Goal: Task Accomplishment & Management: Manage account settings

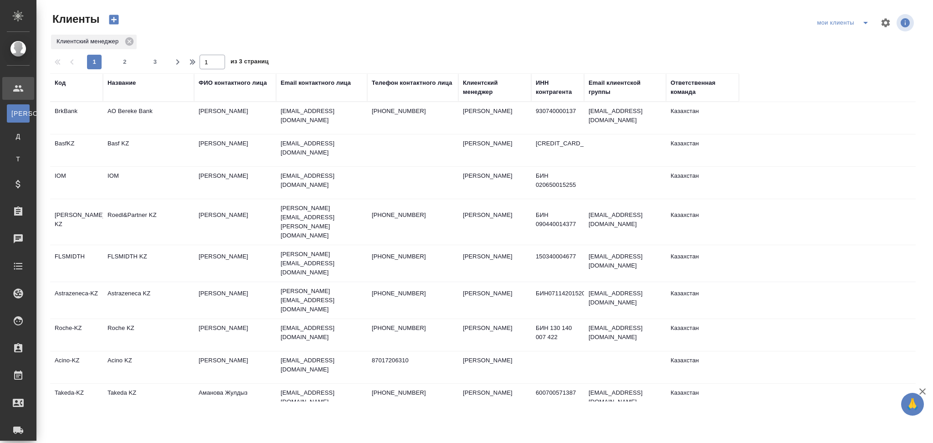
select select "RU"
click at [153, 284] on td "Astrazeneca KZ" at bounding box center [148, 300] width 91 height 32
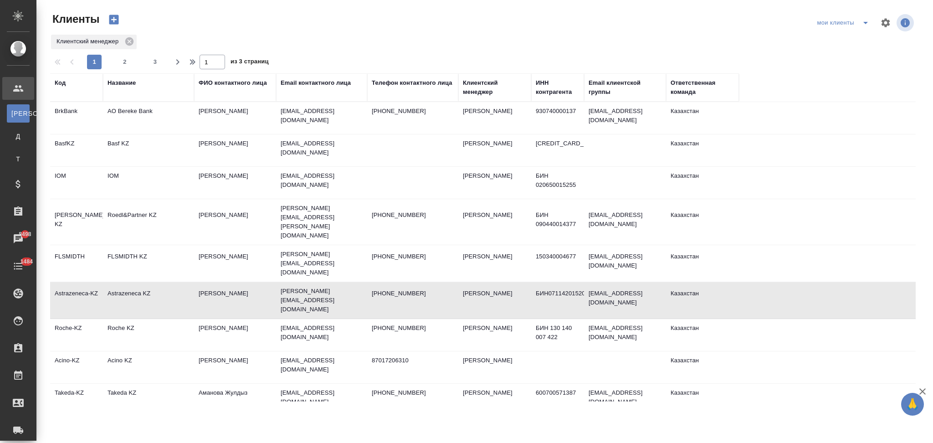
click at [153, 284] on td "Astrazeneca KZ" at bounding box center [148, 300] width 91 height 32
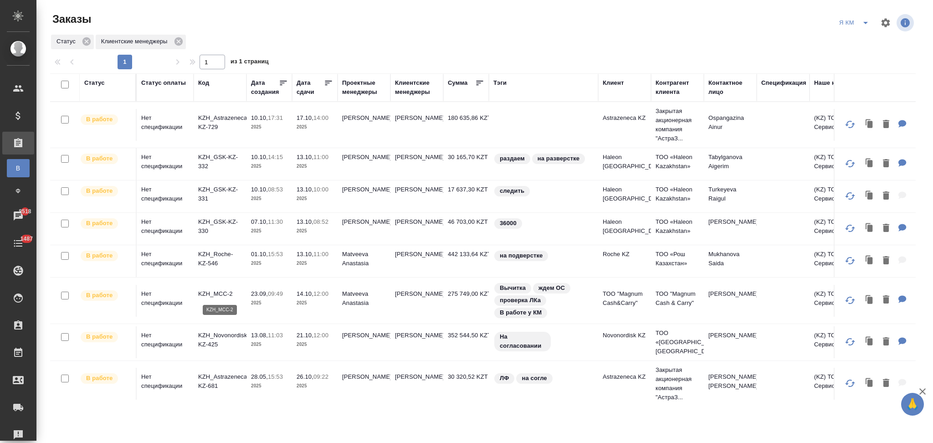
click at [219, 291] on p "KZH_MCC-2" at bounding box center [220, 293] width 44 height 9
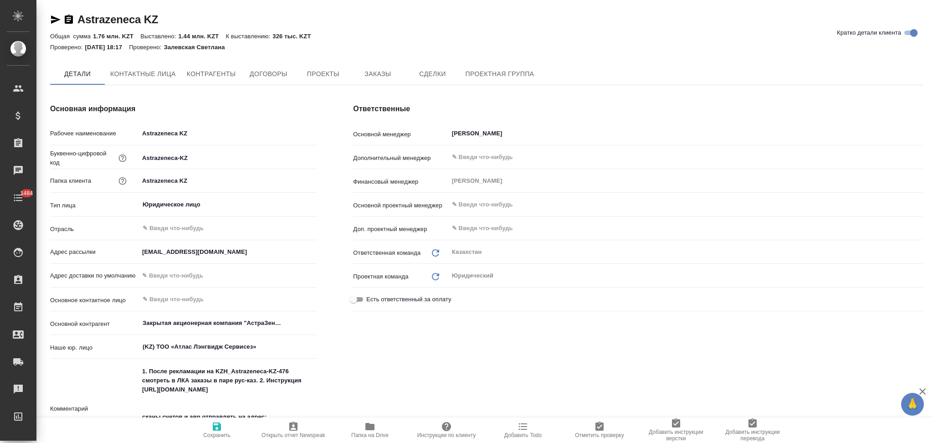
type textarea "x"
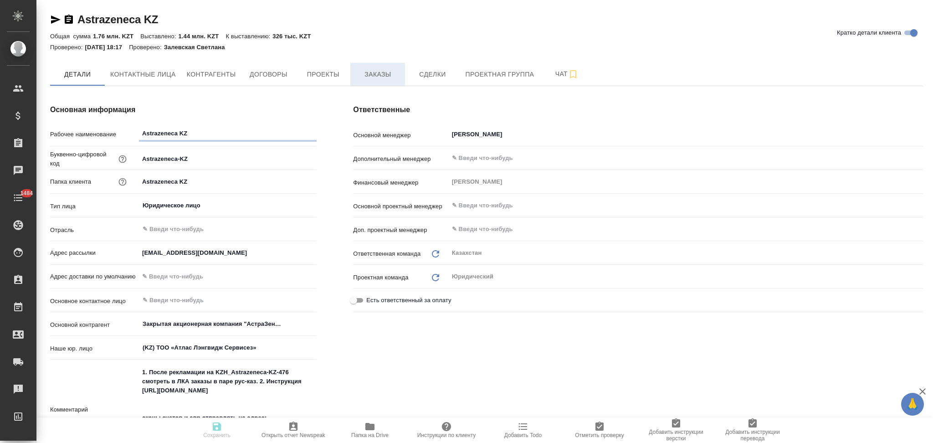
type textarea "x"
click at [372, 76] on span "Заказы" at bounding box center [378, 74] width 44 height 11
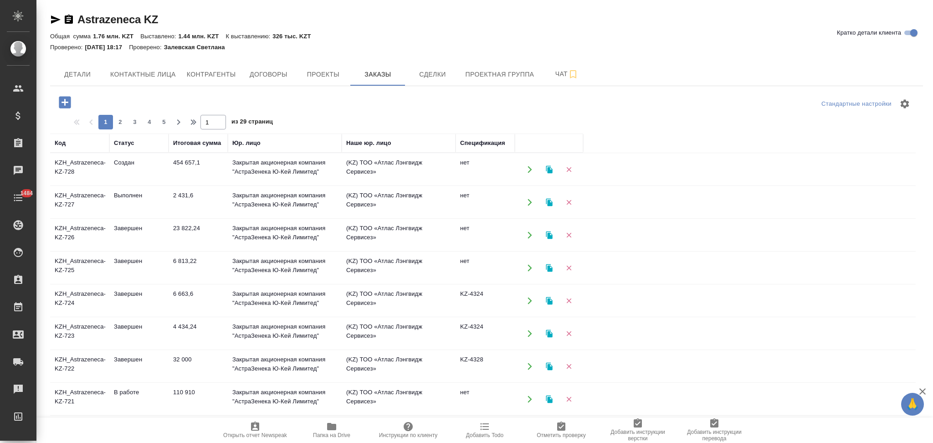
click at [64, 104] on icon "button" at bounding box center [65, 102] width 12 height 12
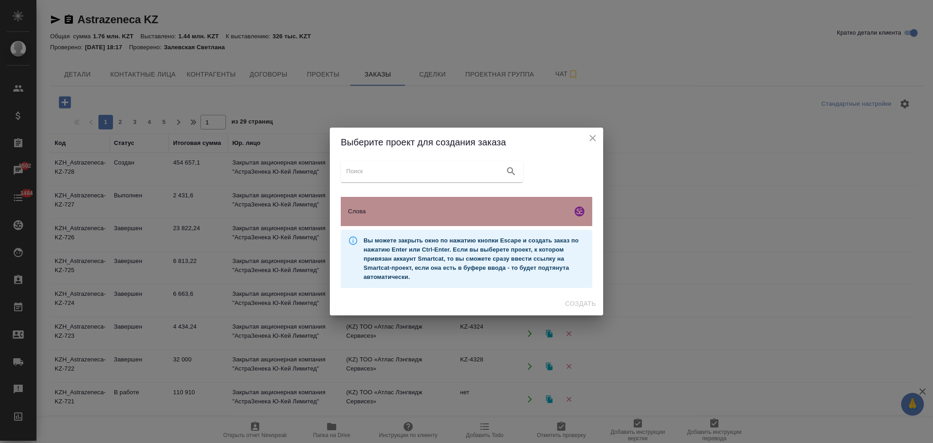
click span "Слова"
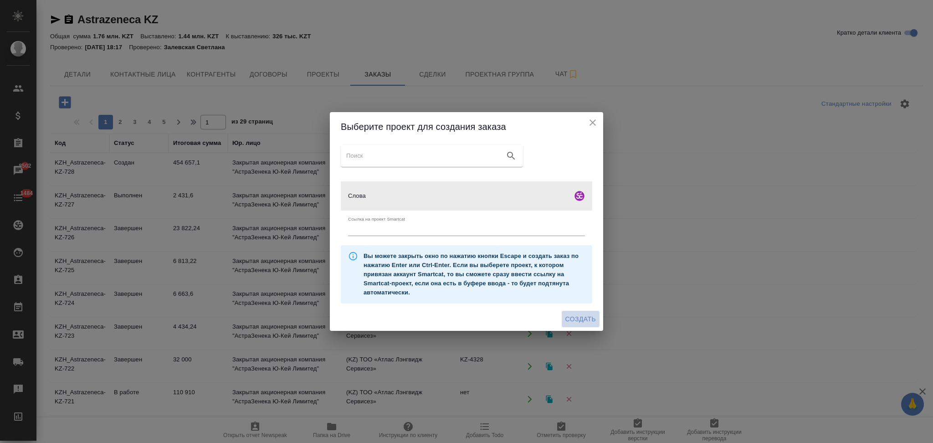
click span "Создать"
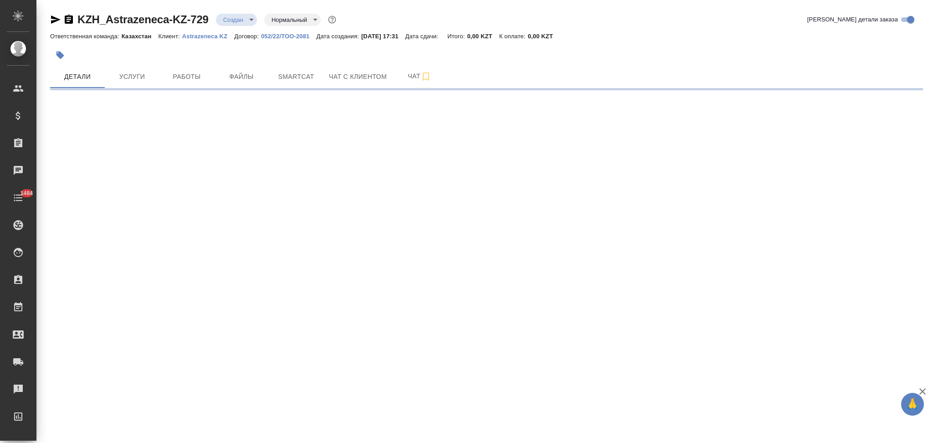
select select "RU"
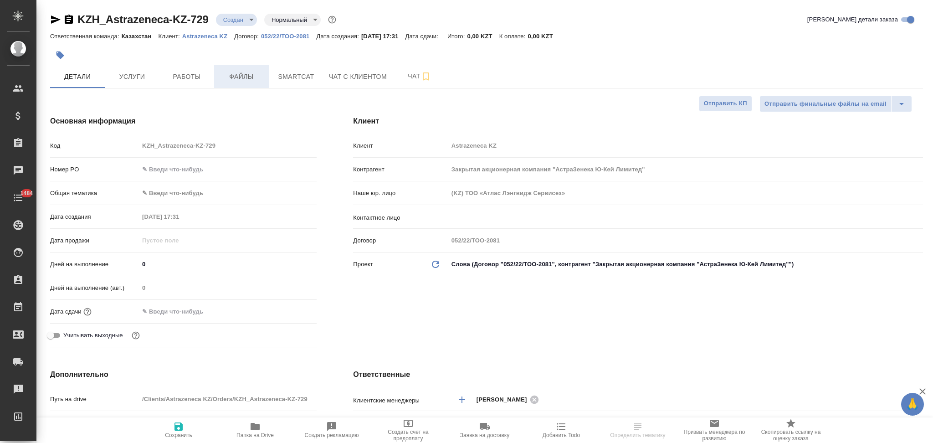
type textarea "x"
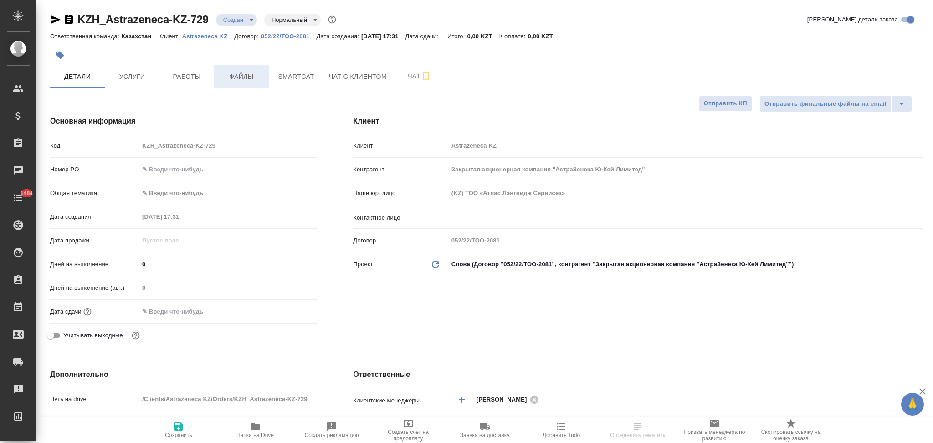
type textarea "x"
click at [248, 80] on span "Файлы" at bounding box center [242, 76] width 44 height 11
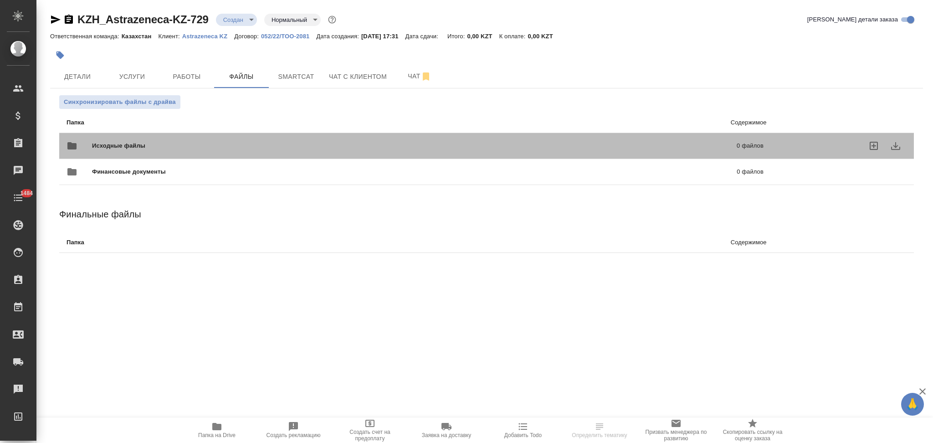
click at [163, 145] on span "Исходные файлы" at bounding box center [266, 145] width 349 height 9
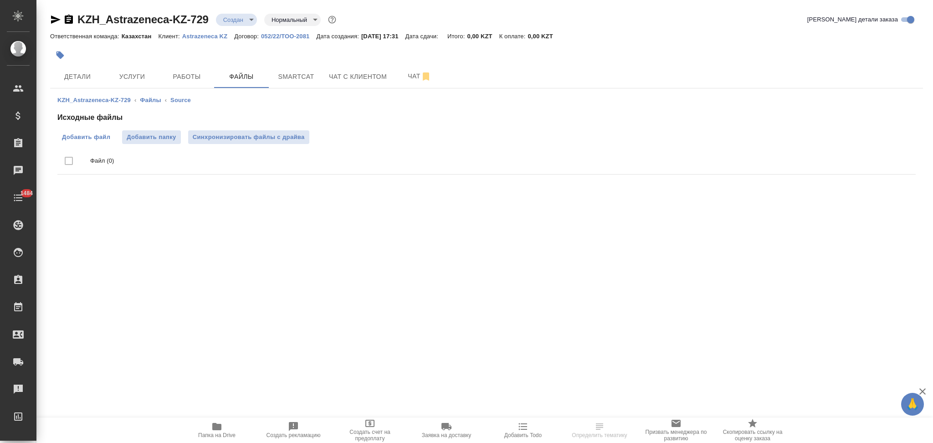
click at [92, 137] on span "Добавить файл" at bounding box center [86, 137] width 48 height 9
click at [0, 0] on input "Добавить файл" at bounding box center [0, 0] width 0 height 0
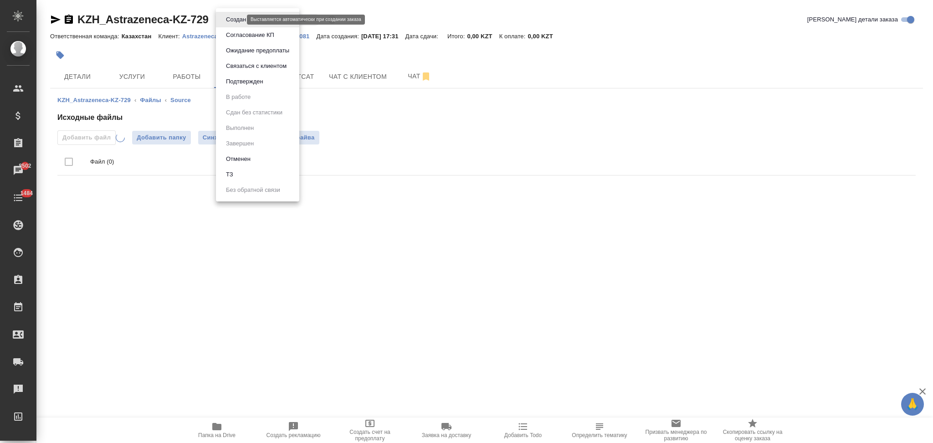
click at [235, 18] on body "🙏 .cls-1 fill:#fff; AWATERA Aslanukova Sati Клиенты Спецификации Заказы 8502 Ча…" at bounding box center [466, 221] width 933 height 443
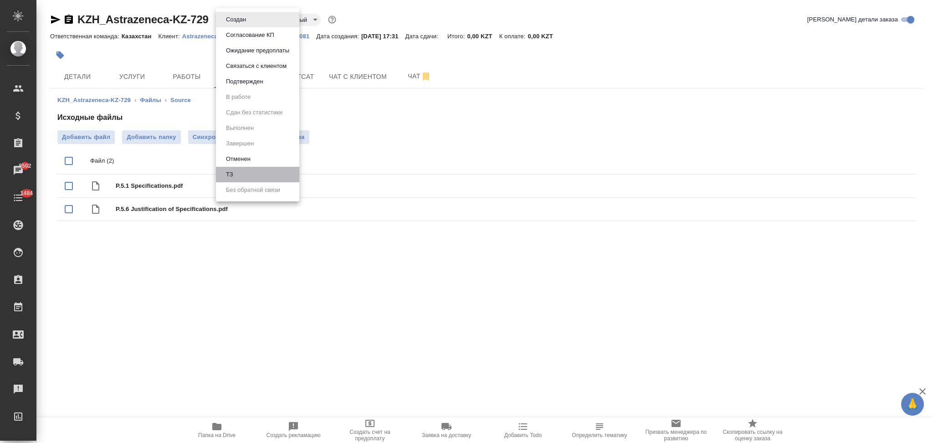
click at [236, 170] on li "ТЗ" at bounding box center [257, 174] width 83 height 15
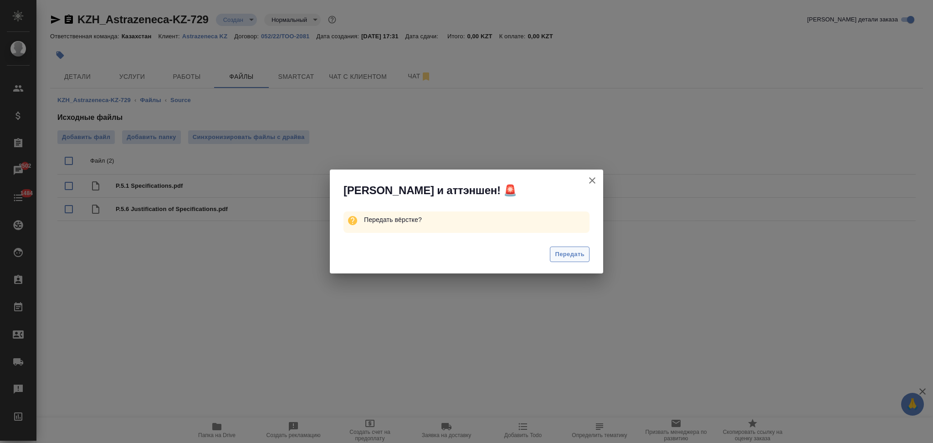
click at [576, 252] on span "Передать" at bounding box center [570, 254] width 30 height 10
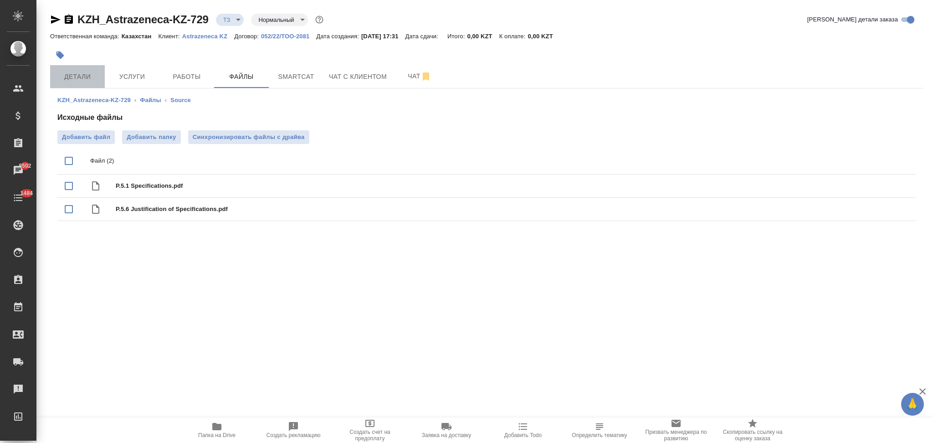
click at [88, 76] on span "Детали" at bounding box center [78, 76] width 44 height 11
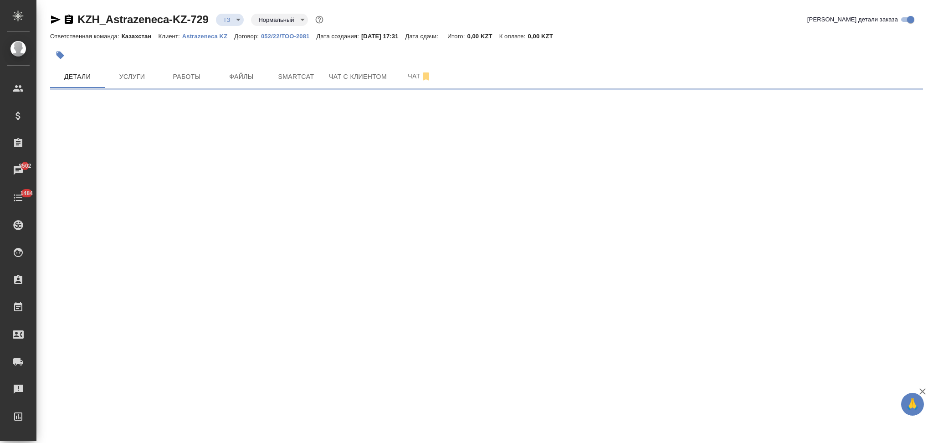
select select "RU"
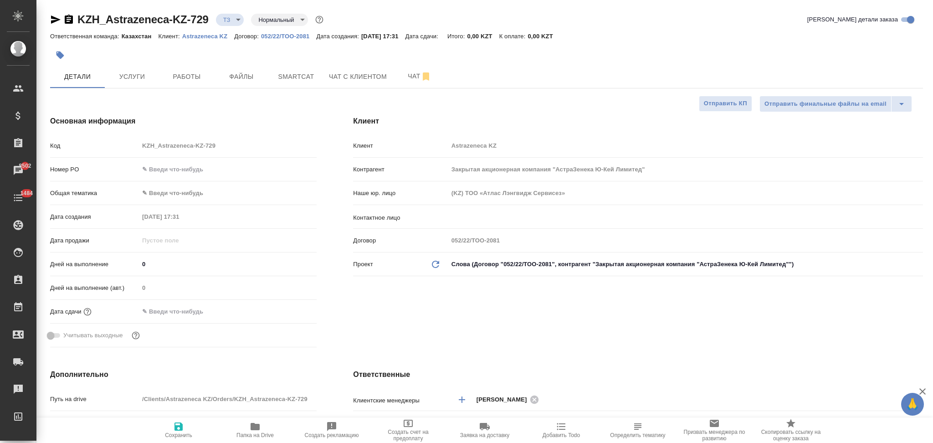
type textarea "x"
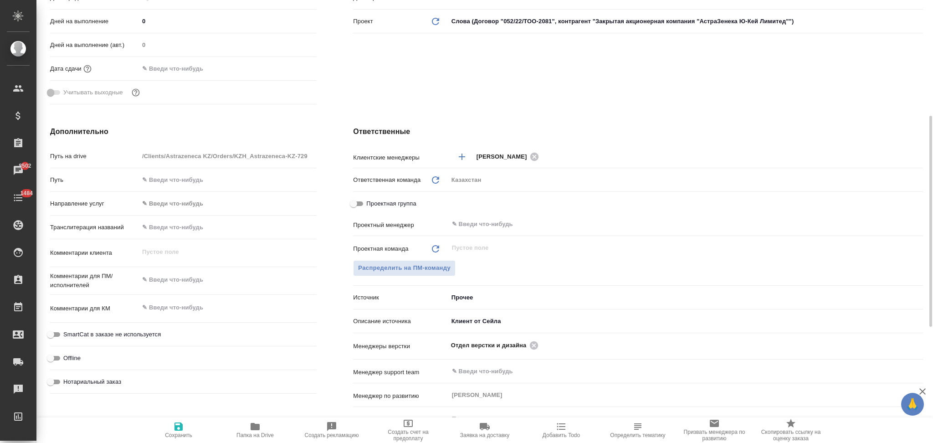
type textarea "x"
click at [184, 278] on textarea at bounding box center [228, 279] width 178 height 15
paste textarea "на русский язык. Переведите пожалуйста для дальнейшей подачи в регуляторные орг…"
type textarea "x"
type textarea "на русский язык. Переведите пожалуйста для дальнейшей подачи в регуляторные орг…"
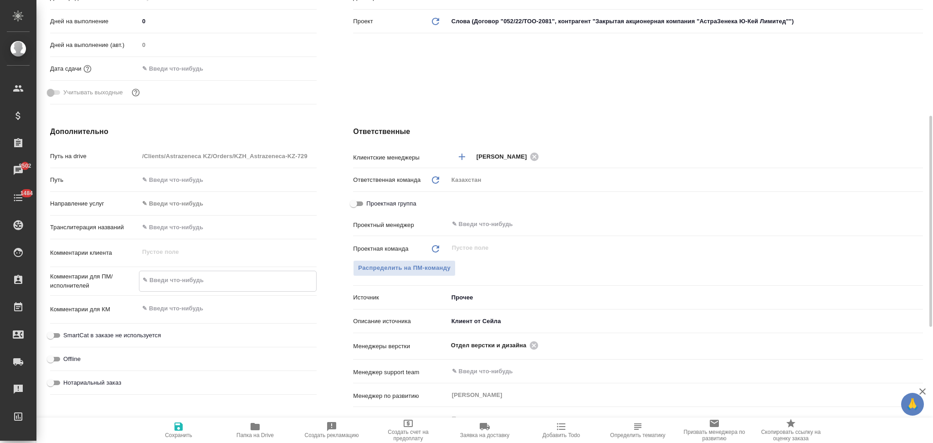
type textarea "x"
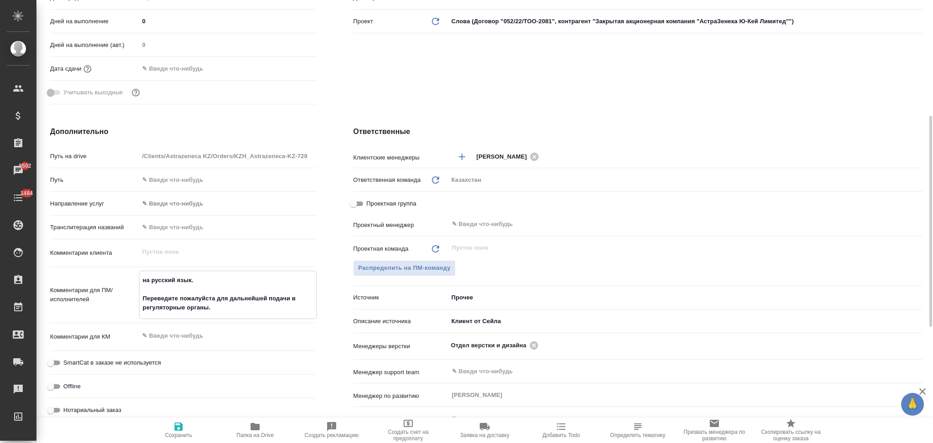
type textarea "на русский язык. Переведите пожалуйста для дальнейшей подачи в регуляторные орг…"
type textarea "x"
click at [177, 425] on icon "button" at bounding box center [178, 426] width 8 height 8
type textarea "x"
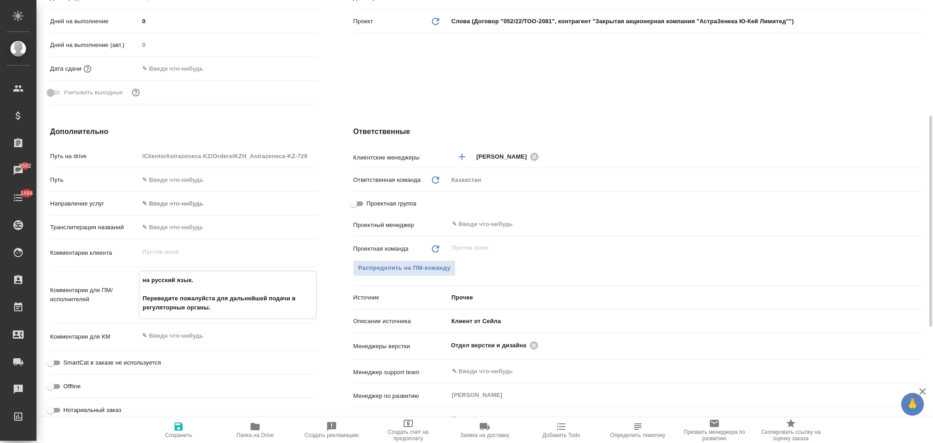
type textarea "x"
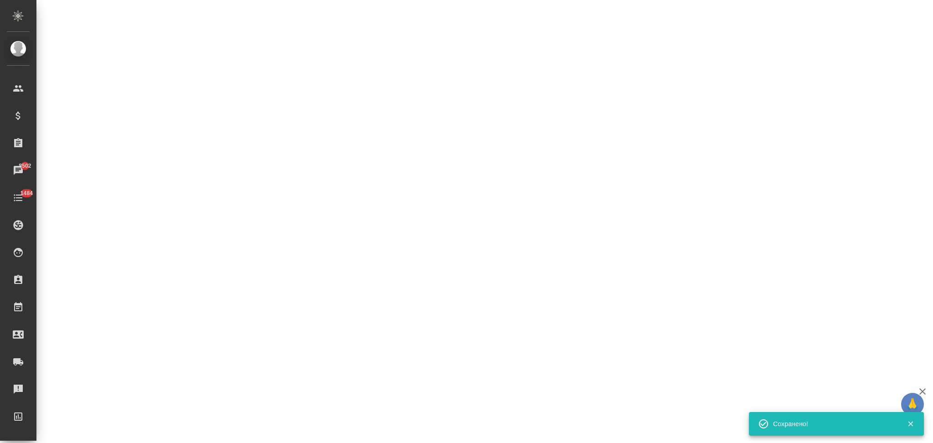
select select "RU"
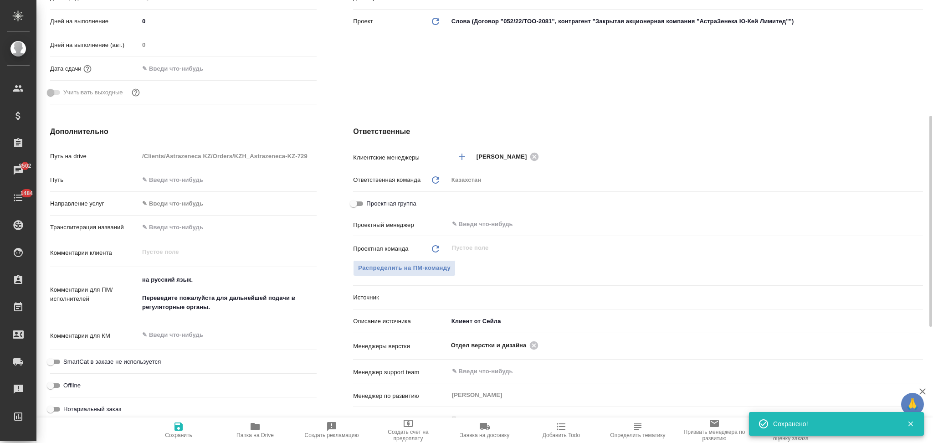
type textarea "x"
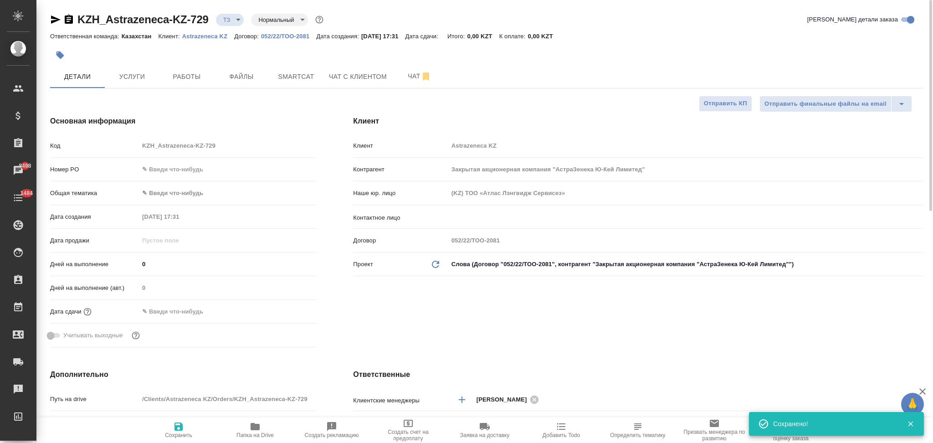
type textarea "x"
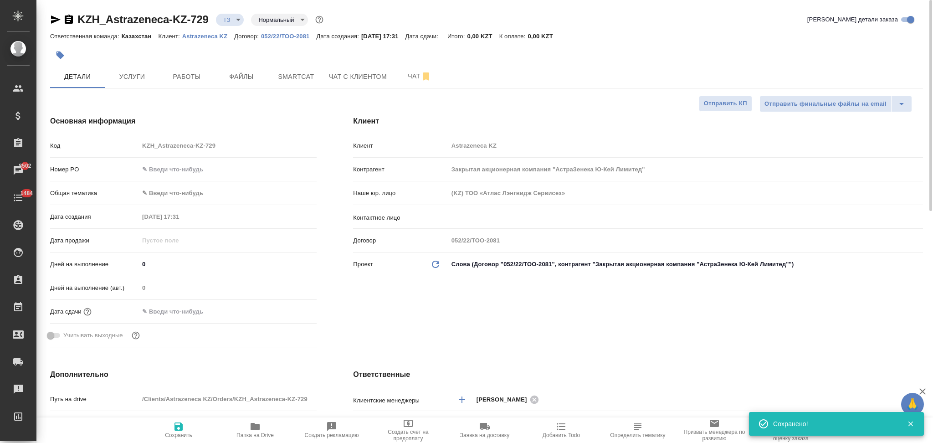
type textarea "x"
click at [140, 84] on button "Услуги" at bounding box center [132, 76] width 55 height 23
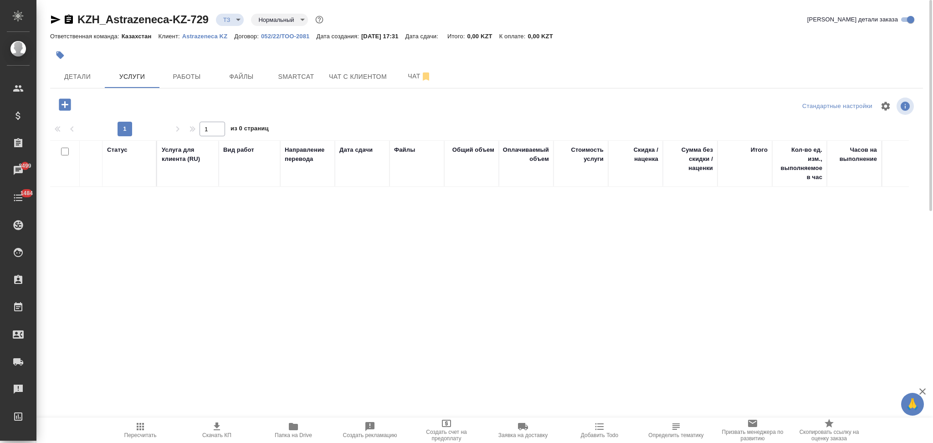
click at [66, 103] on icon "button" at bounding box center [65, 104] width 12 height 12
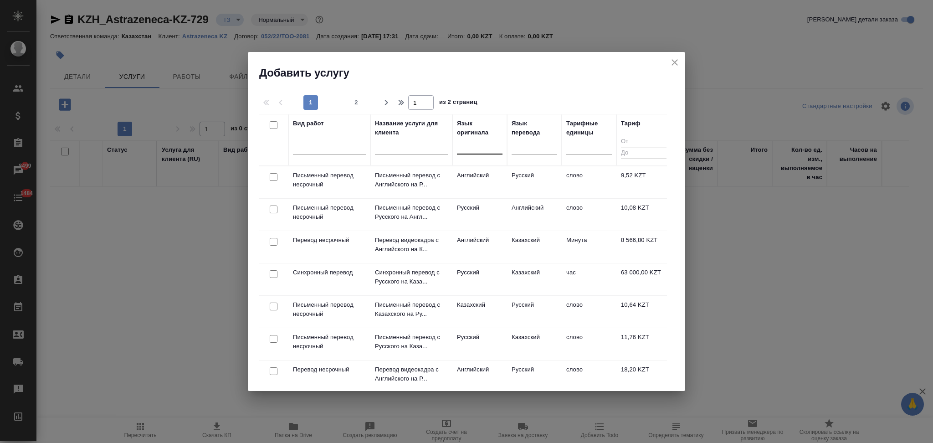
click at [474, 145] on div at bounding box center [480, 144] width 46 height 13
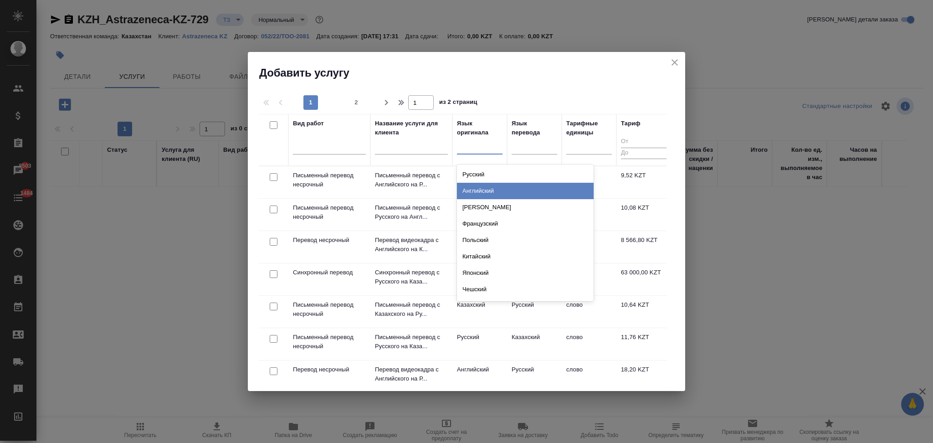
click at [473, 191] on div "Английский" at bounding box center [525, 191] width 137 height 16
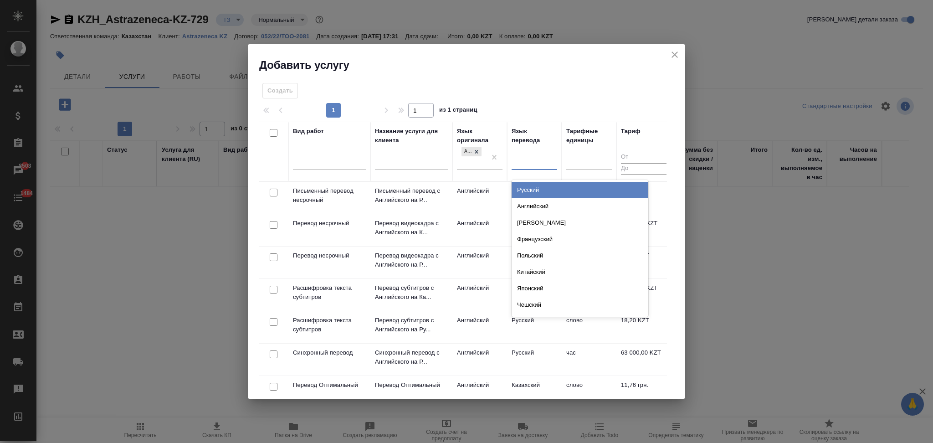
click at [543, 160] on div at bounding box center [534, 160] width 46 height 13
click at [532, 188] on div "Русский" at bounding box center [579, 190] width 137 height 16
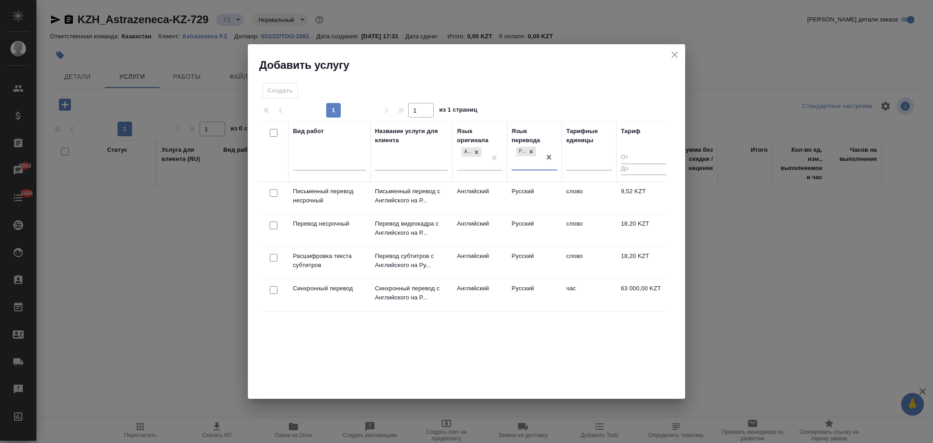
click at [366, 198] on td "Письменный перевод несрочный" at bounding box center [329, 198] width 82 height 32
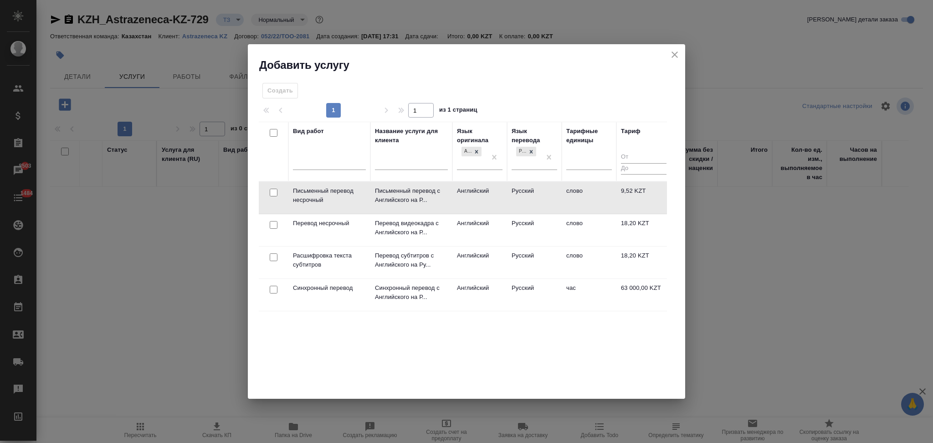
click at [366, 198] on td "Письменный перевод несрочный" at bounding box center [329, 198] width 82 height 32
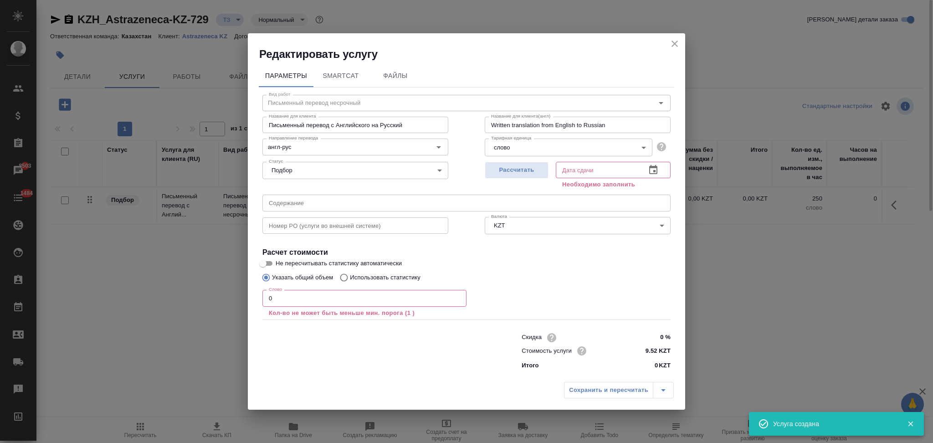
drag, startPoint x: 673, startPoint y: 44, endPoint x: 644, endPoint y: 68, distance: 36.9
click at [674, 44] on icon "close" at bounding box center [674, 44] width 6 height 6
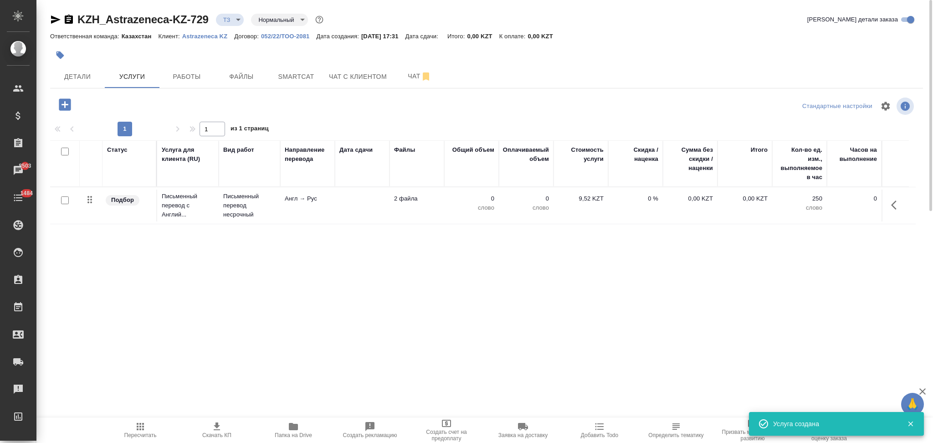
click at [68, 199] on input "checkbox" at bounding box center [65, 200] width 8 height 8
checkbox input "true"
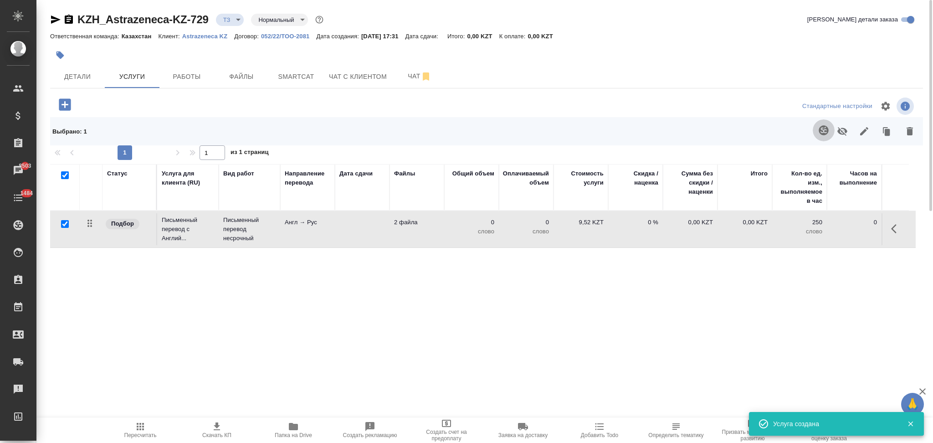
click at [822, 131] on icon "button" at bounding box center [823, 130] width 10 height 10
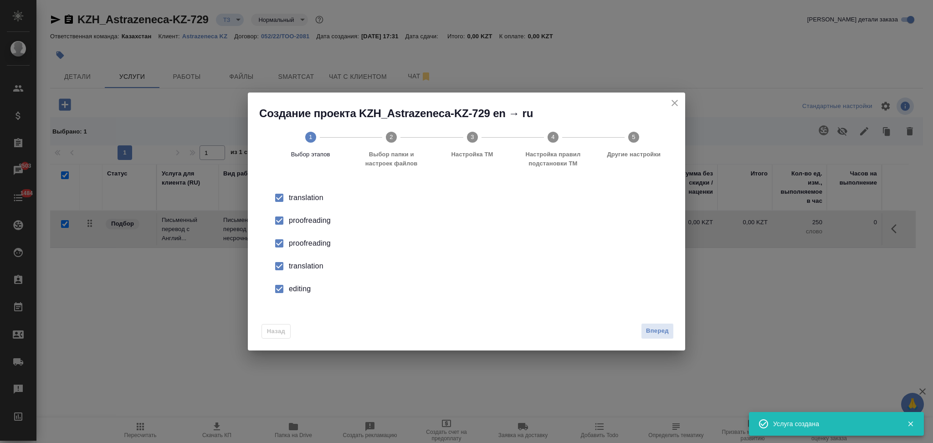
click at [308, 225] on div "proofreading" at bounding box center [476, 220] width 374 height 11
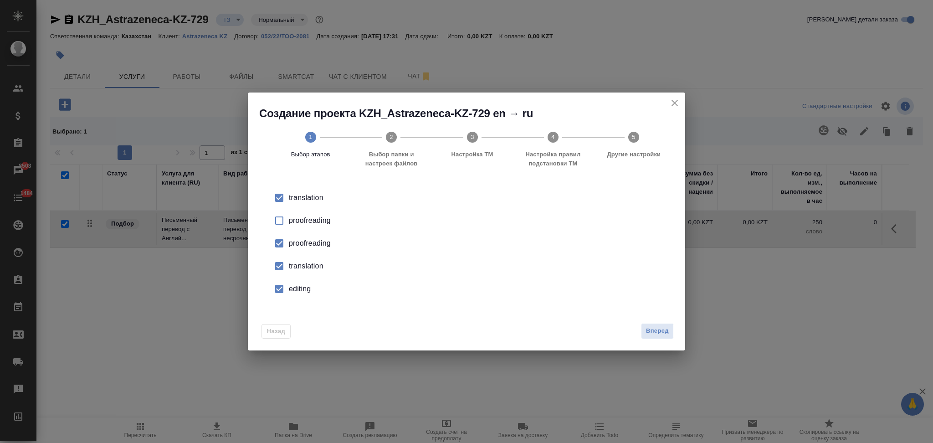
click at [308, 243] on div "proofreading" at bounding box center [476, 243] width 374 height 11
drag, startPoint x: 303, startPoint y: 269, endPoint x: 303, endPoint y: 276, distance: 7.3
click at [303, 276] on li "translation" at bounding box center [466, 266] width 408 height 23
click at [300, 297] on li "editing" at bounding box center [466, 288] width 408 height 23
click at [645, 328] on button "Вперед" at bounding box center [657, 331] width 33 height 16
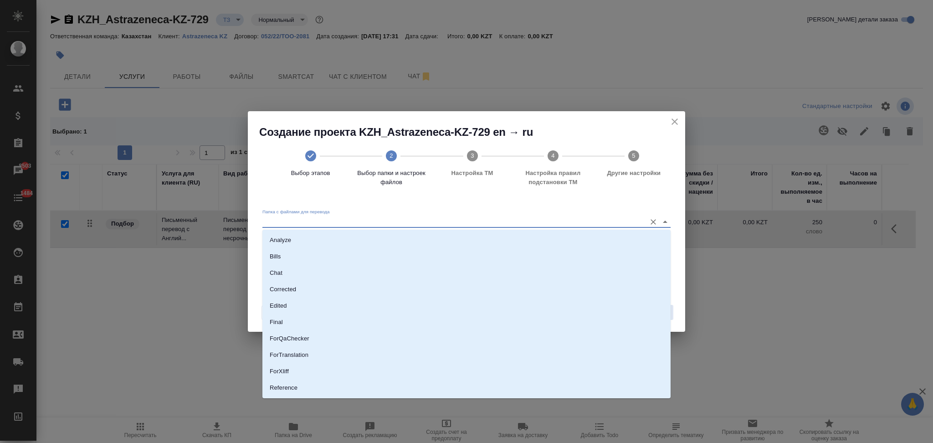
click at [312, 220] on input "Папка с файлами для перевода" at bounding box center [451, 221] width 379 height 11
click at [295, 357] on li "Source" at bounding box center [466, 357] width 408 height 16
type input "Source"
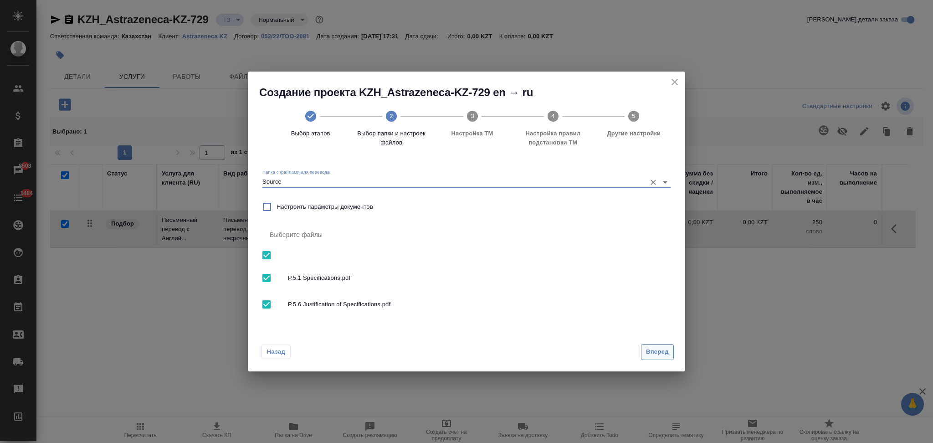
click at [647, 349] on span "Вперед" at bounding box center [657, 352] width 23 height 10
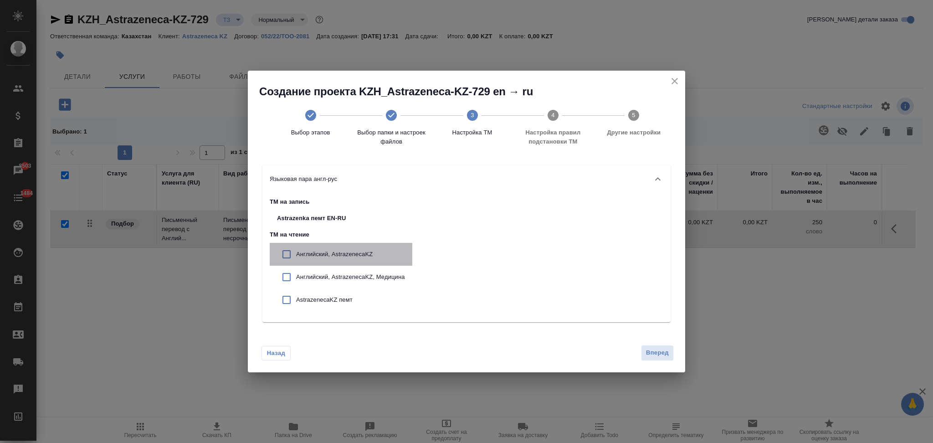
click at [334, 256] on p "Английский, AstrazenecaKZ" at bounding box center [350, 254] width 109 height 9
checkbox input "true"
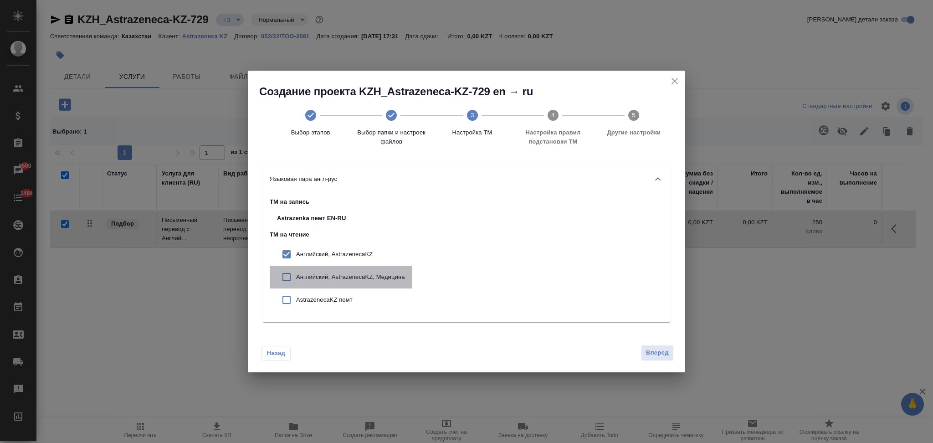
click at [329, 279] on p "Английский, AstrazenecaKZ, Медицина" at bounding box center [350, 276] width 109 height 9
checkbox input "true"
drag, startPoint x: 327, startPoint y: 297, endPoint x: 494, endPoint y: 321, distance: 168.8
click at [328, 297] on p "AstrazenecaKZ пемт" at bounding box center [350, 299] width 109 height 9
checkbox input "true"
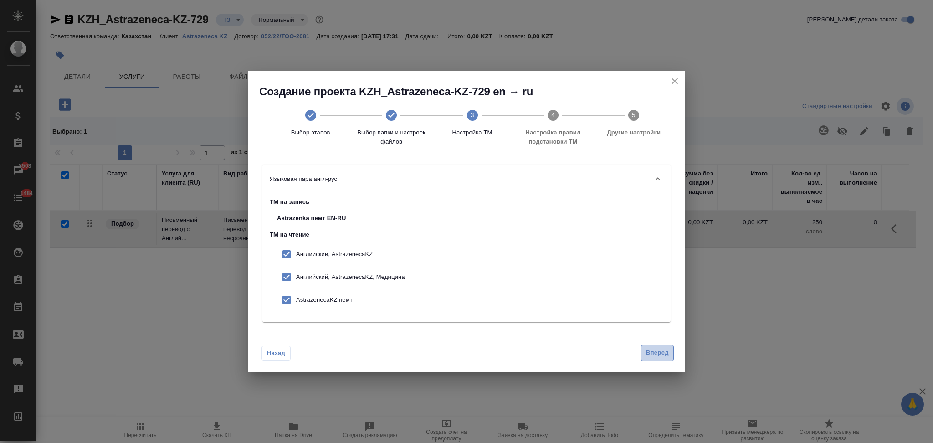
click at [652, 350] on span "Вперед" at bounding box center [657, 352] width 23 height 10
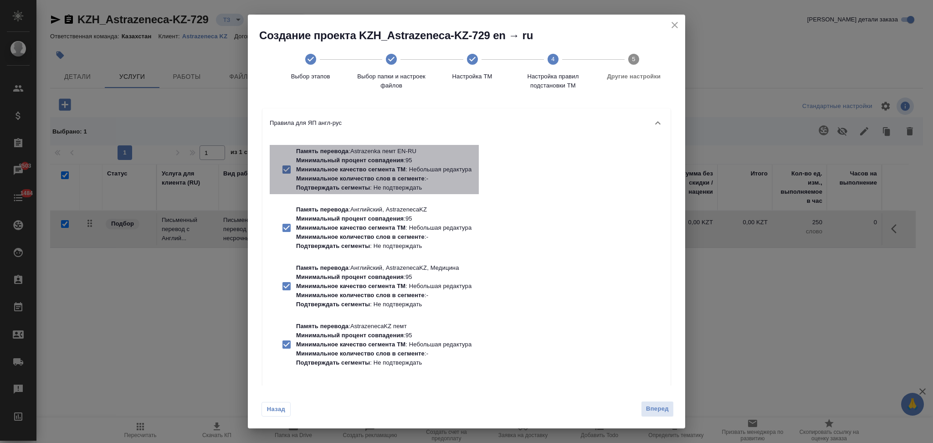
click at [348, 155] on p "Память перевода : Astrazenka пемт EN-RU" at bounding box center [383, 151] width 175 height 9
checkbox input "false"
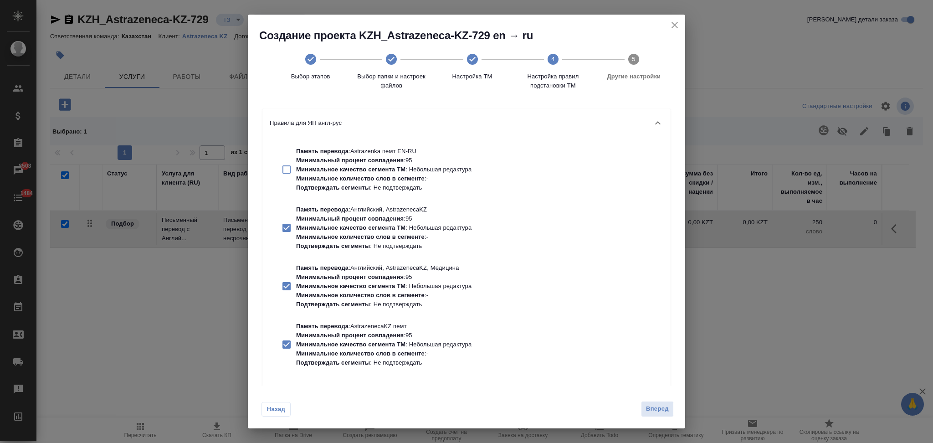
drag, startPoint x: 348, startPoint y: 239, endPoint x: 353, endPoint y: 254, distance: 15.4
click at [348, 239] on p "Минимальное количество слов в сегменте" at bounding box center [360, 236] width 128 height 7
checkbox input "false"
drag, startPoint x: 347, startPoint y: 286, endPoint x: 351, endPoint y: 331, distance: 45.3
click at [351, 295] on div "Память перевода : Английский, AstrazenecaKZ, Медицина Минимальный процент совпа…" at bounding box center [383, 286] width 175 height 46
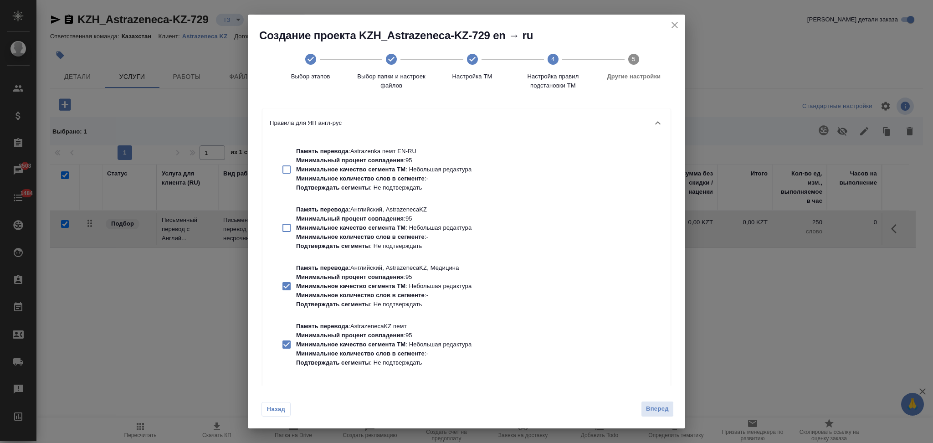
checkbox input "false"
click at [385, 337] on p "Минимальный процент совпадения" at bounding box center [349, 335] width 107 height 7
checkbox input "false"
click at [649, 404] on span "Вперед" at bounding box center [657, 409] width 23 height 10
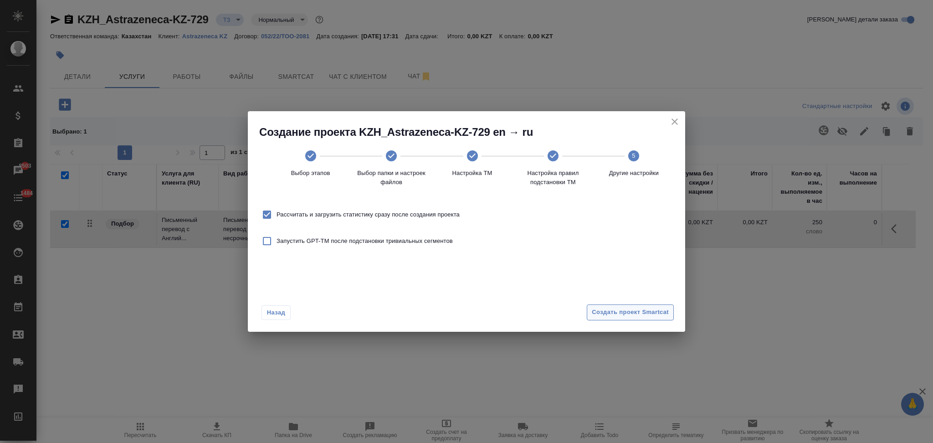
click at [606, 308] on span "Создать проект Smartcat" at bounding box center [630, 312] width 77 height 10
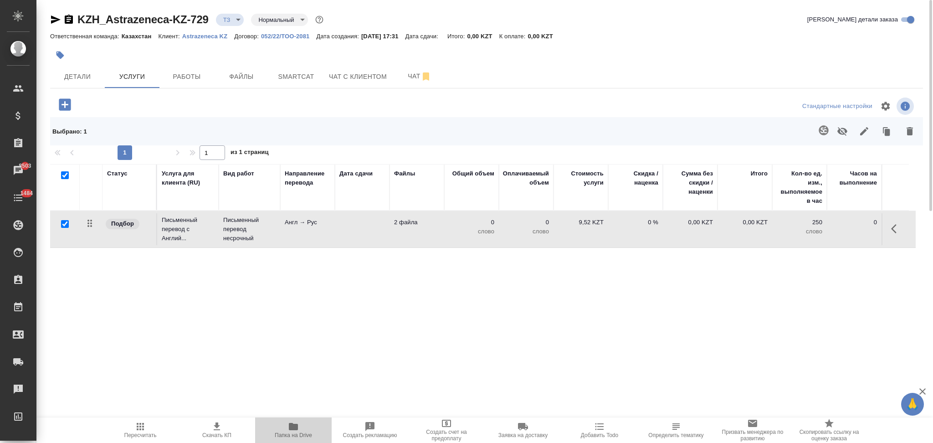
click at [300, 429] on span "Папка на Drive" at bounding box center [294, 429] width 66 height 17
click at [59, 106] on icon "button" at bounding box center [65, 105] width 16 height 16
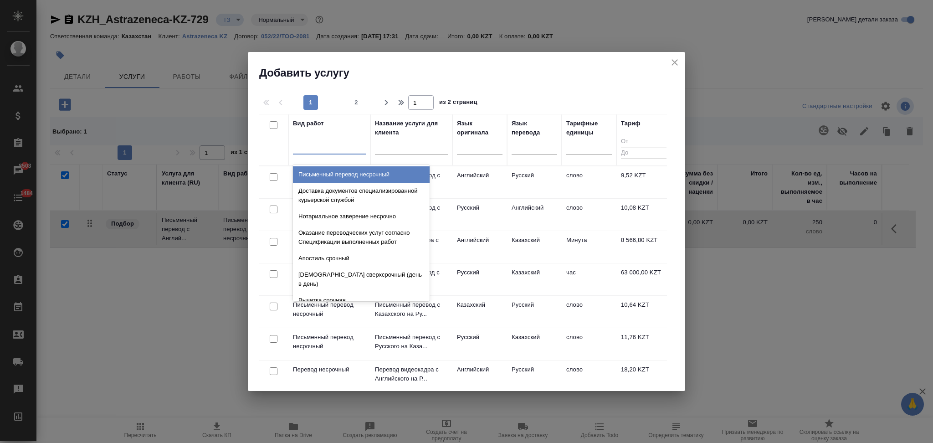
click at [333, 143] on div at bounding box center [329, 144] width 73 height 13
type input "средней"
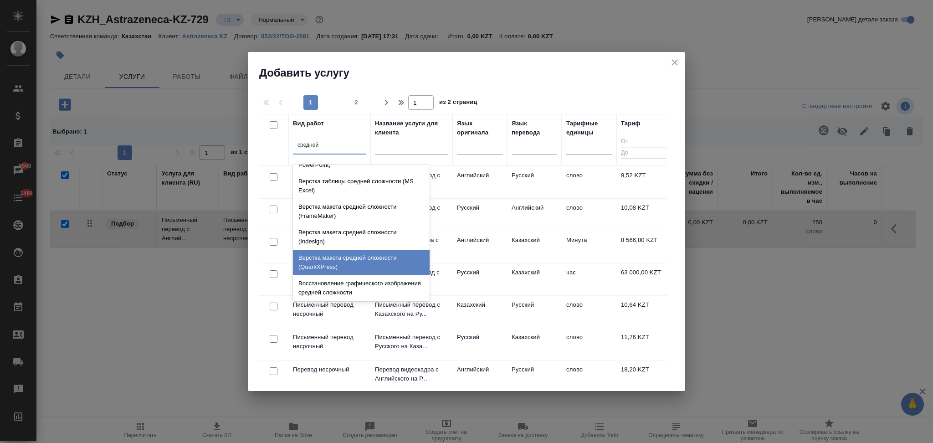
scroll to position [97, 0]
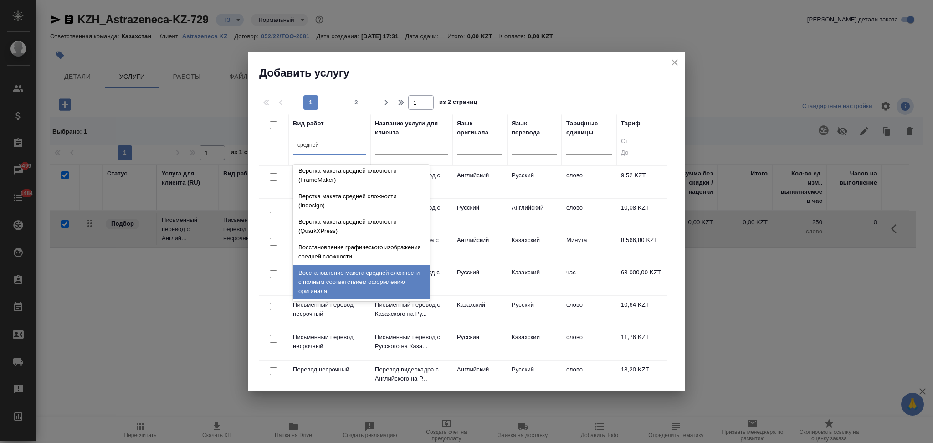
click at [348, 279] on div "Восстановление макета средней сложности с полным соответствием оформлению ориги…" at bounding box center [361, 282] width 137 height 35
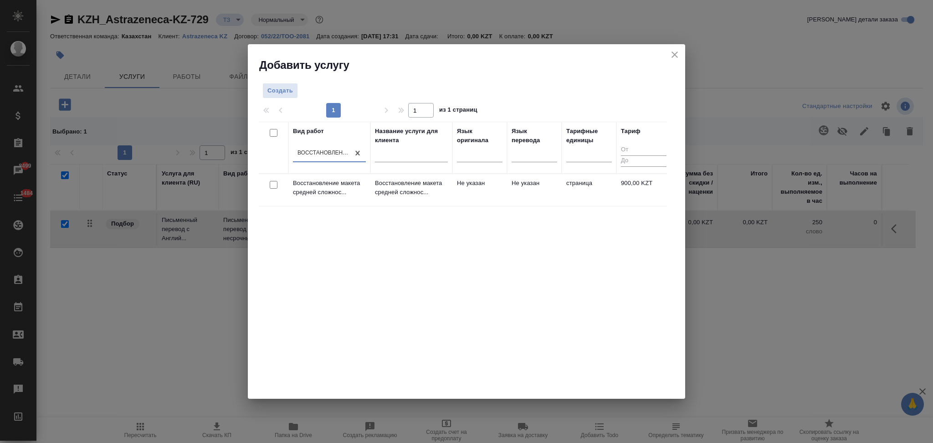
click at [468, 190] on td "Не указан" at bounding box center [479, 190] width 55 height 32
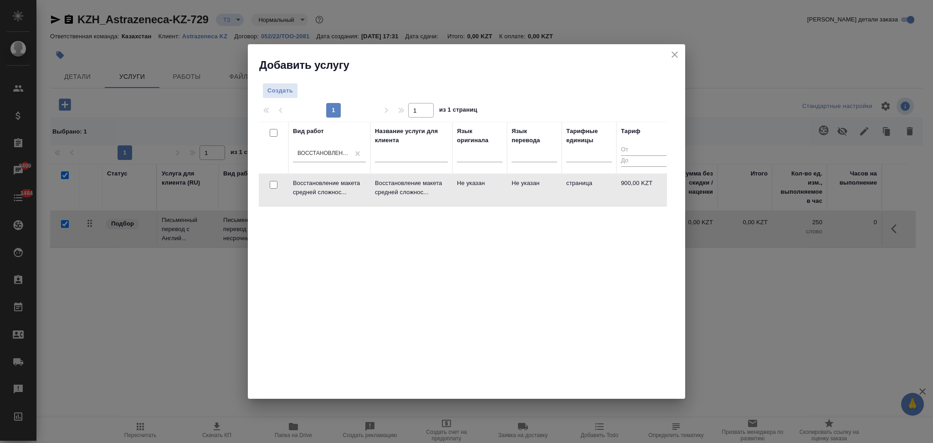
click at [468, 190] on td "Не указан" at bounding box center [479, 190] width 55 height 32
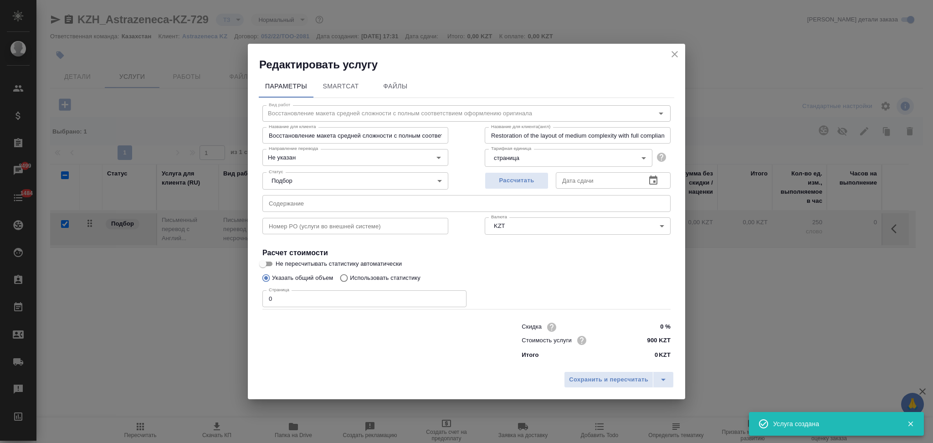
checkbox input "false"
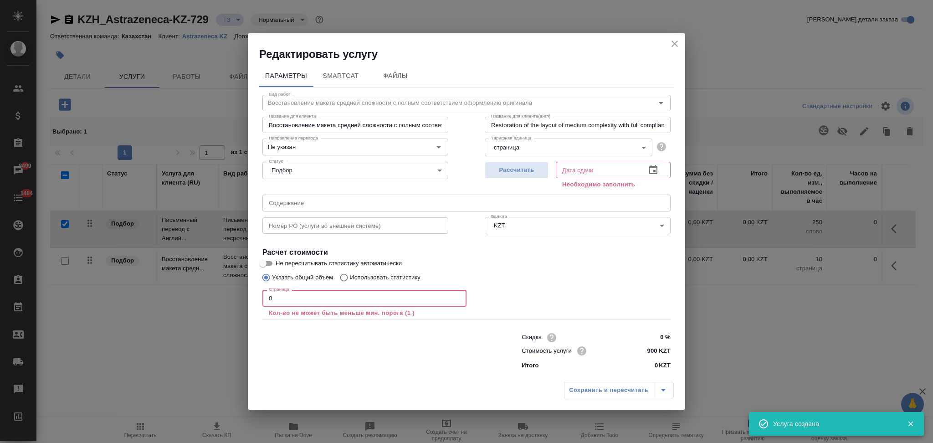
drag, startPoint x: 276, startPoint y: 299, endPoint x: 221, endPoint y: 286, distance: 56.1
click at [221, 286] on div "Редактировать услугу Параметры SmartCat Файлы Вид работ Восстановление макета с…" at bounding box center [466, 221] width 933 height 443
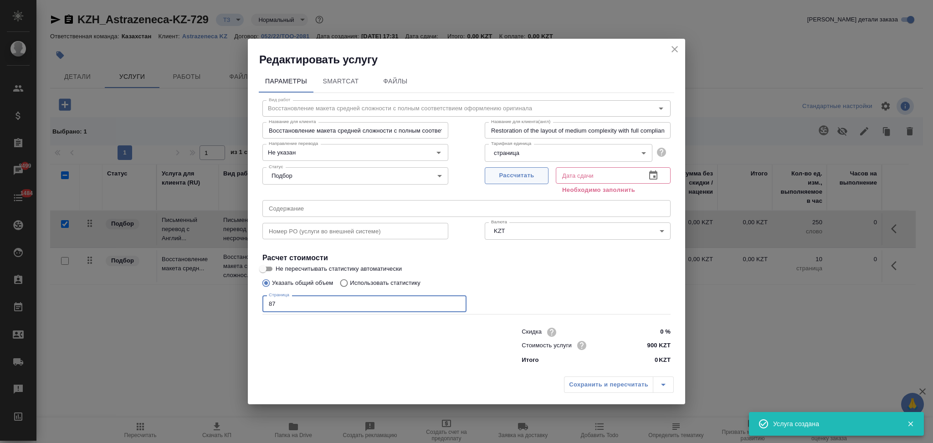
type input "87"
drag, startPoint x: 503, startPoint y: 179, endPoint x: 513, endPoint y: 191, distance: 16.2
click at [503, 179] on span "Рассчитать" at bounding box center [517, 175] width 54 height 10
type input "14.10.2025 10:18"
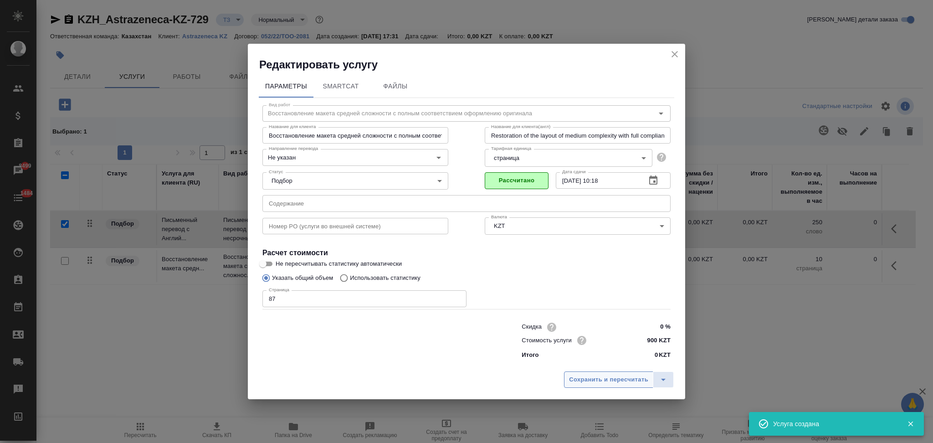
click at [583, 383] on span "Сохранить и пересчитать" at bounding box center [608, 379] width 79 height 10
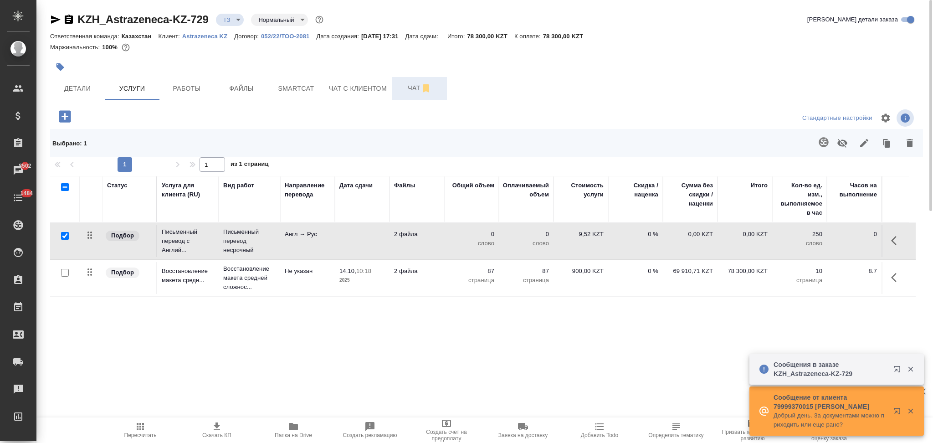
click at [404, 84] on span "Чат" at bounding box center [420, 87] width 44 height 11
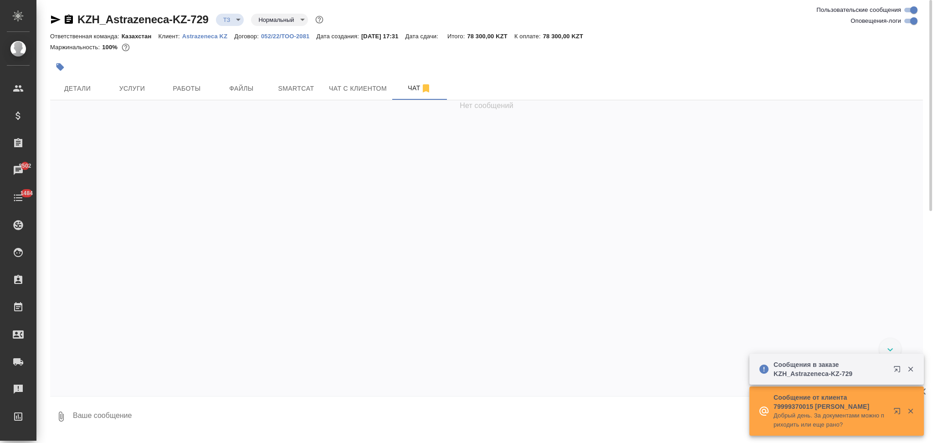
scroll to position [12, 0]
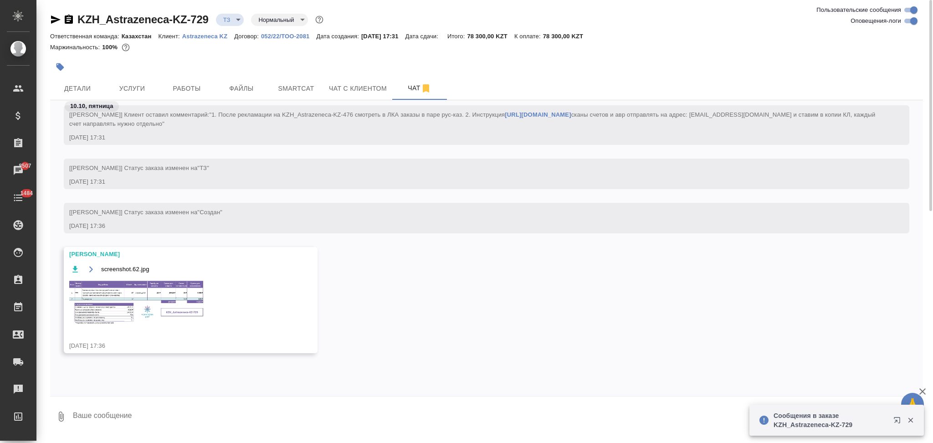
click at [107, 307] on img at bounding box center [137, 302] width 137 height 46
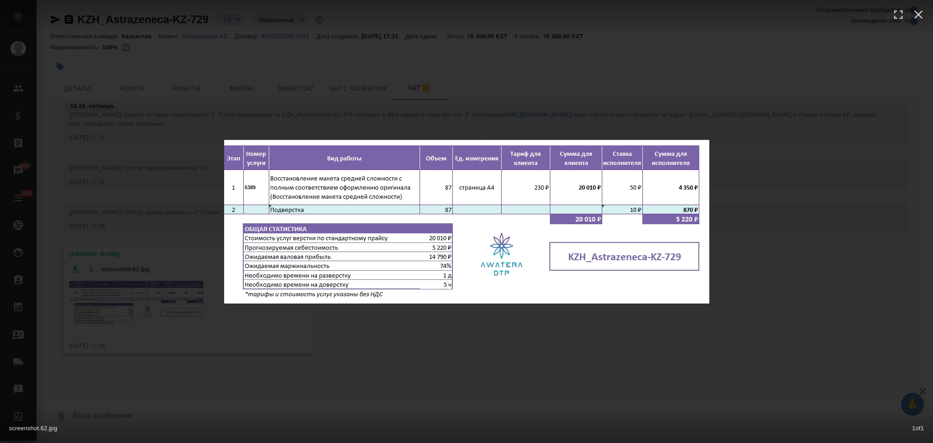
click at [527, 83] on div "screenshot.62.jpg 1 of 1" at bounding box center [466, 221] width 933 height 443
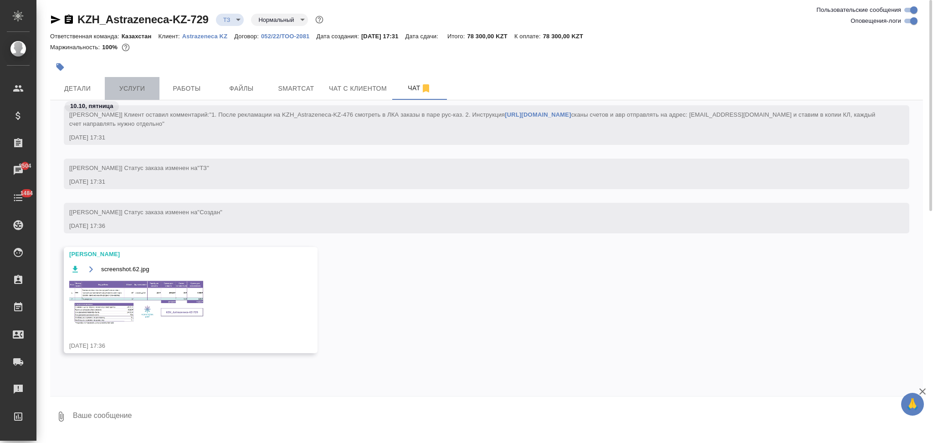
click at [137, 83] on span "Услуги" at bounding box center [132, 88] width 44 height 11
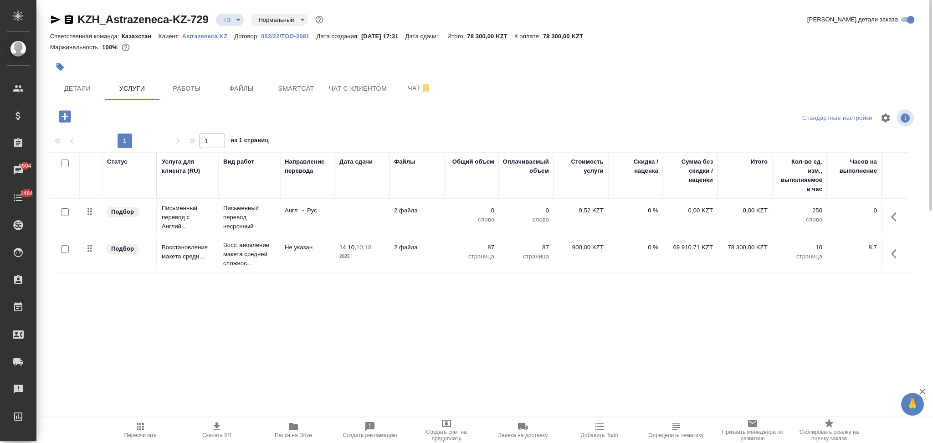
click at [339, 221] on td at bounding box center [362, 217] width 55 height 32
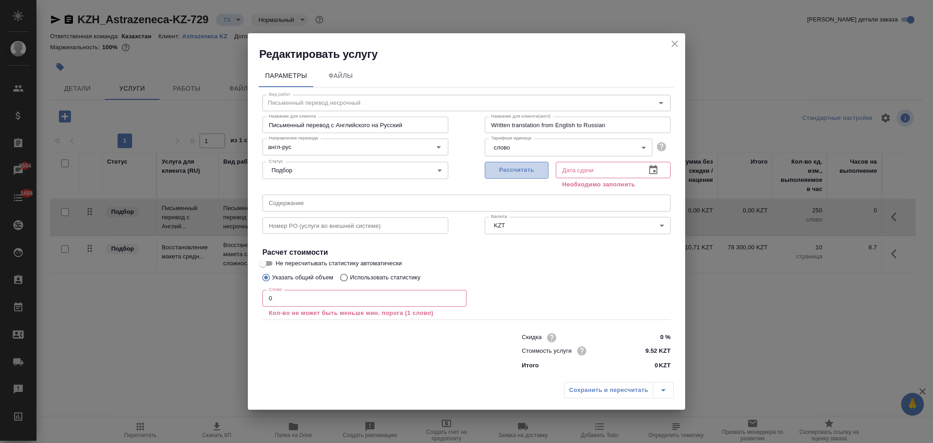
click at [511, 174] on span "Рассчитать" at bounding box center [517, 170] width 54 height 10
type input "10.10.2025 17:42"
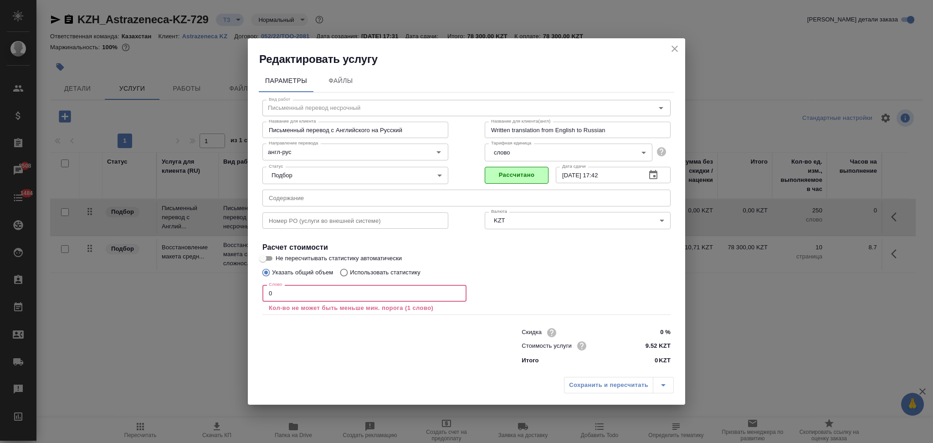
drag, startPoint x: 278, startPoint y: 296, endPoint x: 249, endPoint y: 292, distance: 29.0
click at [249, 292] on div "Параметры Файлы Вид работ Письменный перевод несрочный Вид работ Название для к…" at bounding box center [466, 219] width 437 height 306
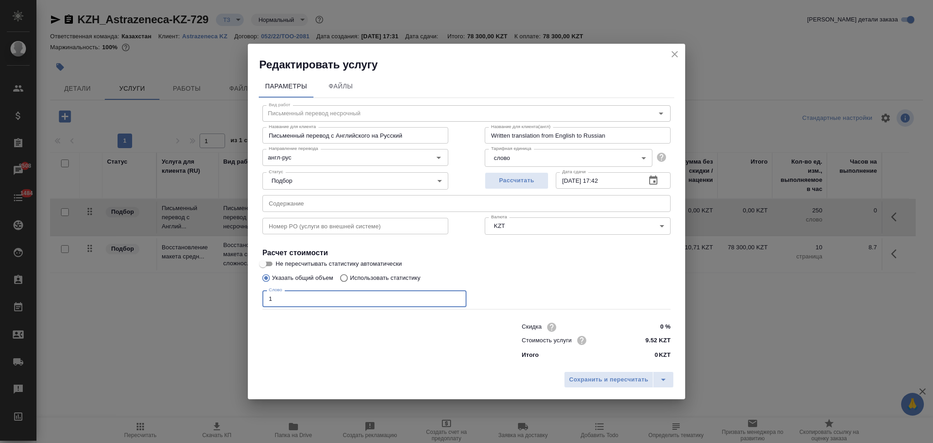
type input "1"
click at [270, 259] on input "Не пересчитывать статистику автоматически" at bounding box center [262, 263] width 33 height 11
checkbox input "true"
click at [344, 273] on input "Использовать статистику" at bounding box center [342, 277] width 15 height 17
radio input "true"
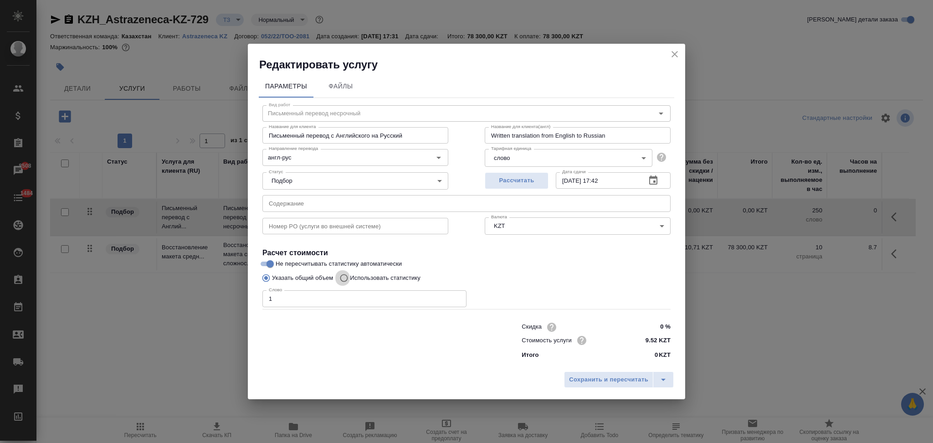
radio input "false"
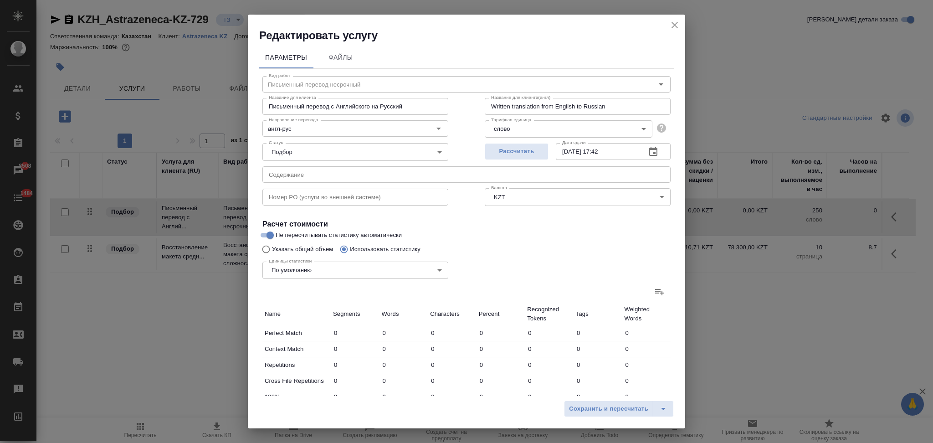
click at [655, 291] on icon at bounding box center [659, 292] width 9 height 6
click at [0, 0] on input "file" at bounding box center [0, 0] width 0 height 0
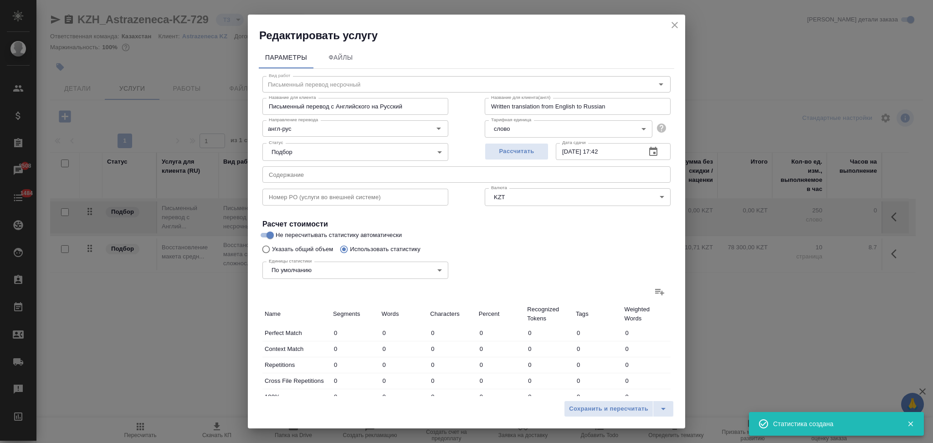
type input "1383"
type input "8021"
type input "50442"
type input "386"
type input "951"
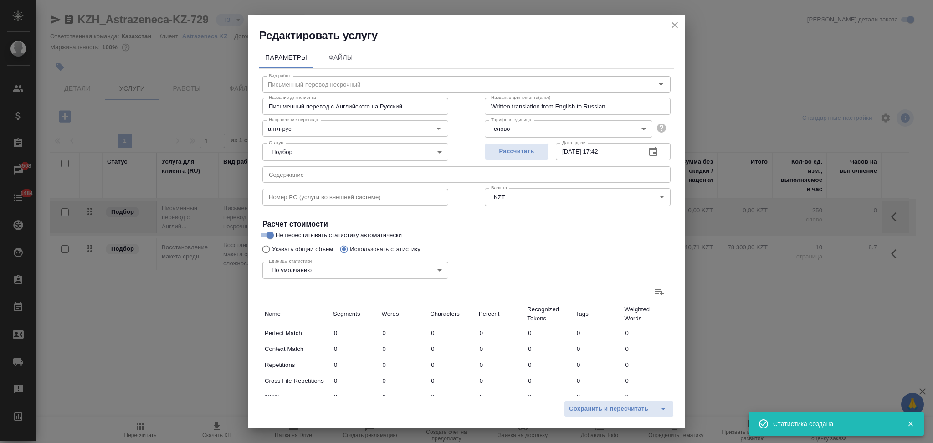
type input "6177"
type input "10"
type input "36"
type input "240"
type input "560"
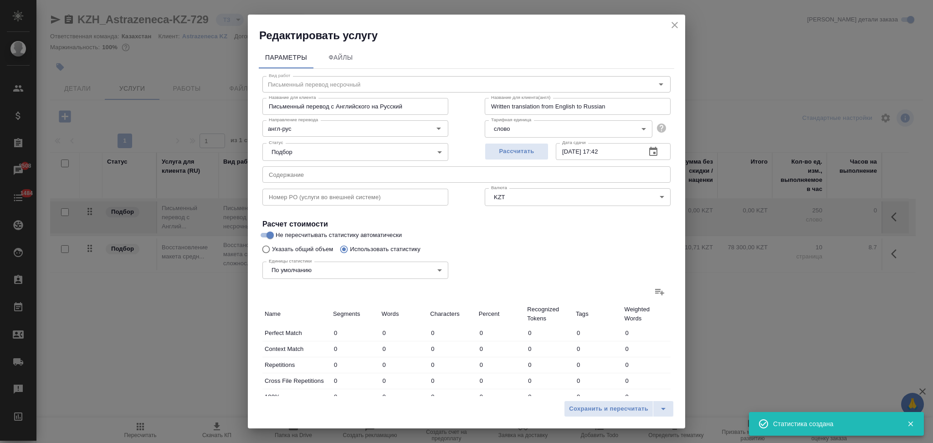
type input "1187"
type input "7111"
type input "116"
type input "1678"
type input "10526"
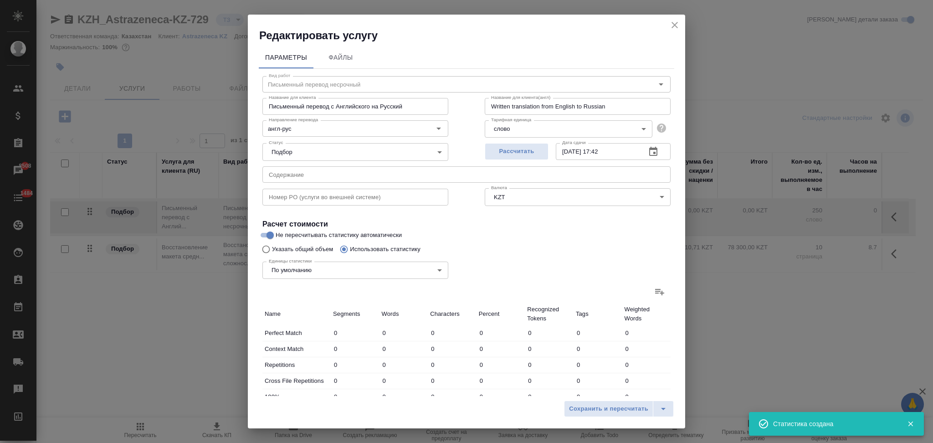
type input "79"
type input "1230"
type input "7735"
type input "83"
type input "848"
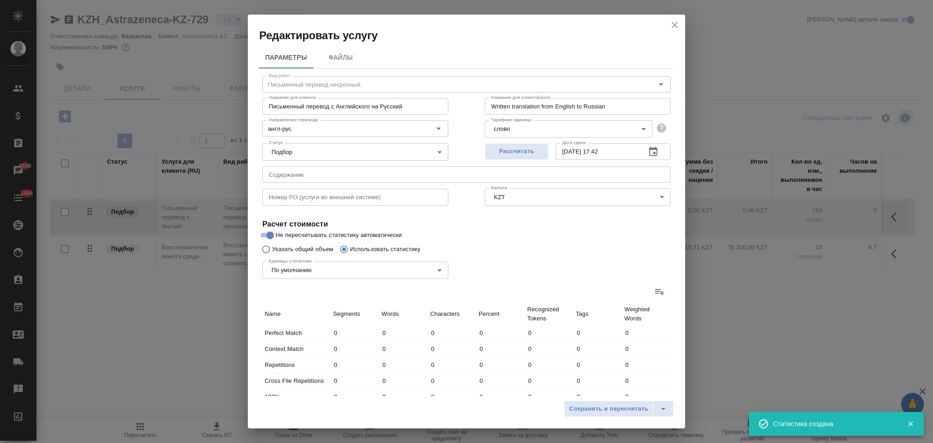
type input "5230"
type input "206"
type input "2660"
type input "16253"
type input "2427"
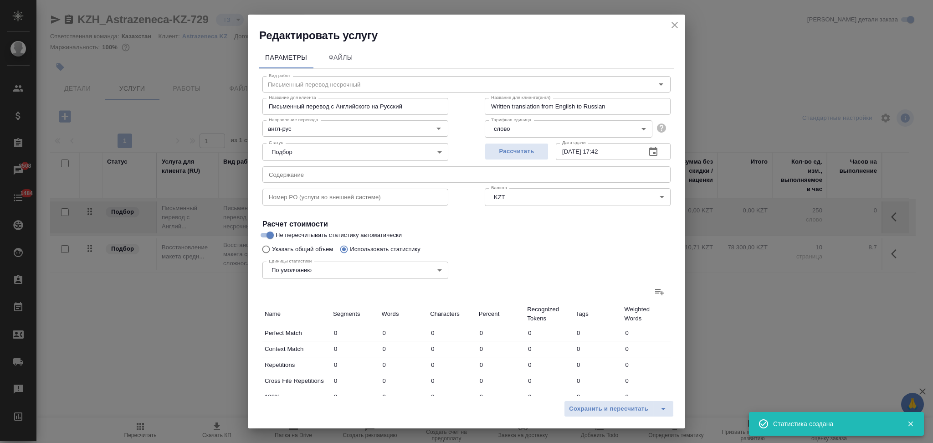
type input "15624"
type input "97297"
type input "2823"
type input "16611"
type input "103714"
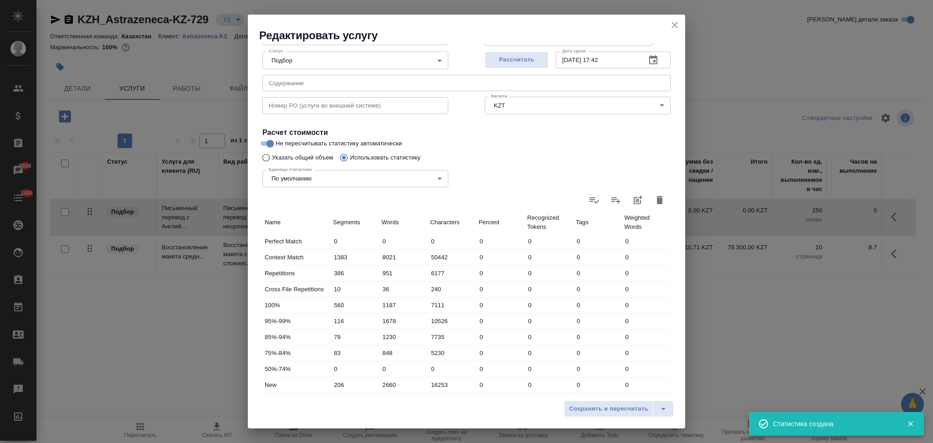
scroll to position [179, 0]
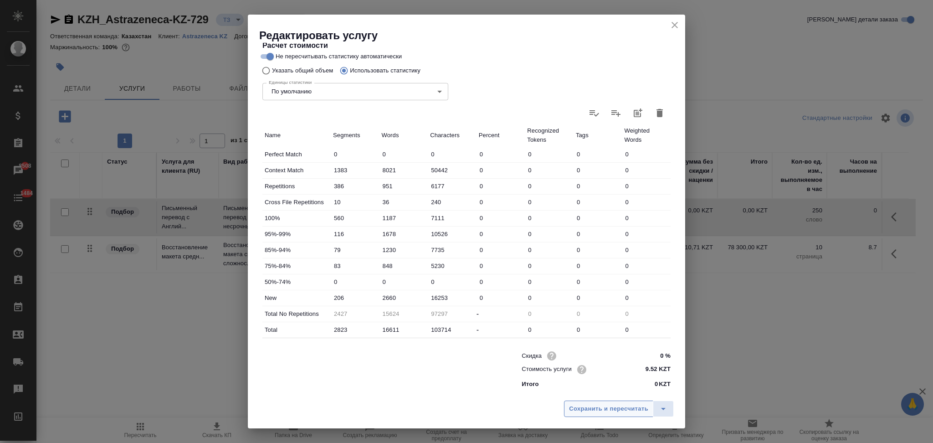
click at [577, 407] on span "Сохранить и пересчитать" at bounding box center [608, 409] width 79 height 10
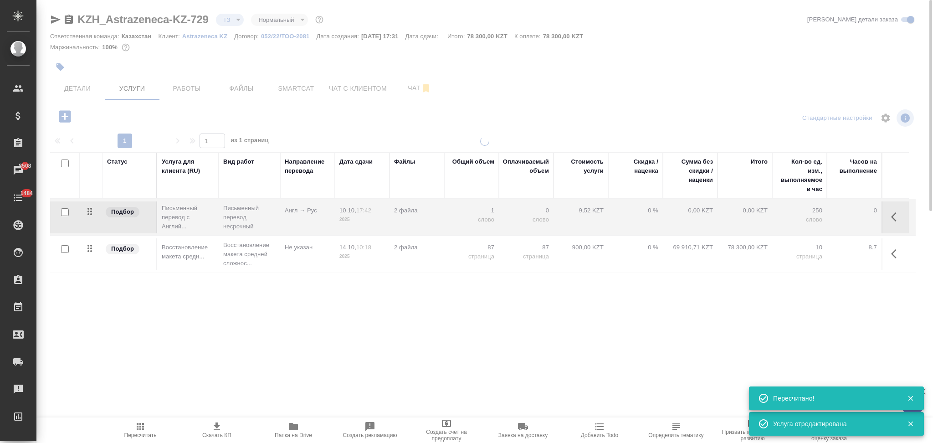
type input "new"
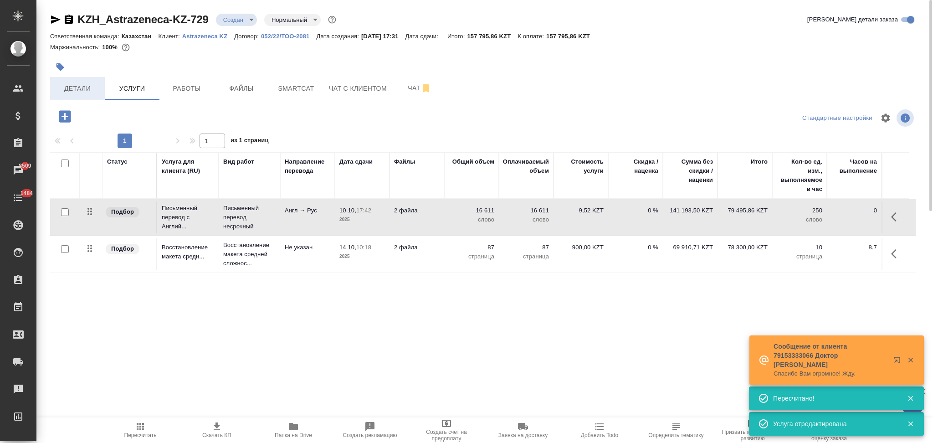
click at [92, 90] on span "Детали" at bounding box center [78, 88] width 44 height 11
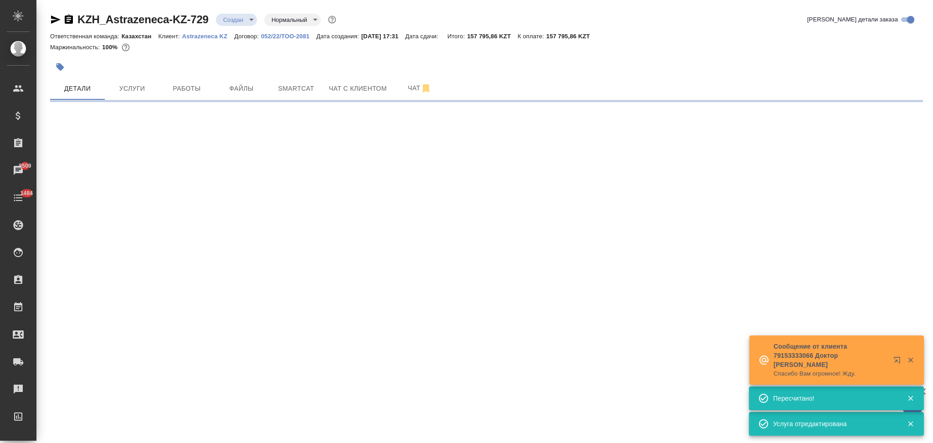
select select "RU"
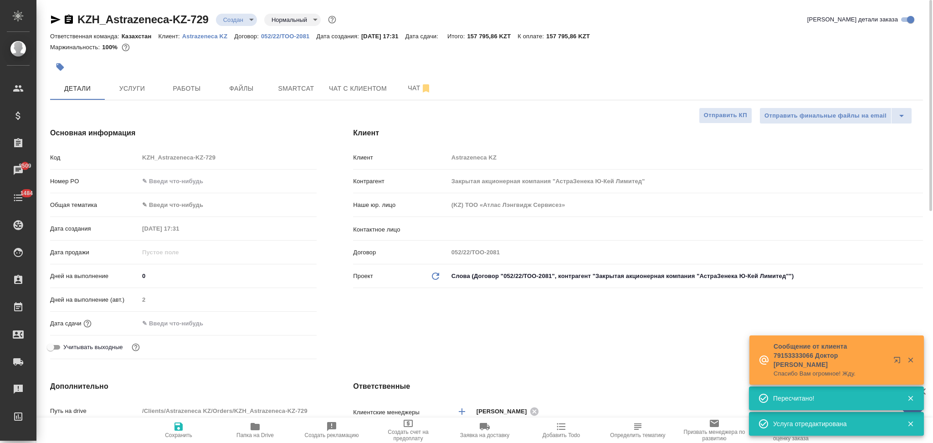
type textarea "x"
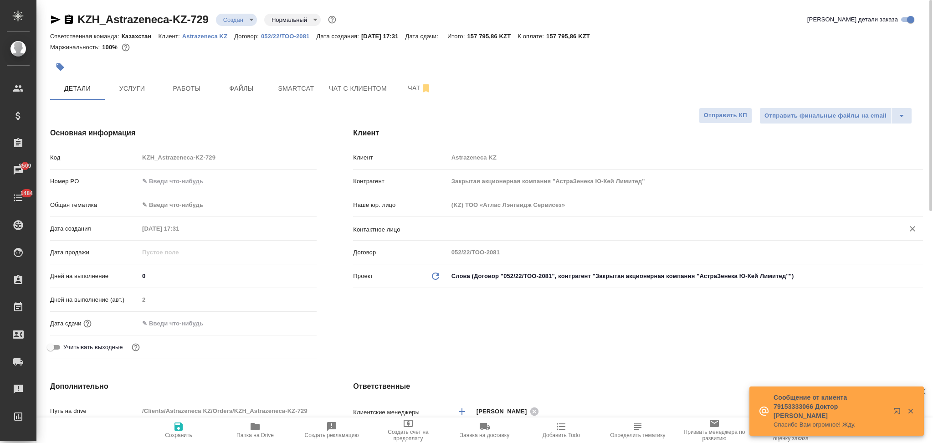
click at [493, 230] on input "text" at bounding box center [670, 228] width 439 height 11
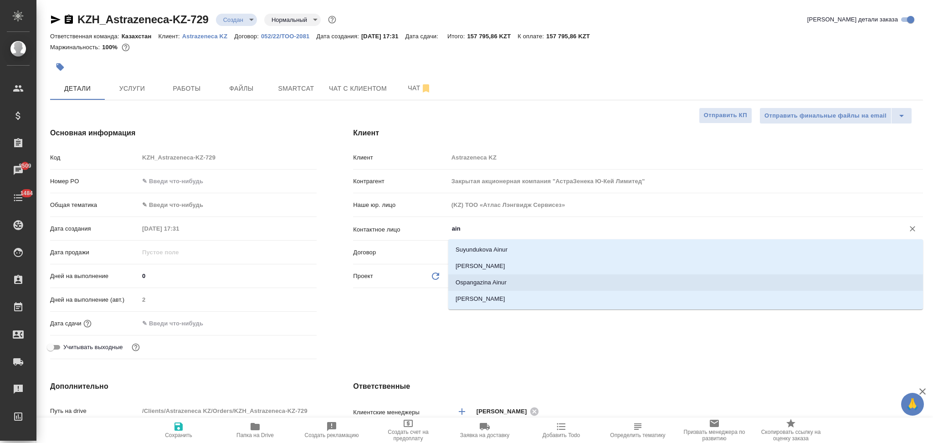
click at [482, 284] on li "Ospangazina Ainur" at bounding box center [685, 282] width 475 height 16
type input "Ospangazina Ainur"
type textarea "x"
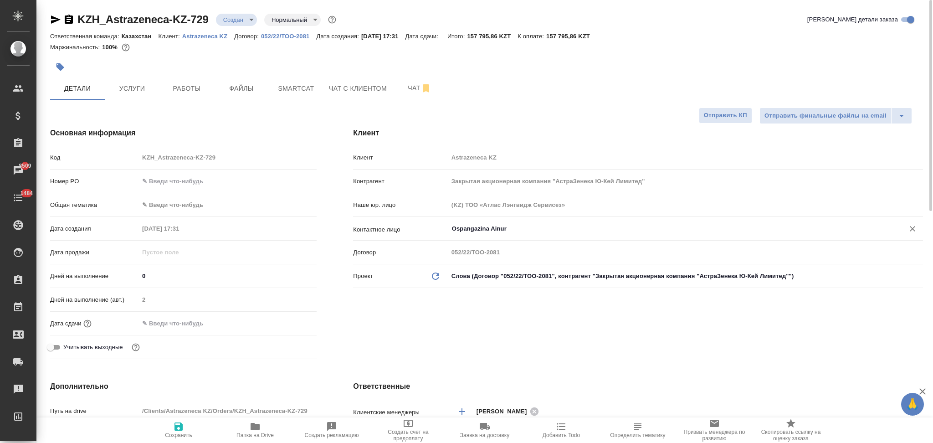
type input "Ospangazina Ainur"
click at [184, 428] on icon "button" at bounding box center [178, 426] width 11 height 11
type textarea "x"
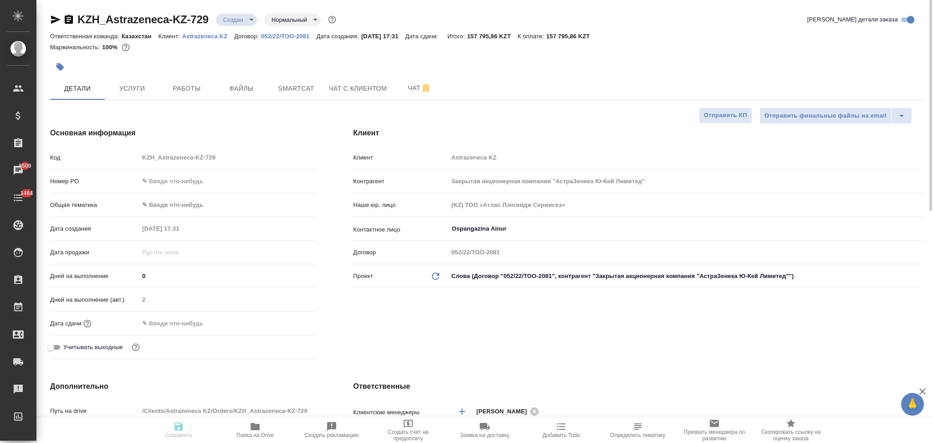
type textarea "x"
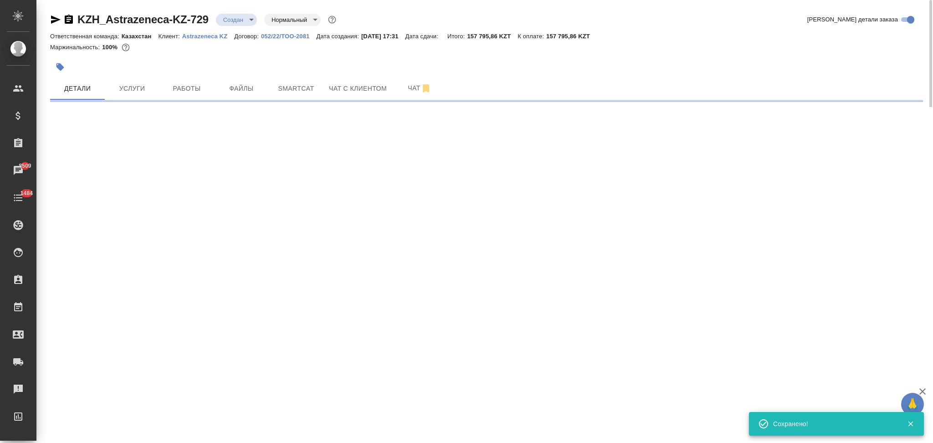
select select "RU"
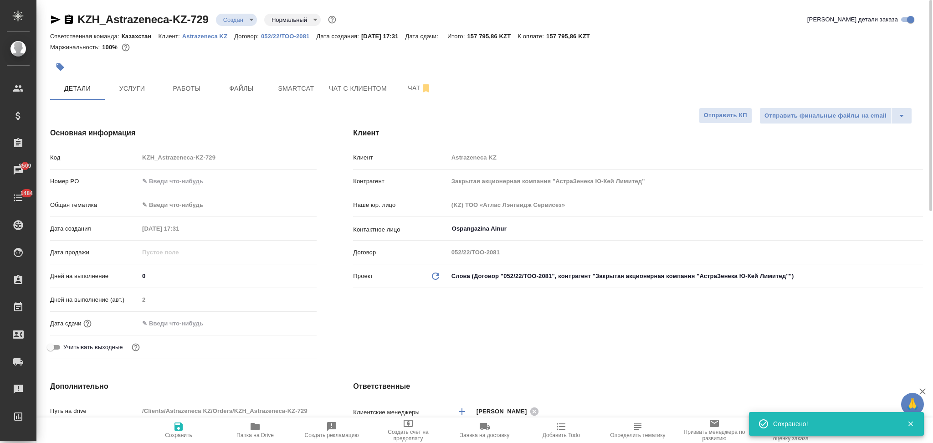
type textarea "x"
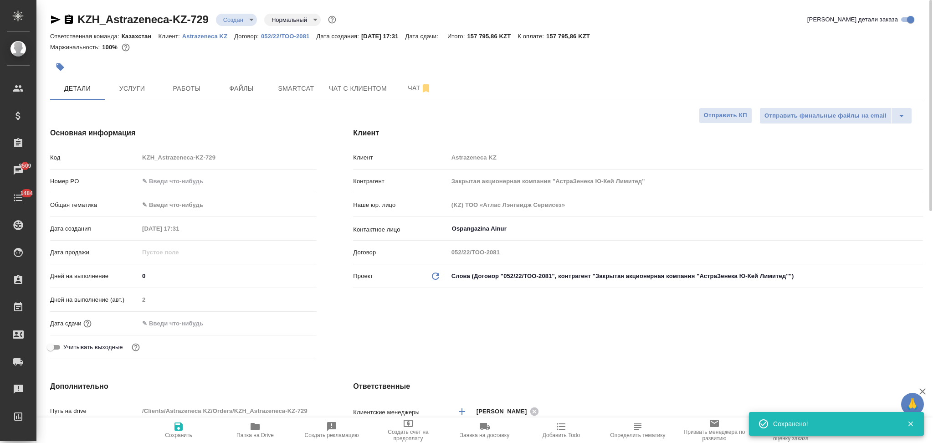
type textarea "x"
click at [165, 313] on div "Дней на выполнение (авт.) 2" at bounding box center [183, 303] width 266 height 24
click at [183, 326] on input "text" at bounding box center [179, 323] width 80 height 13
click at [289, 322] on icon "button" at bounding box center [290, 322] width 11 height 11
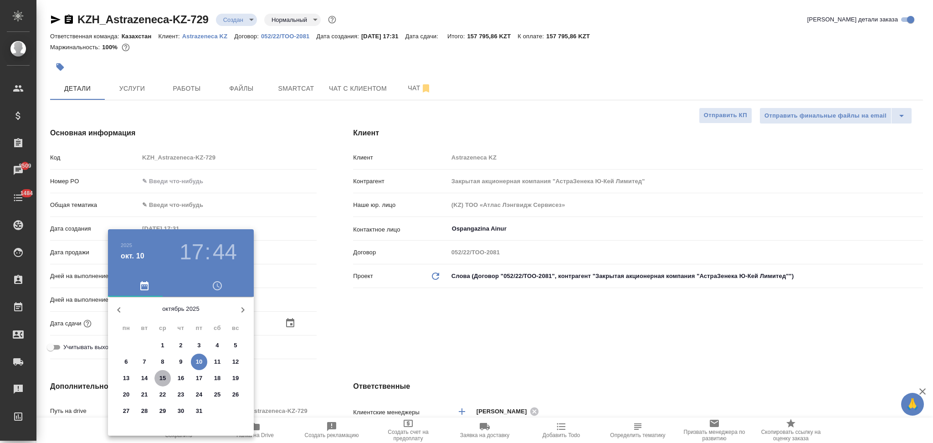
click at [164, 374] on p "15" at bounding box center [162, 377] width 7 height 9
type input "15.10.2025 17:44"
type textarea "x"
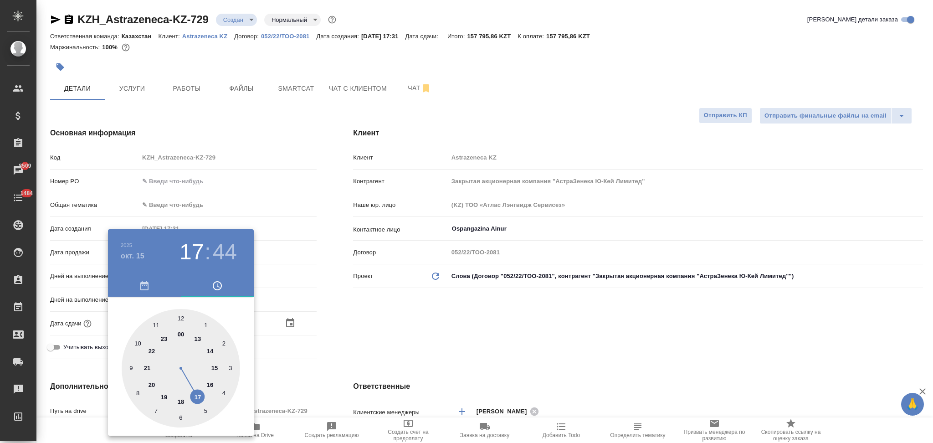
click at [181, 319] on div at bounding box center [181, 368] width 118 height 118
type input "15.10.2025 12:44"
type textarea "x"
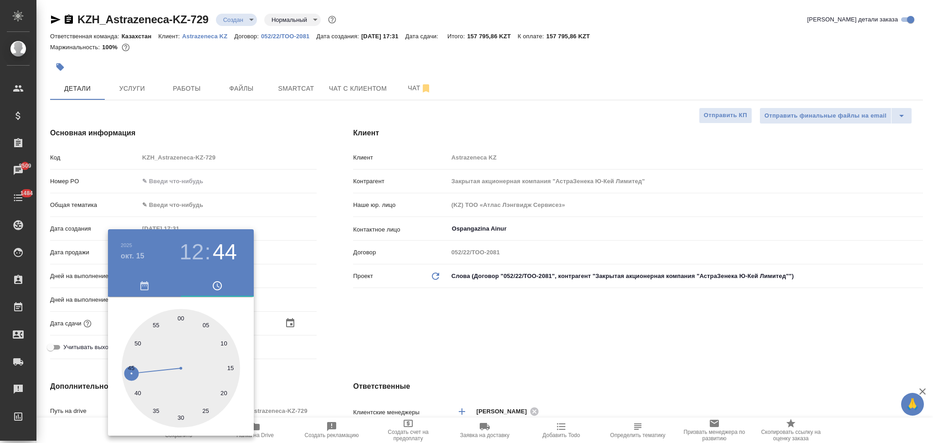
click at [181, 317] on div at bounding box center [181, 368] width 118 height 118
type input "15.10.2025 12:00"
type textarea "x"
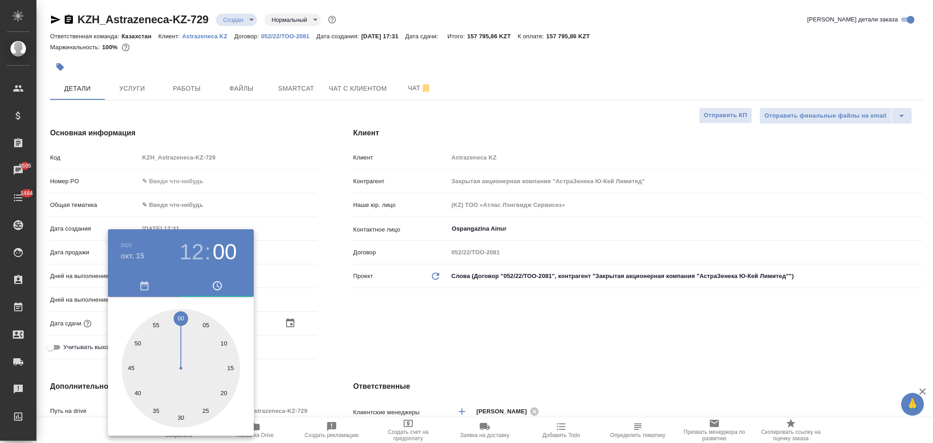
drag, startPoint x: 325, startPoint y: 359, endPoint x: 258, endPoint y: 419, distance: 89.7
click at [326, 359] on div at bounding box center [466, 221] width 933 height 443
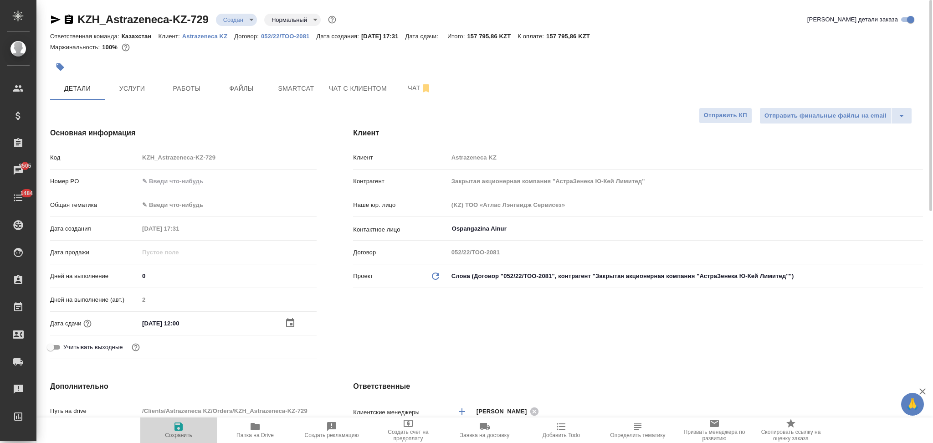
click at [176, 426] on icon "button" at bounding box center [178, 426] width 8 height 8
type textarea "x"
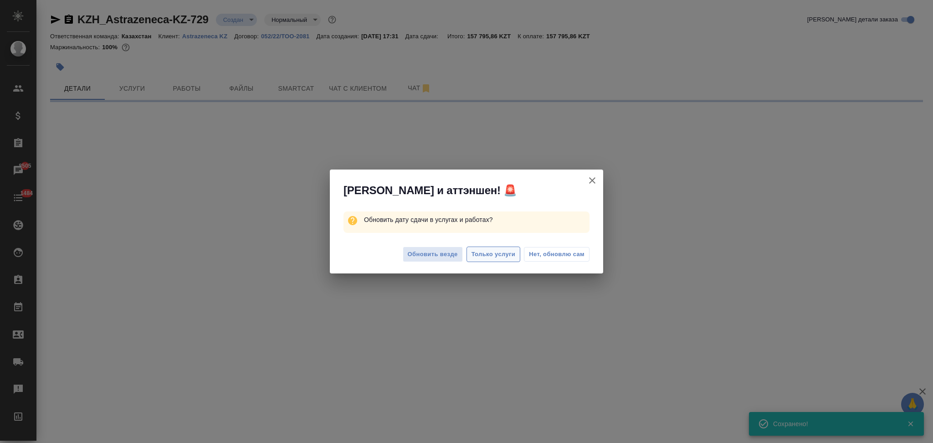
select select "RU"
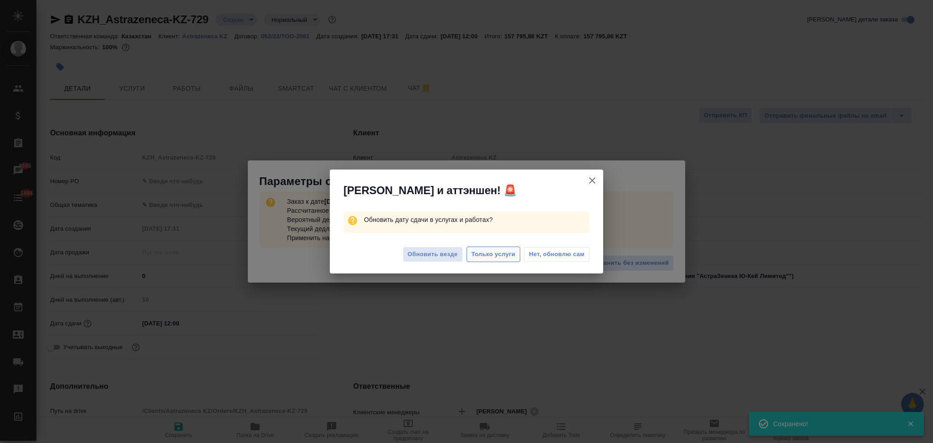
click at [485, 248] on button "Только услуги" at bounding box center [493, 254] width 54 height 16
type textarea "x"
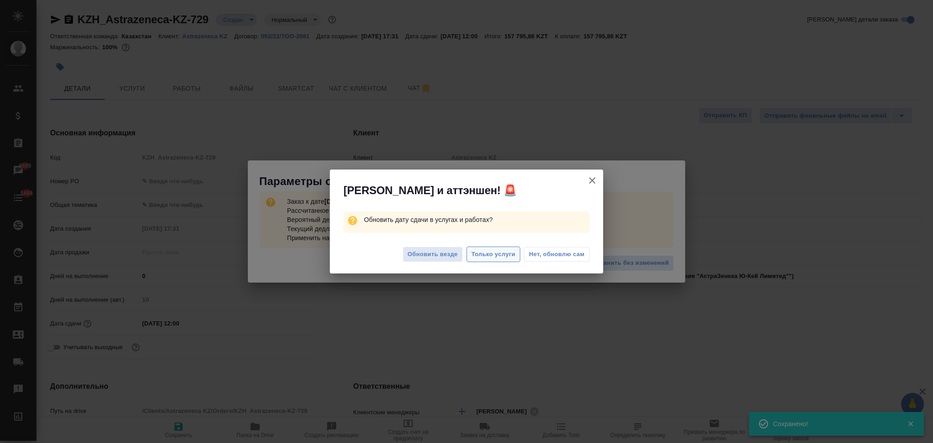
type textarea "x"
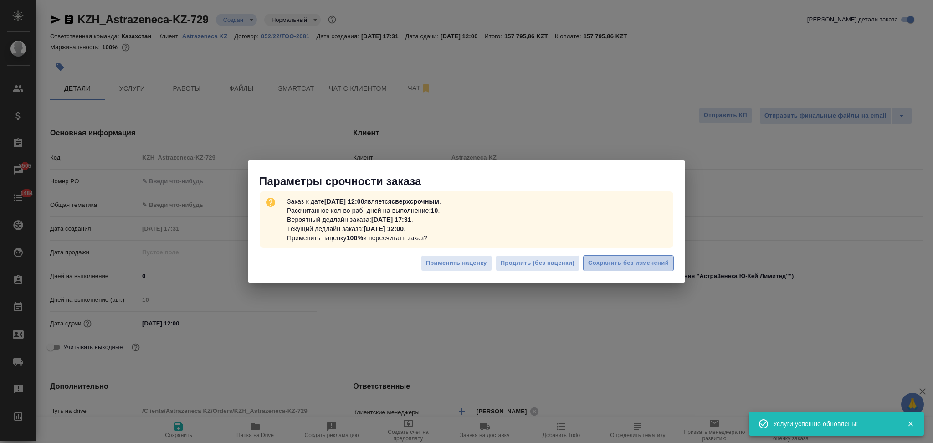
click at [595, 265] on span "Сохранить без изменений" at bounding box center [628, 263] width 81 height 10
type textarea "x"
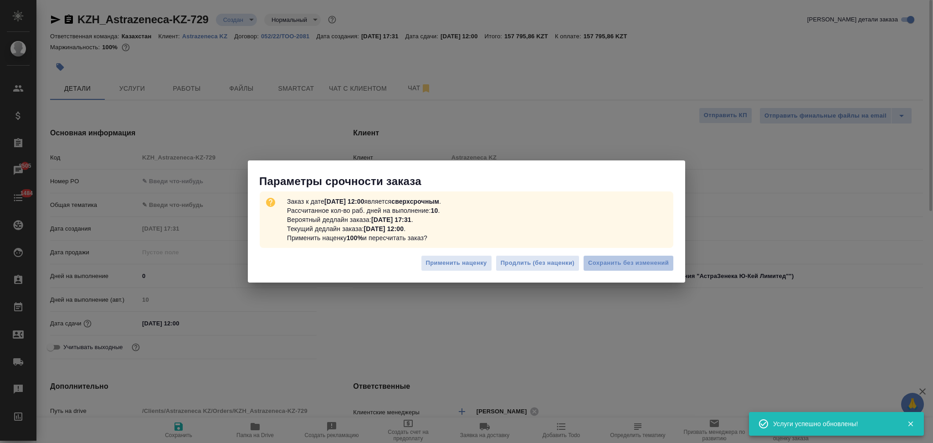
type textarea "x"
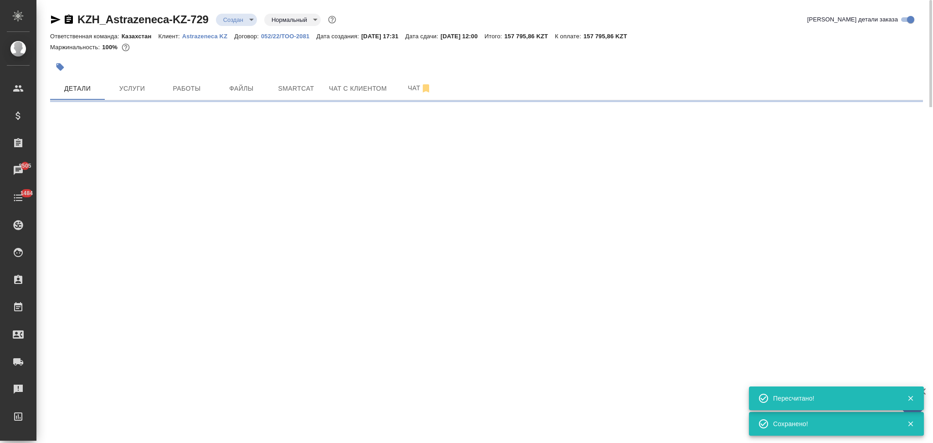
type input "urgent"
select select "RU"
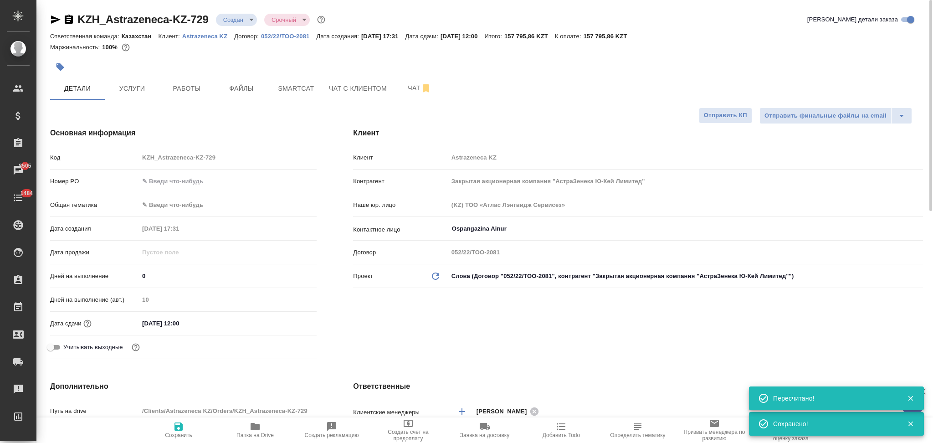
type textarea "x"
click at [129, 85] on span "Услуги" at bounding box center [132, 88] width 44 height 11
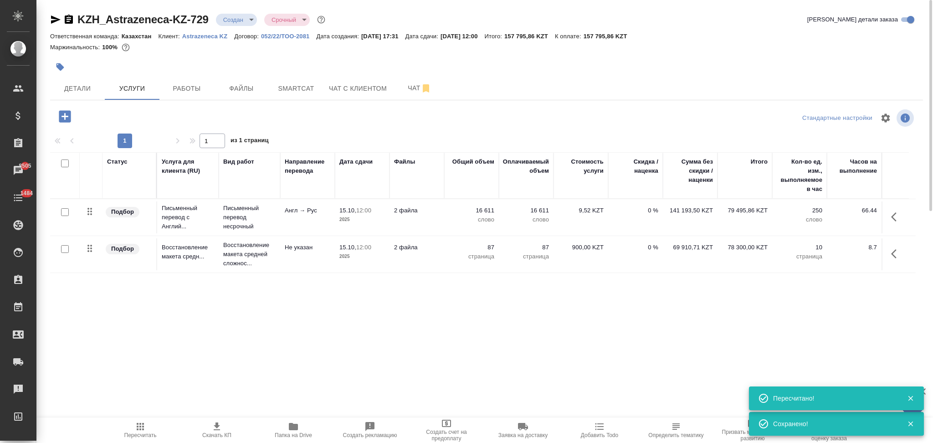
click at [429, 221] on td "2 файла" at bounding box center [416, 217] width 55 height 32
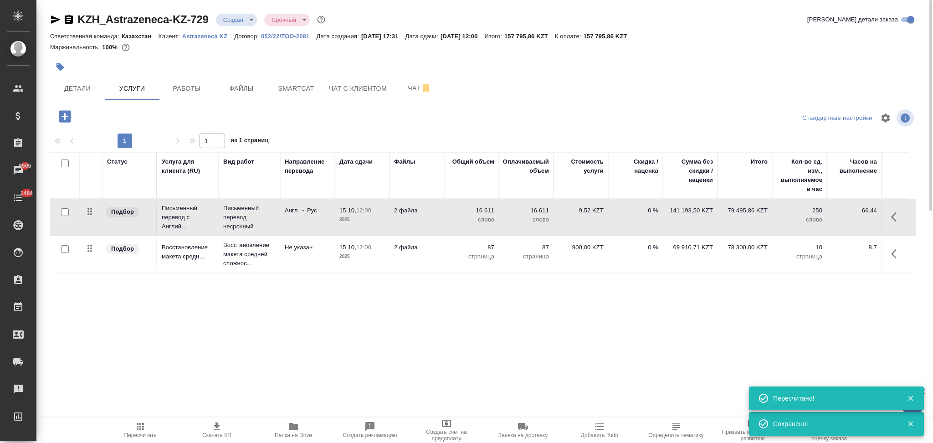
drag, startPoint x: 429, startPoint y: 221, endPoint x: 434, endPoint y: 224, distance: 5.3
click at [434, 224] on td "2 файла" at bounding box center [416, 217] width 55 height 32
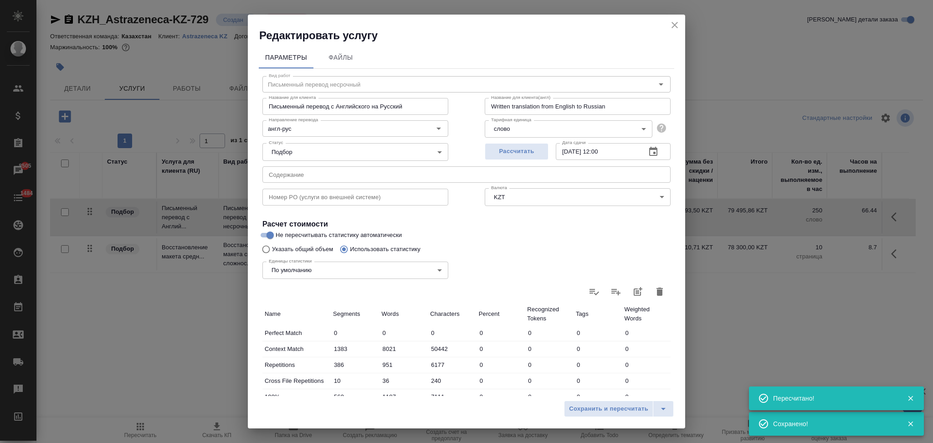
scroll to position [179, 0]
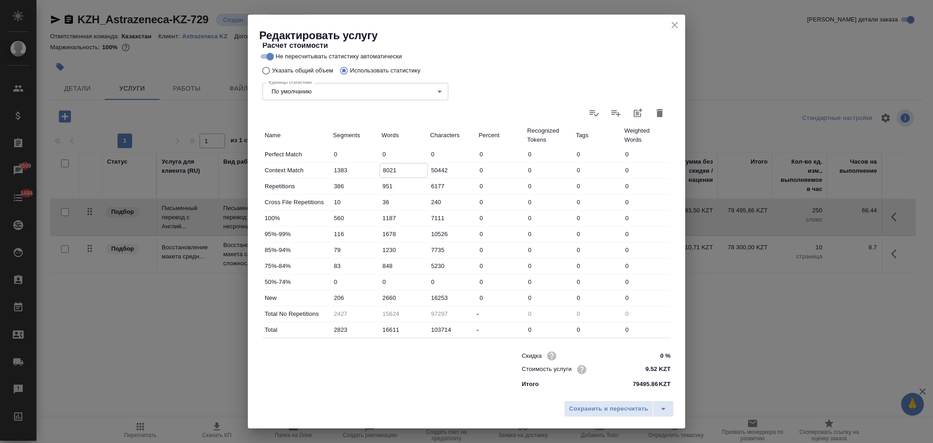
click at [381, 167] on input "8021" at bounding box center [404, 170] width 48 height 13
type input "6021"
click at [381, 296] on input "2660" at bounding box center [404, 297] width 48 height 13
type input "4660"
click at [593, 409] on span "Сохранить и пересчитать" at bounding box center [608, 409] width 79 height 10
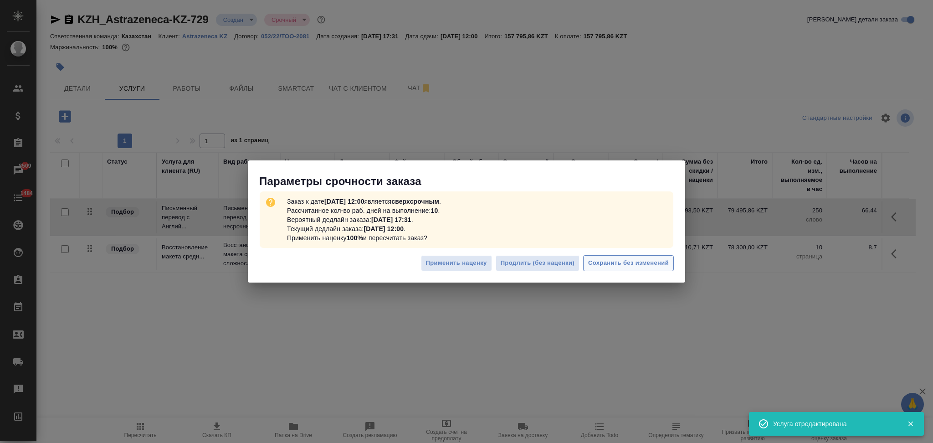
click at [598, 268] on span "Сохранить без изменений" at bounding box center [628, 263] width 81 height 10
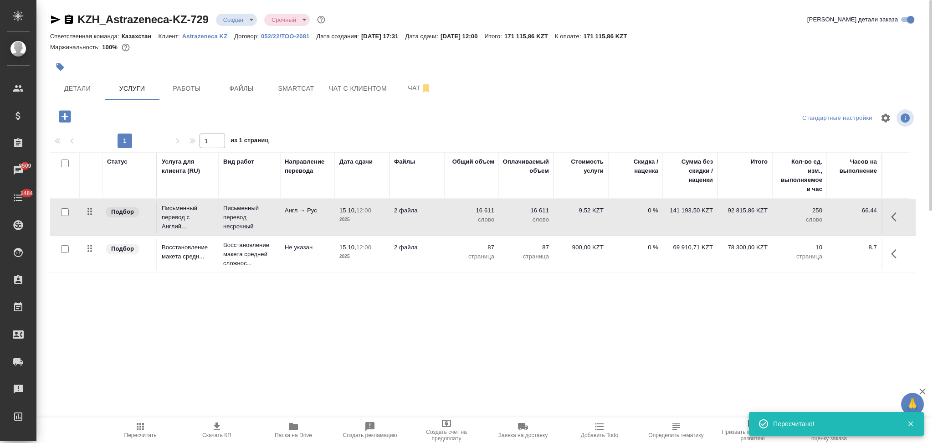
click at [142, 432] on span "Пересчитать" at bounding box center [140, 435] width 32 height 6
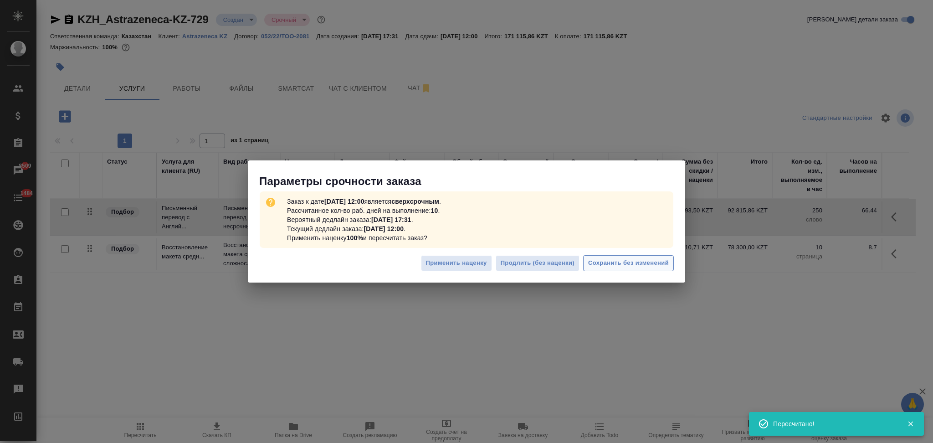
click at [598, 264] on span "Сохранить без изменений" at bounding box center [628, 263] width 81 height 10
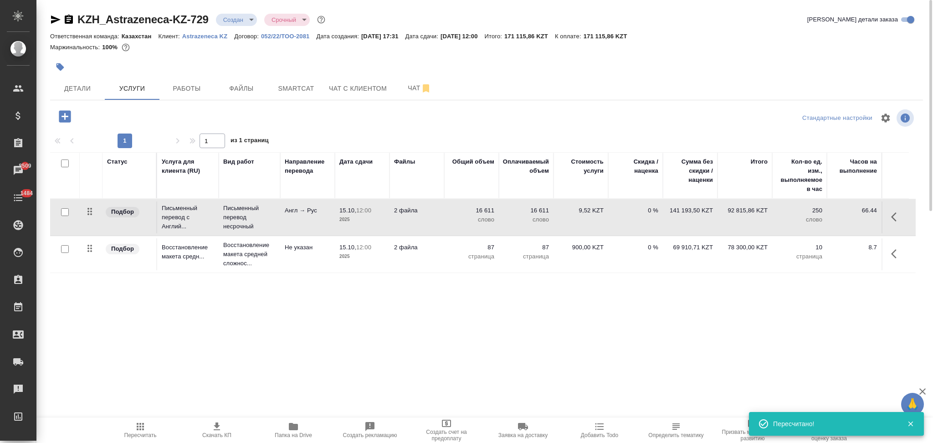
click at [446, 217] on td "16 611 слово" at bounding box center [471, 217] width 55 height 32
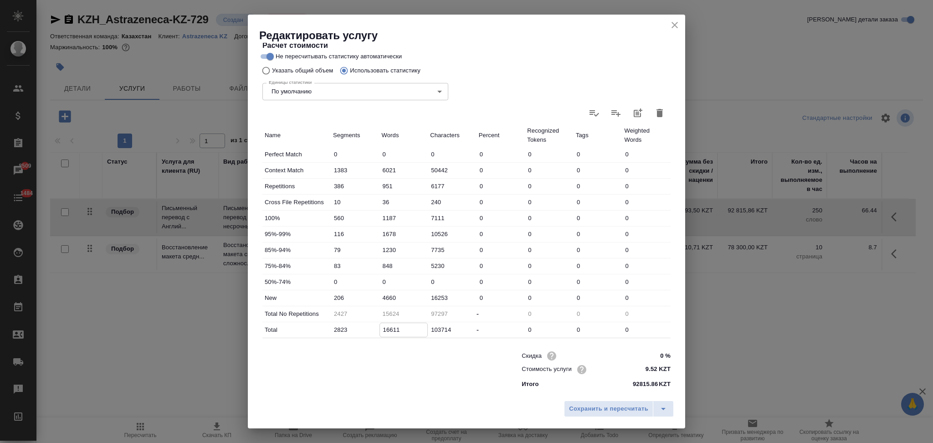
click at [386, 327] on input "16611" at bounding box center [404, 329] width 48 height 13
type input "16624"
type input "17611"
click at [381, 297] on input "4660" at bounding box center [404, 297] width 48 height 13
type input "5660"
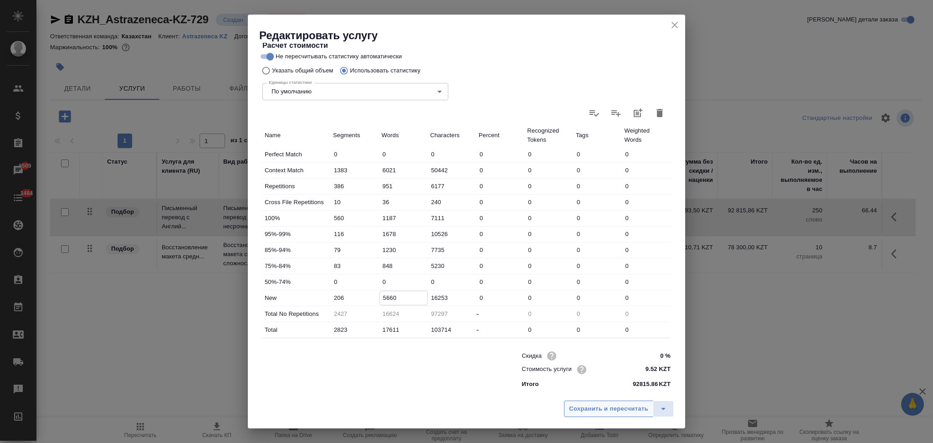
click at [594, 410] on span "Сохранить и пересчитать" at bounding box center [608, 409] width 79 height 10
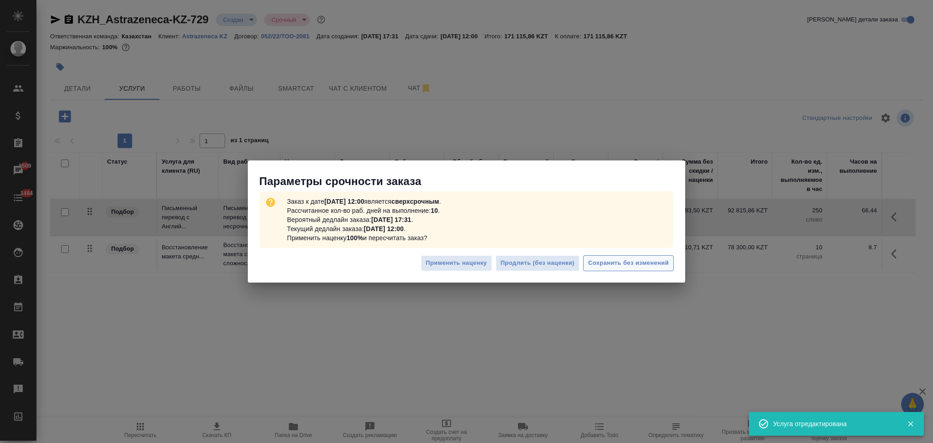
click at [608, 266] on span "Сохранить без изменений" at bounding box center [628, 263] width 81 height 10
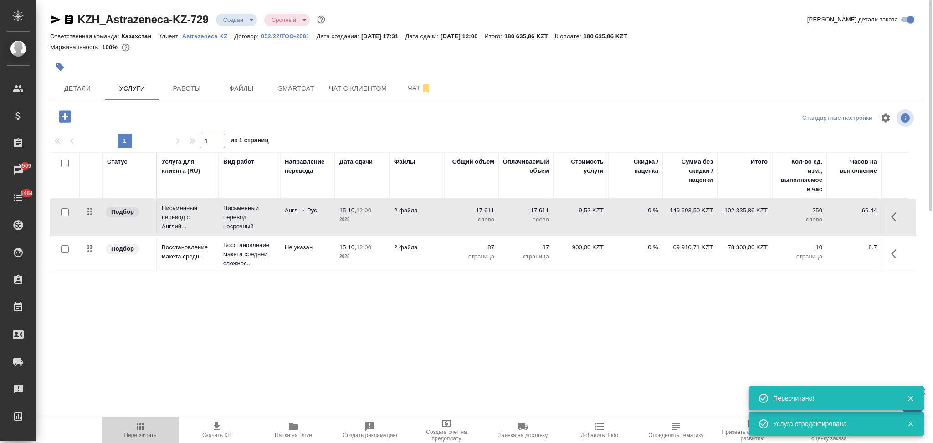
click at [139, 427] on icon "button" at bounding box center [140, 426] width 7 height 7
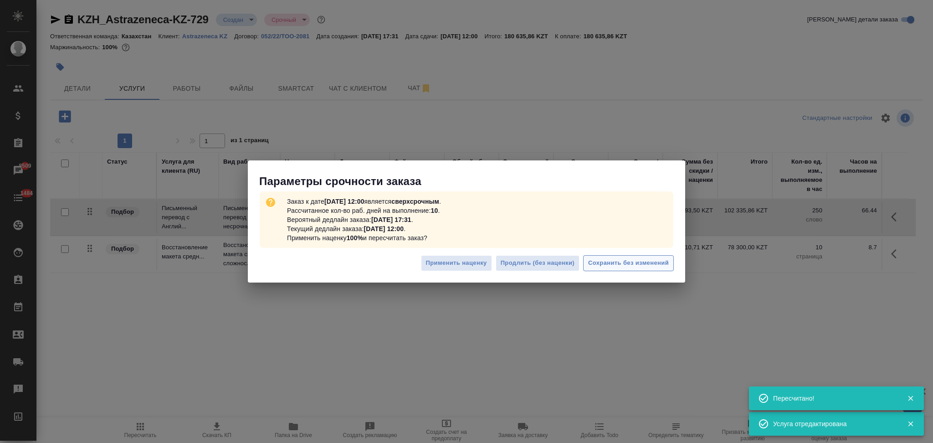
click at [608, 262] on span "Сохранить без изменений" at bounding box center [628, 263] width 81 height 10
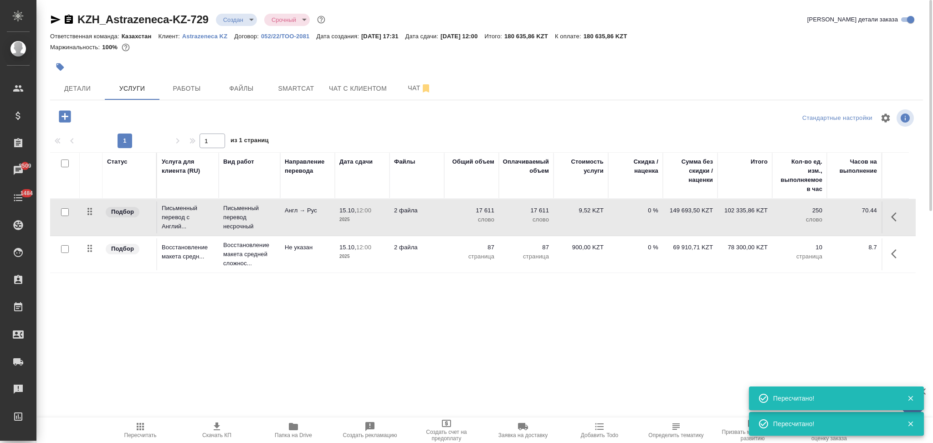
click at [441, 221] on td "2 файла" at bounding box center [416, 217] width 55 height 32
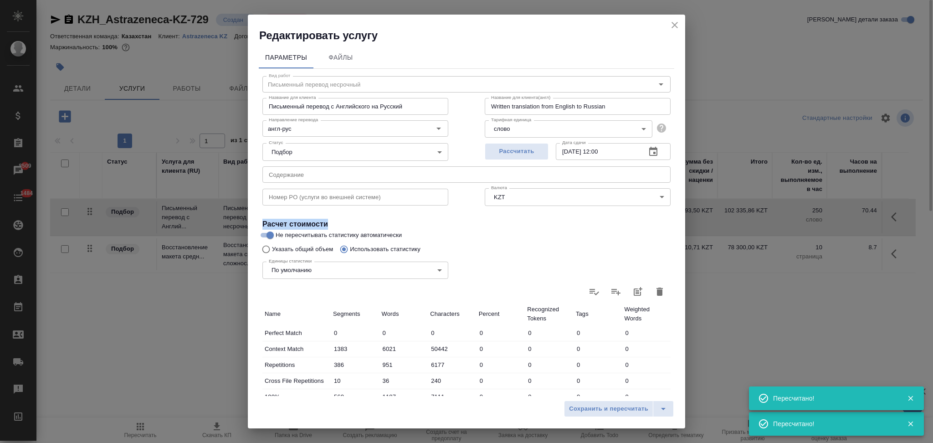
click at [441, 221] on h4 "Расчет стоимости" at bounding box center [466, 224] width 408 height 11
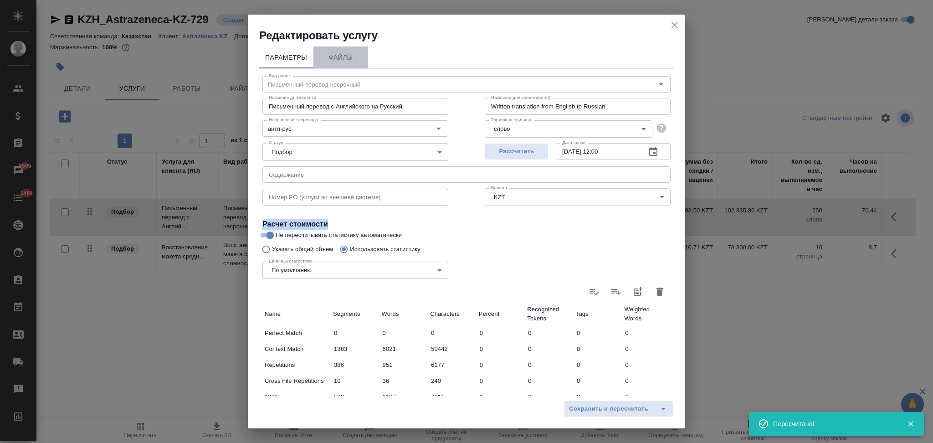
click at [355, 55] on span "Файлы" at bounding box center [341, 57] width 44 height 11
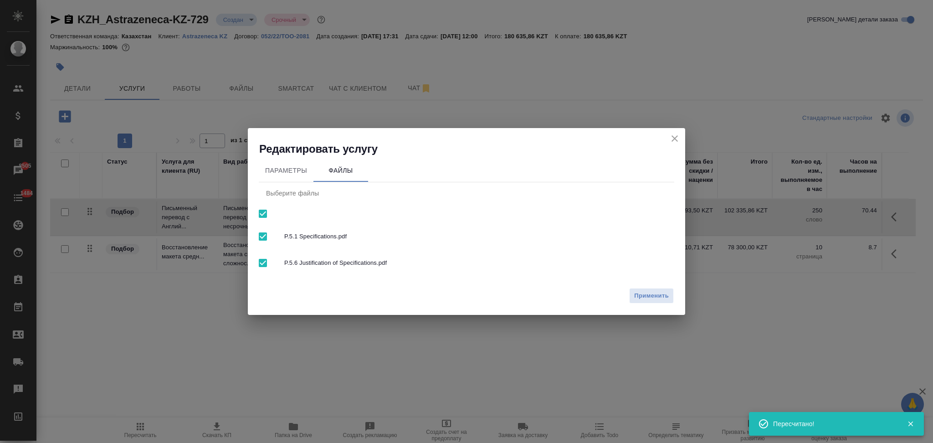
click at [261, 215] on input "checkbox" at bounding box center [262, 213] width 19 height 19
checkbox input "false"
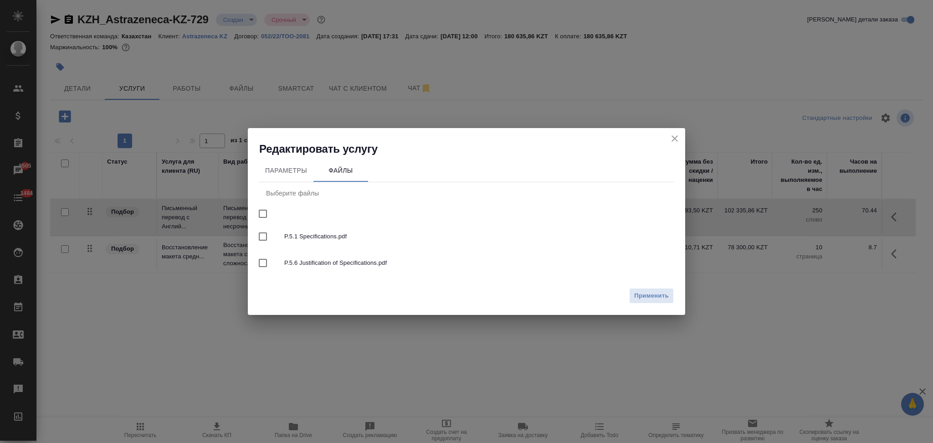
drag, startPoint x: 658, startPoint y: 300, endPoint x: 624, endPoint y: 307, distance: 34.1
click at [657, 300] on span "Применить" at bounding box center [651, 296] width 35 height 10
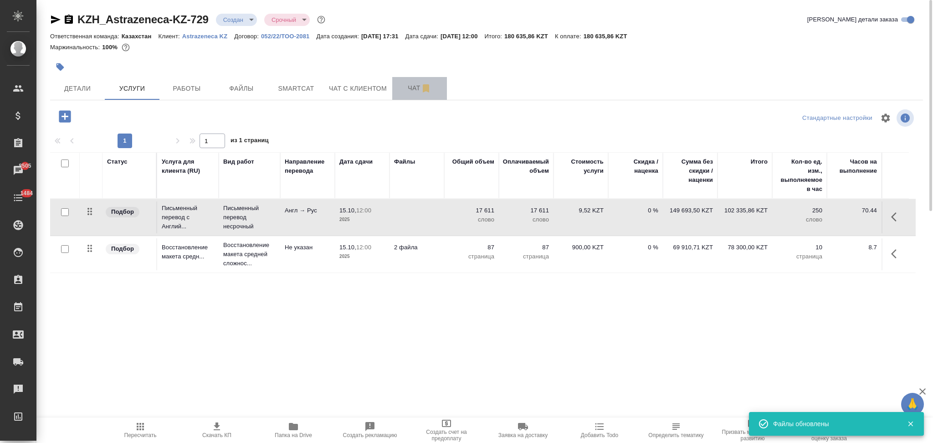
click at [409, 88] on span "Чат" at bounding box center [420, 87] width 44 height 11
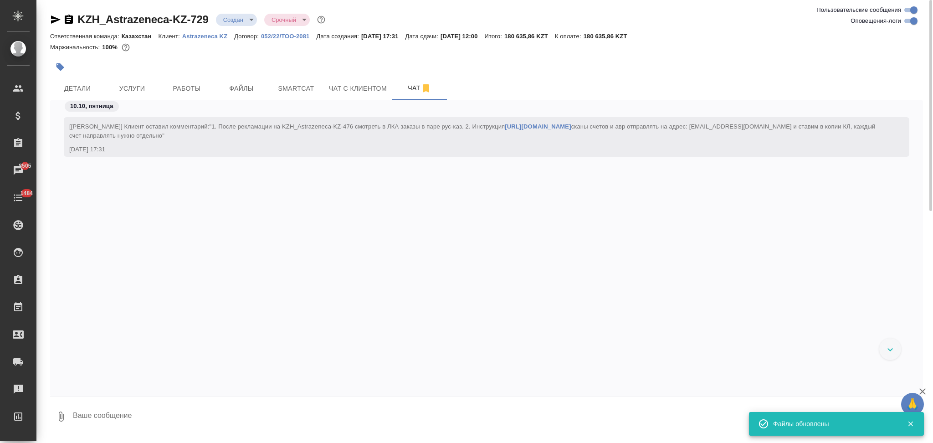
scroll to position [174, 0]
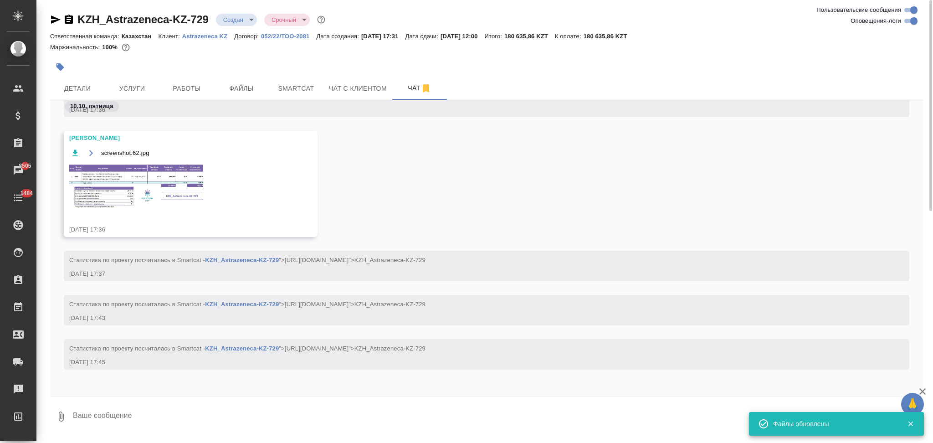
click at [136, 200] on img at bounding box center [137, 186] width 137 height 46
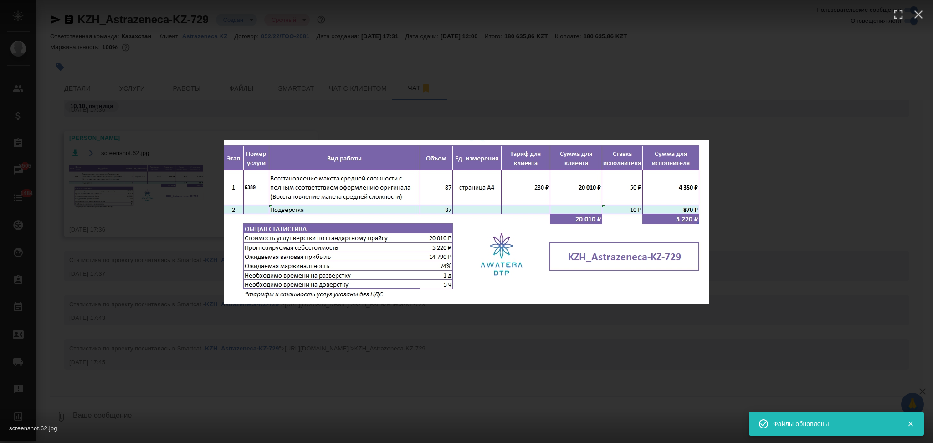
click at [205, 322] on div "screenshot.62.jpg 1 of 1" at bounding box center [466, 221] width 933 height 443
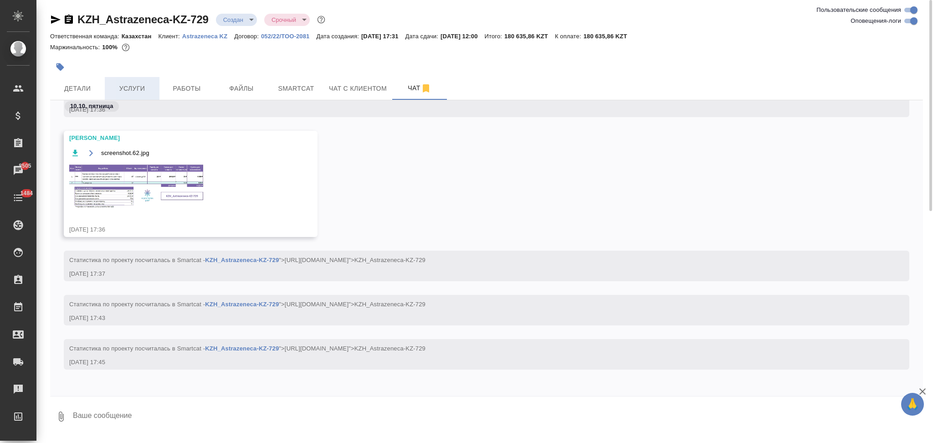
click at [133, 91] on span "Услуги" at bounding box center [132, 88] width 44 height 11
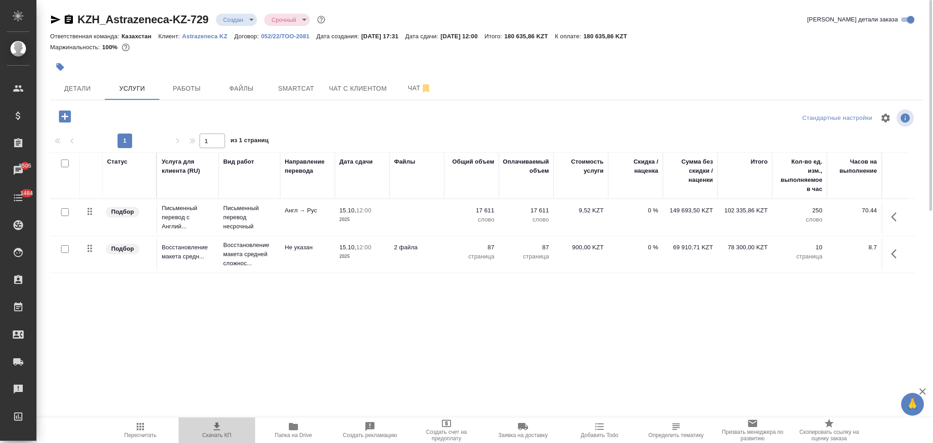
click at [210, 432] on span "Скачать КП" at bounding box center [216, 435] width 29 height 6
click at [98, 90] on span "Детали" at bounding box center [78, 88] width 44 height 11
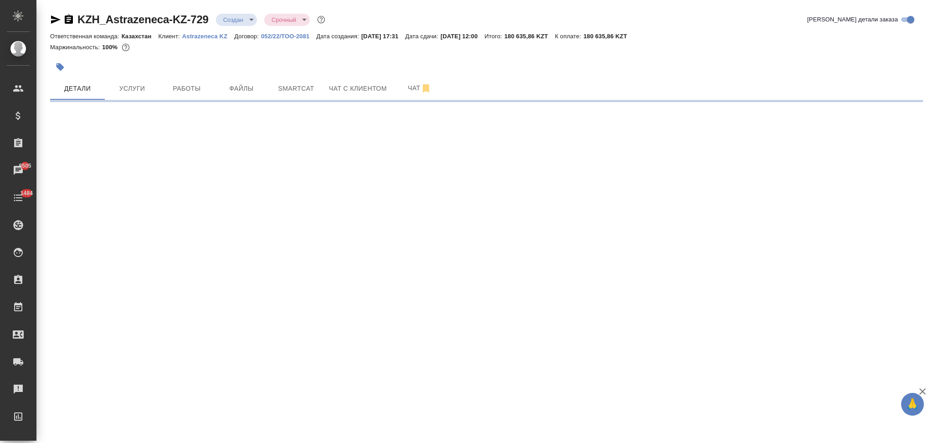
select select "RU"
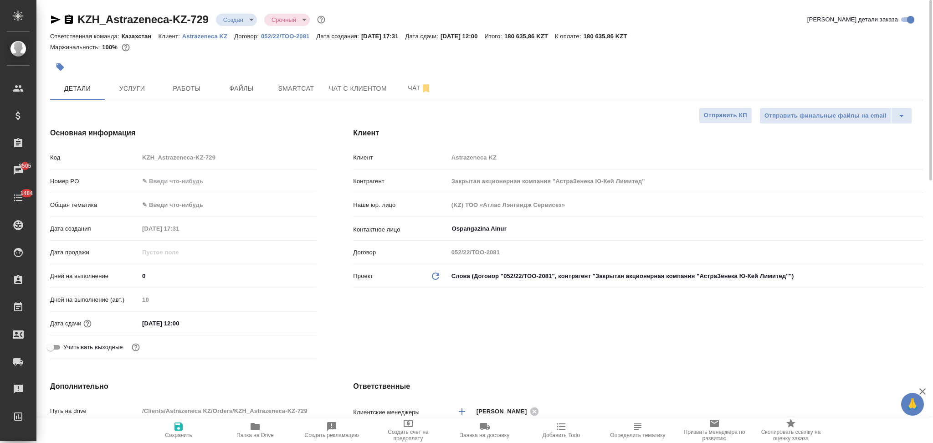
type textarea "x"
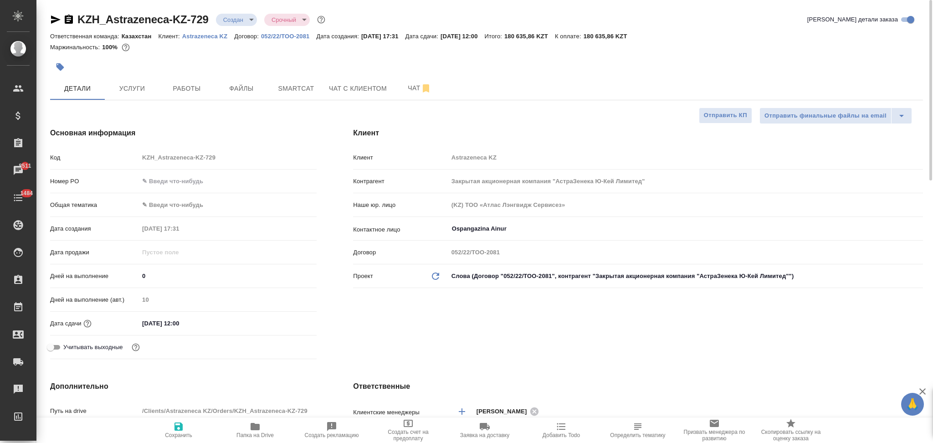
type textarea "x"
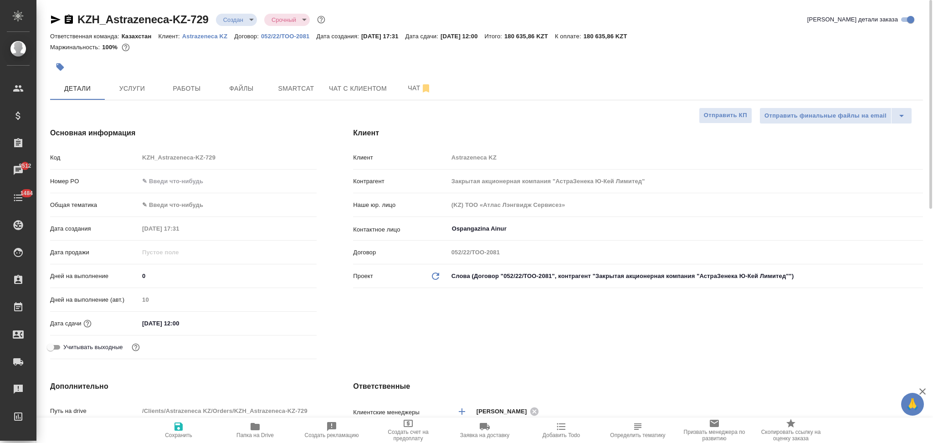
type textarea "x"
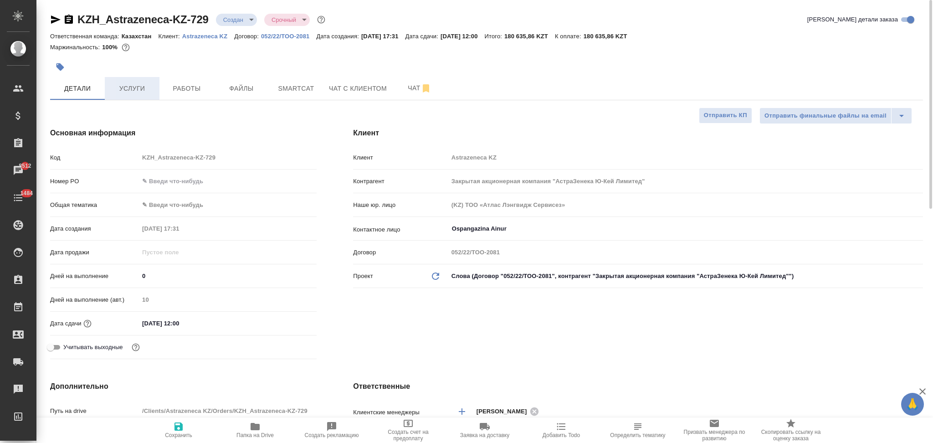
click at [145, 83] on span "Услуги" at bounding box center [132, 88] width 44 height 11
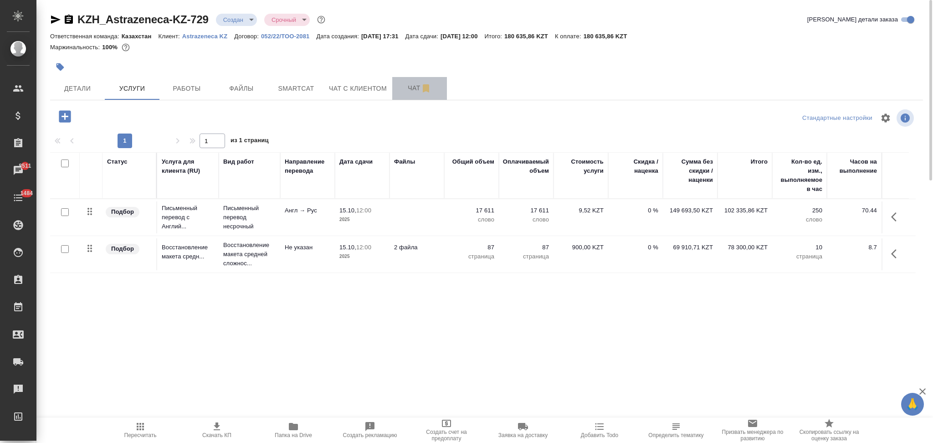
click at [400, 85] on span "Чат" at bounding box center [420, 87] width 44 height 11
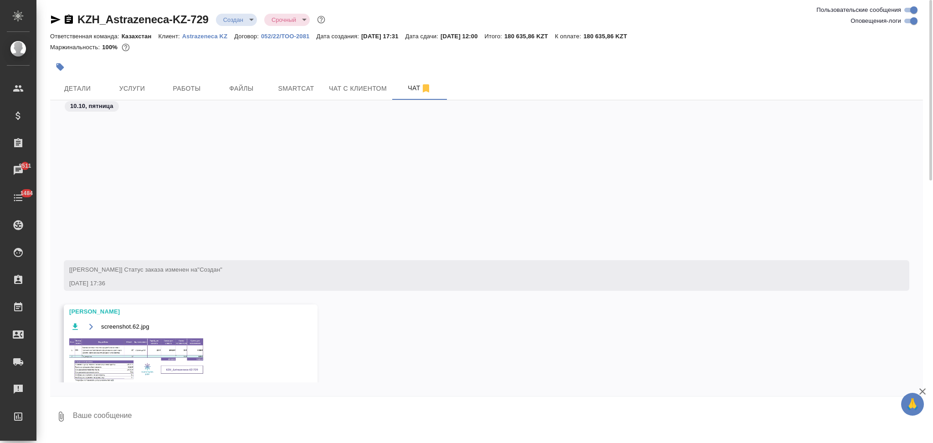
scroll to position [174, 0]
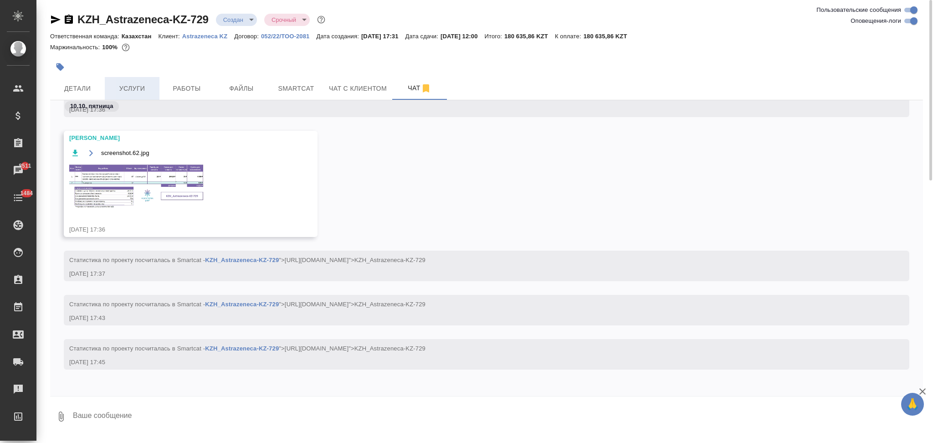
click at [142, 86] on span "Услуги" at bounding box center [132, 88] width 44 height 11
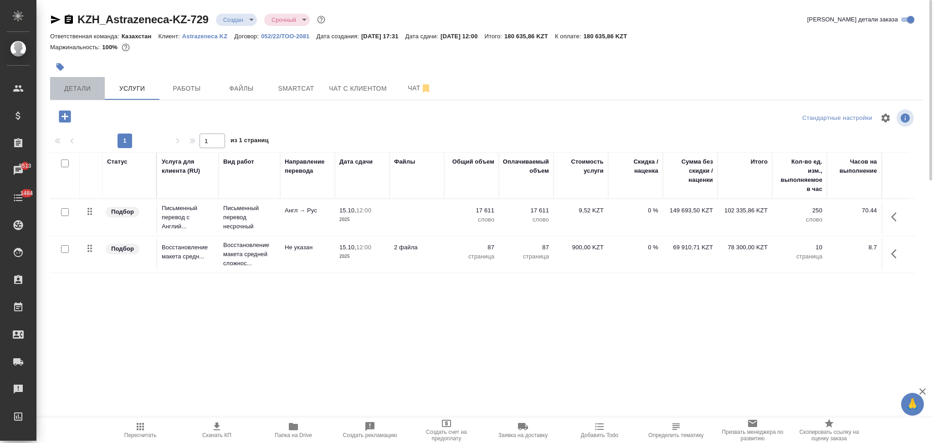
click at [80, 93] on span "Детали" at bounding box center [78, 88] width 44 height 11
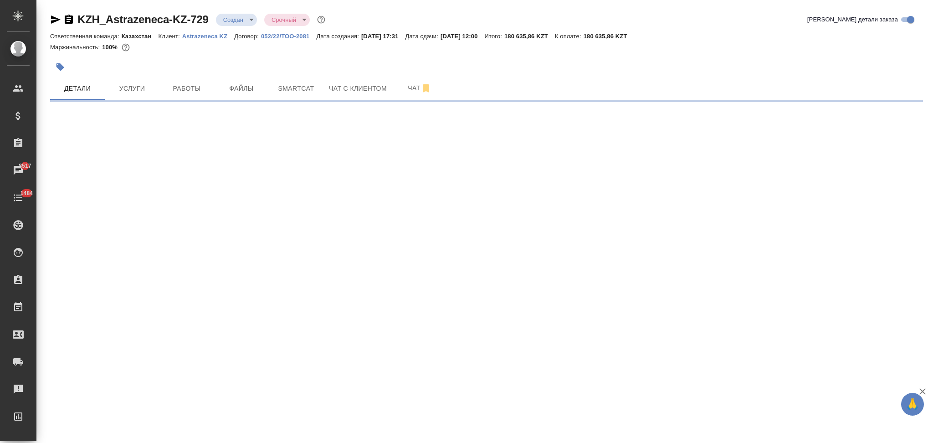
select select "RU"
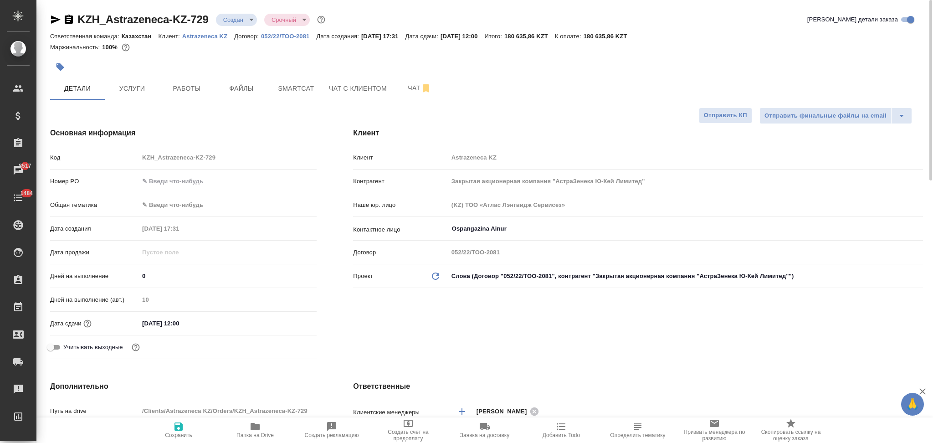
type textarea "x"
click at [198, 327] on input "15.10.2025 12:00" at bounding box center [179, 323] width 80 height 13
click at [288, 323] on icon "button" at bounding box center [290, 322] width 11 height 11
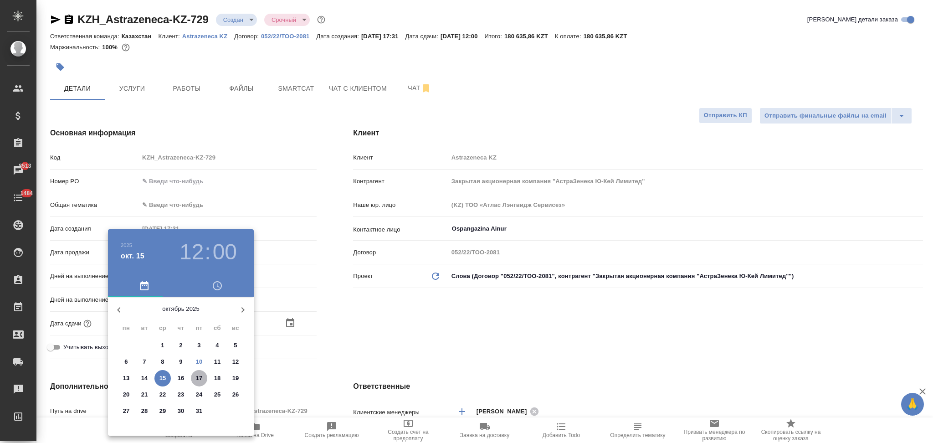
click at [200, 379] on p "17" at bounding box center [199, 377] width 7 height 9
type input "17.10.2025 12:00"
type textarea "x"
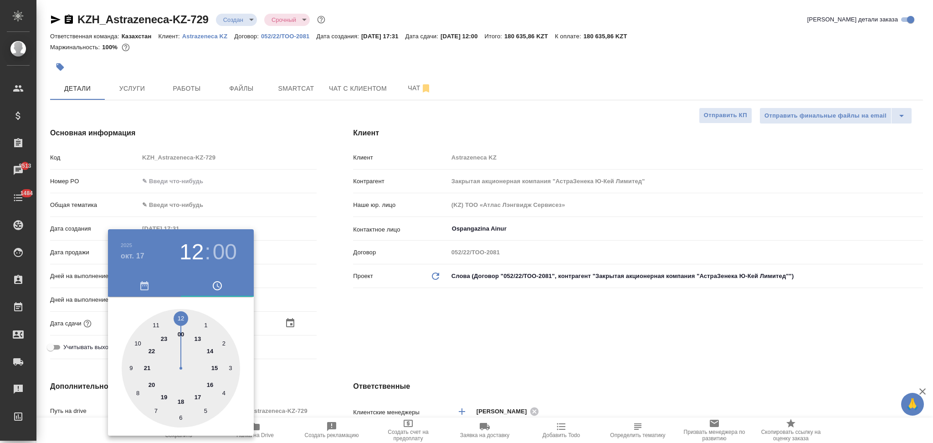
click at [207, 349] on div at bounding box center [181, 368] width 118 height 118
type input "17.10.2025 14:00"
type textarea "x"
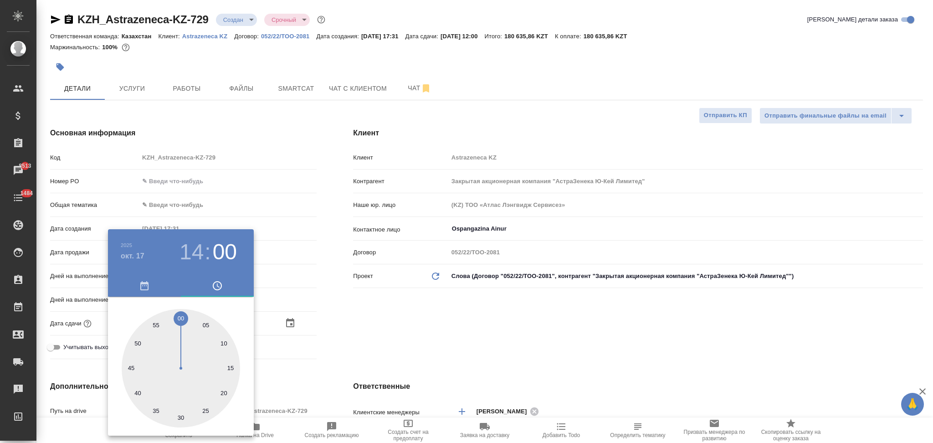
click at [179, 316] on div at bounding box center [181, 368] width 118 height 118
type textarea "x"
click at [334, 345] on div at bounding box center [466, 221] width 933 height 443
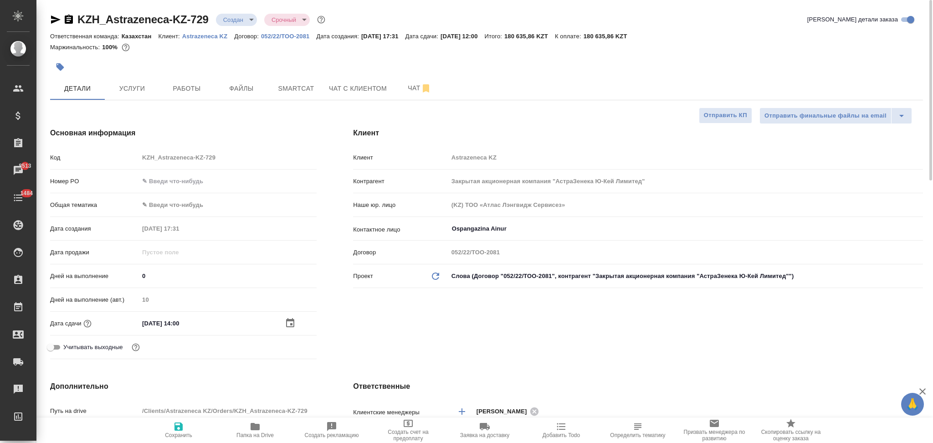
click at [179, 430] on icon "button" at bounding box center [178, 426] width 8 height 8
type textarea "x"
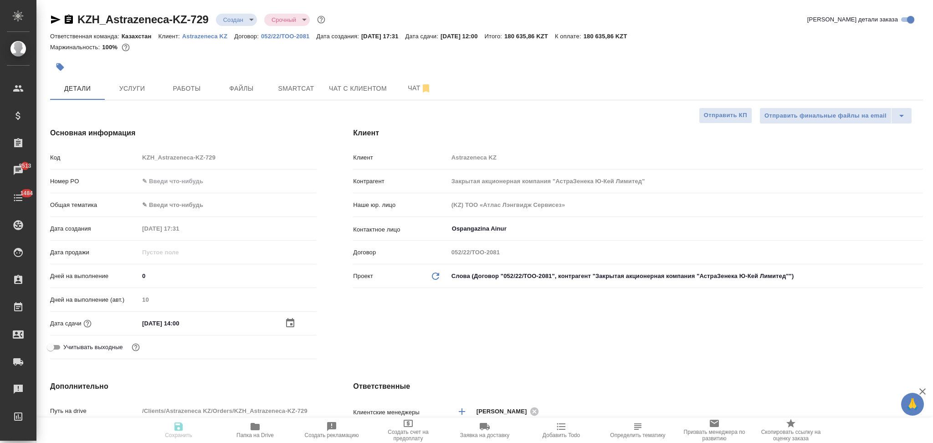
type textarea "x"
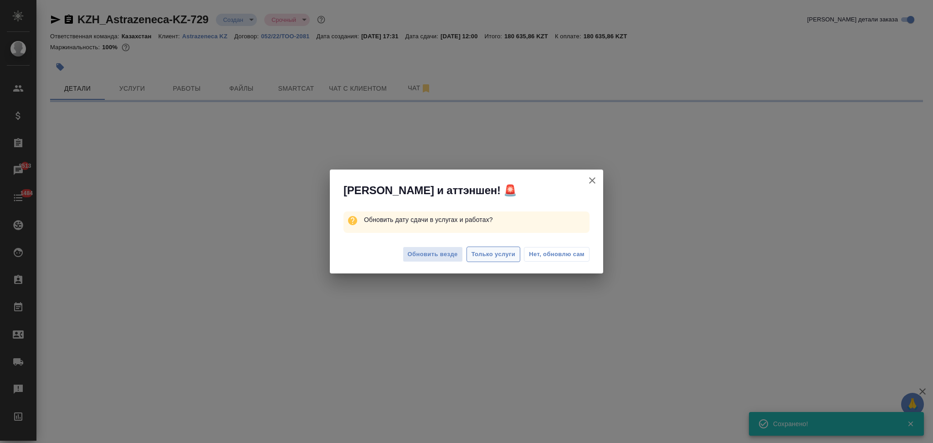
select select "RU"
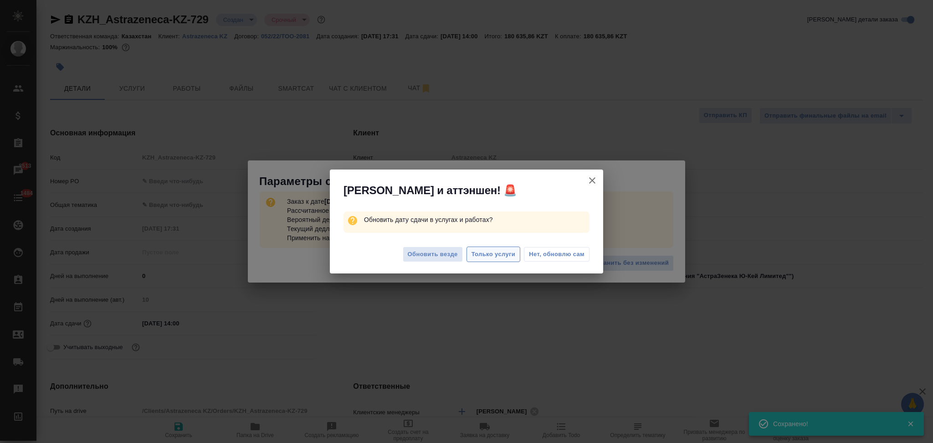
type textarea "x"
click at [496, 257] on span "Только услуги" at bounding box center [493, 254] width 44 height 10
type textarea "x"
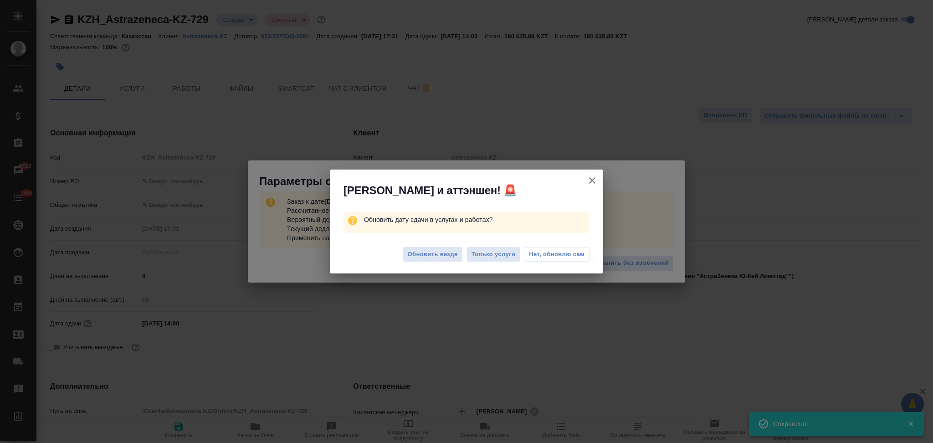
type textarea "x"
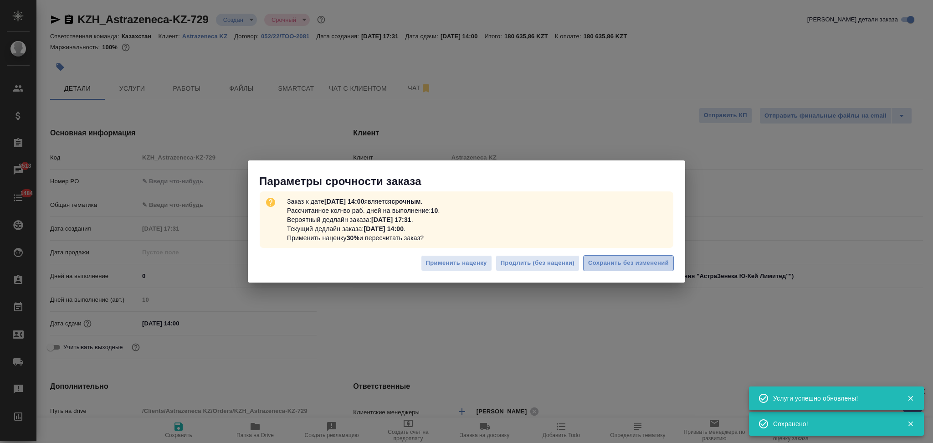
click at [610, 262] on span "Сохранить без изменений" at bounding box center [628, 263] width 81 height 10
type textarea "x"
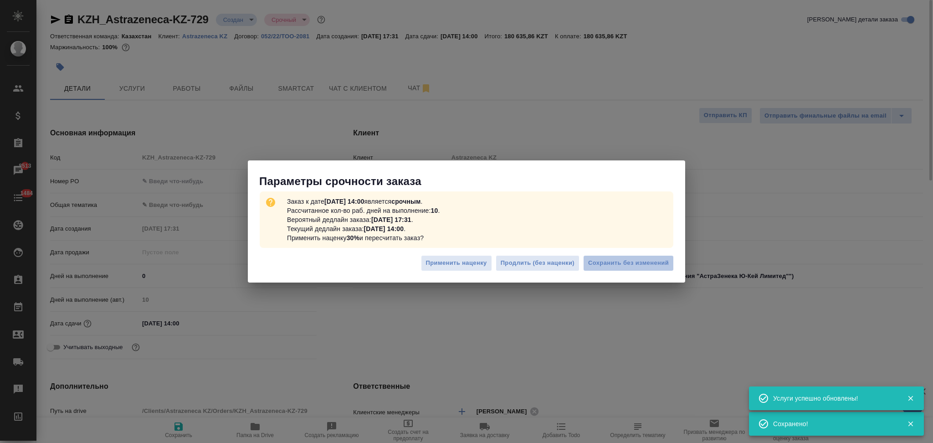
type textarea "x"
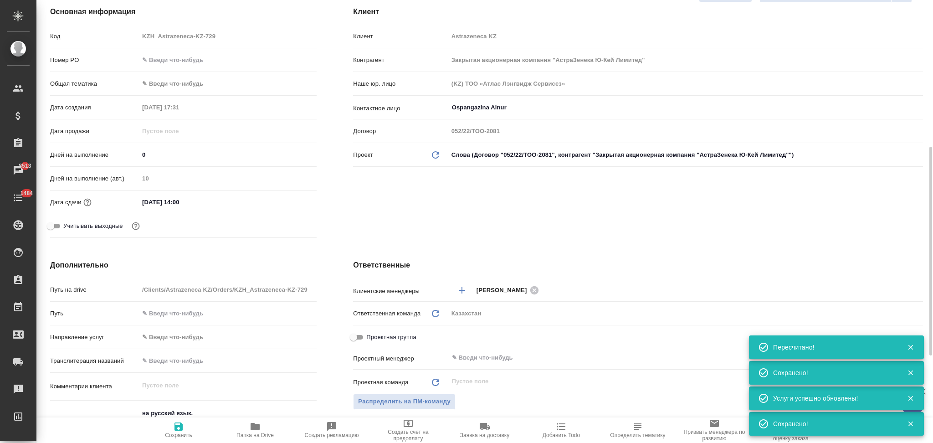
scroll to position [182, 0]
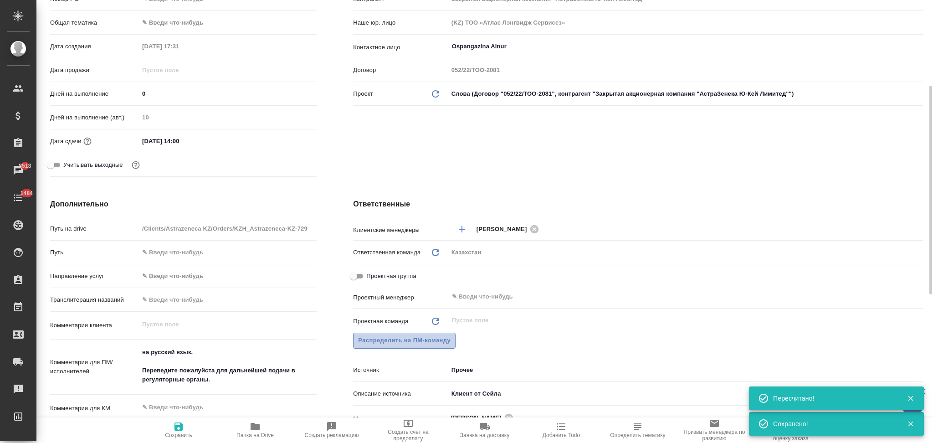
click at [386, 344] on span "Распределить на ПМ-команду" at bounding box center [404, 340] width 92 height 10
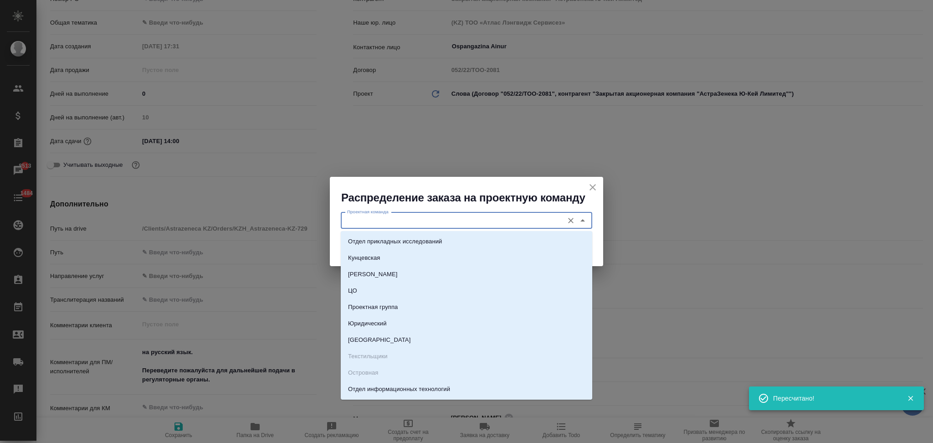
click at [394, 220] on input "Проектная команда" at bounding box center [450, 220] width 215 height 11
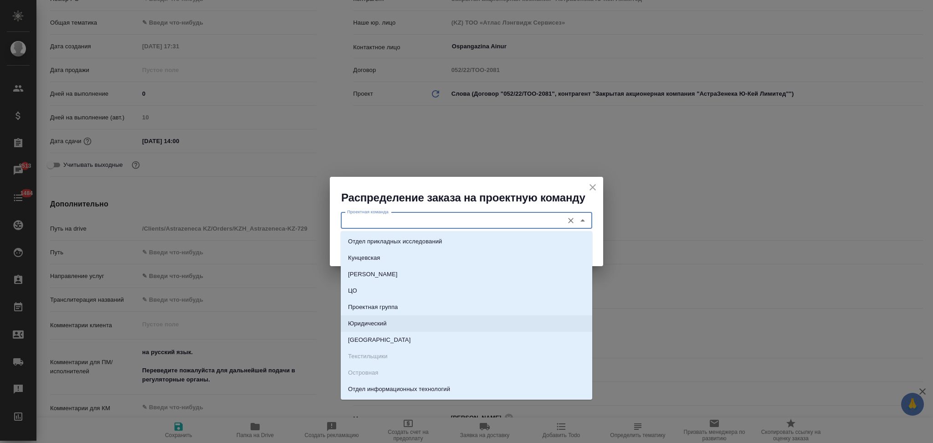
click at [372, 322] on p "Юридический" at bounding box center [367, 323] width 39 height 9
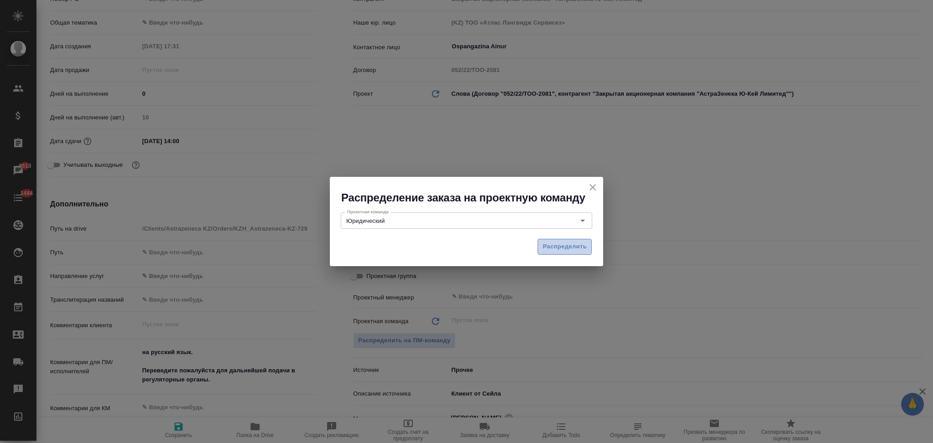
click at [572, 250] on span "Распределить" at bounding box center [564, 246] width 44 height 10
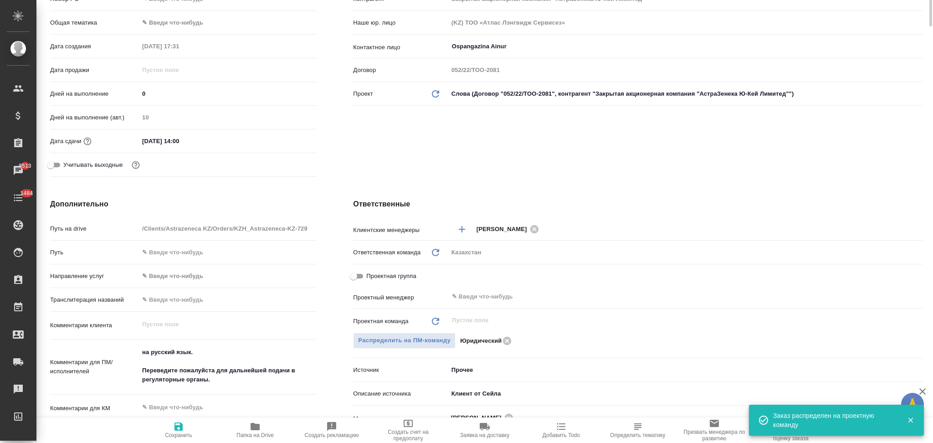
scroll to position [0, 0]
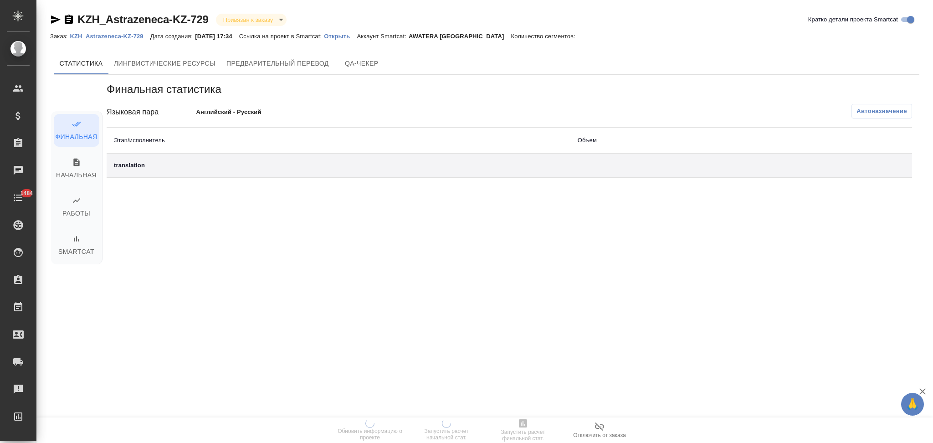
click at [338, 36] on p "Открыть" at bounding box center [340, 36] width 33 height 7
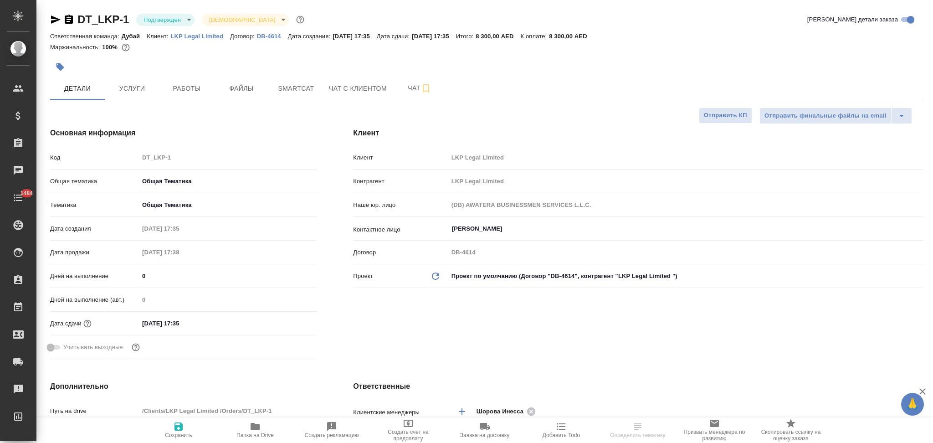
select select "RU"
click at [146, 91] on span "Услуги" at bounding box center [132, 88] width 44 height 11
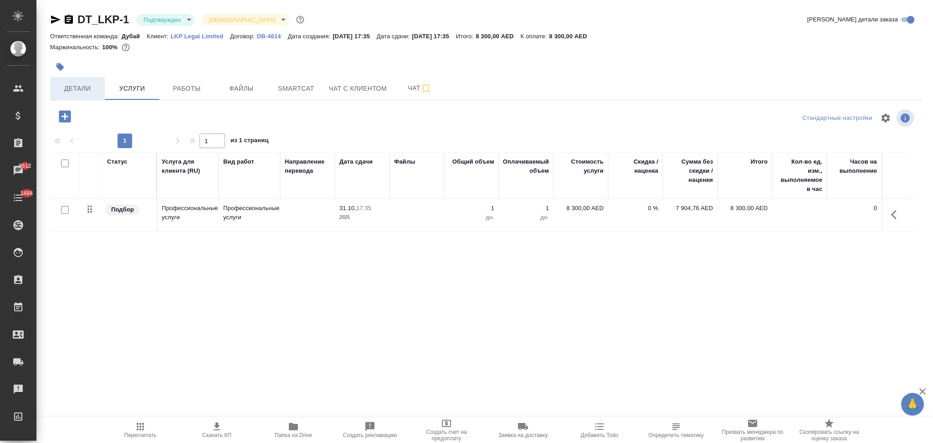
click at [88, 95] on button "Детали" at bounding box center [77, 88] width 55 height 23
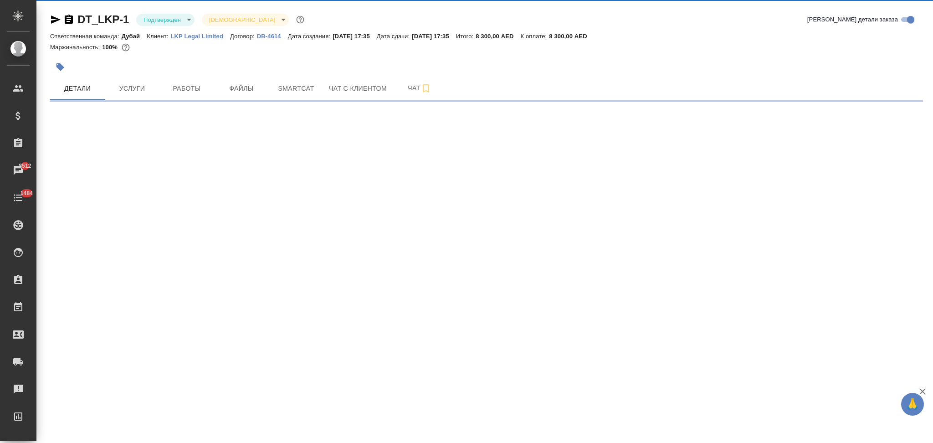
select select "RU"
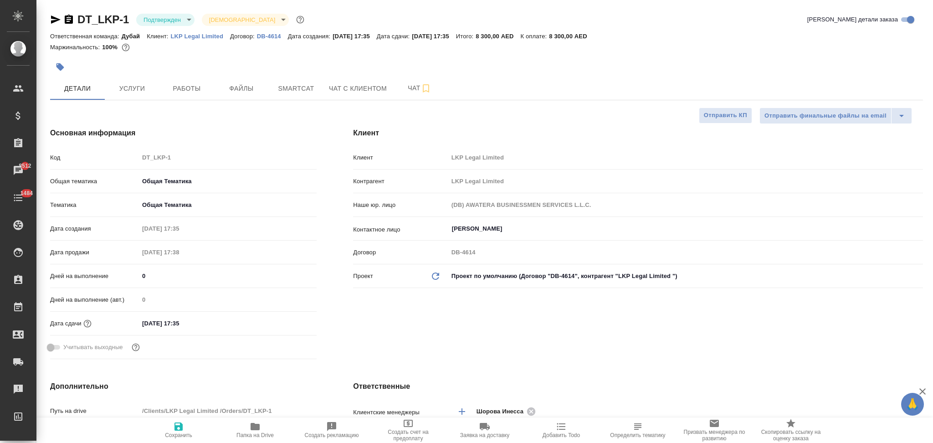
type textarea "x"
click at [128, 77] on button "Услуги" at bounding box center [132, 88] width 55 height 23
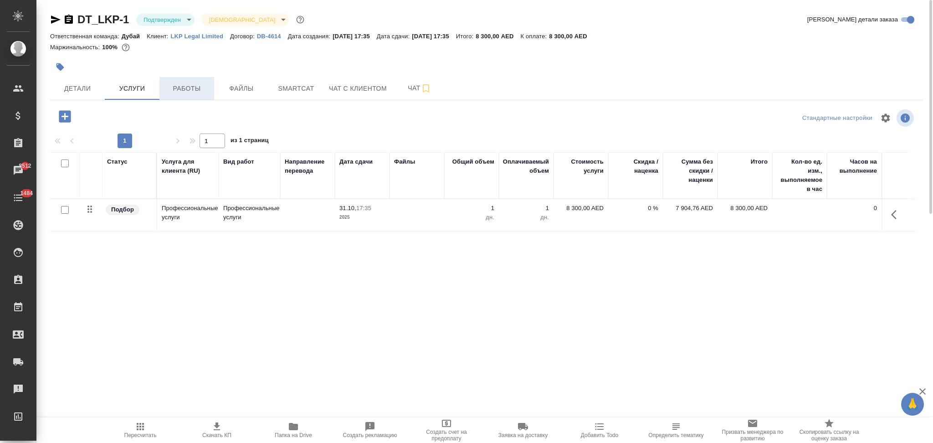
click at [203, 86] on span "Работы" at bounding box center [187, 88] width 44 height 11
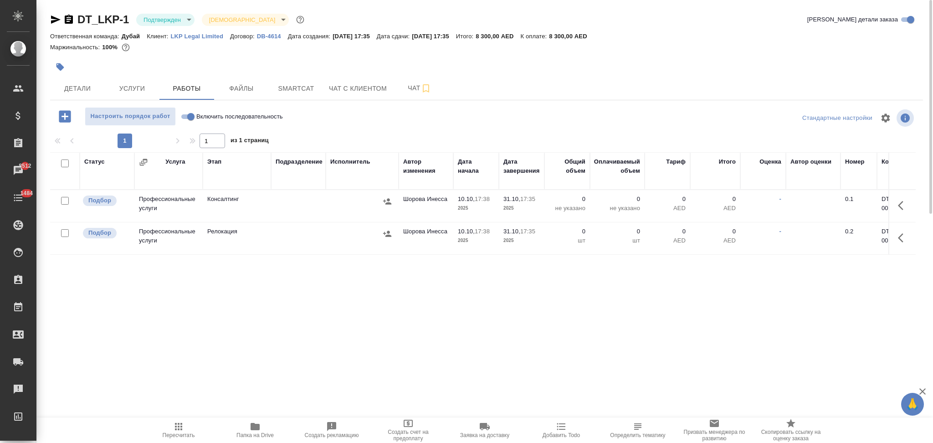
click at [197, 33] on p "LKP Legal Limited" at bounding box center [201, 36] width 60 height 7
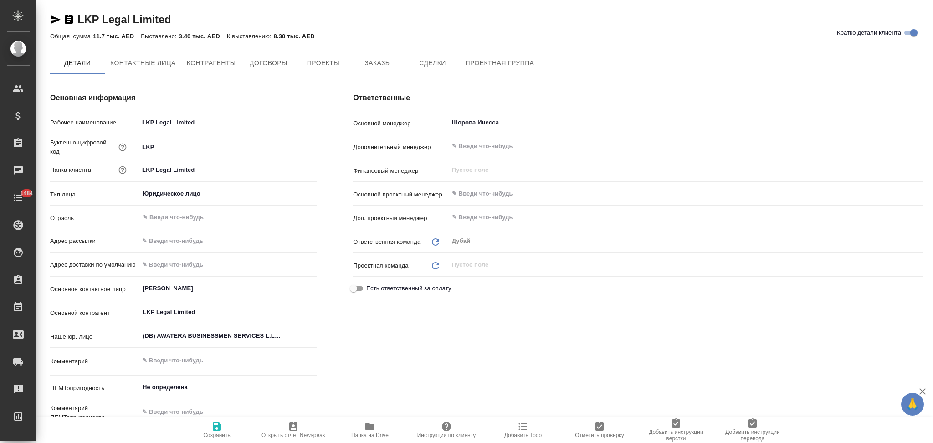
type textarea "x"
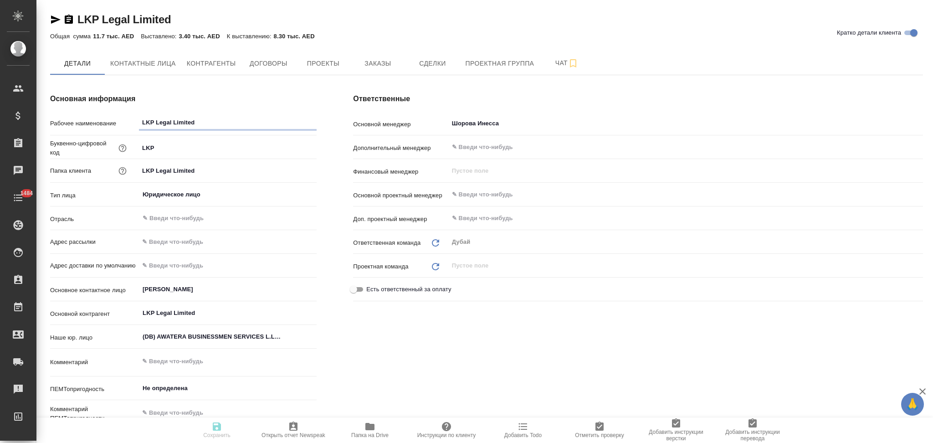
type textarea "x"
click at [389, 61] on span "Заказы" at bounding box center [378, 63] width 44 height 11
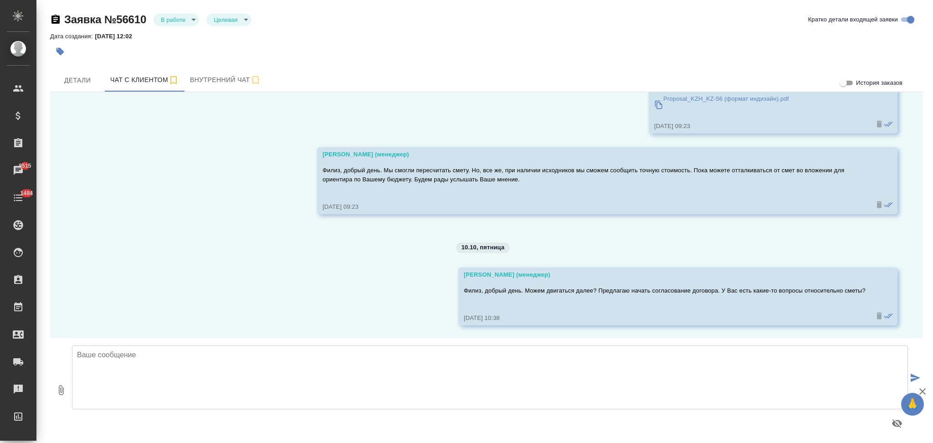
scroll to position [2996, 0]
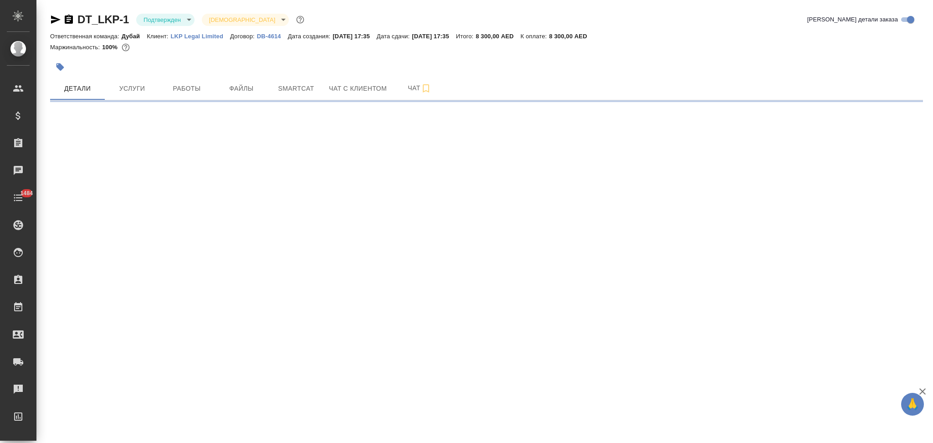
select select "RU"
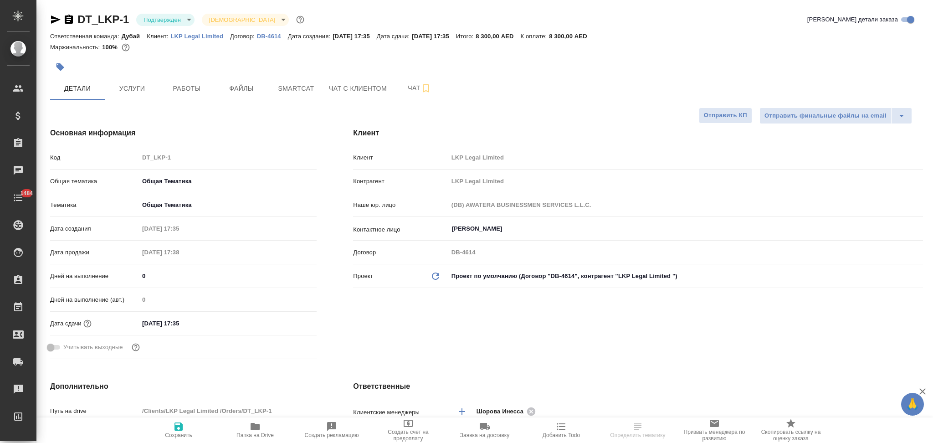
type textarea "x"
click at [526, 274] on body "🙏 .cls-1 fill:#fff; AWATERA Aslanukova Sati Клиенты Спецификации Заказы Чаты 14…" at bounding box center [466, 221] width 933 height 443
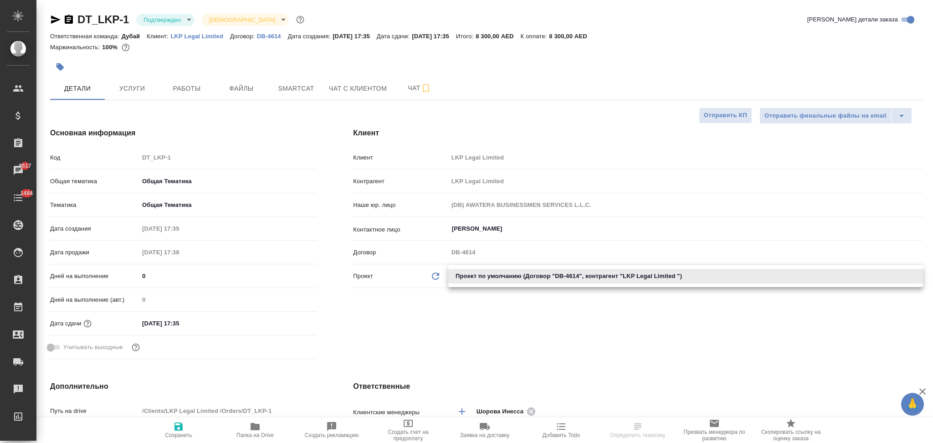
click at [510, 307] on div at bounding box center [466, 221] width 933 height 443
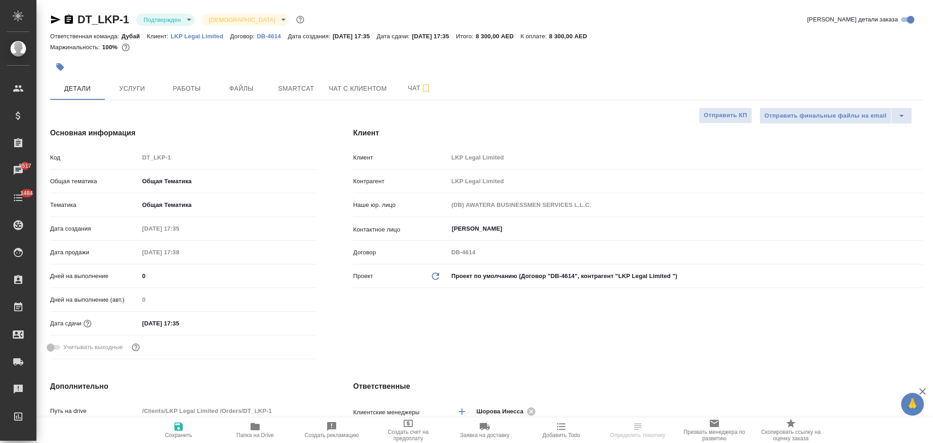
click at [209, 37] on p "LKP Legal Limited" at bounding box center [201, 36] width 60 height 7
type textarea "x"
select select "RU"
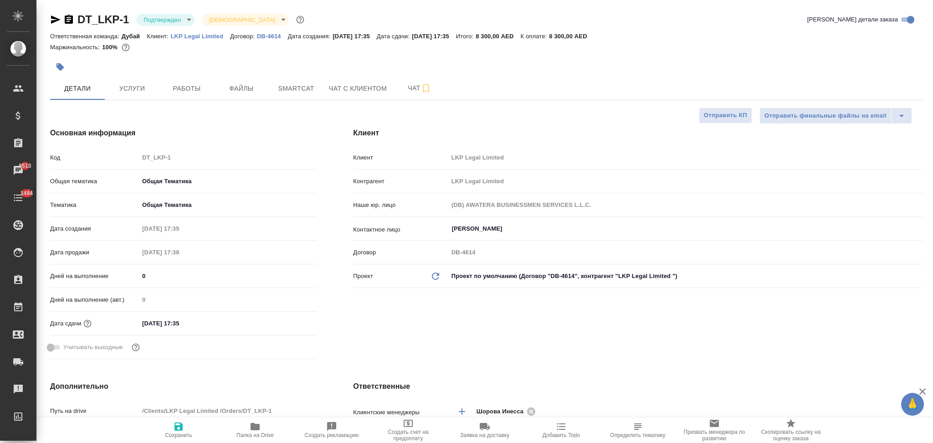
type textarea "x"
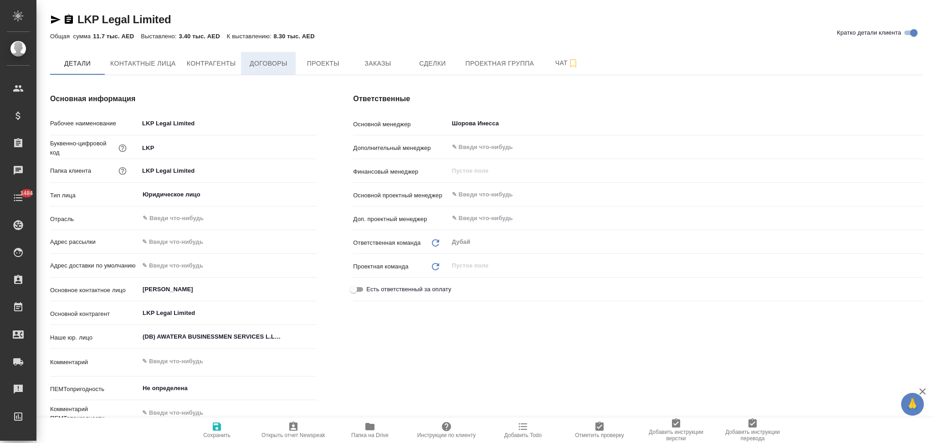
type textarea "x"
click at [273, 67] on span "Договоры" at bounding box center [268, 63] width 44 height 11
type textarea "x"
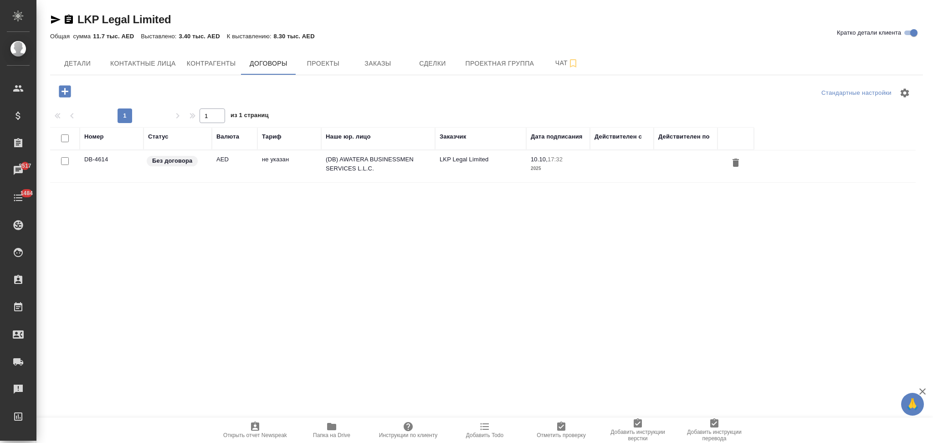
click at [295, 167] on td "не указан" at bounding box center [289, 166] width 64 height 32
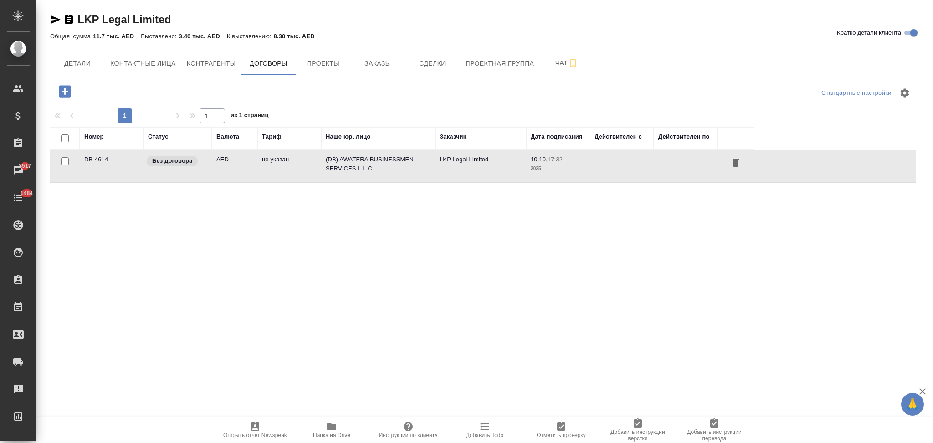
click at [295, 167] on td "не указан" at bounding box center [289, 166] width 64 height 32
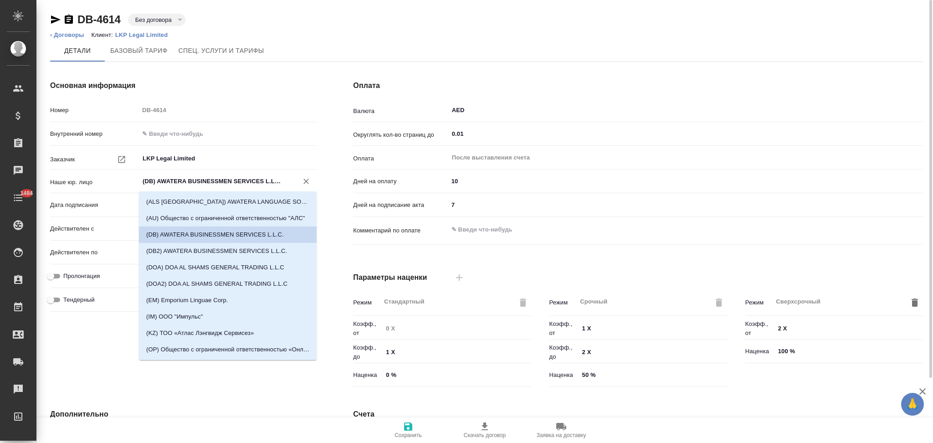
click at [213, 176] on input "(DB) AWATERA BUSINESSMEN SERVICES L.L.C." at bounding box center [213, 181] width 142 height 11
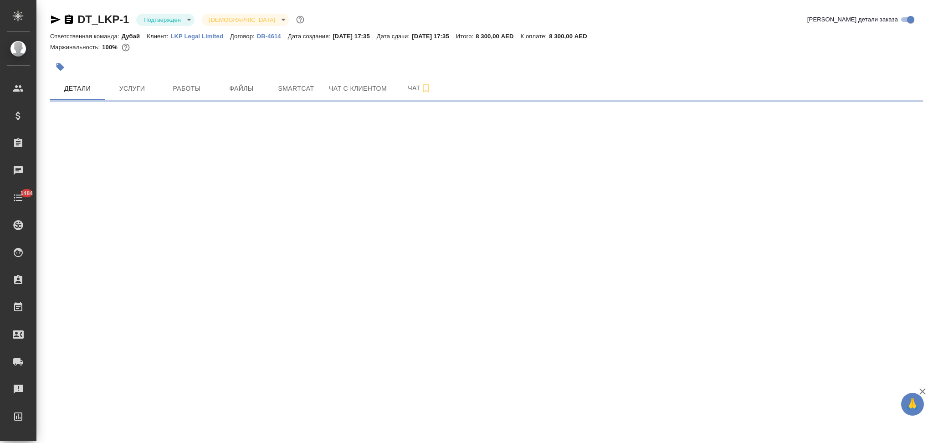
select select "RU"
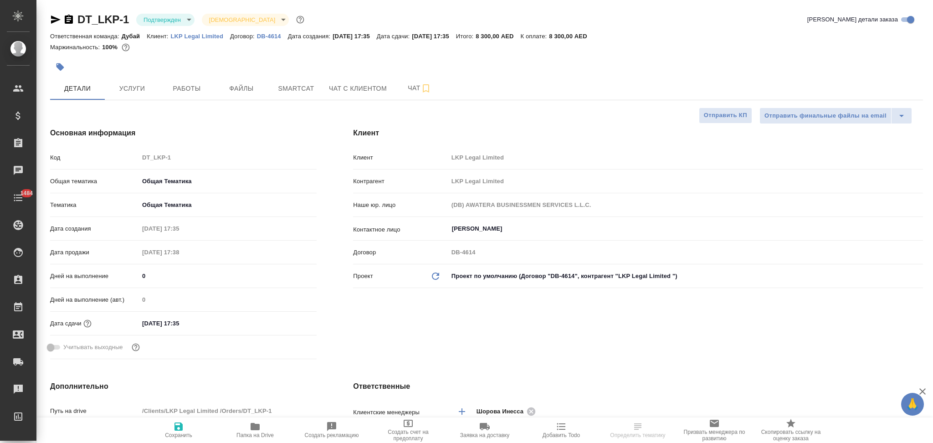
type textarea "x"
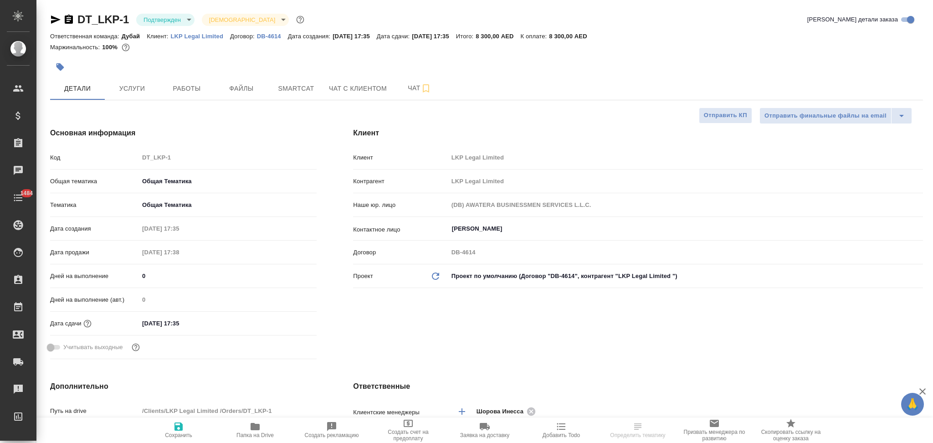
type textarea "x"
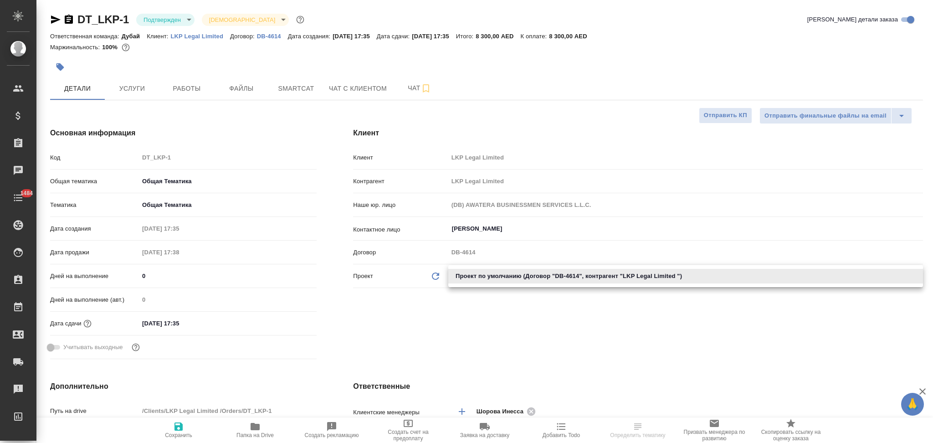
click at [503, 273] on body "🙏 .cls-1 fill:#fff; AWATERA Aslanukova Sati Клиенты Спецификации Заказы Чаты 14…" at bounding box center [466, 221] width 933 height 443
click at [433, 279] on div at bounding box center [466, 221] width 933 height 443
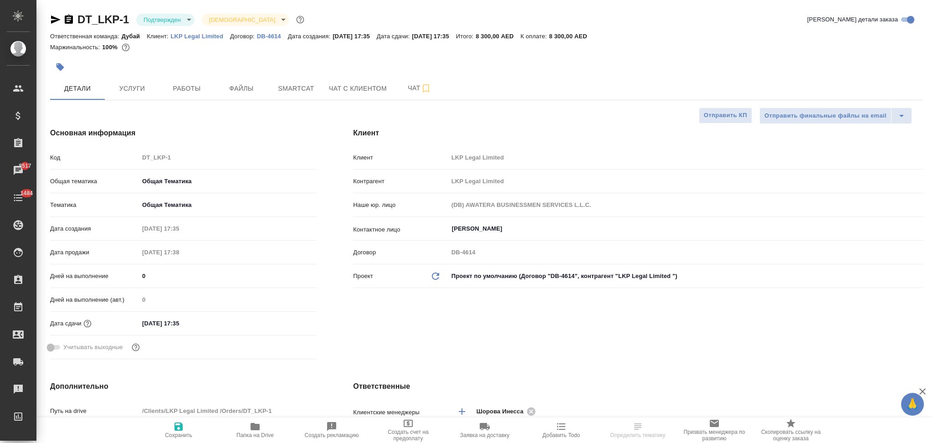
click at [434, 278] on icon "Обновить данные" at bounding box center [435, 276] width 11 height 11
type textarea "x"
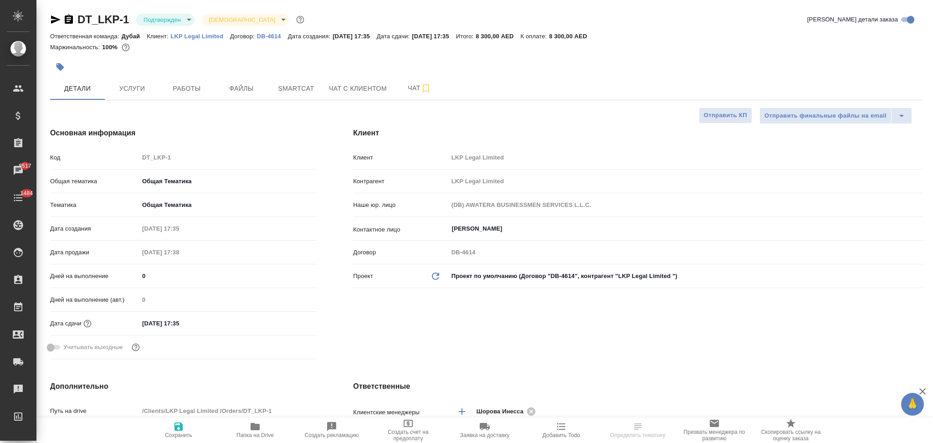
type textarea "x"
click at [438, 276] on icon "Обновить данные" at bounding box center [435, 276] width 11 height 11
type textarea "x"
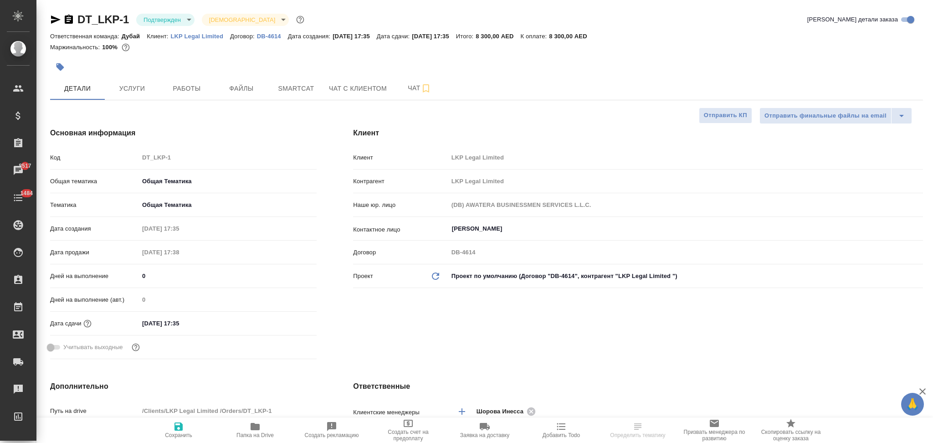
type textarea "x"
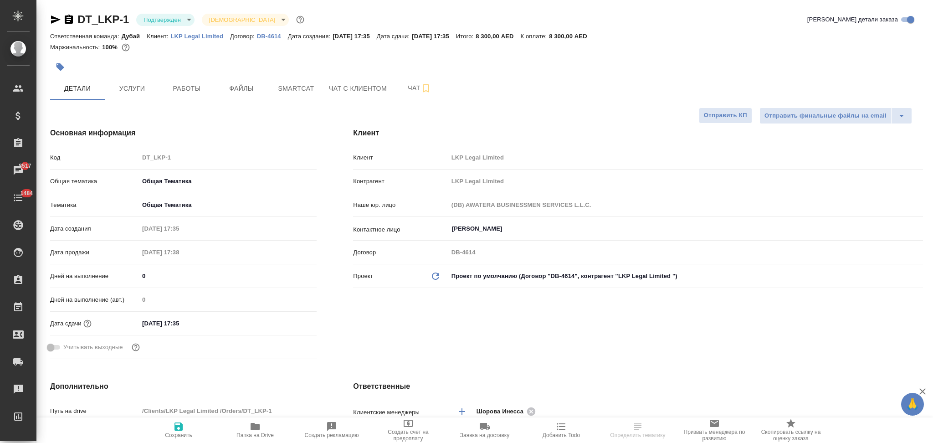
type textarea "x"
select select "RU"
type textarea "x"
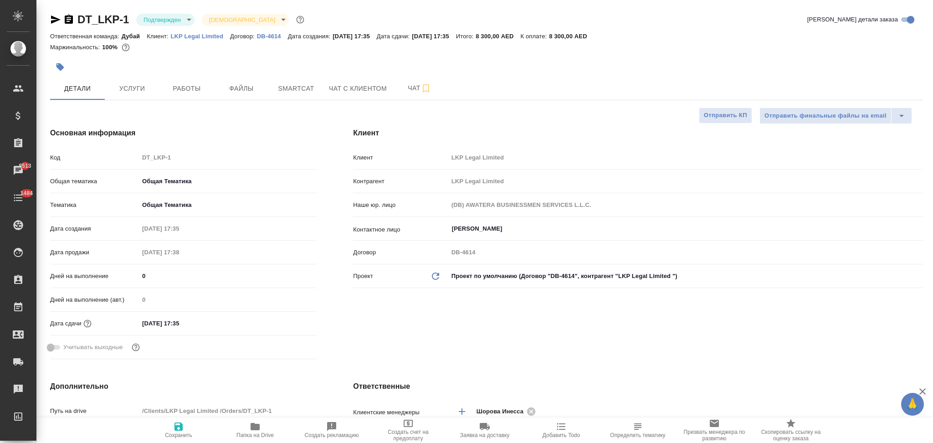
type textarea "x"
click at [201, 37] on p "LKP Legal Limited" at bounding box center [201, 36] width 60 height 7
type textarea "x"
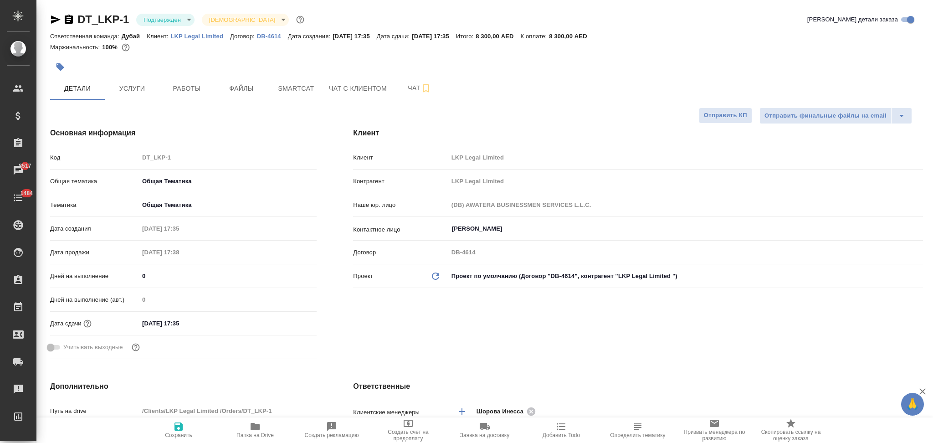
type textarea "x"
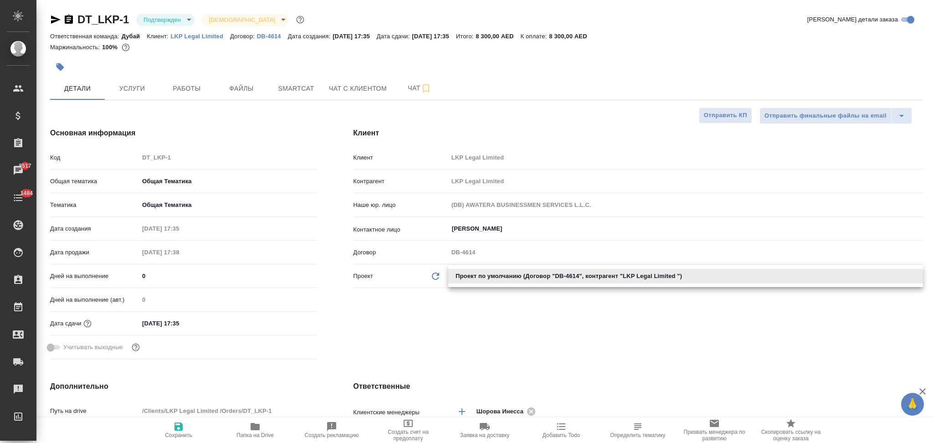
click at [498, 276] on body "🙏 .cls-1 fill:#fff; AWATERA Aslanukova Sati Клиенты Спецификации Заказы 8517 Ча…" at bounding box center [466, 221] width 933 height 443
click at [486, 301] on div at bounding box center [466, 221] width 933 height 443
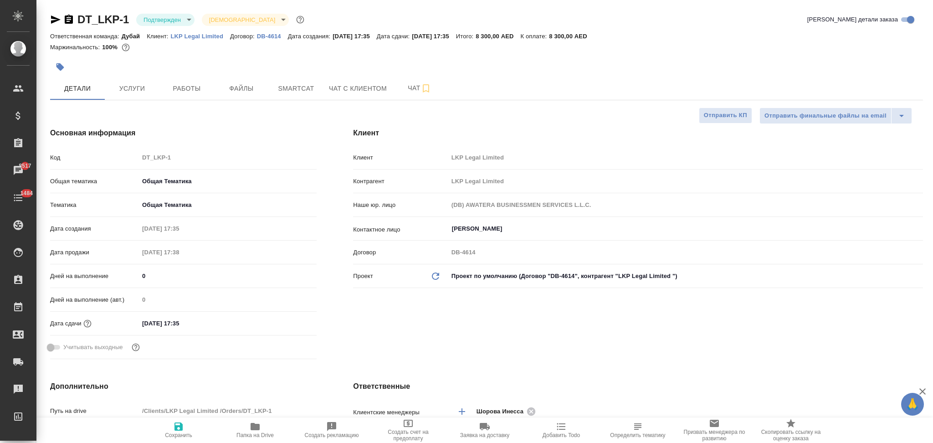
type textarea "x"
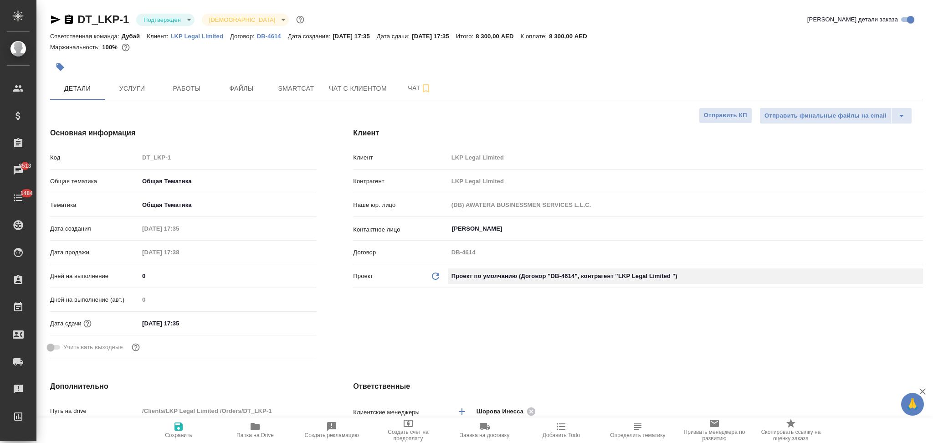
type textarea "x"
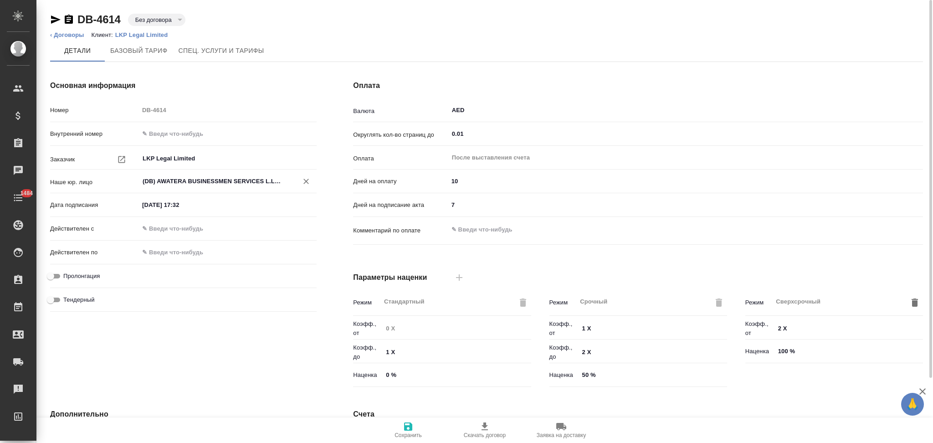
click at [152, 181] on input "(DB) AWATERA BUSINESSMEN SERVICES L.L.C." at bounding box center [213, 181] width 142 height 11
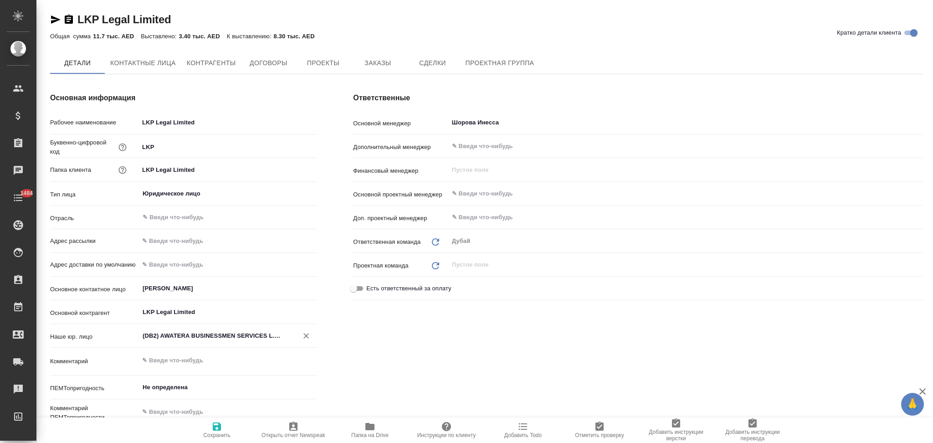
type textarea "x"
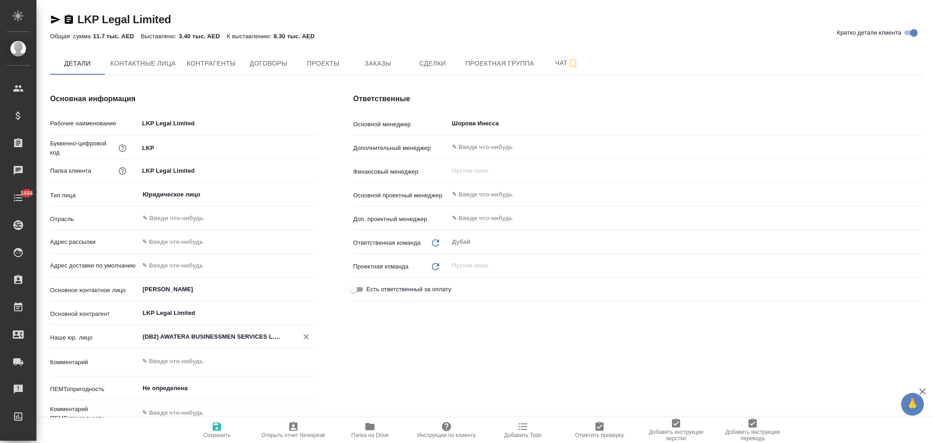
type textarea "x"
click at [320, 60] on span "Проекты" at bounding box center [323, 63] width 44 height 11
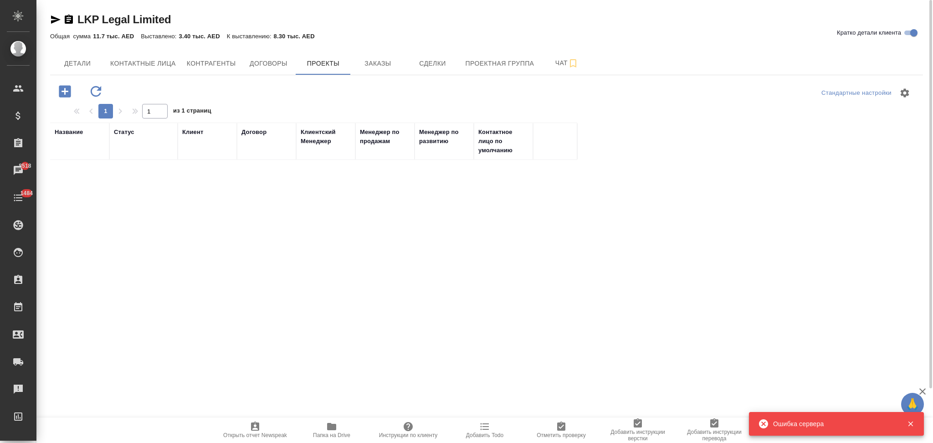
click at [92, 90] on icon "button" at bounding box center [96, 91] width 16 height 16
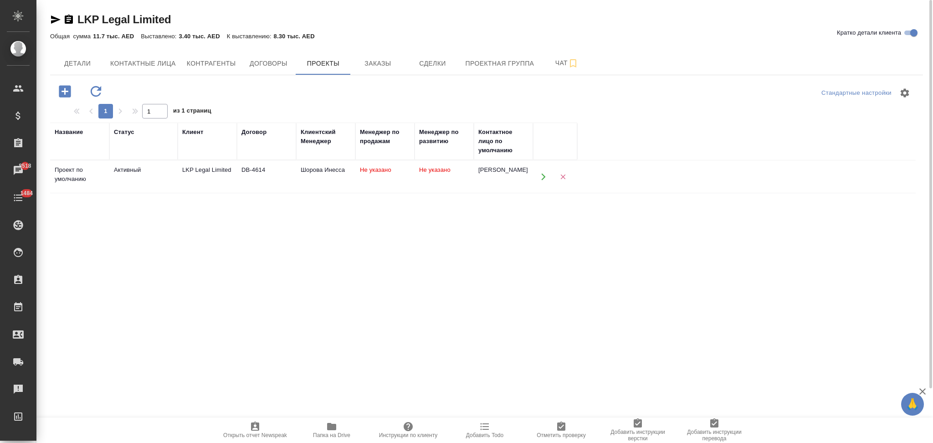
click at [214, 179] on td "LKP Legal Limited" at bounding box center [207, 177] width 59 height 32
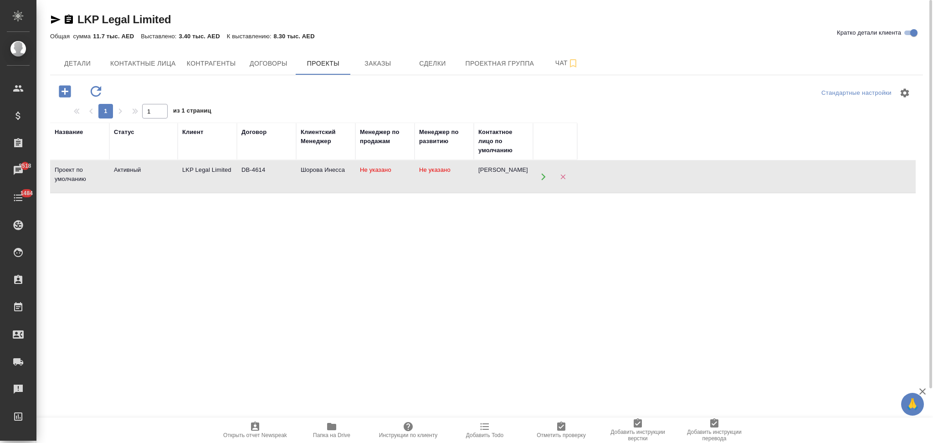
click at [214, 179] on td "LKP Legal Limited" at bounding box center [207, 177] width 59 height 32
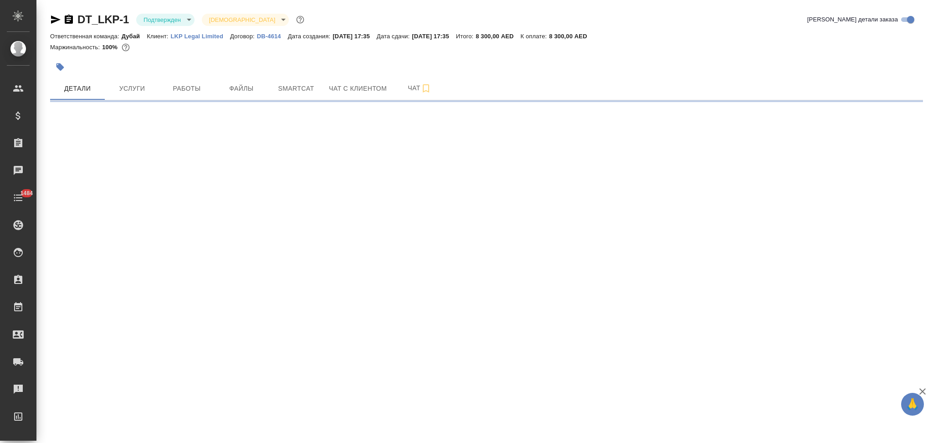
select select "RU"
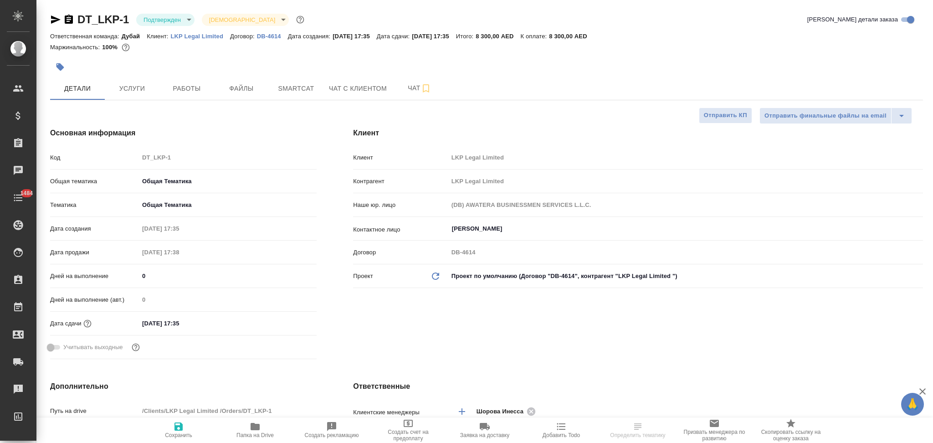
type textarea "x"
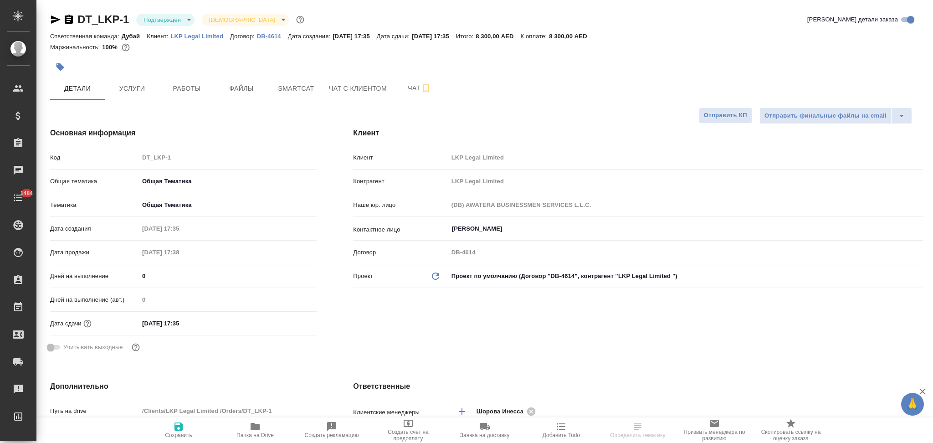
type textarea "x"
click at [434, 273] on icon "Обновить данные" at bounding box center [435, 276] width 11 height 11
type textarea "x"
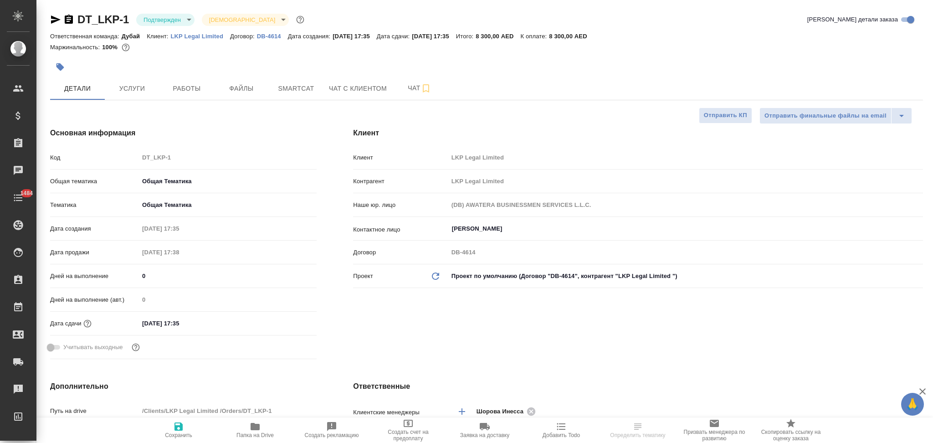
type input "(DB2) AWATERA BUSINESSMEN SERVICES L.L.C."
type textarea "x"
drag, startPoint x: 434, startPoint y: 276, endPoint x: 439, endPoint y: 276, distance: 5.5
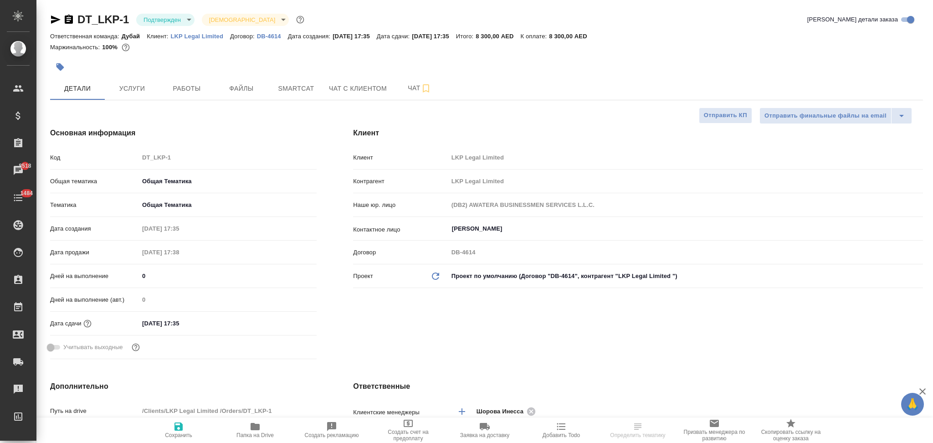
click at [434, 276] on icon "Обновить данные" at bounding box center [435, 276] width 11 height 11
type textarea "x"
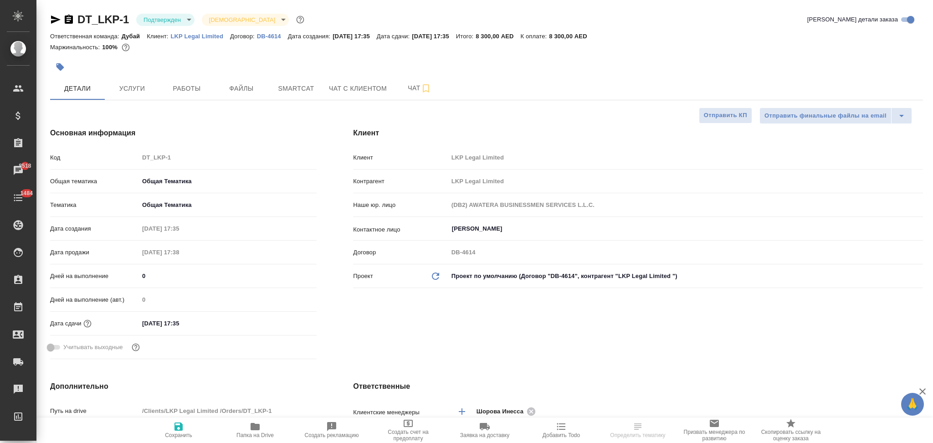
type textarea "x"
click at [461, 276] on body "🙏 .cls-1 fill:#fff; AWATERA Aslanukova Sati Клиенты Спецификации Заказы 8518 Ча…" at bounding box center [466, 221] width 933 height 443
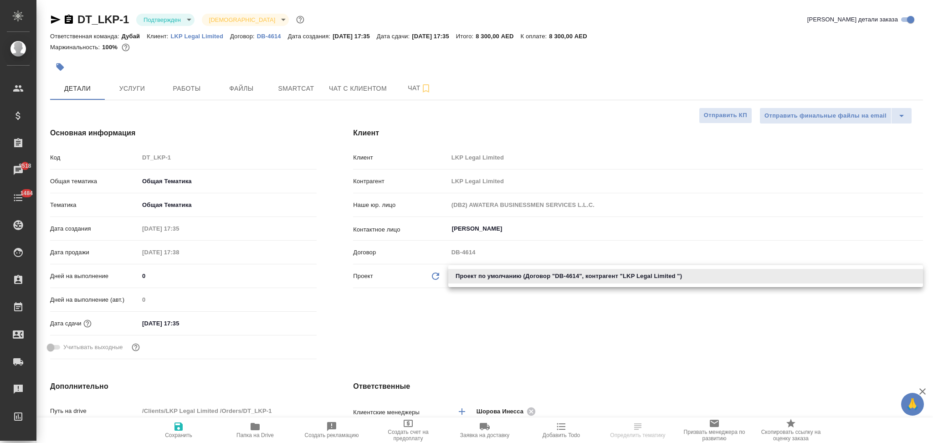
click at [462, 303] on div at bounding box center [466, 221] width 933 height 443
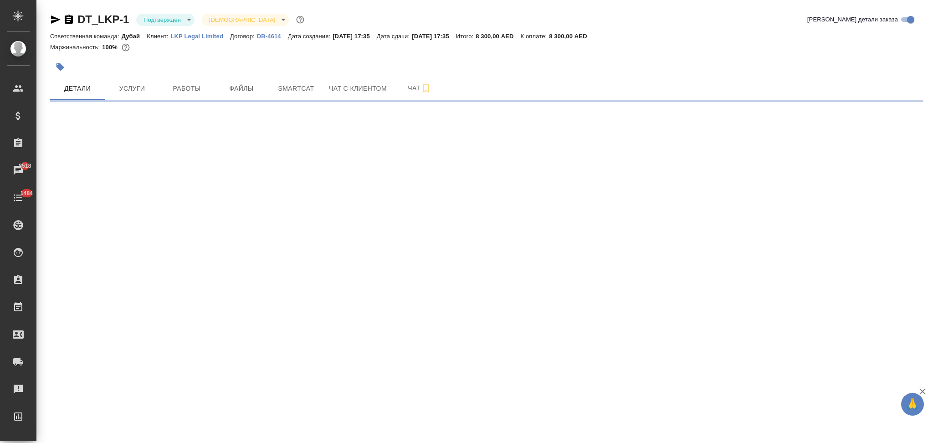
select select "RU"
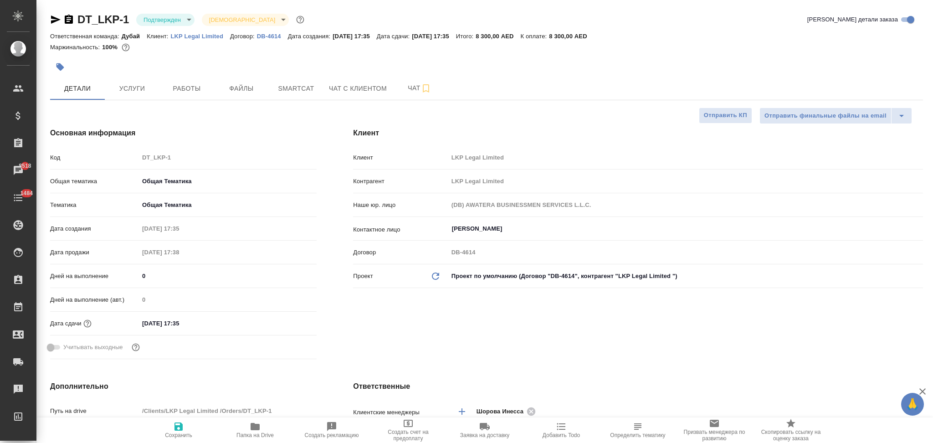
type textarea "x"
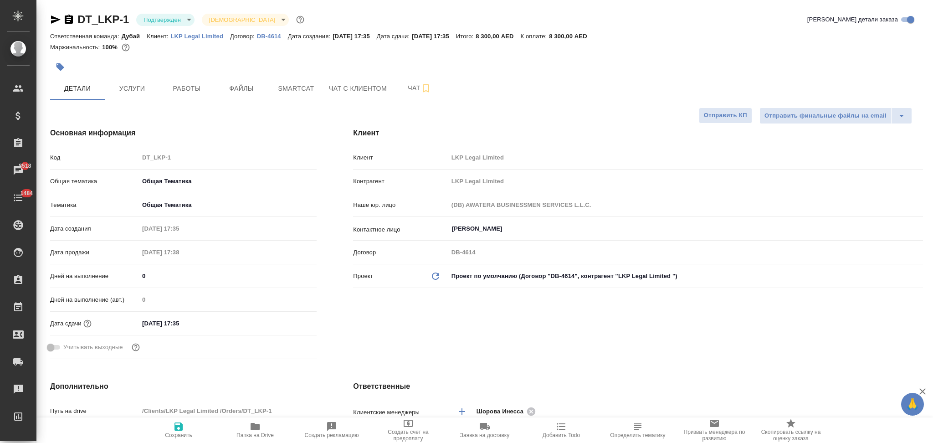
type textarea "x"
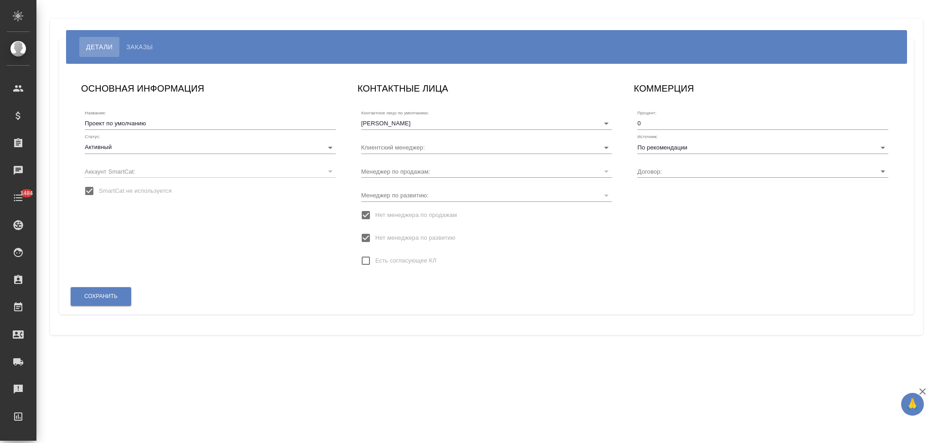
type input "DB-4614"
type input "Шорова Инесса"
click at [668, 171] on input "DB-4614" at bounding box center [748, 171] width 222 height 12
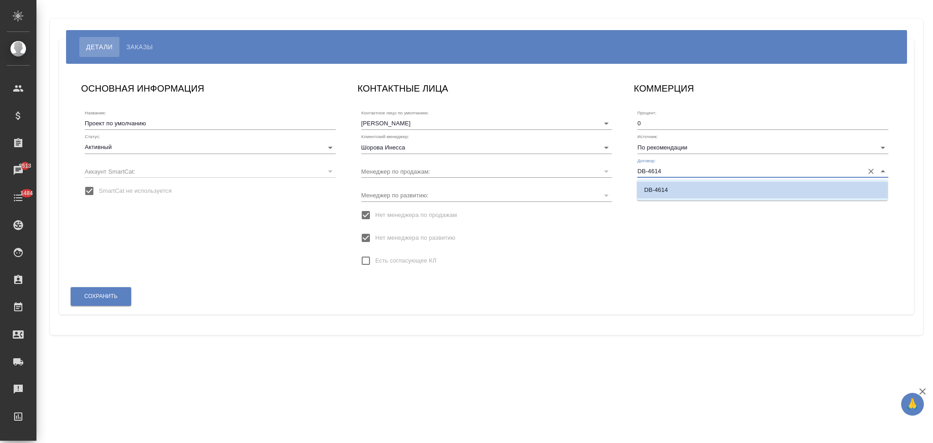
click at [676, 191] on li "DB-4614" at bounding box center [762, 190] width 251 height 16
click at [670, 170] on input "DB-4614" at bounding box center [748, 171] width 222 height 12
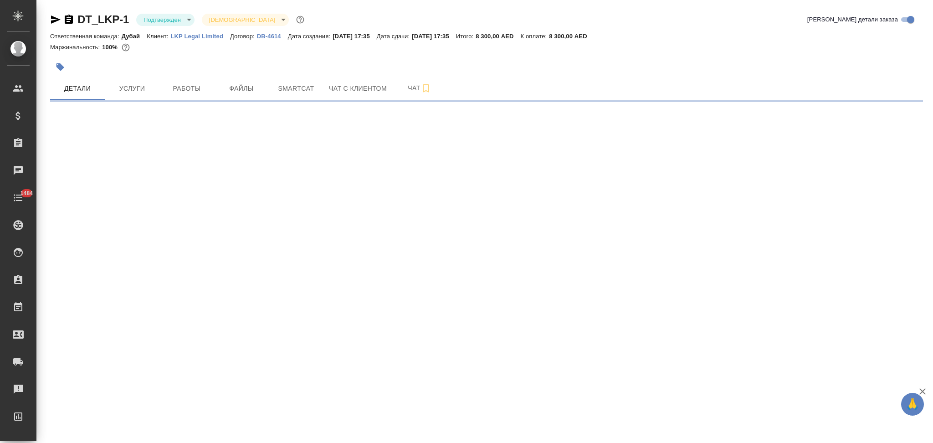
select select "RU"
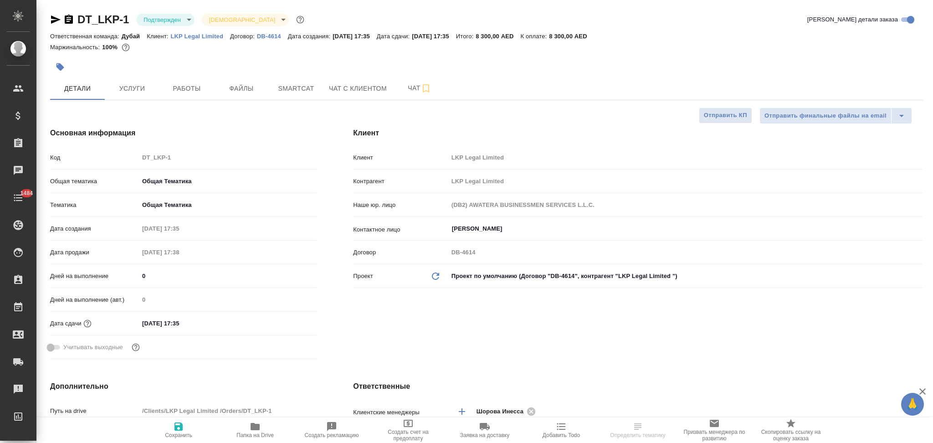
type textarea "x"
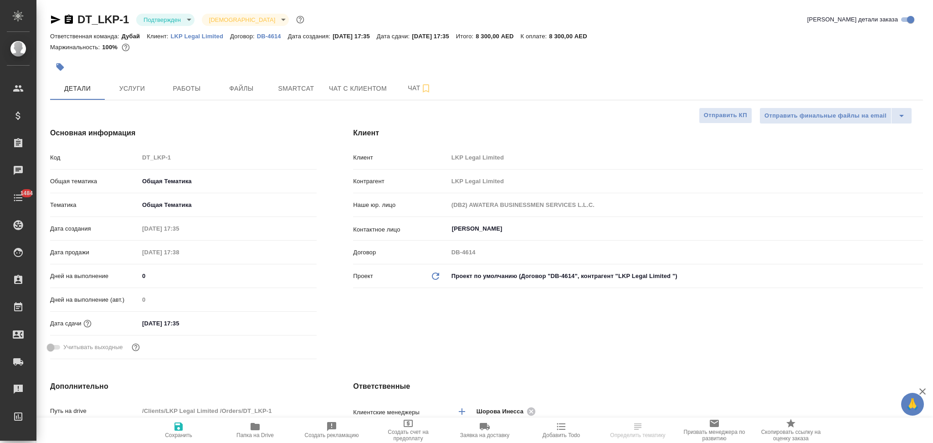
type textarea "x"
select select "RU"
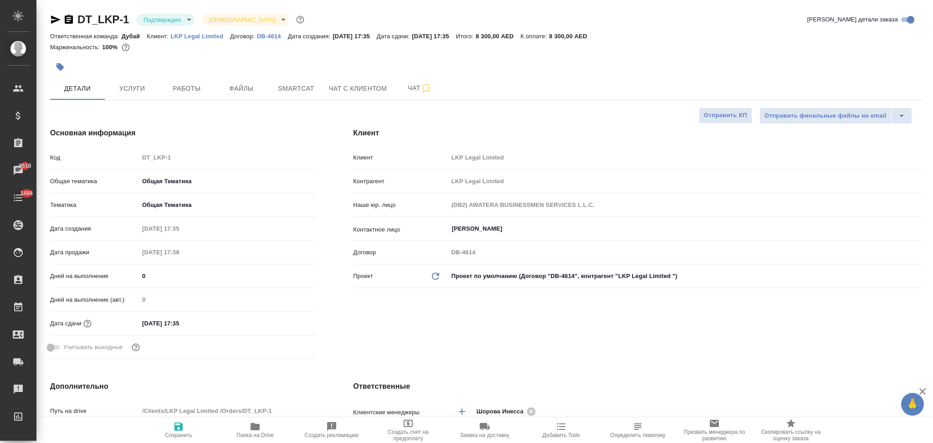
type textarea "x"
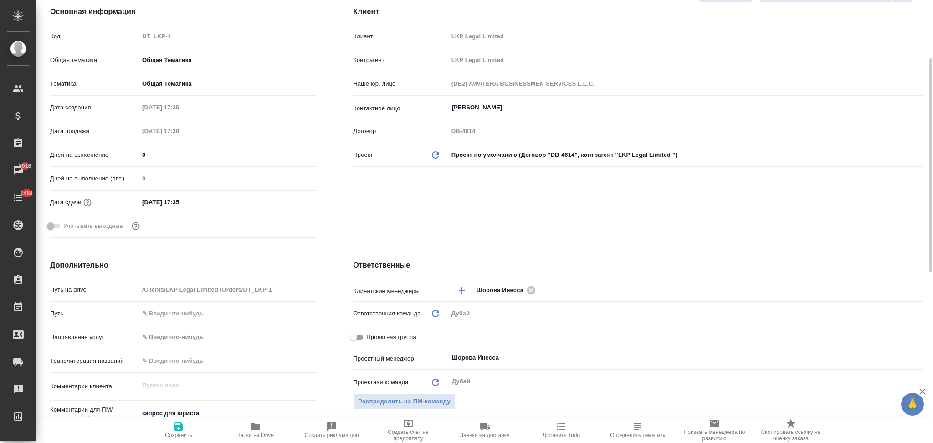
click at [434, 152] on icon "Обновить данные" at bounding box center [435, 154] width 11 height 11
type textarea "x"
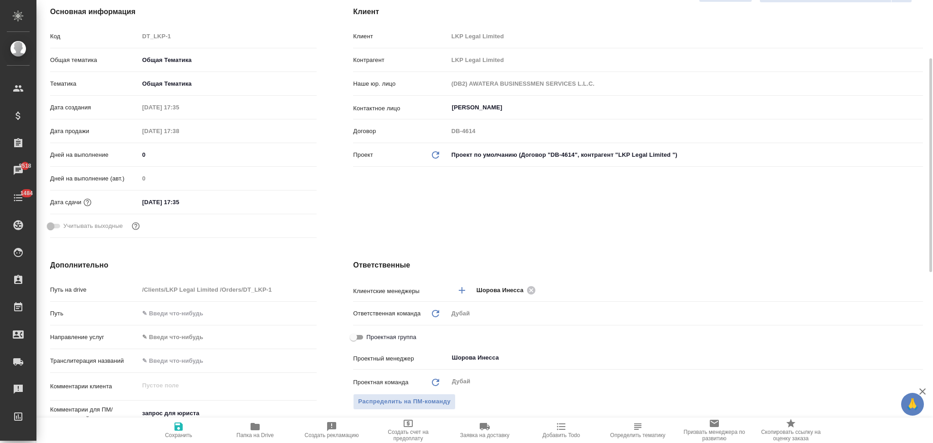
type textarea "x"
click at [435, 155] on icon "Обновить данные" at bounding box center [435, 154] width 11 height 11
type textarea "x"
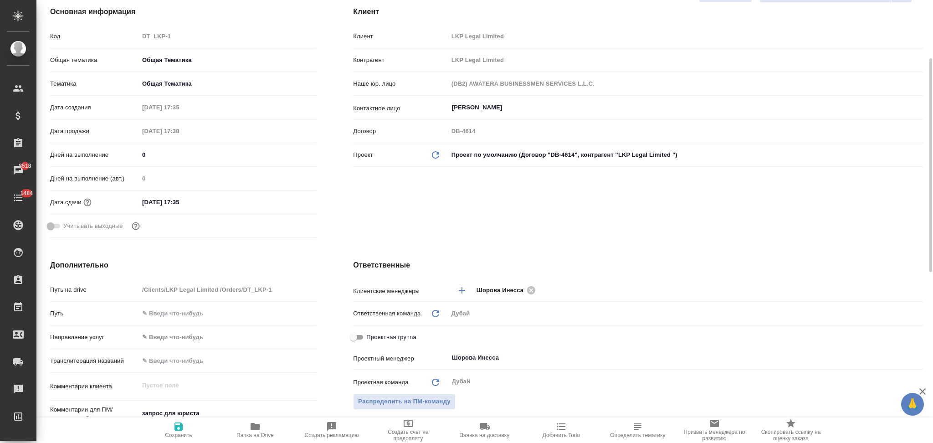
type textarea "x"
click at [434, 153] on icon "Обновить данные" at bounding box center [435, 154] width 11 height 11
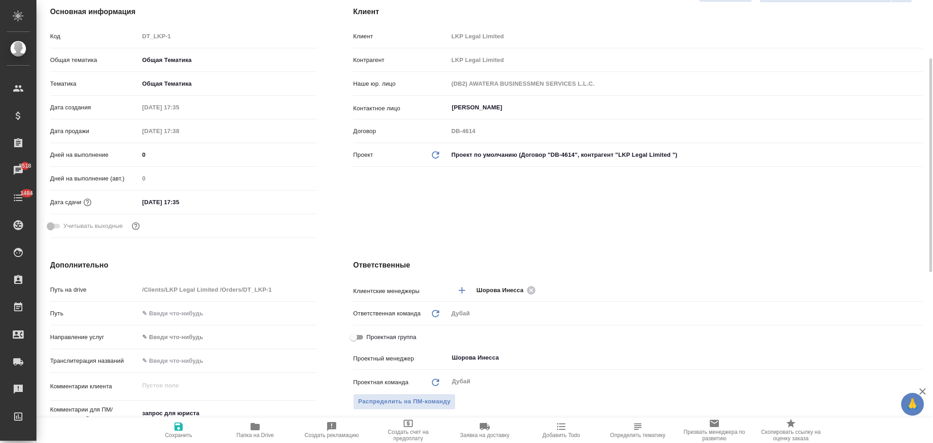
type textarea "x"
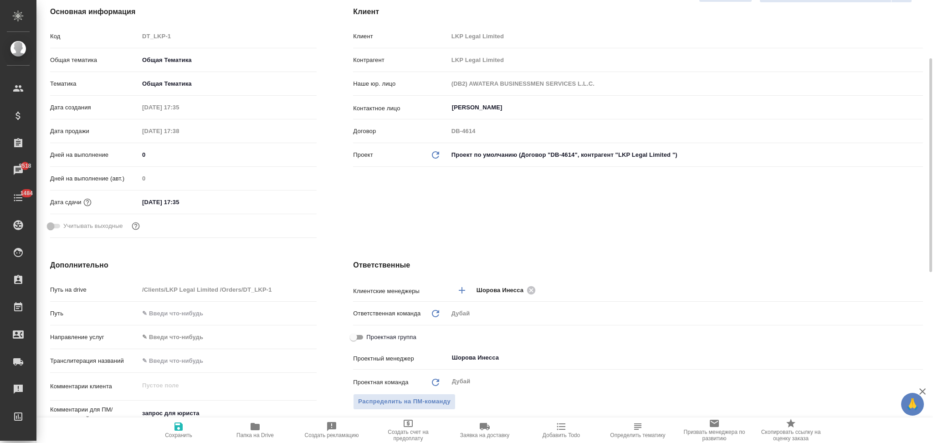
type textarea "x"
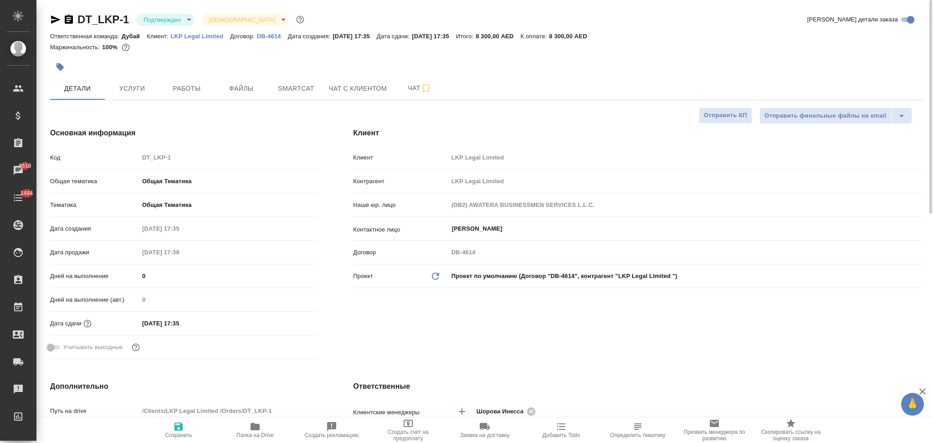
click at [436, 276] on icon "Обновить данные" at bounding box center [435, 276] width 11 height 11
type textarea "x"
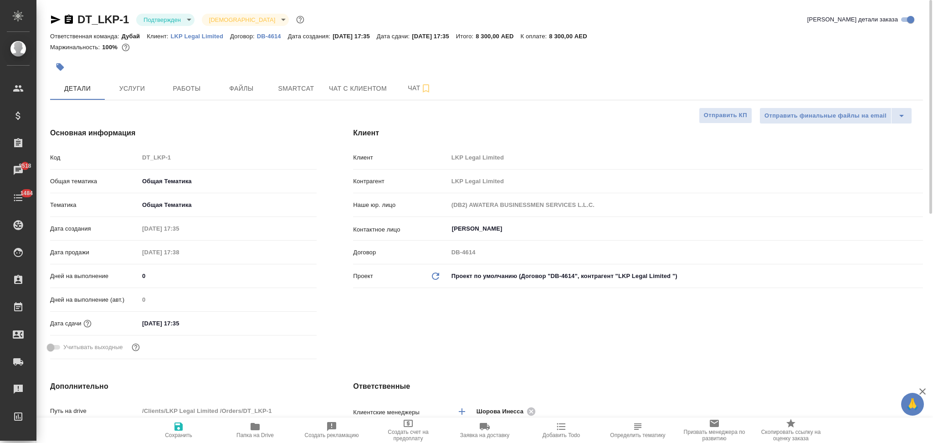
type textarea "x"
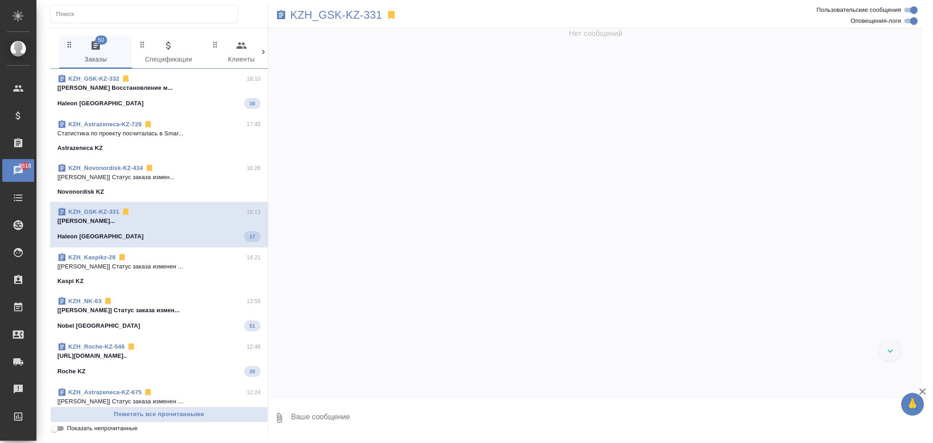
scroll to position [1314, 0]
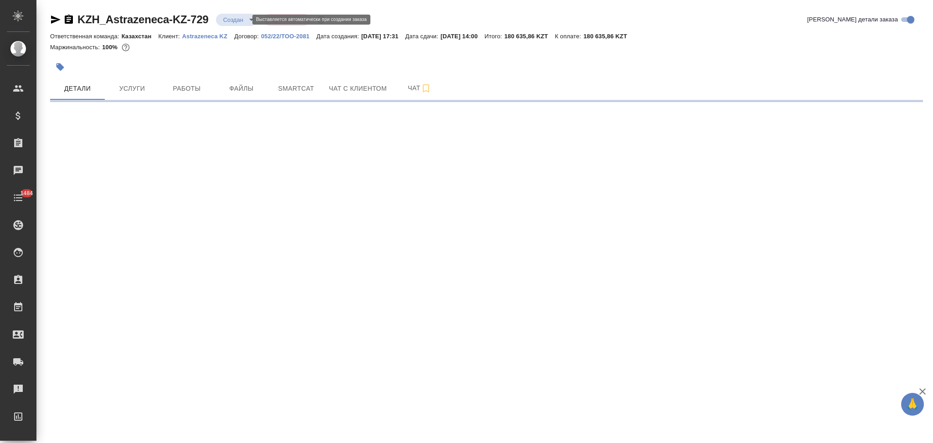
click at [231, 19] on body "🙏 .cls-1 fill:#fff; AWATERA Aslanukova Sati Клиенты Спецификации Заказы Чаты 14…" at bounding box center [466, 221] width 933 height 443
select select "RU"
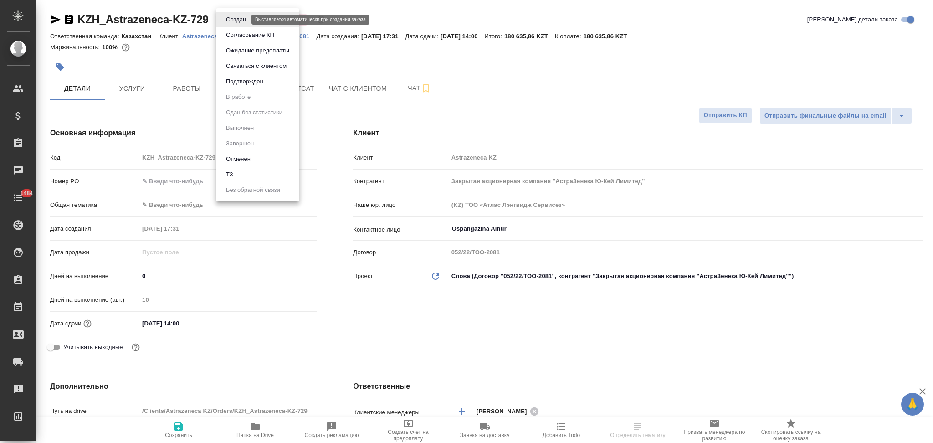
type textarea "x"
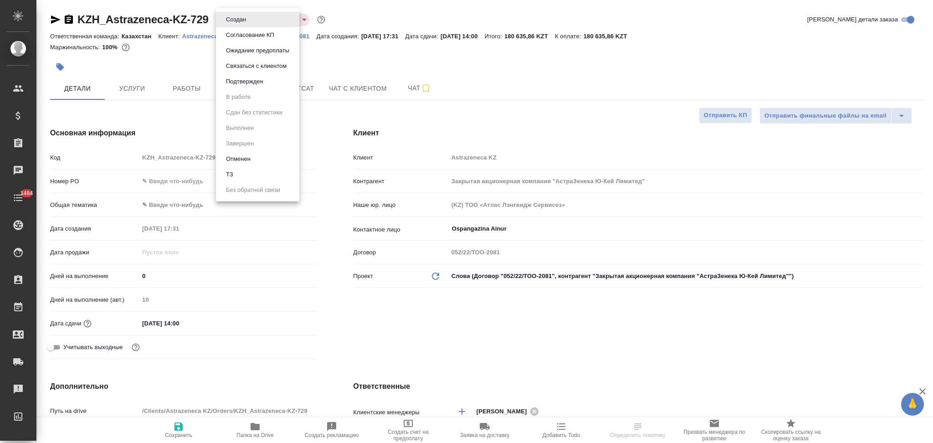
type textarea "x"
click at [235, 82] on button "Подтвержден" at bounding box center [244, 82] width 43 height 10
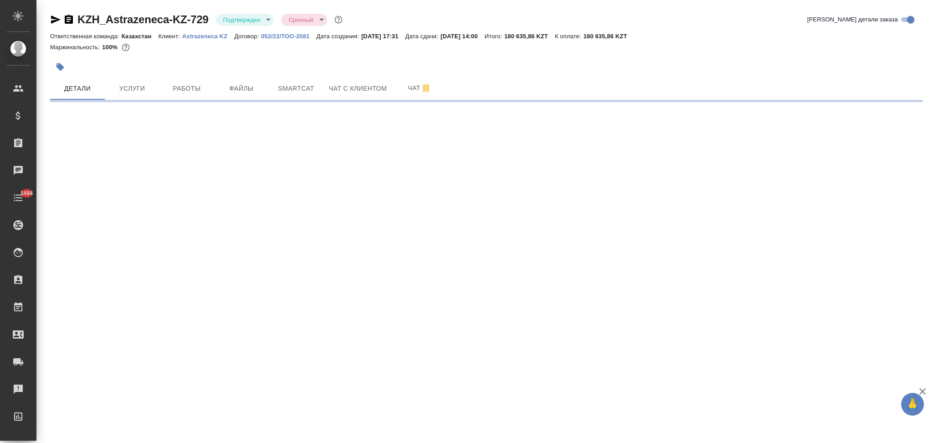
select select "RU"
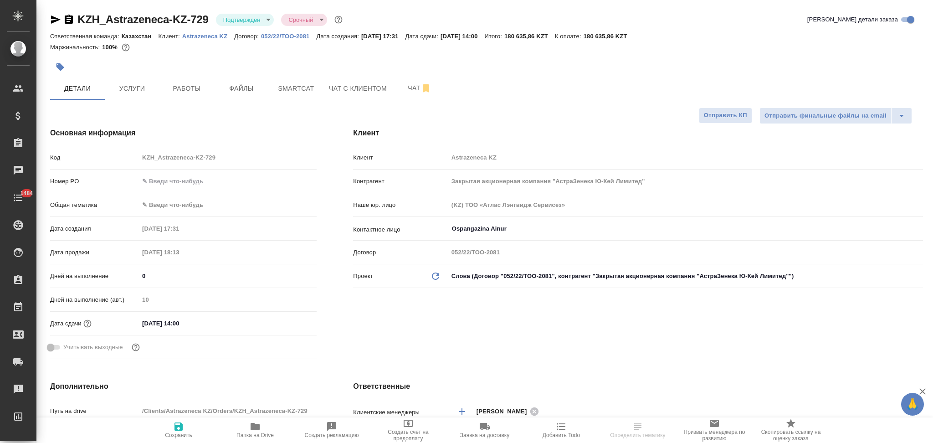
type textarea "x"
click at [55, 21] on icon "button" at bounding box center [56, 19] width 10 height 8
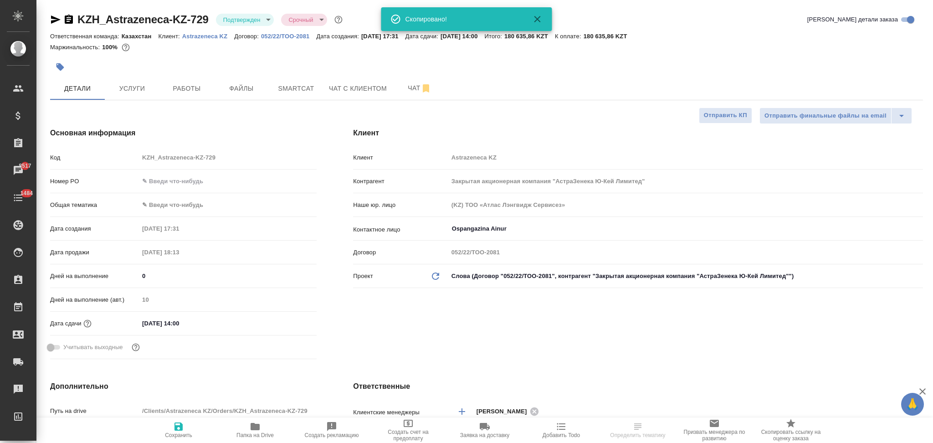
type textarea "x"
select select "RU"
type textarea "x"
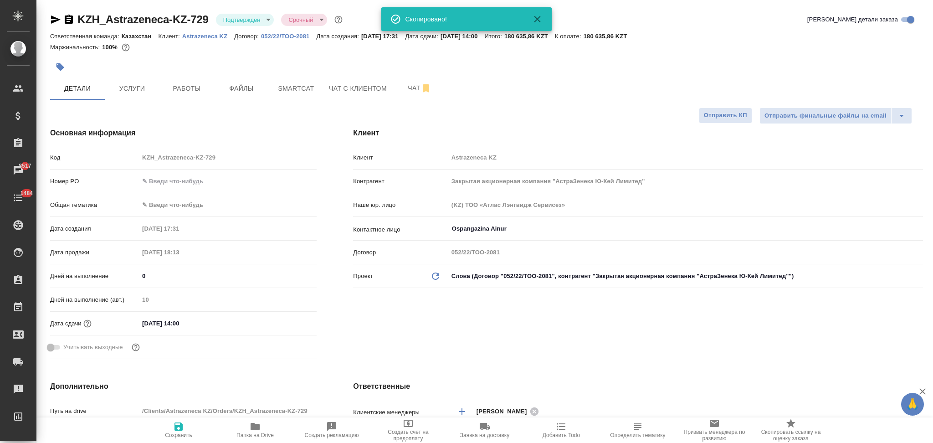
type textarea "x"
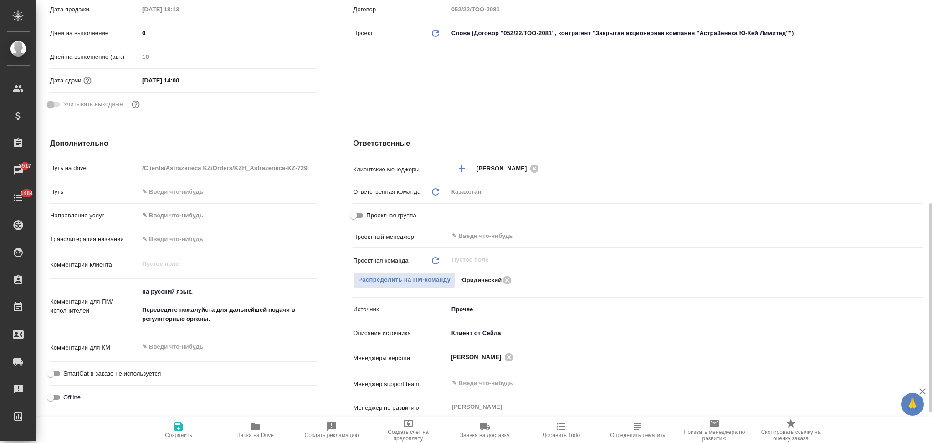
scroll to position [303, 0]
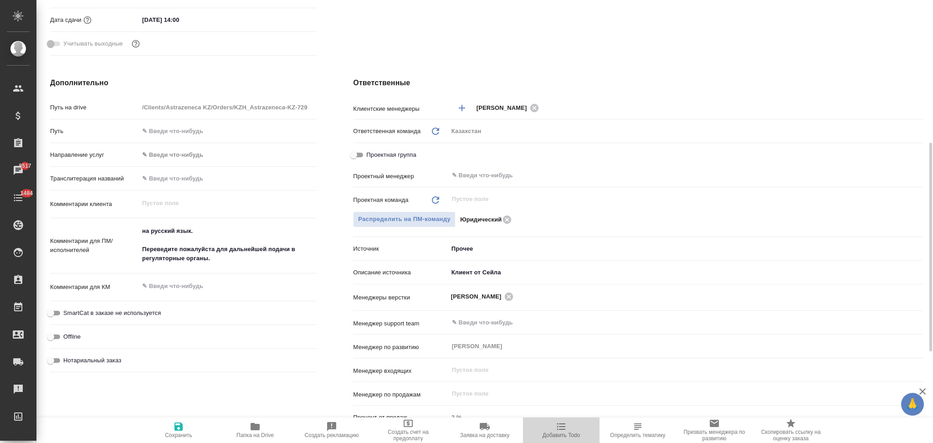
click at [562, 427] on icon "button" at bounding box center [561, 426] width 9 height 7
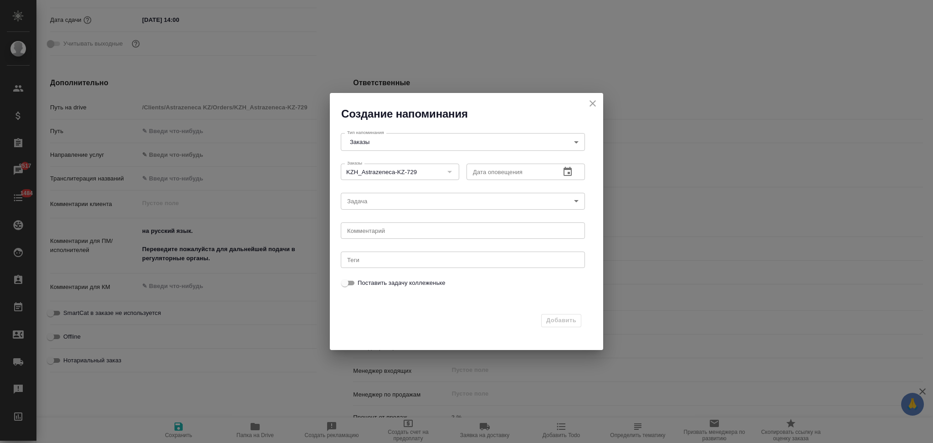
click at [571, 174] on icon "button" at bounding box center [567, 171] width 8 height 9
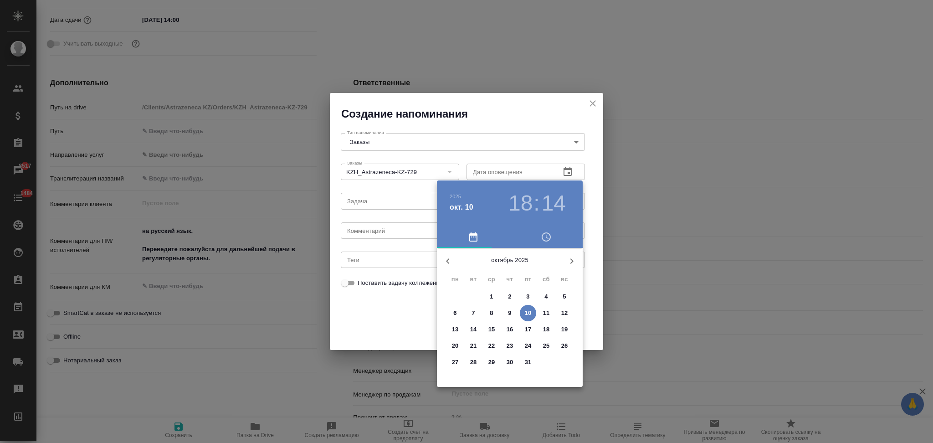
click at [528, 325] on p "17" at bounding box center [528, 329] width 7 height 9
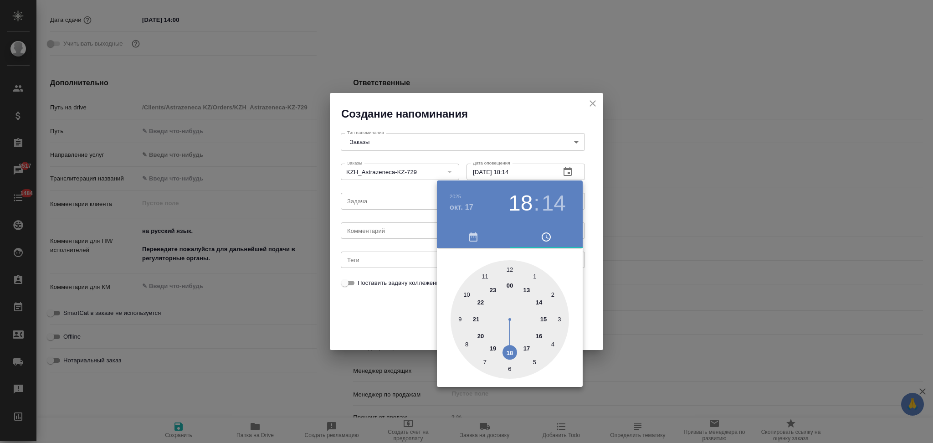
click at [537, 301] on div at bounding box center [509, 319] width 118 height 118
click at [508, 268] on div at bounding box center [509, 319] width 118 height 118
type input "[DATE] 14:00"
click at [377, 314] on div at bounding box center [466, 221] width 933 height 443
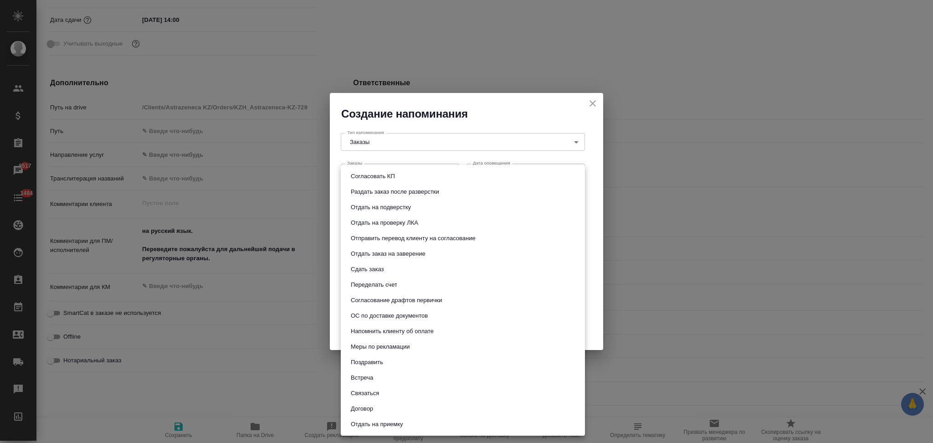
click at [378, 204] on body "🙏 .cls-1 fill:#fff; AWATERA Aslanukova Sati Клиенты Спецификации Заказы 8517 Ча…" at bounding box center [466, 221] width 933 height 443
click at [375, 263] on li "Сдать заказ" at bounding box center [463, 268] width 244 height 15
type input "Сдать заказ"
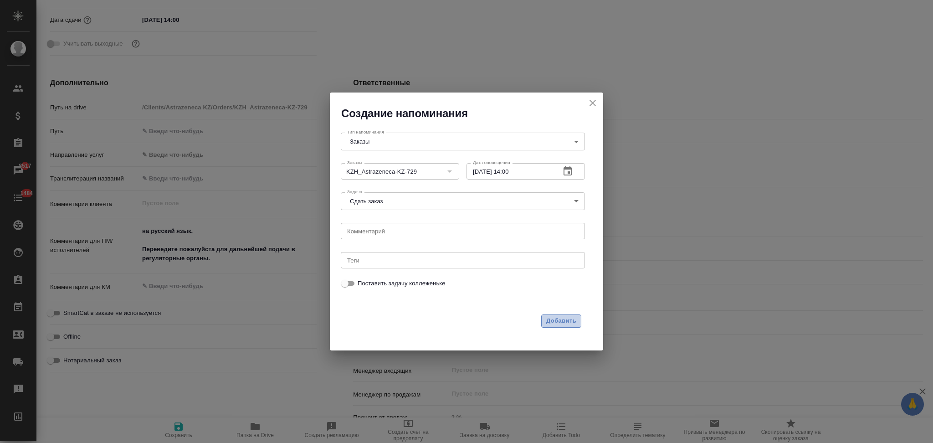
click at [556, 323] on span "Добавить" at bounding box center [561, 321] width 30 height 10
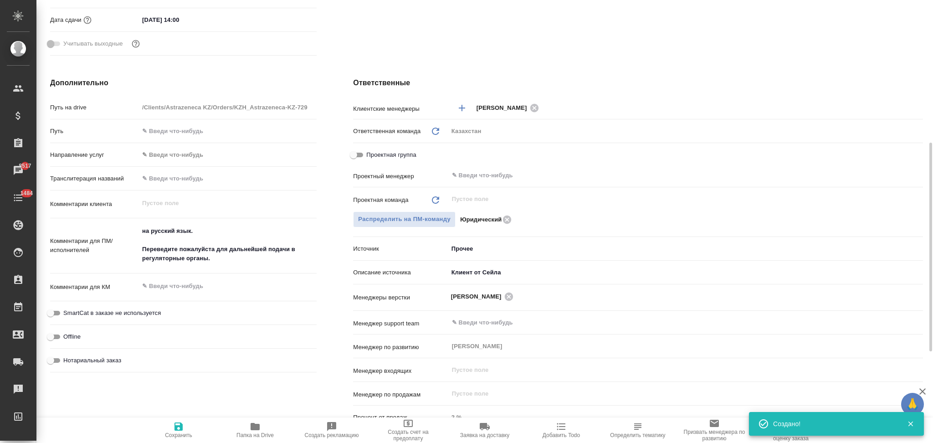
type textarea "x"
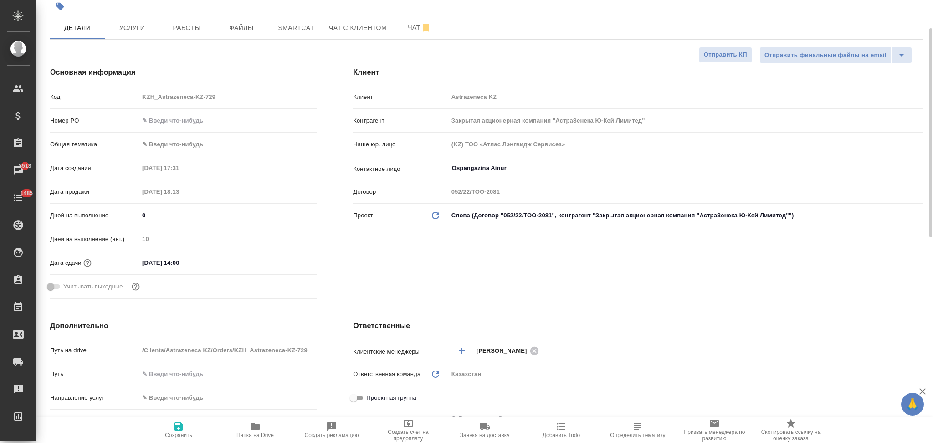
scroll to position [0, 0]
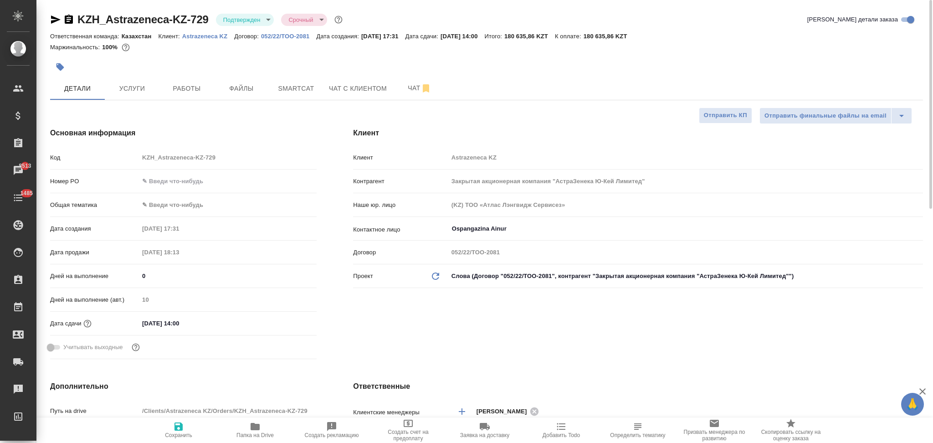
type textarea "x"
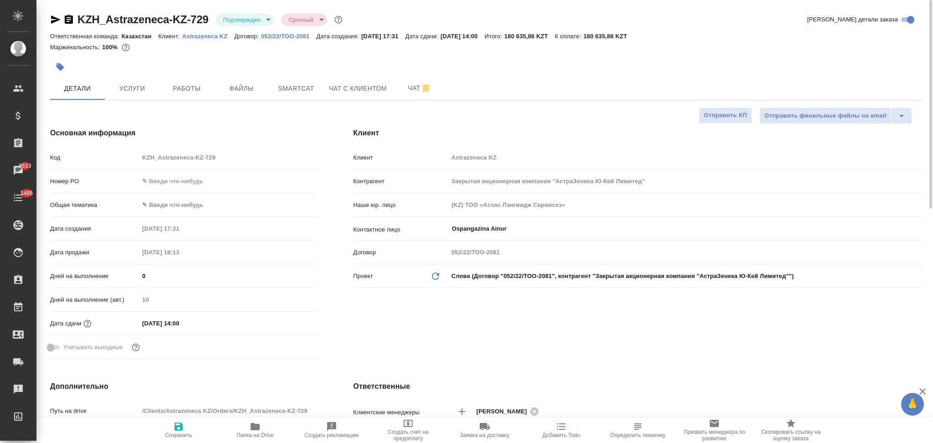
type textarea "x"
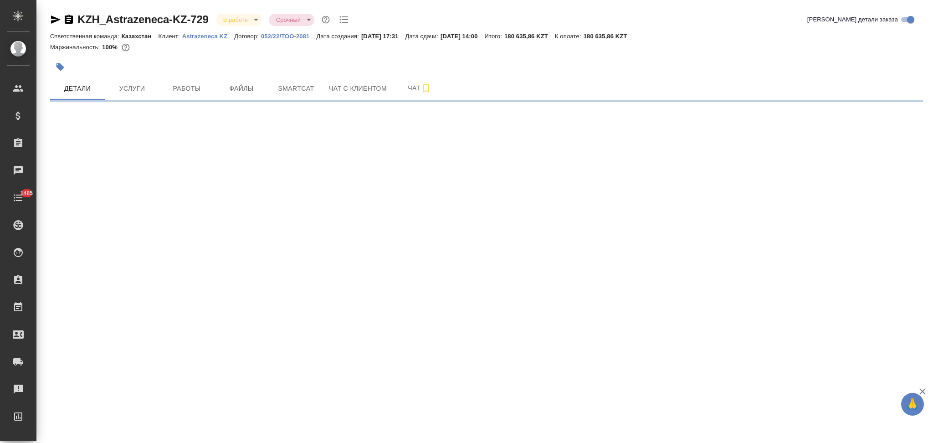
select select "RU"
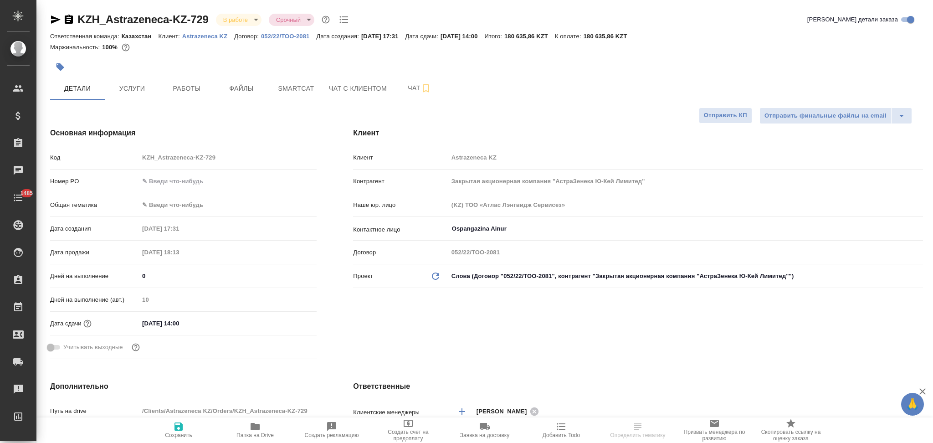
type textarea "x"
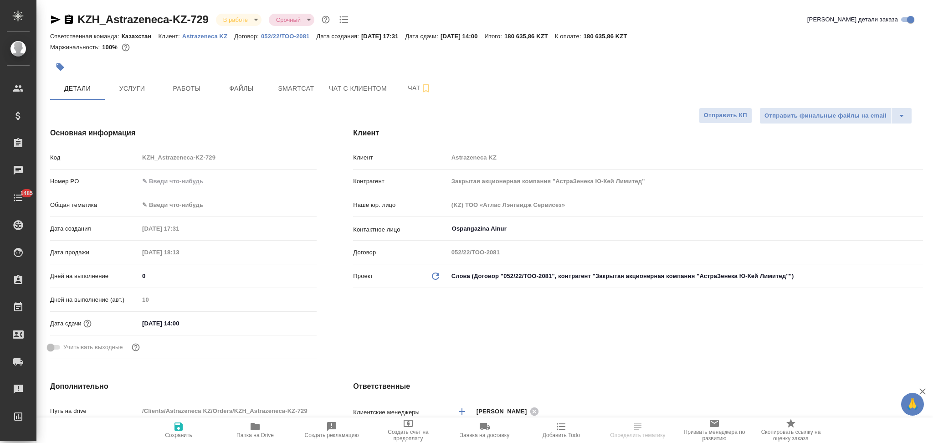
type textarea "x"
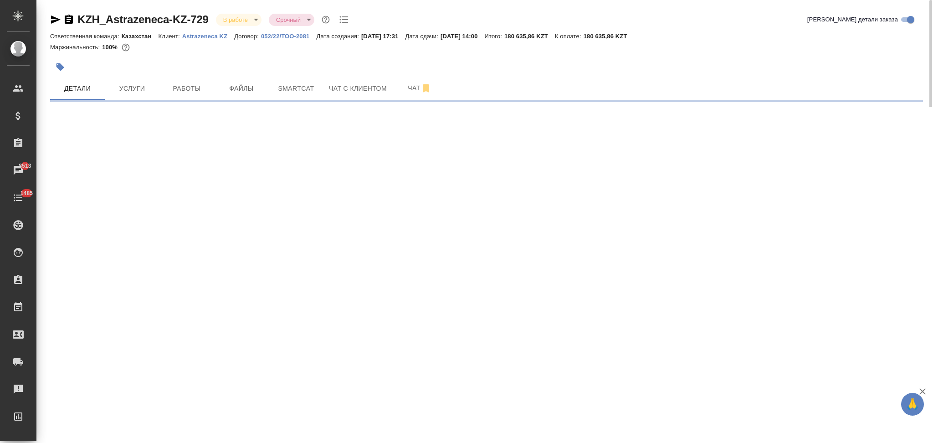
select select "RU"
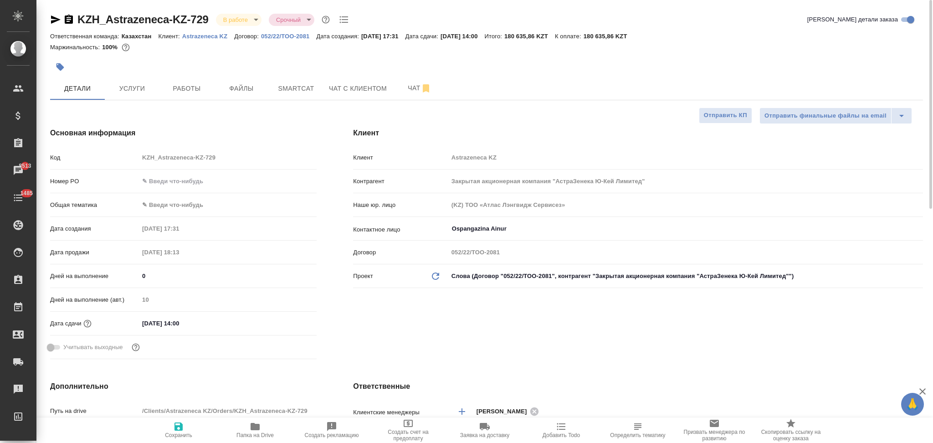
type textarea "x"
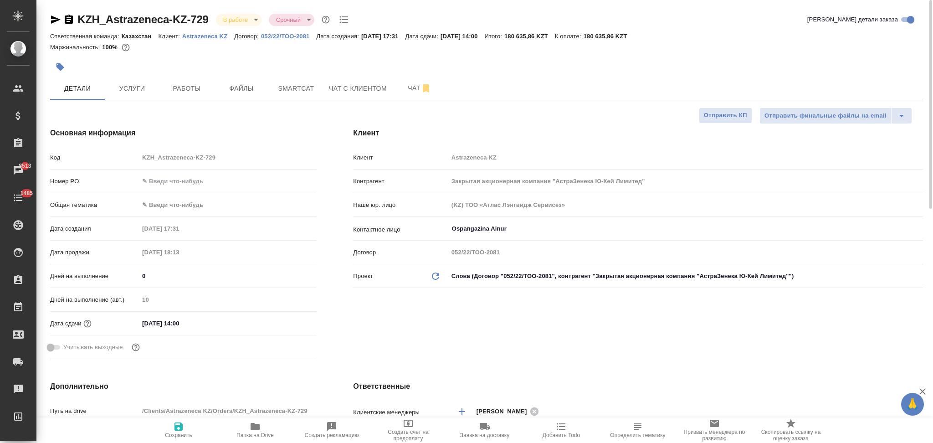
type textarea "x"
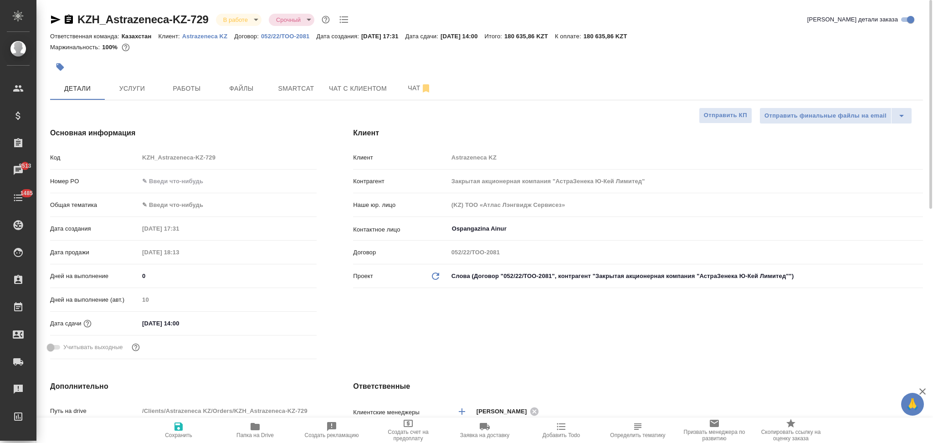
type textarea "x"
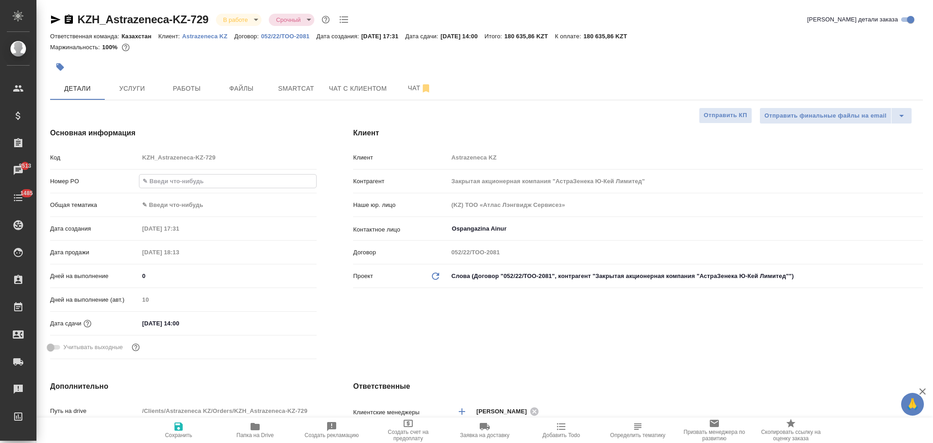
click at [174, 179] on input "text" at bounding box center [227, 180] width 177 height 13
paste input "PO – 2605465287"
type input "PO – 2605465287"
type textarea "x"
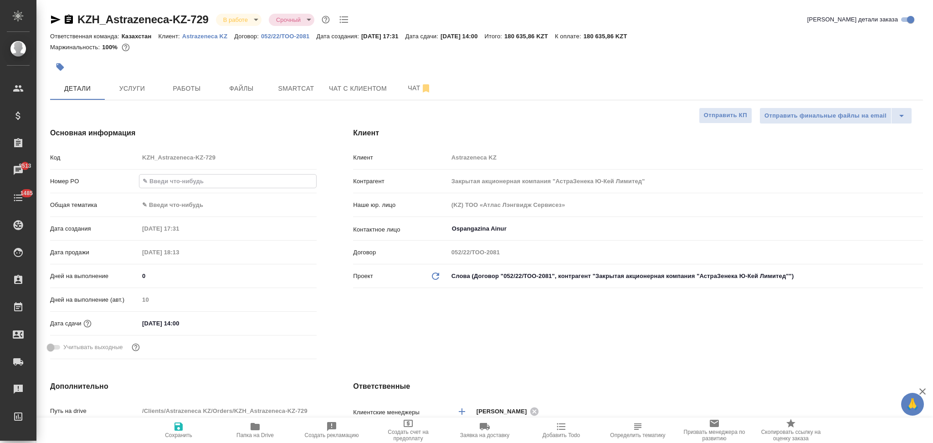
type textarea "x"
type input "PO – 2605465287"
click at [182, 426] on icon "button" at bounding box center [178, 426] width 8 height 8
type textarea "x"
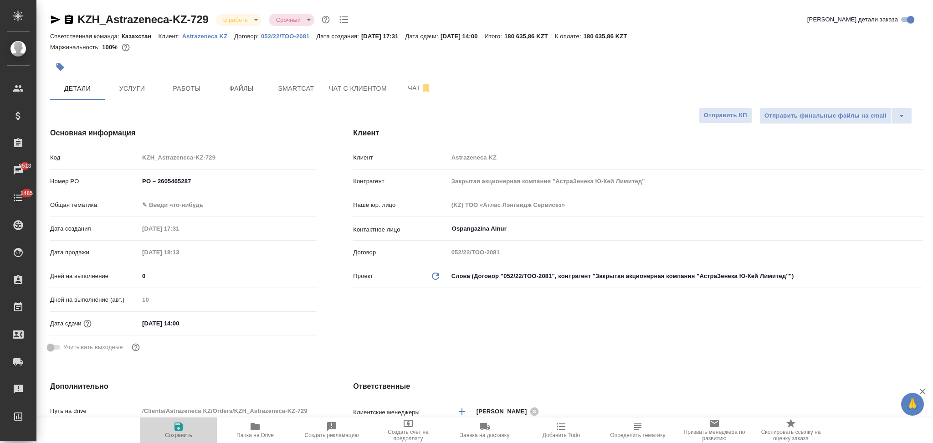
type textarea "x"
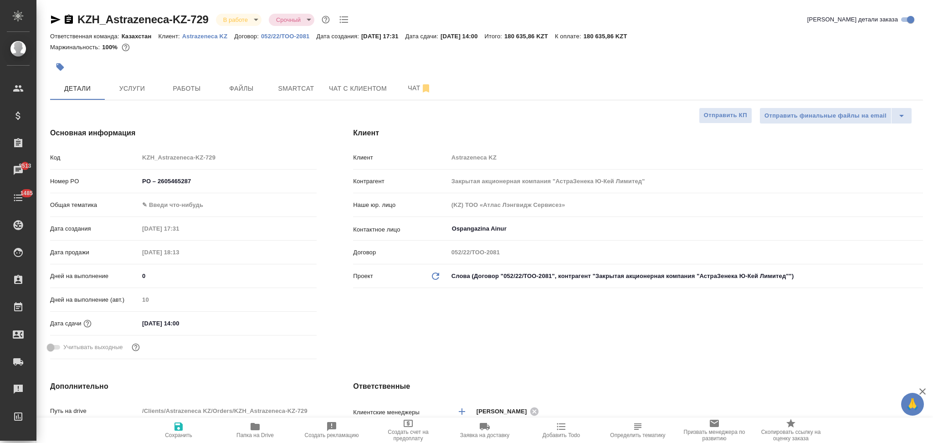
type textarea "x"
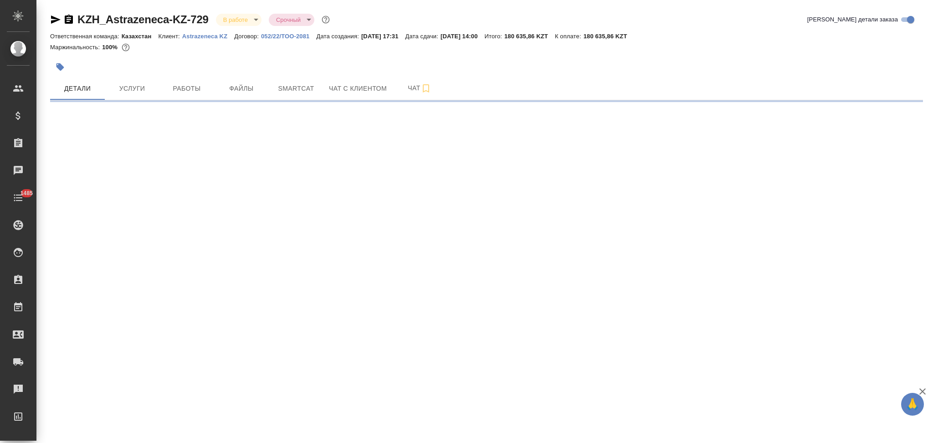
select select "RU"
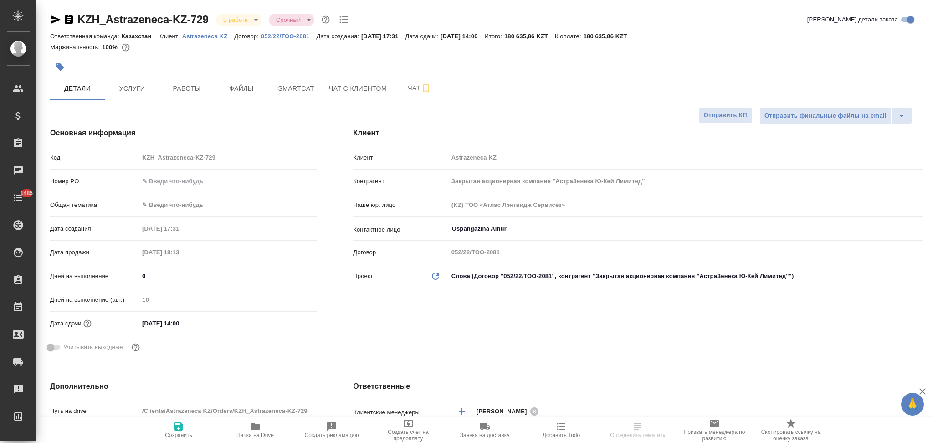
type textarea "x"
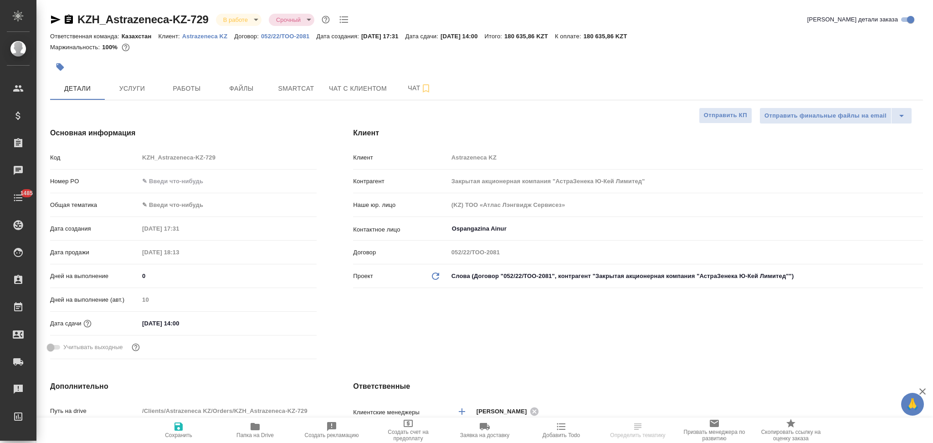
type textarea "x"
click at [186, 184] on input "text" at bounding box center [228, 180] width 178 height 13
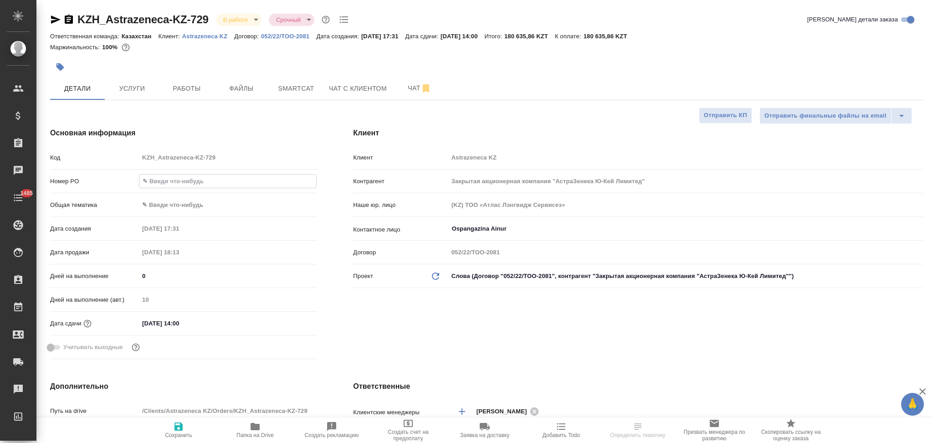
paste input "PO – 2605465287"
type input "PO – 2605465287"
type textarea "x"
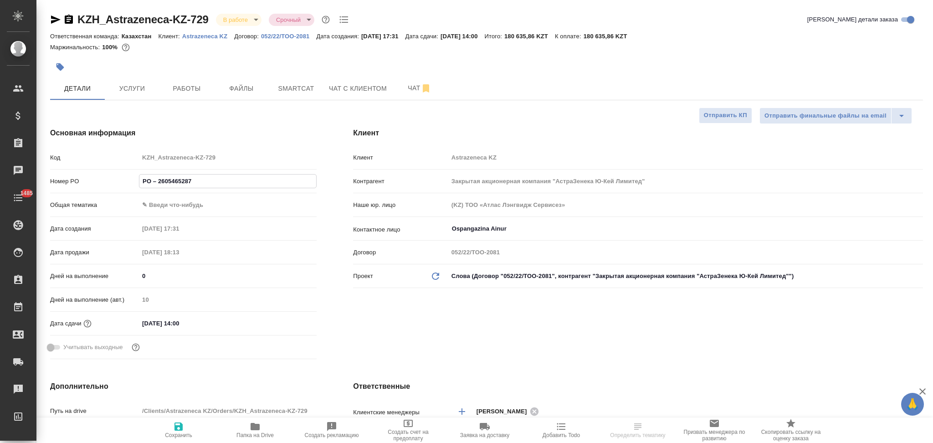
type input "PO – 2605465287"
click at [174, 425] on icon "button" at bounding box center [178, 426] width 11 height 11
type textarea "x"
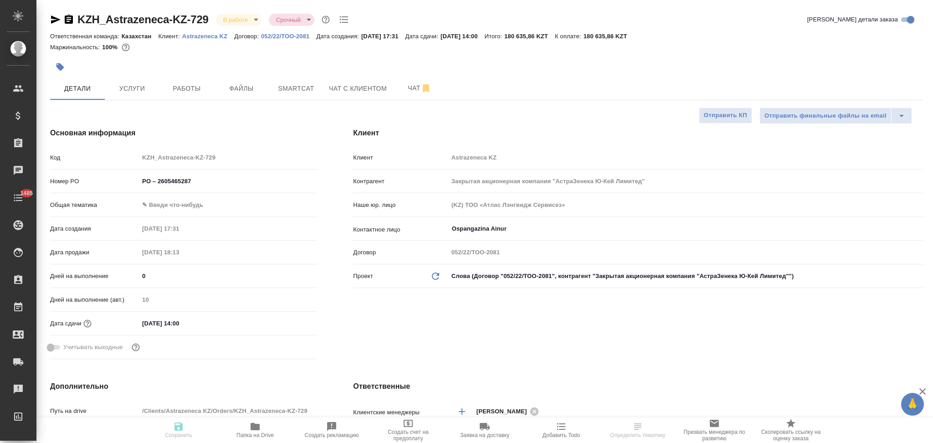
type textarea "x"
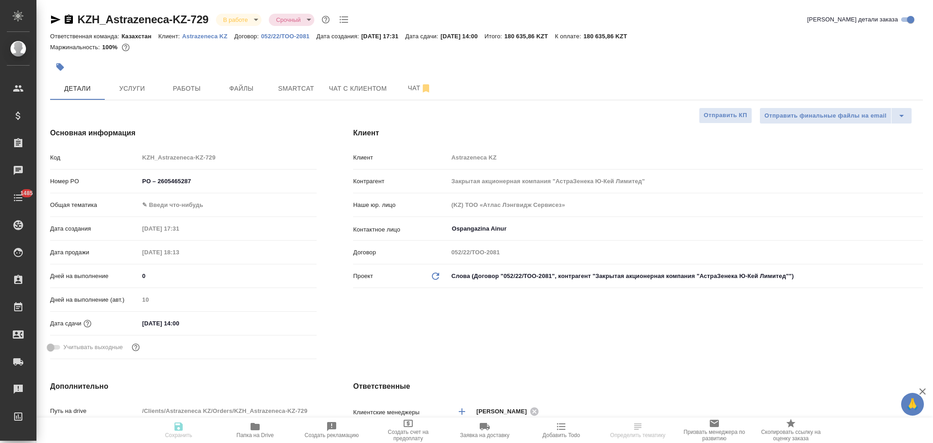
type textarea "x"
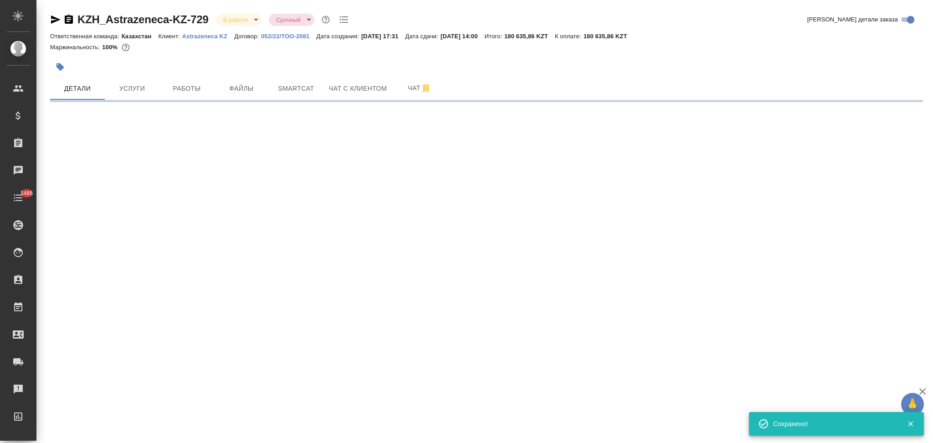
select select "RU"
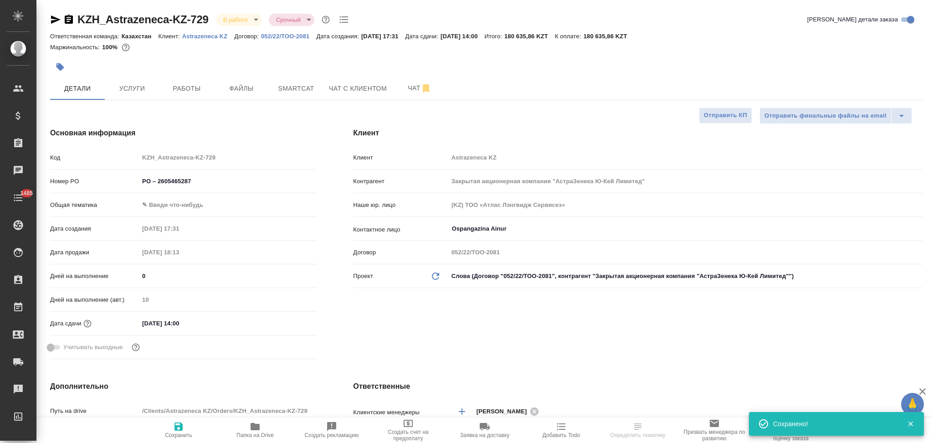
type textarea "x"
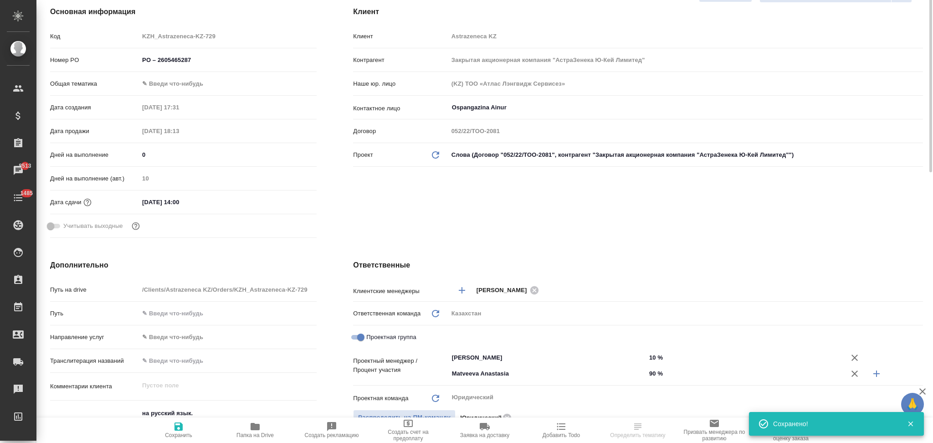
scroll to position [182, 0]
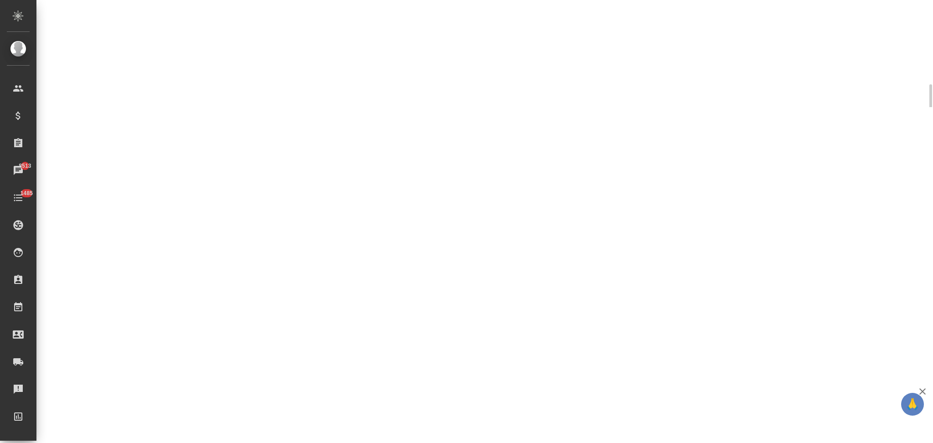
select select "RU"
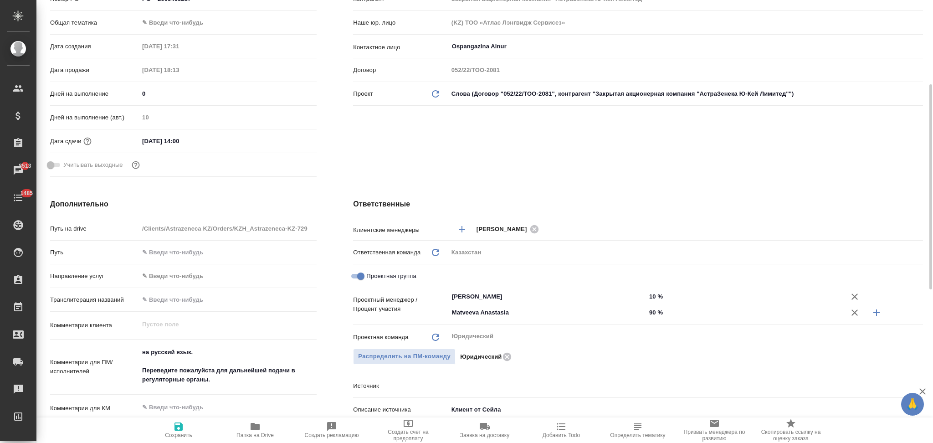
type textarea "x"
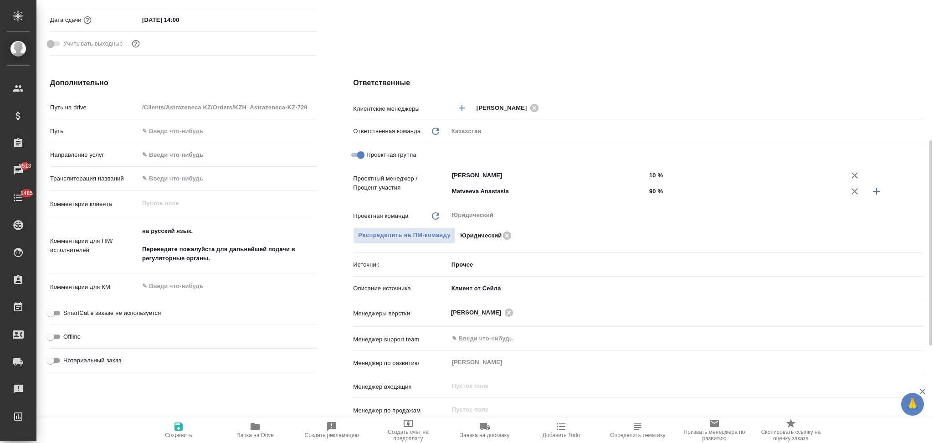
click at [560, 427] on icon "button" at bounding box center [561, 426] width 11 height 11
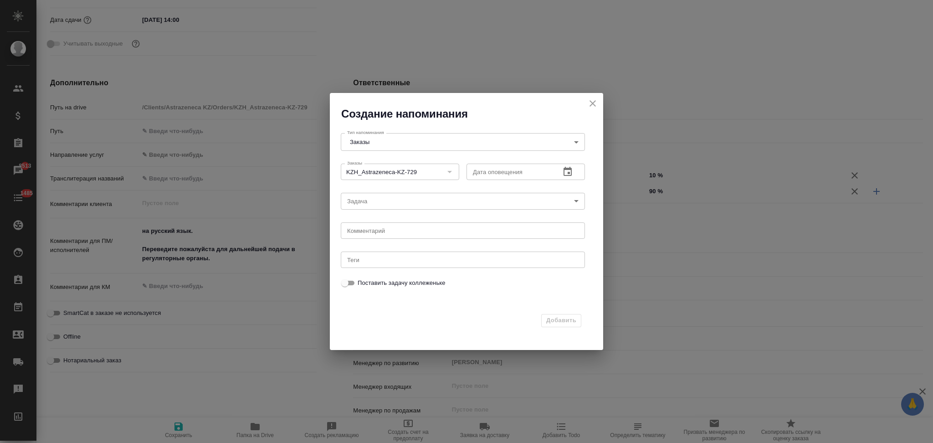
click at [566, 177] on icon "button" at bounding box center [567, 171] width 11 height 11
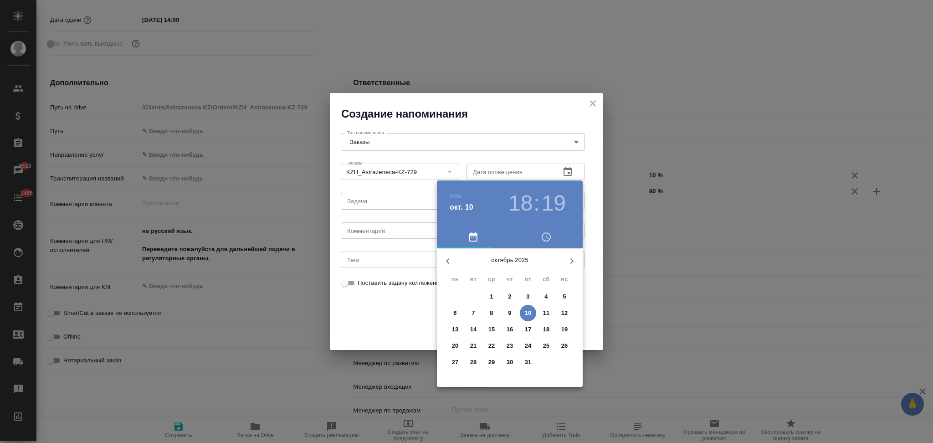
click at [455, 330] on p "13" at bounding box center [455, 329] width 7 height 9
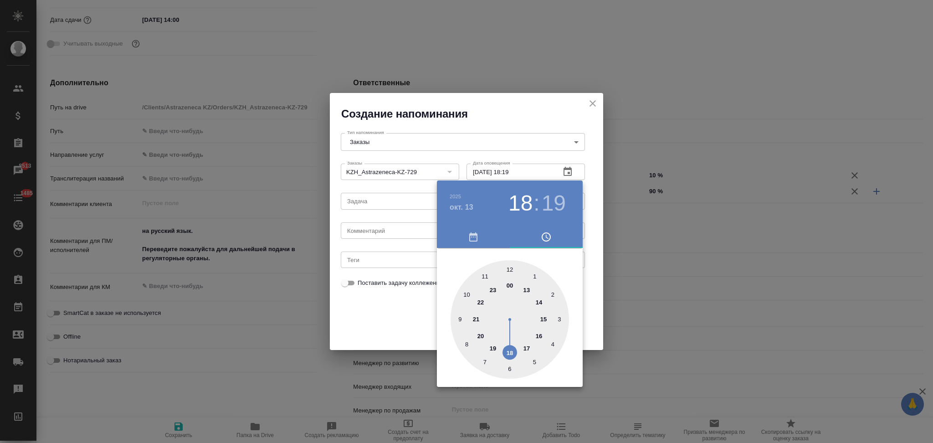
click at [430, 315] on div at bounding box center [466, 221] width 933 height 443
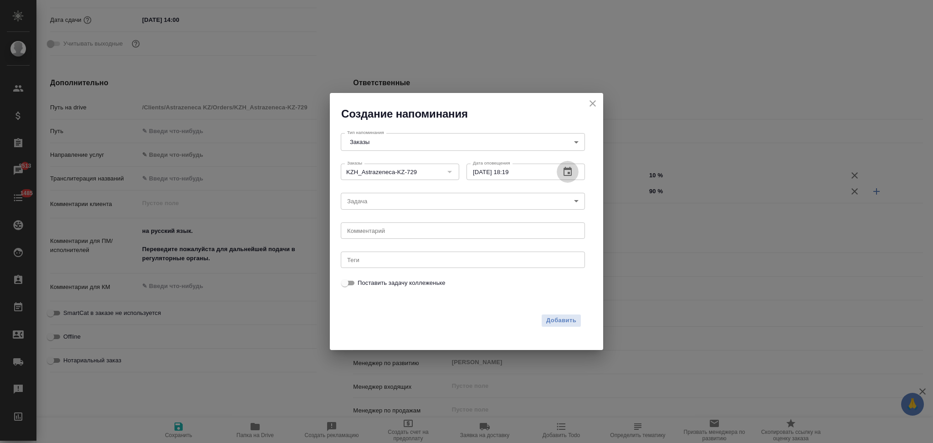
click at [564, 169] on icon "button" at bounding box center [567, 171] width 8 height 9
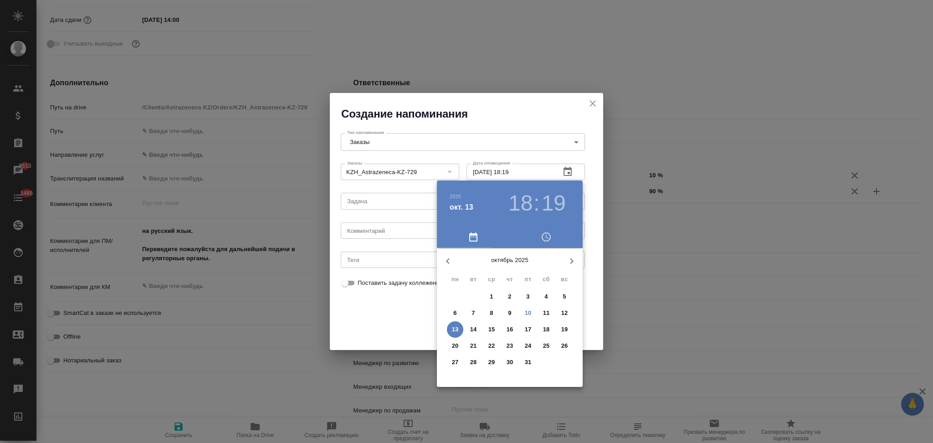
click at [528, 327] on p "17" at bounding box center [528, 329] width 7 height 9
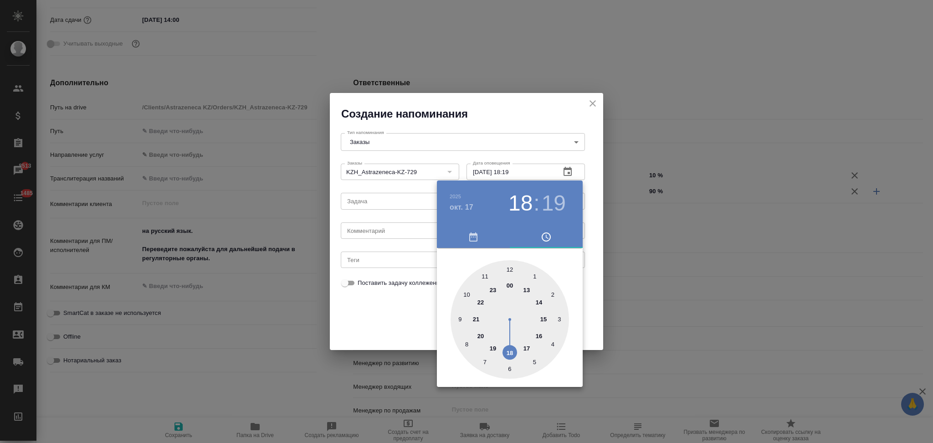
click at [540, 299] on div at bounding box center [509, 319] width 118 height 118
click at [510, 265] on div at bounding box center [509, 319] width 118 height 118
type input "17.10.2025 14:00"
drag, startPoint x: 399, startPoint y: 294, endPoint x: 381, endPoint y: 224, distance: 71.8
click at [394, 275] on div at bounding box center [466, 221] width 933 height 443
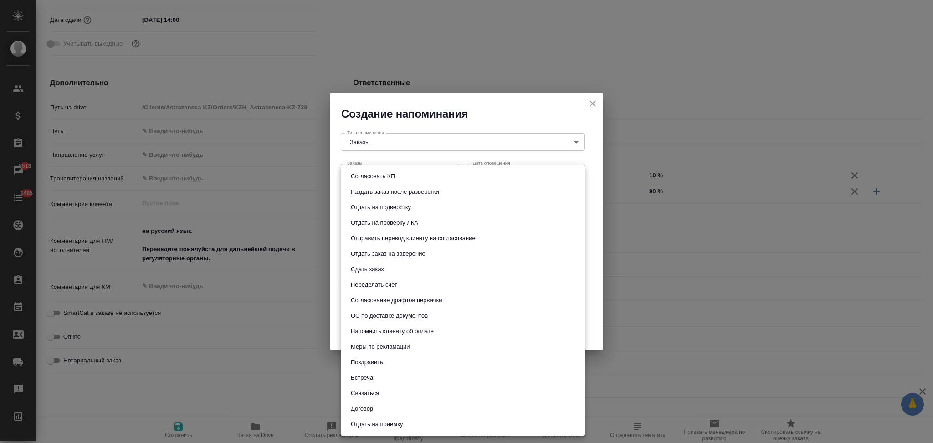
click at [382, 198] on body "🙏 .cls-1 fill:#fff; AWATERA Aslanukova Sati Клиенты Спецификации Заказы 8513 Ча…" at bounding box center [466, 221] width 933 height 443
click at [373, 266] on button "Сдать заказ" at bounding box center [367, 269] width 38 height 10
type input "Сдать заказ"
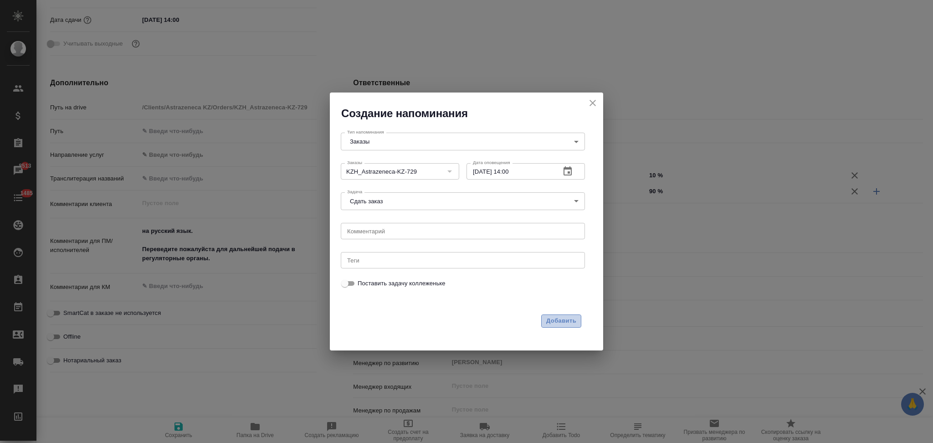
click at [569, 316] on span "Добавить" at bounding box center [561, 321] width 30 height 10
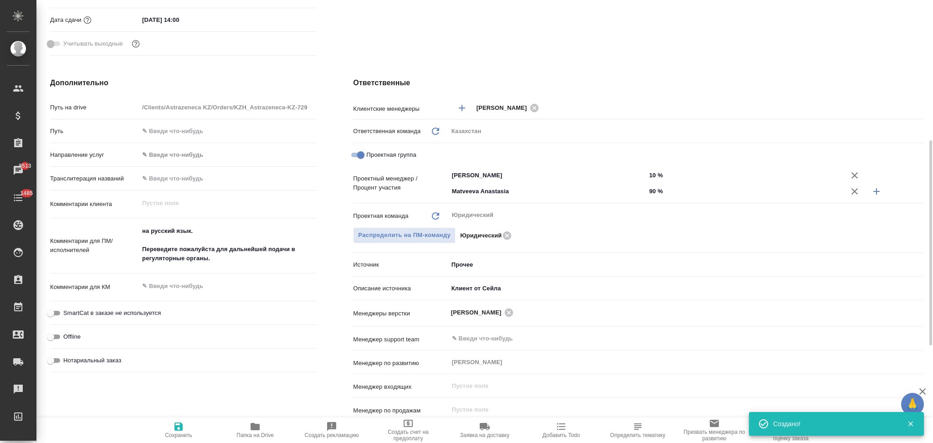
type textarea "x"
click at [559, 426] on icon "button" at bounding box center [561, 426] width 9 height 7
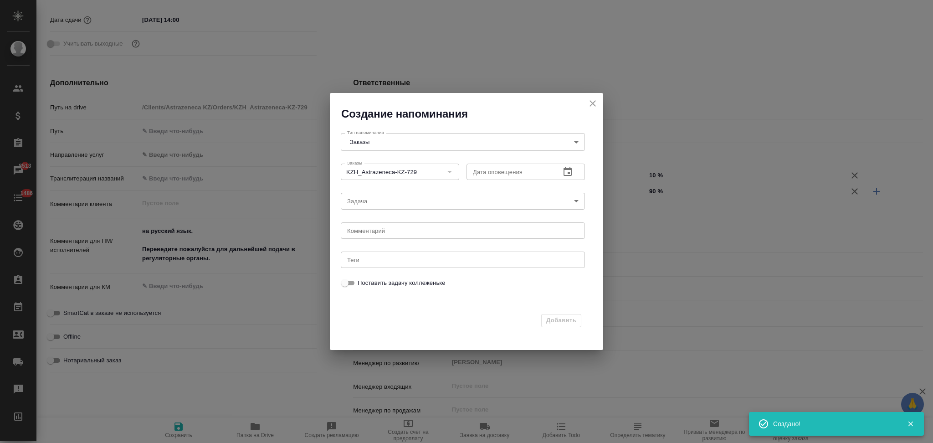
click at [563, 171] on icon "button" at bounding box center [567, 171] width 11 height 11
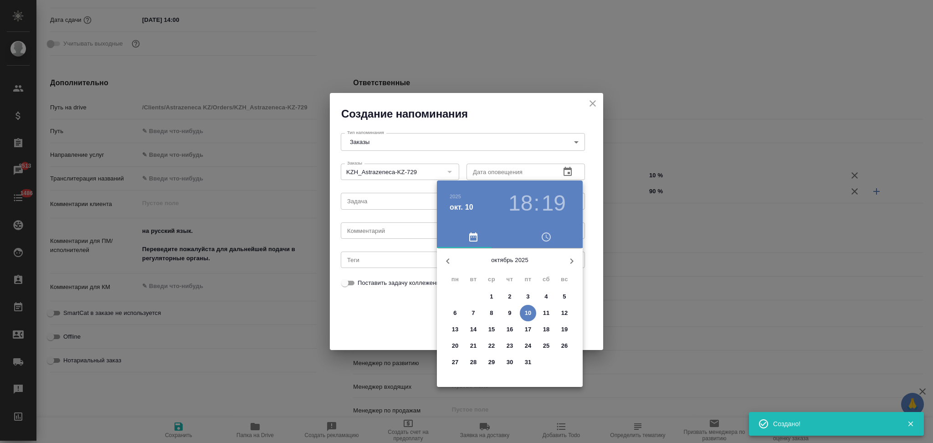
click at [454, 322] on button "13" at bounding box center [455, 329] width 16 height 16
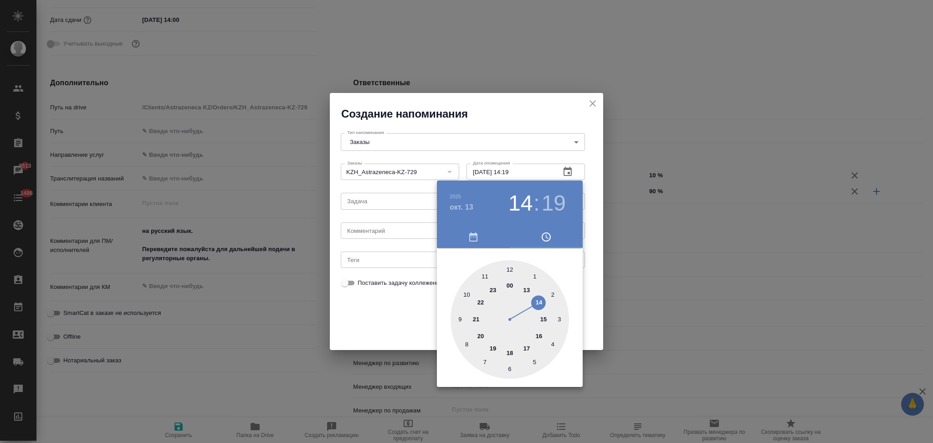
click at [538, 300] on div at bounding box center [509, 319] width 118 height 118
click at [510, 269] on div at bounding box center [509, 319] width 118 height 118
type input "13.10.2025 14:00"
click at [414, 323] on div at bounding box center [466, 221] width 933 height 443
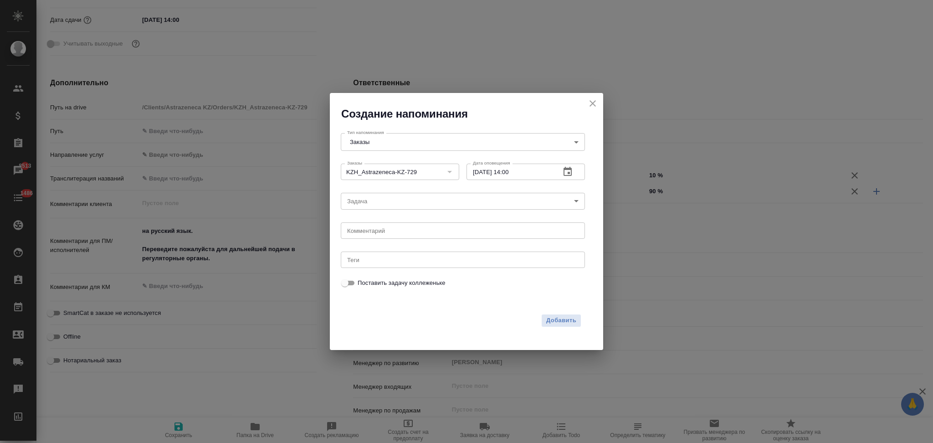
click at [387, 232] on textarea at bounding box center [462, 230] width 231 height 7
type textarea "проверить в работе или нет"
click at [574, 322] on span "Добавить" at bounding box center [561, 320] width 30 height 10
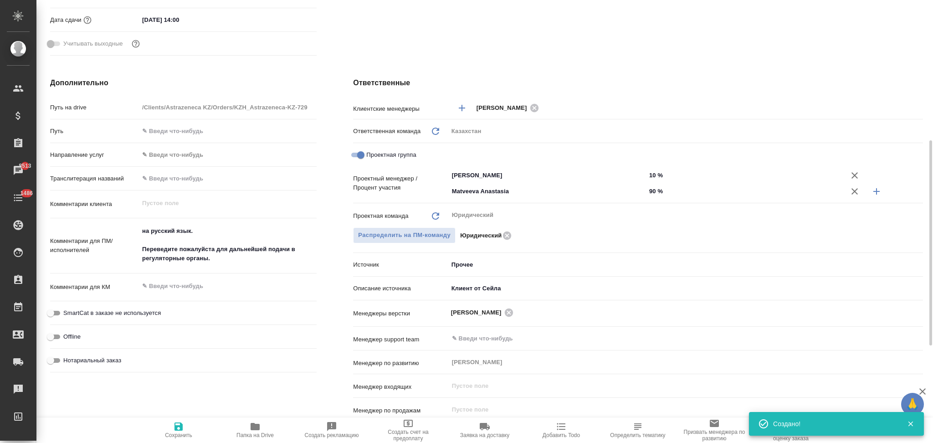
type textarea "x"
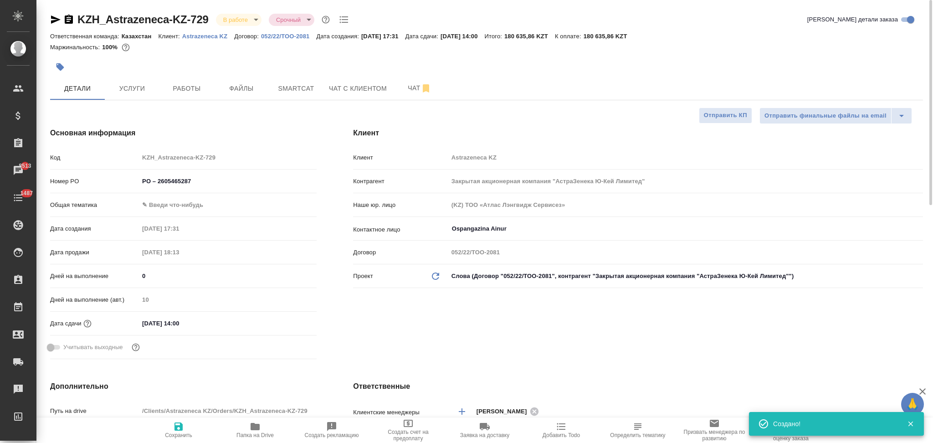
type textarea "x"
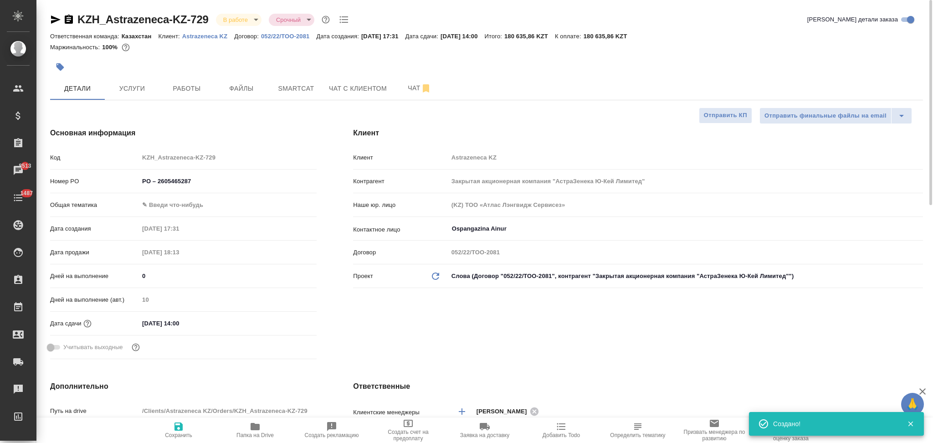
type textarea "x"
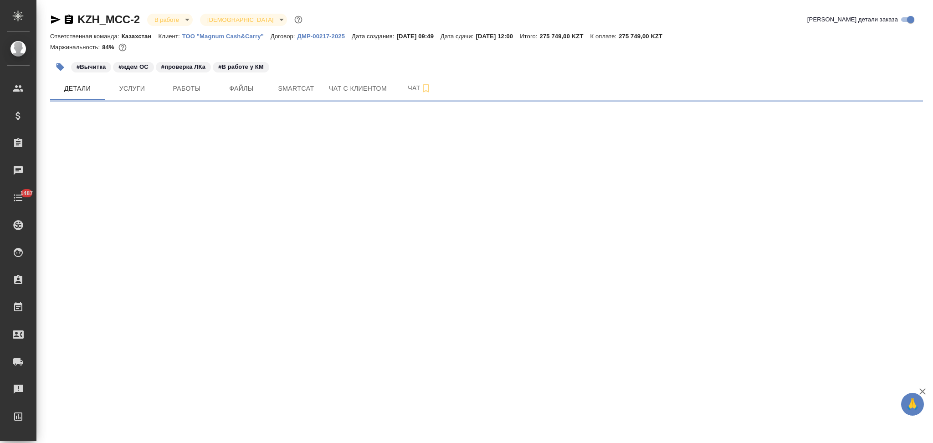
select select "RU"
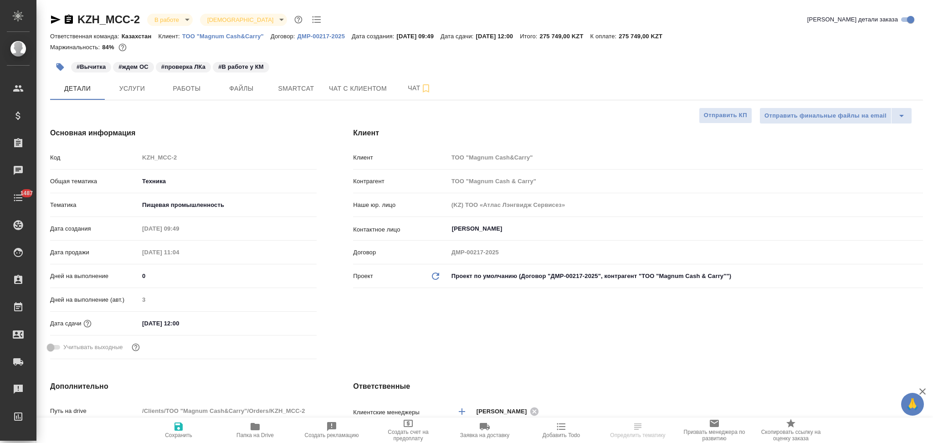
type textarea "x"
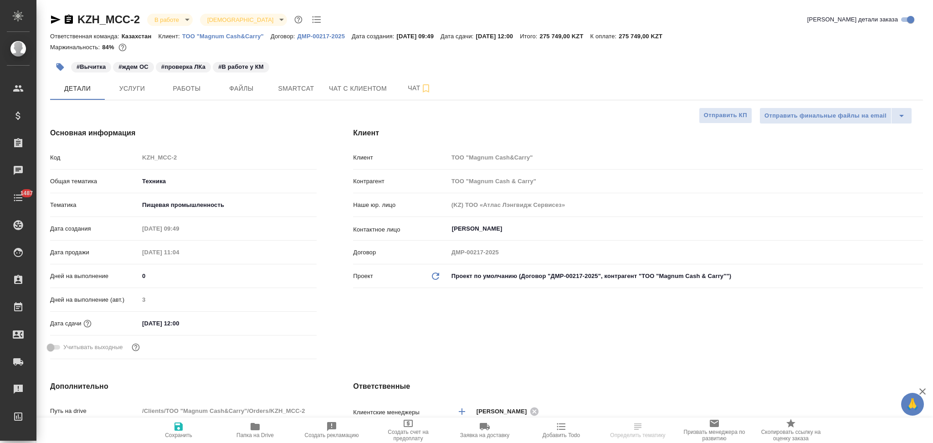
type textarea "x"
type input "Matveeva Anastasia"
type textarea "x"
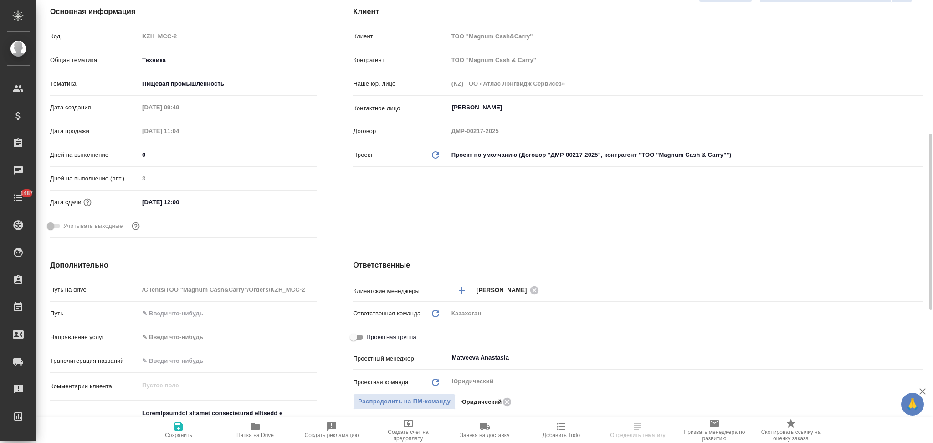
scroll to position [303, 0]
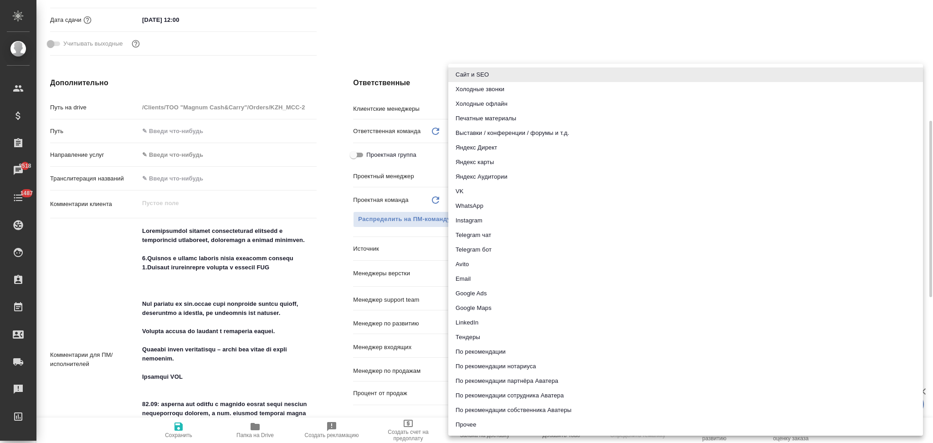
click at [478, 250] on body "🙏 .cls-1 fill:#fff; AWATERA Aslanukova Sati Клиенты Спецификации Заказы 8518 Ча…" at bounding box center [466, 221] width 933 height 443
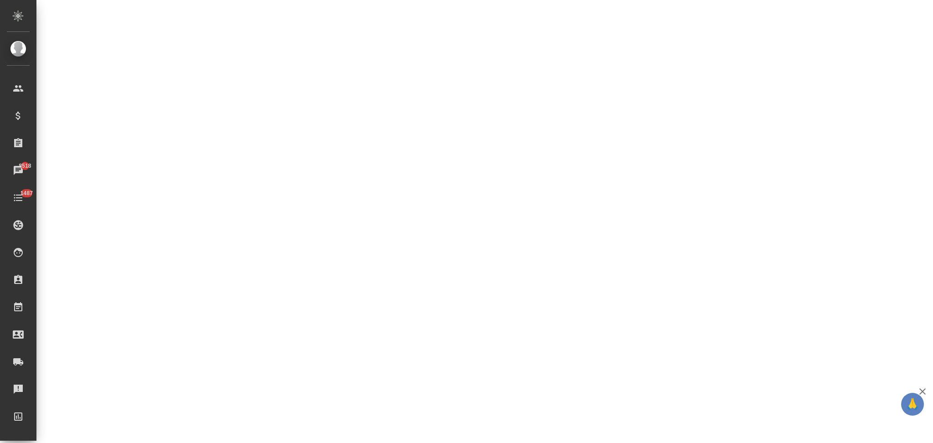
select select "RU"
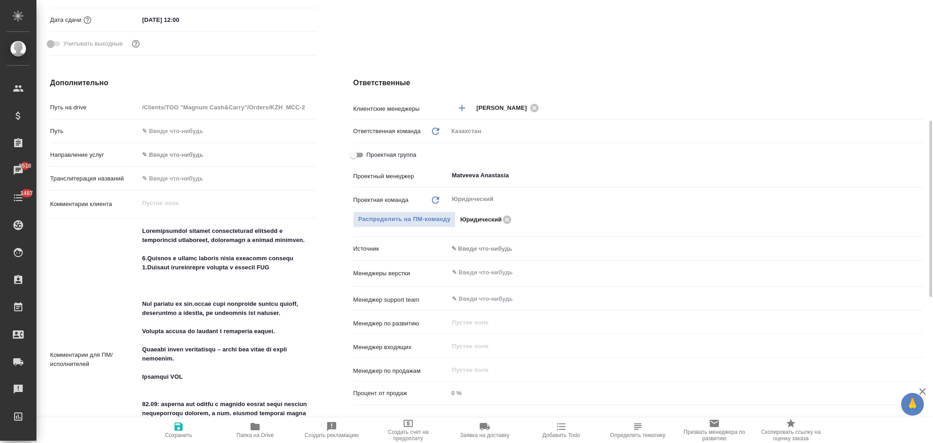
type textarea "x"
click at [480, 252] on body "🙏 .cls-1 fill:#fff; AWATERA Aslanukova Sati Клиенты Спецификации Заказы 8518 Ча…" at bounding box center [466, 221] width 933 height 443
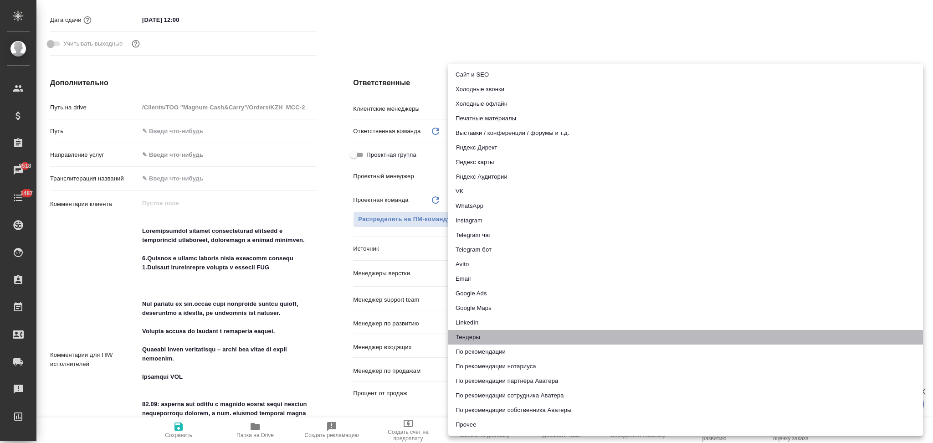
click at [469, 337] on li "Тендеры" at bounding box center [685, 337] width 475 height 15
type textarea "x"
type input "tender"
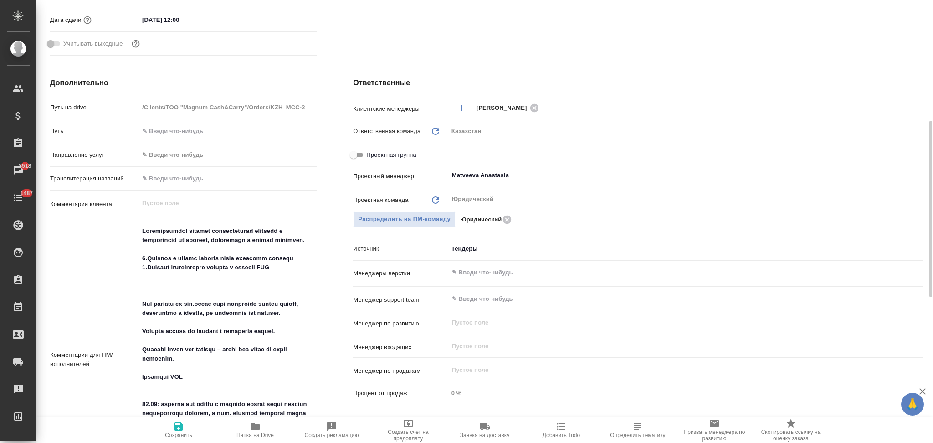
click at [175, 427] on icon "button" at bounding box center [178, 426] width 11 height 11
type textarea "x"
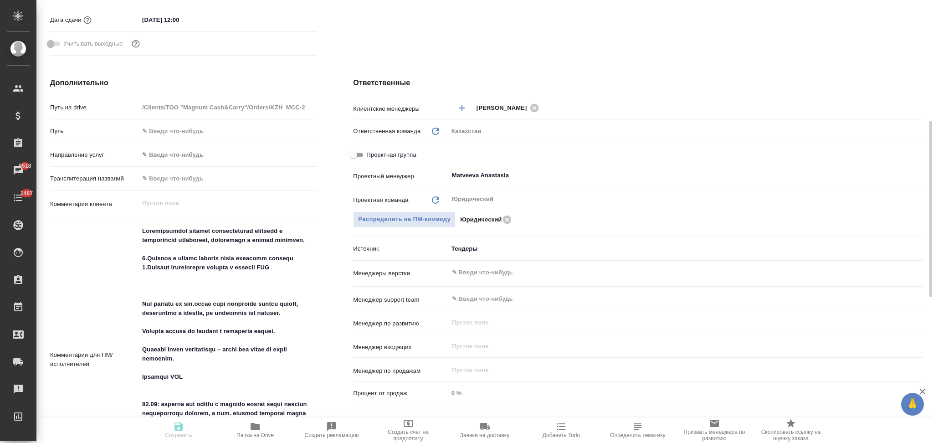
type textarea "x"
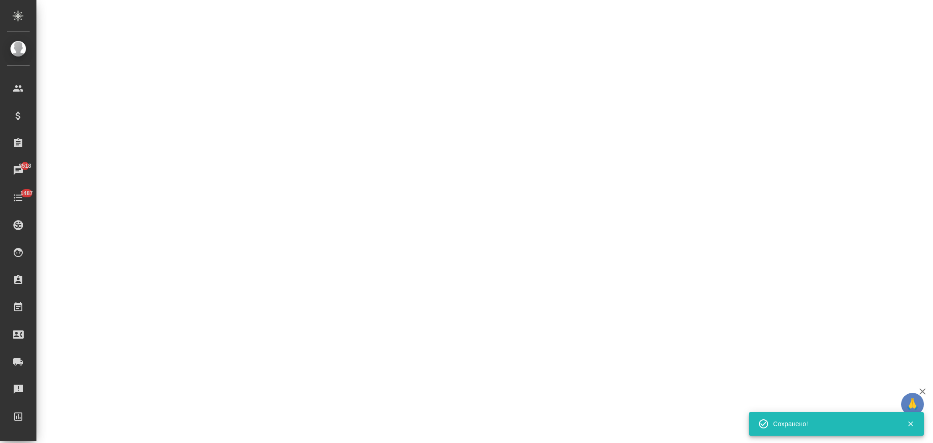
select select "RU"
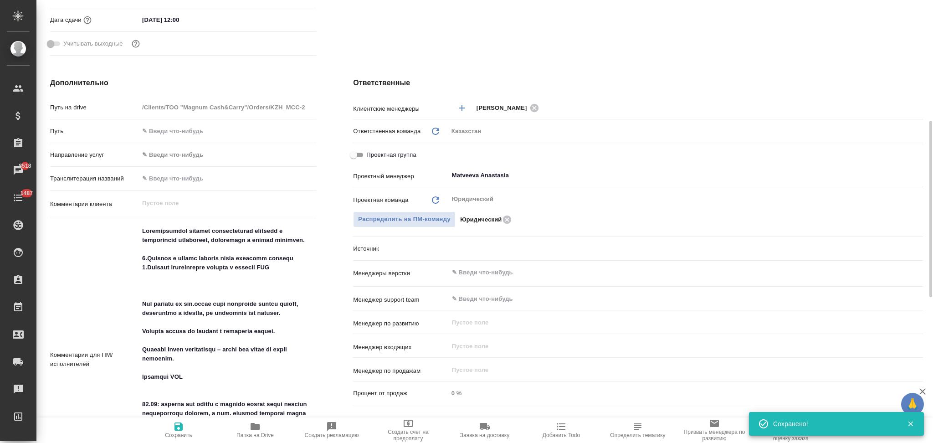
type textarea "x"
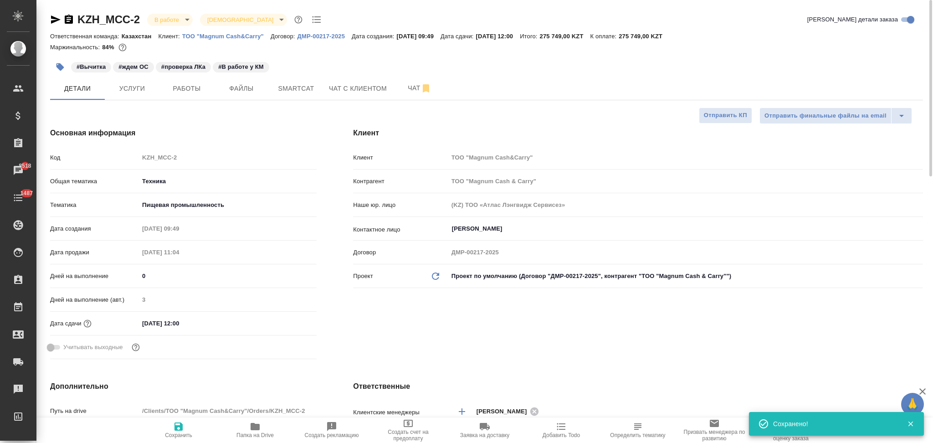
click at [219, 38] on p "ТОО "Magnum Cash&Carry"" at bounding box center [226, 36] width 88 height 7
type textarea "x"
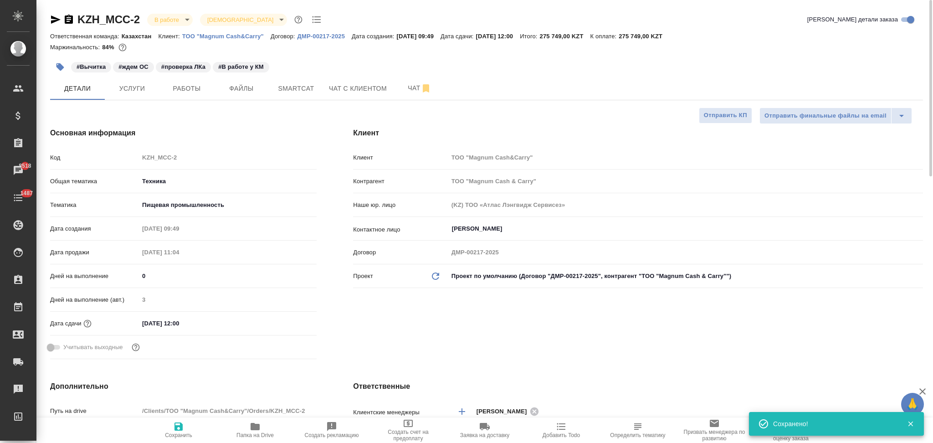
type textarea "x"
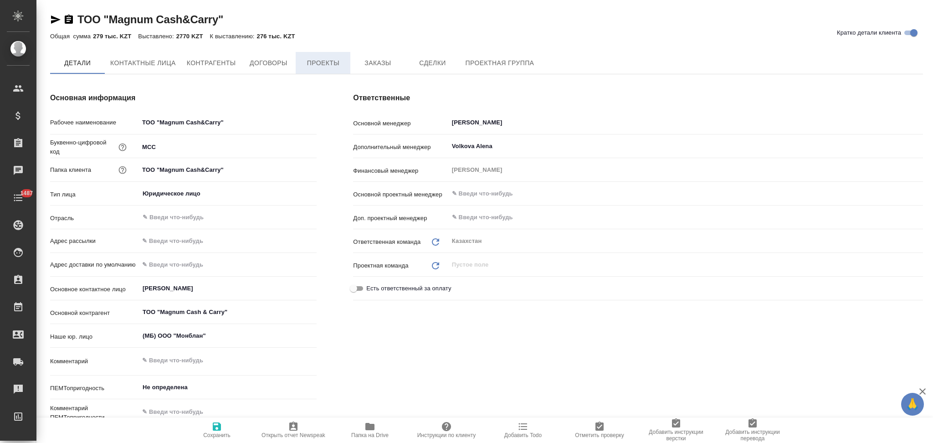
click at [330, 62] on span "Проекты" at bounding box center [323, 62] width 44 height 11
type textarea "x"
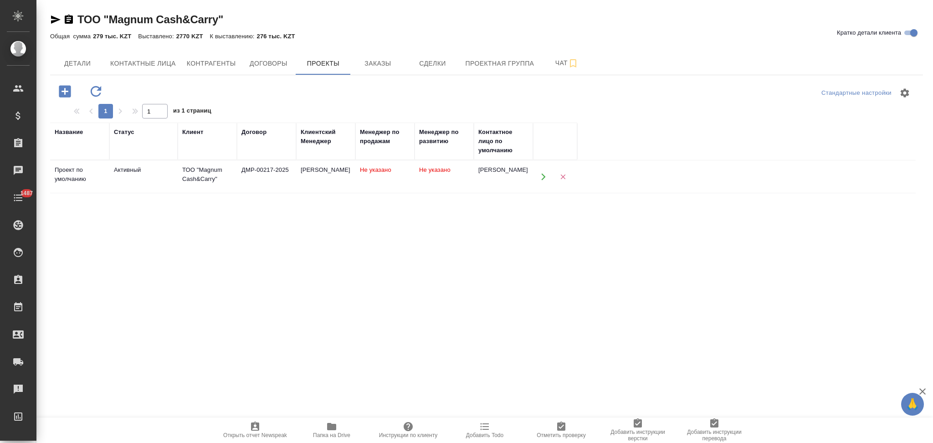
click at [372, 188] on td "Не указано" at bounding box center [384, 177] width 59 height 32
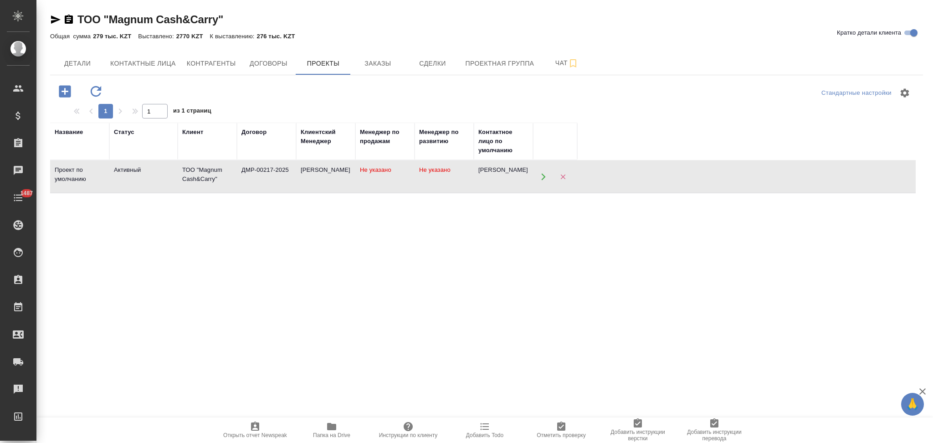
click at [372, 188] on td "Не указано" at bounding box center [384, 177] width 59 height 32
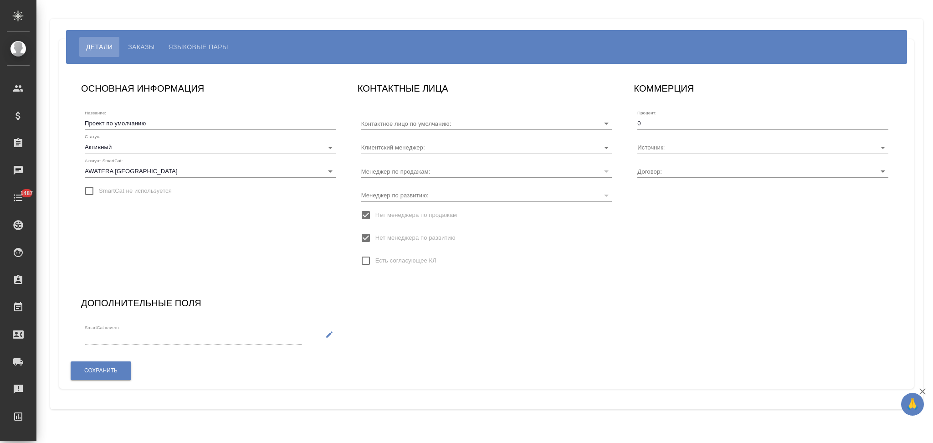
type input "[PERSON_NAME]"
type input "ДМР-00217-2025"
type input "[PERSON_NAME]"
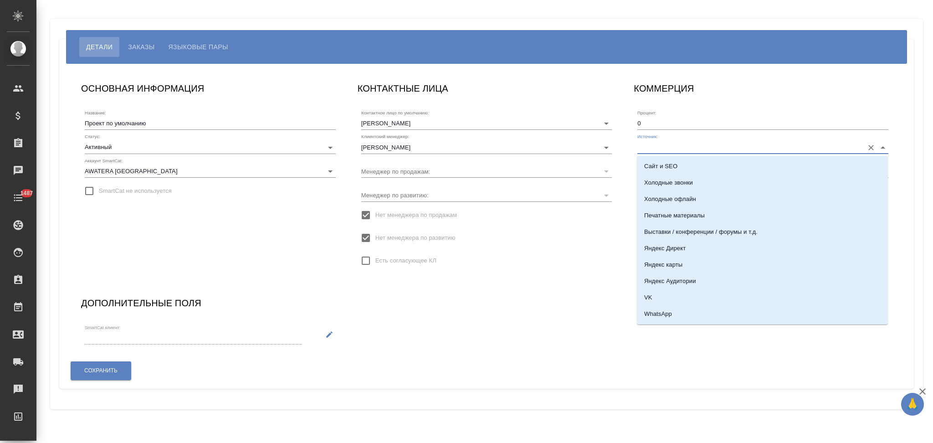
click at [666, 148] on input "Источник:" at bounding box center [748, 147] width 222 height 12
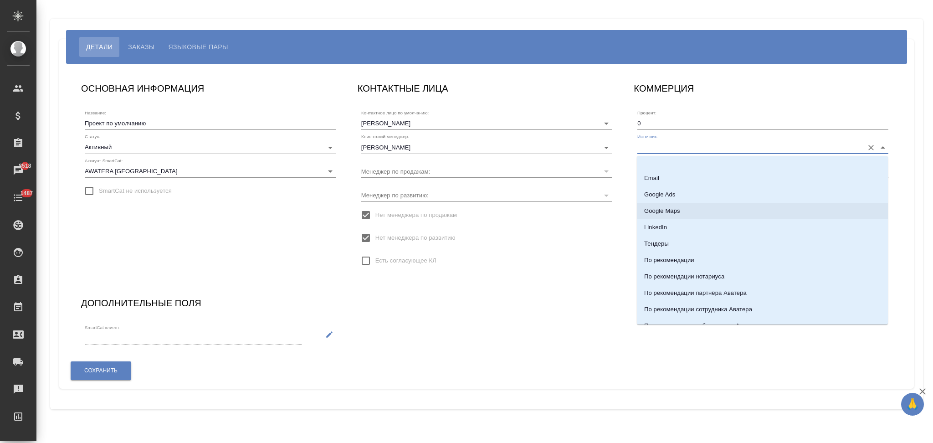
scroll to position [260, 0]
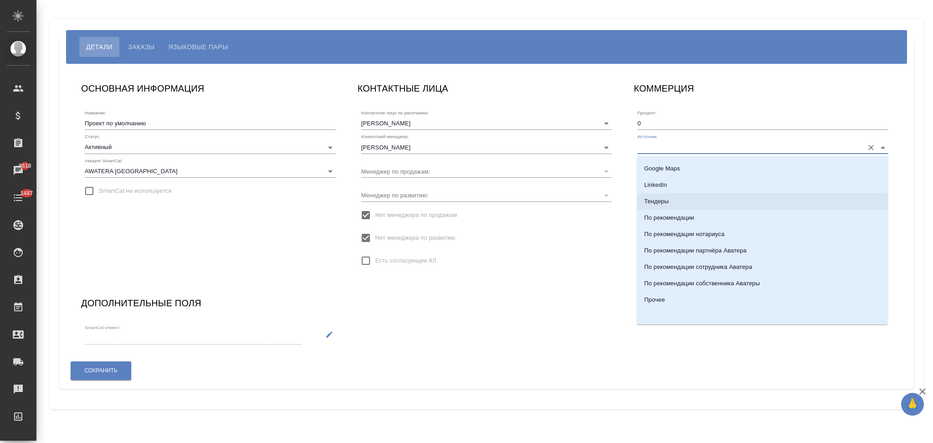
click at [667, 197] on p "Тендеры" at bounding box center [656, 201] width 25 height 9
type input "Тендеры"
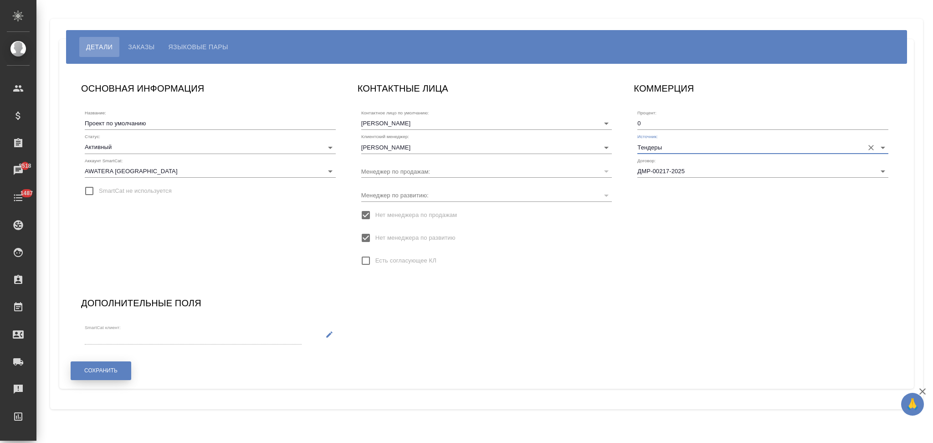
click at [92, 368] on span "Сохранить" at bounding box center [100, 371] width 33 height 8
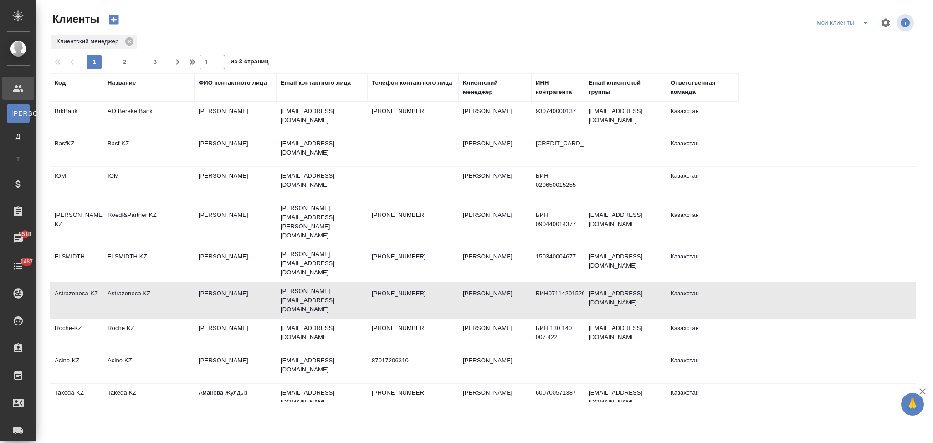
select select "RU"
click at [120, 87] on div "Название" at bounding box center [148, 87] width 82 height 18
click at [133, 83] on div "Название" at bounding box center [121, 82] width 28 height 9
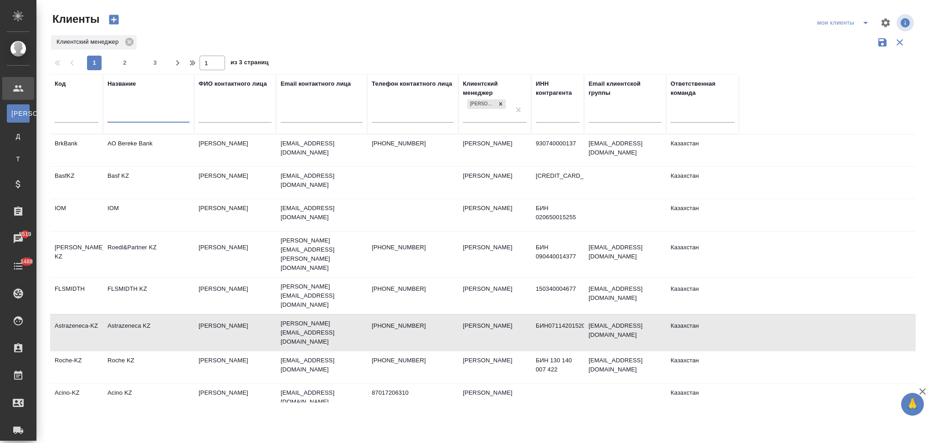
click at [140, 118] on input "text" at bounding box center [148, 116] width 82 height 11
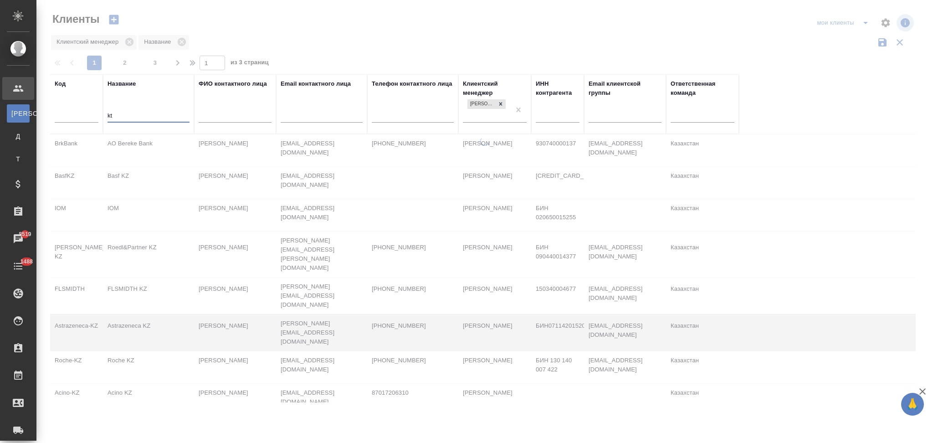
type input "kti"
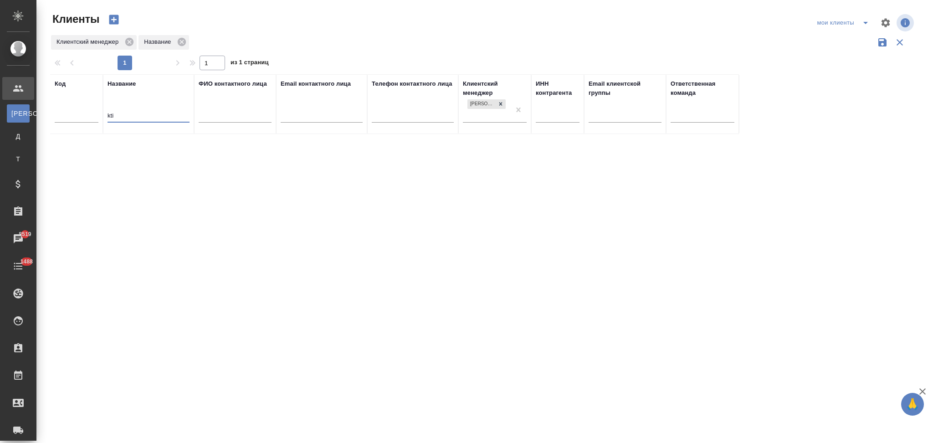
drag, startPoint x: 132, startPoint y: 111, endPoint x: 102, endPoint y: 118, distance: 30.9
click at [102, 118] on tr "Код Название kti ФИО контактного лица Email контактного лица Телефон контактног…" at bounding box center [394, 104] width 689 height 60
click at [82, 113] on input "text" at bounding box center [77, 116] width 44 height 11
paste input "kti"
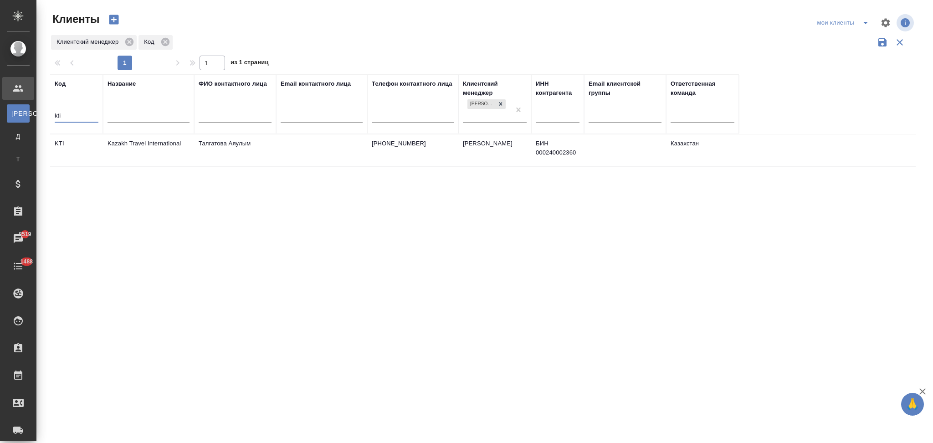
type input "kti"
click at [76, 154] on td "KTI" at bounding box center [76, 150] width 53 height 32
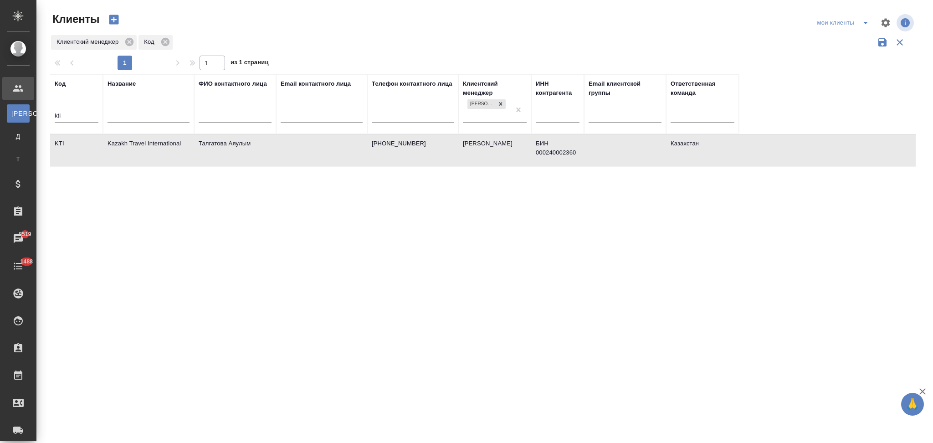
click at [76, 154] on td "KTI" at bounding box center [76, 150] width 53 height 32
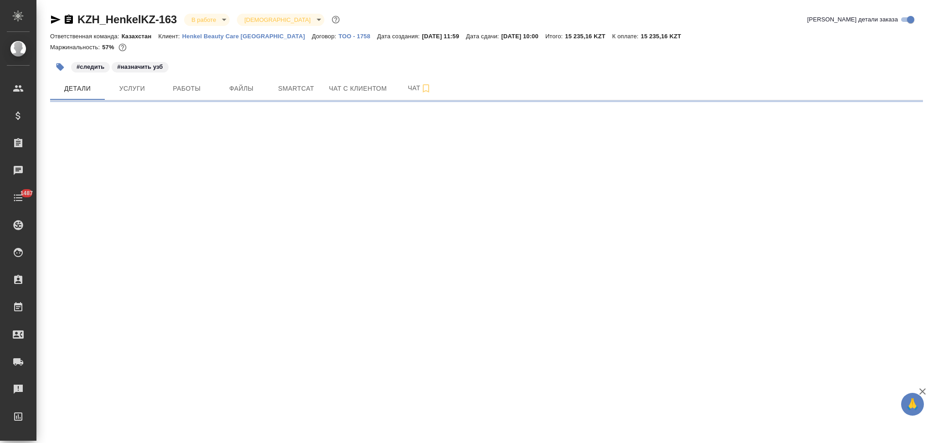
select select "RU"
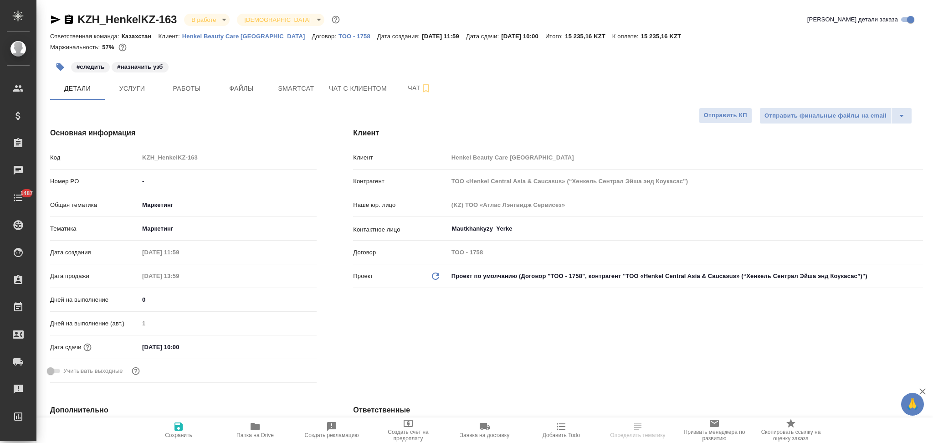
type textarea "x"
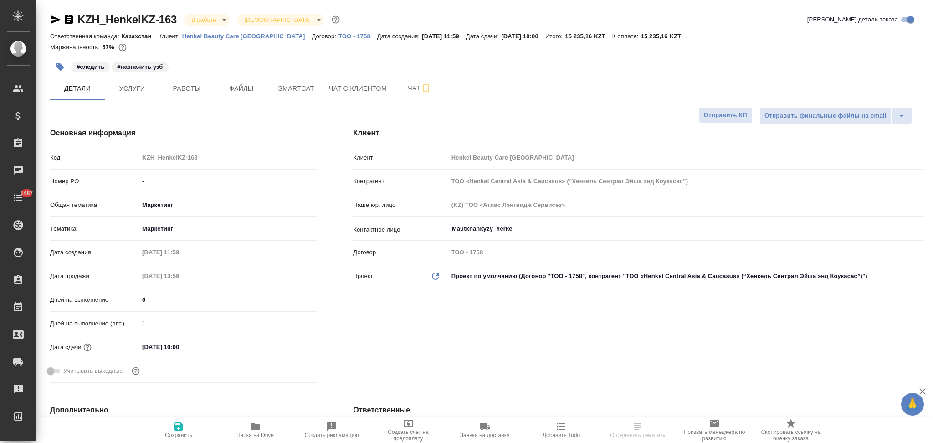
type textarea "x"
click at [244, 42] on div "Маржинальность: 57%" at bounding box center [486, 47] width 873 height 12
click at [243, 38] on p "Henkel Beauty Care Kazakhstan" at bounding box center [247, 36] width 130 height 7
type textarea "x"
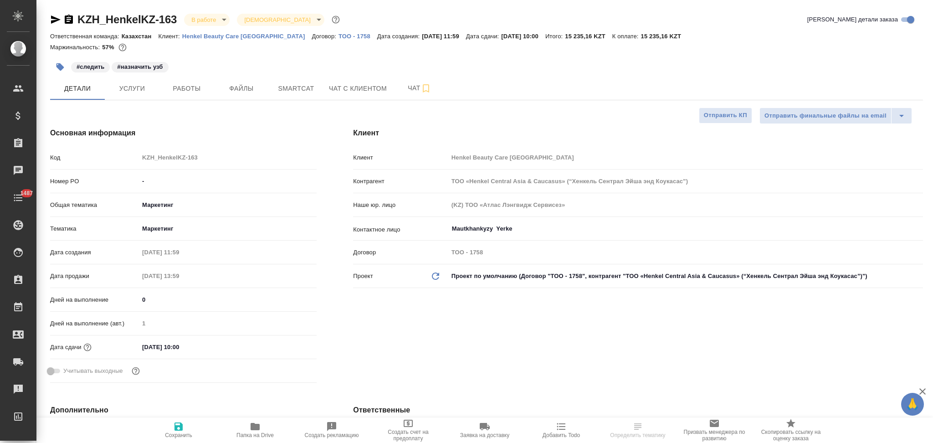
type textarea "x"
select select "RU"
type textarea "x"
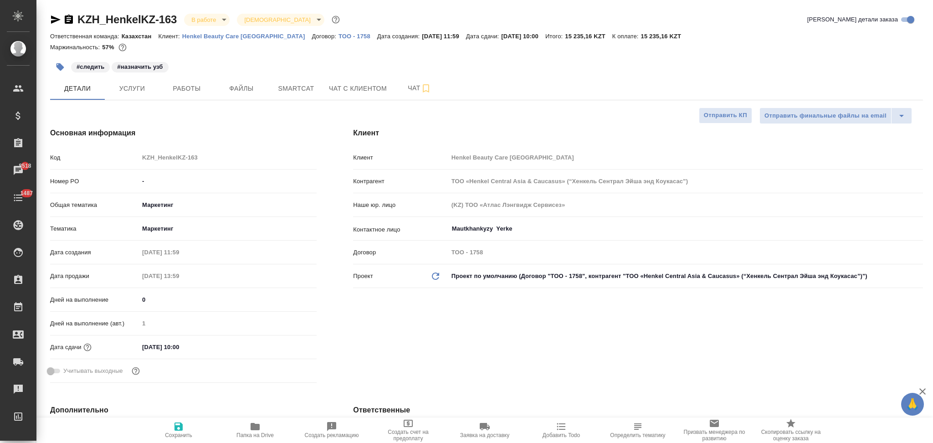
type textarea "x"
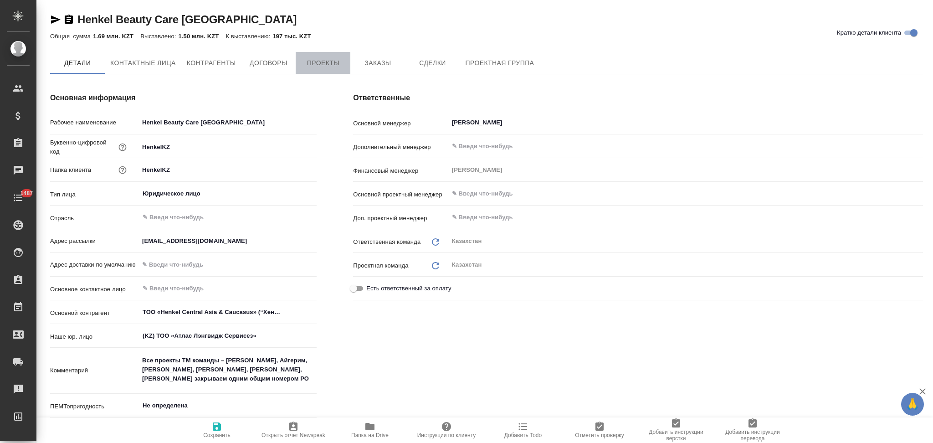
click at [330, 58] on span "Проекты" at bounding box center [323, 62] width 44 height 11
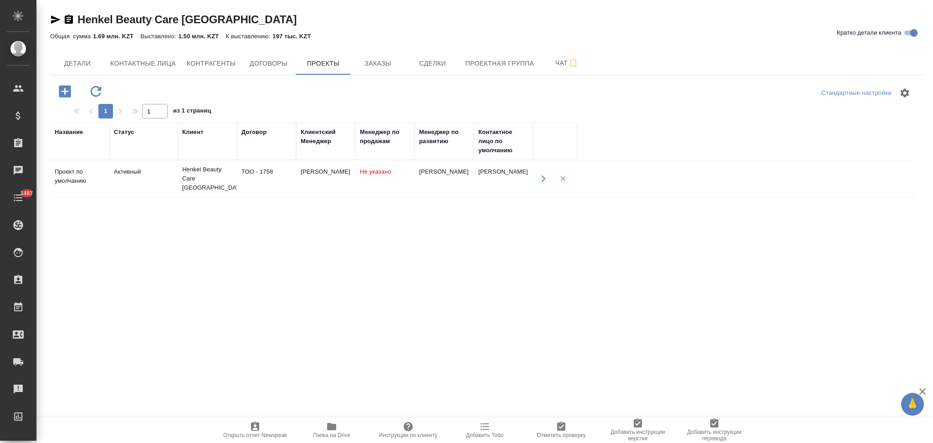
click at [542, 177] on icon "button" at bounding box center [543, 178] width 8 height 8
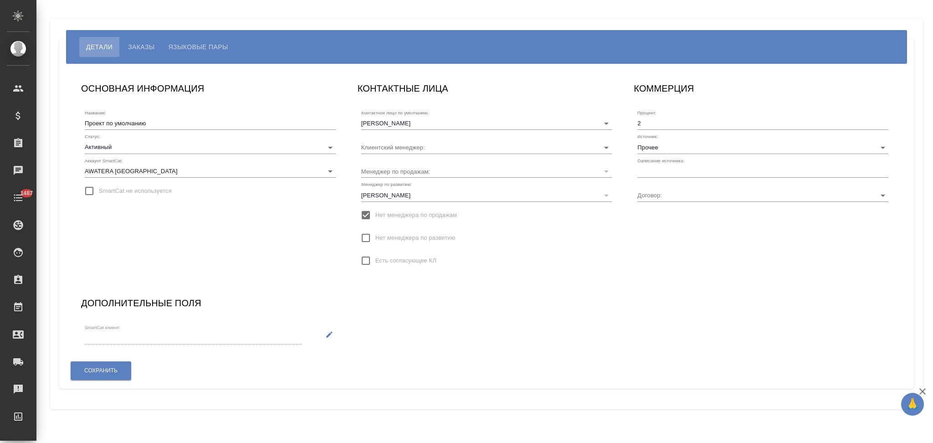
type input "ТОО - 1758"
type input "Асланукова Сати"
click at [658, 170] on input "text" at bounding box center [762, 171] width 251 height 13
click at [673, 149] on input "Прочее" at bounding box center [748, 147] width 222 height 12
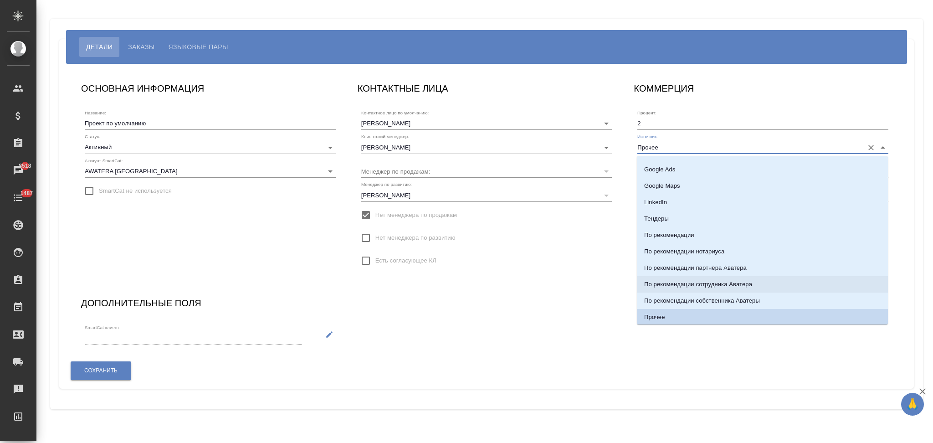
scroll to position [260, 0]
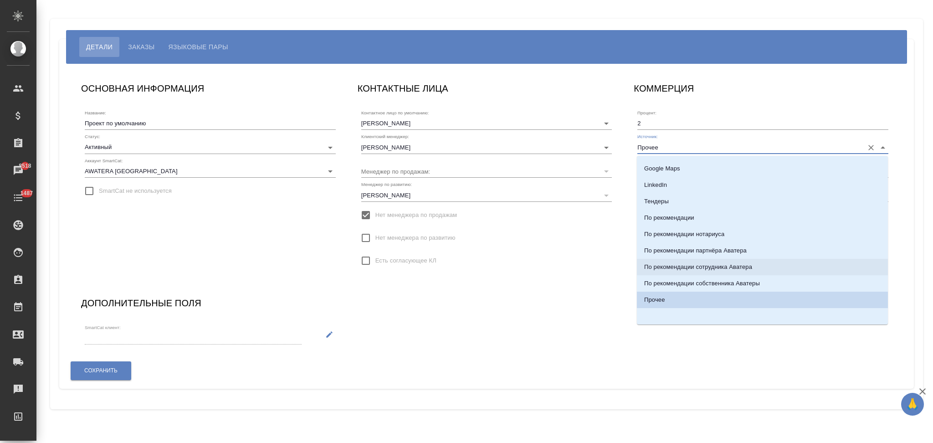
click at [623, 243] on div "КОНТАКТНЫЕ ЛИЦА Контактное лицо по умолчанию: Удербаева Рената Клиентский менед…" at bounding box center [486, 179] width 276 height 215
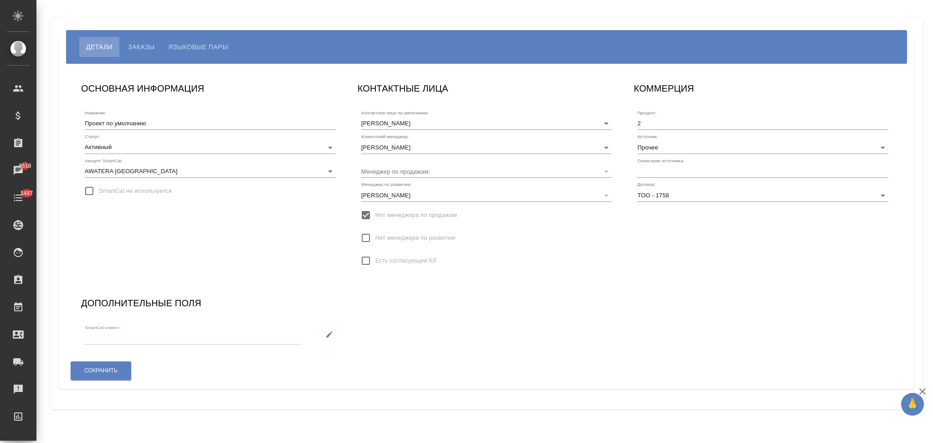
click at [661, 171] on input "text" at bounding box center [762, 171] width 251 height 13
type input "Клиент от Сейла"
click at [102, 365] on button "Сохранить" at bounding box center [101, 370] width 61 height 19
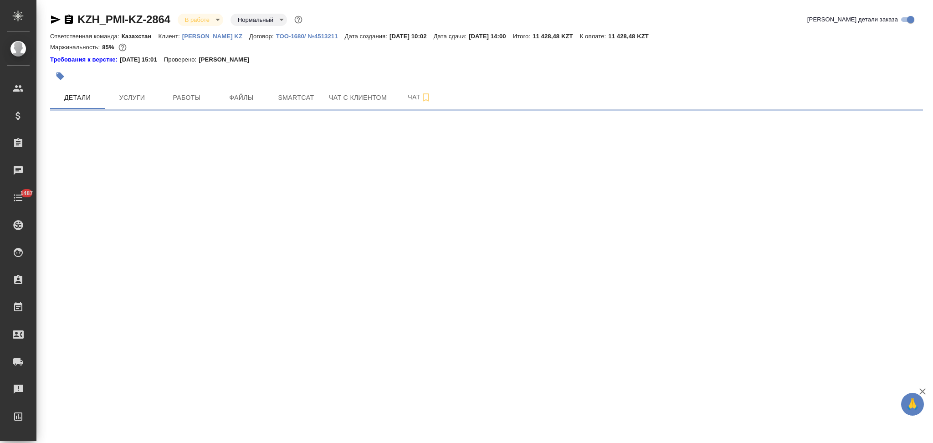
select select "RU"
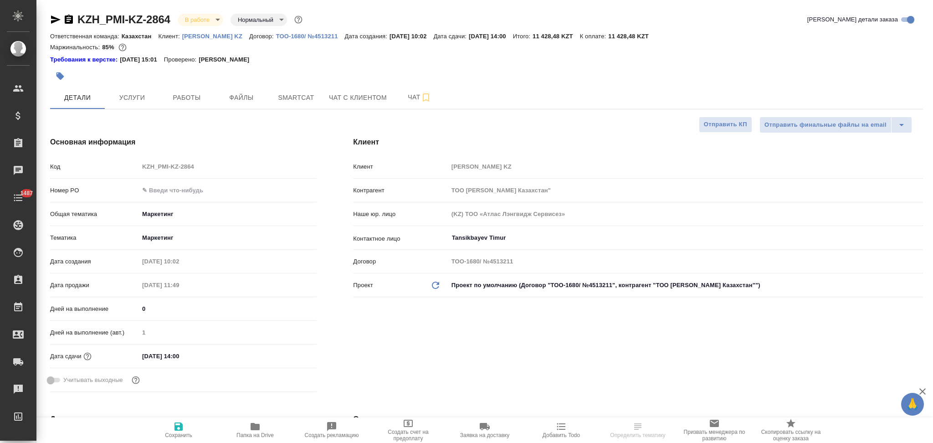
type textarea "x"
click at [212, 36] on p "[PERSON_NAME] KZ" at bounding box center [215, 36] width 67 height 7
type textarea "x"
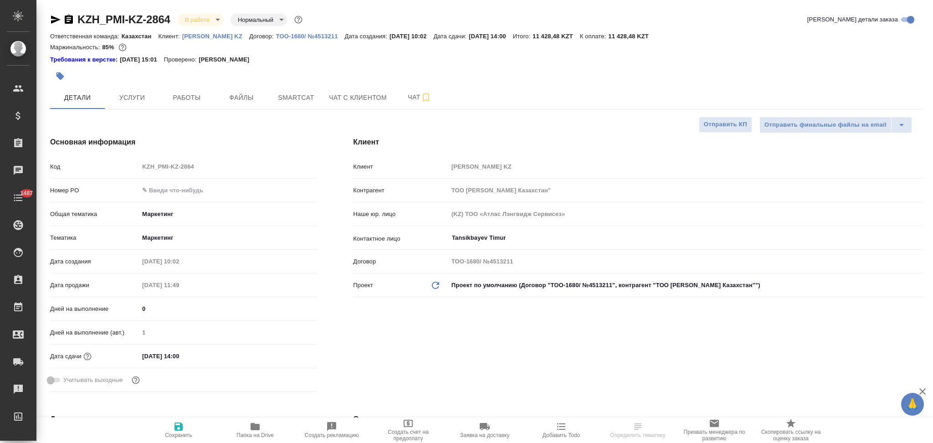
type textarea "x"
select select "RU"
type textarea "x"
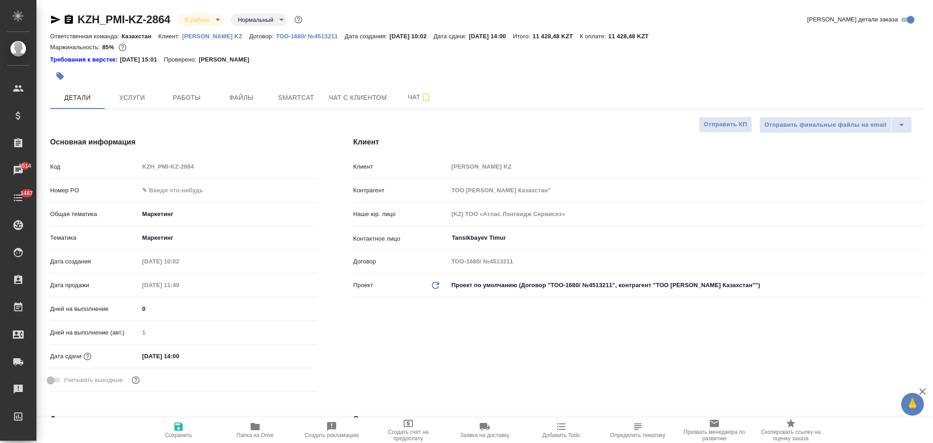
type textarea "x"
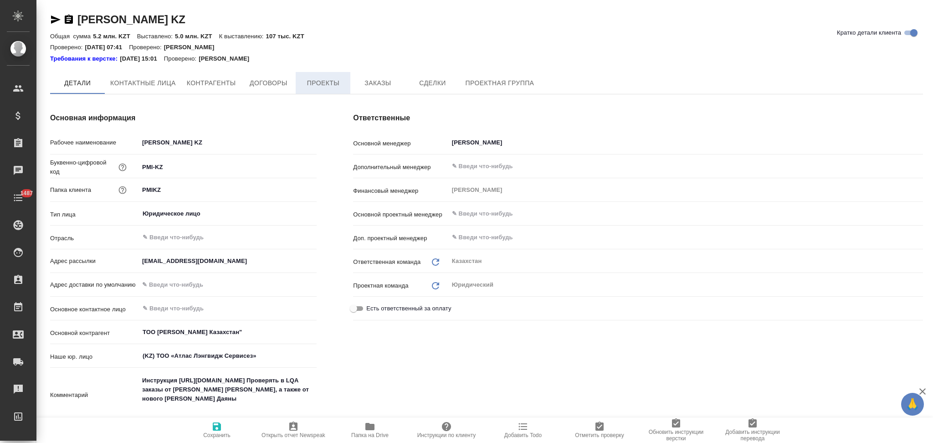
type textarea "x"
click at [325, 77] on span "Проекты" at bounding box center [323, 82] width 44 height 11
type textarea "x"
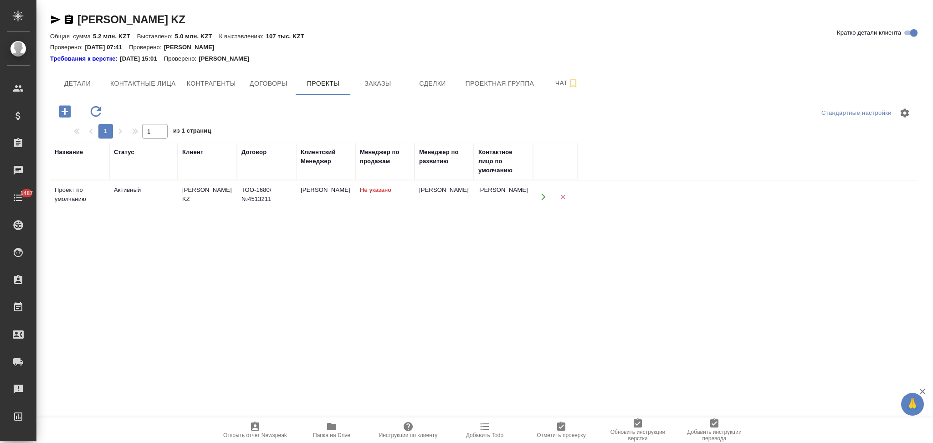
click at [434, 200] on td "[PERSON_NAME]" at bounding box center [443, 197] width 59 height 32
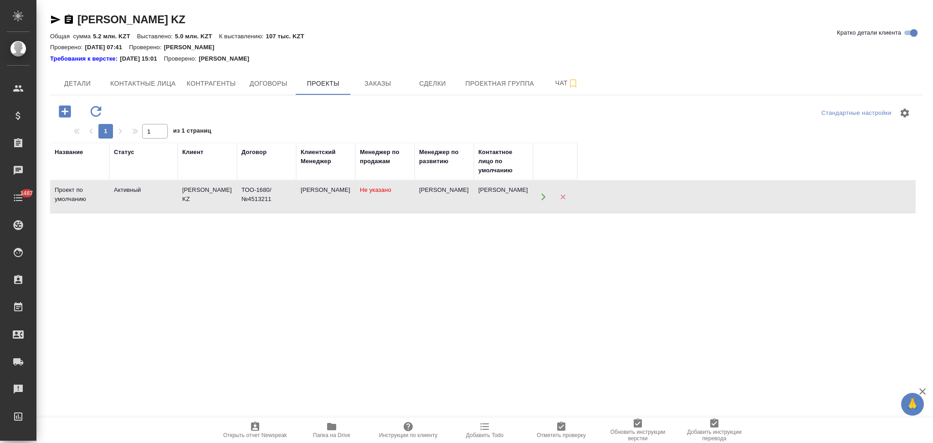
click at [434, 200] on td "[PERSON_NAME]" at bounding box center [443, 197] width 59 height 32
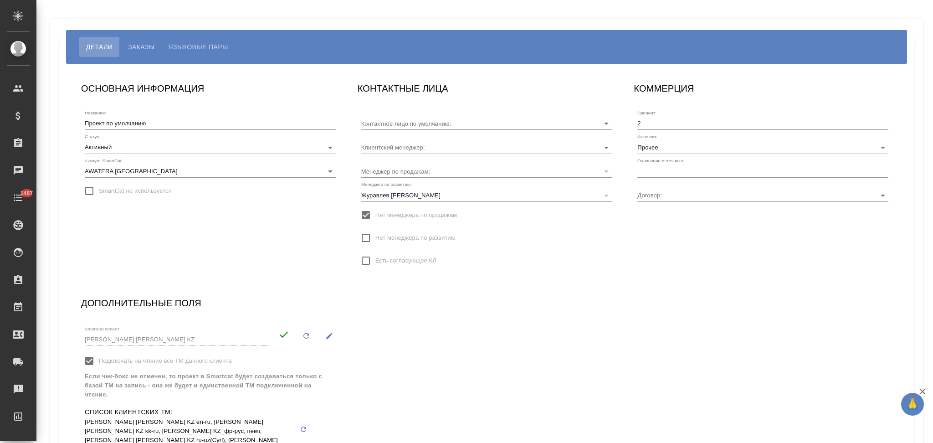
type input "[PERSON_NAME]"
type input "ТОО-1680/ №4513211"
type input "[PERSON_NAME]"
click at [665, 169] on input "text" at bounding box center [762, 171] width 251 height 13
type input "Клиент от Сейла"
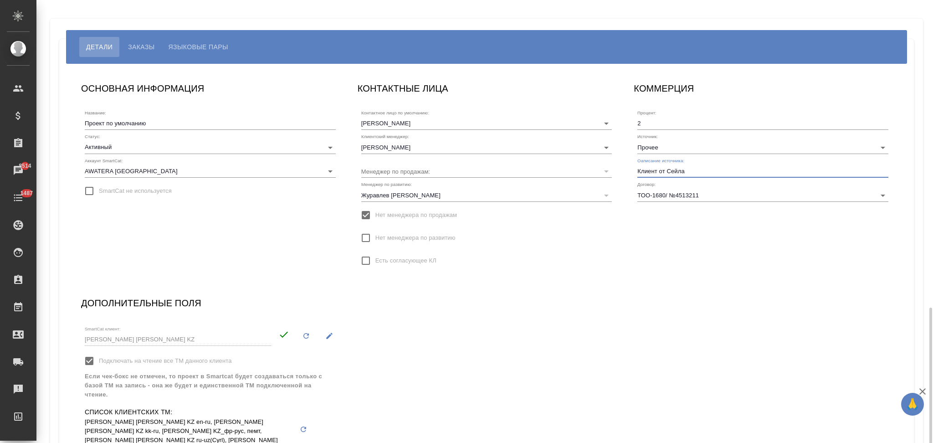
scroll to position [179, 0]
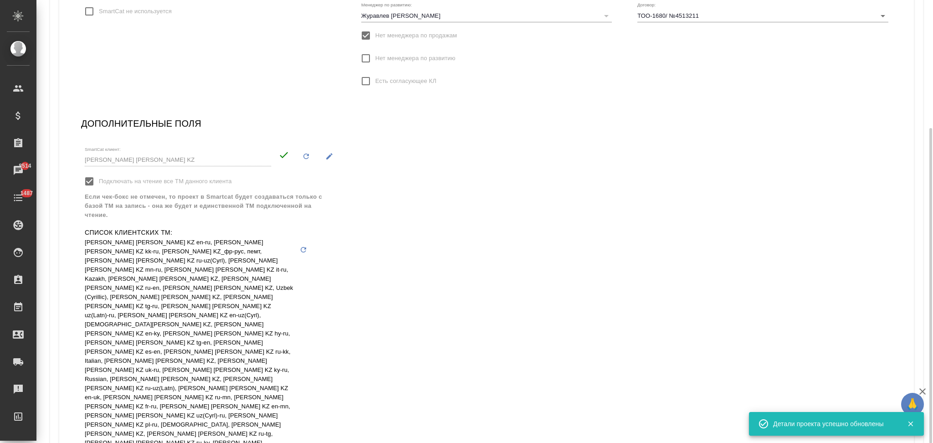
scroll to position [0, 0]
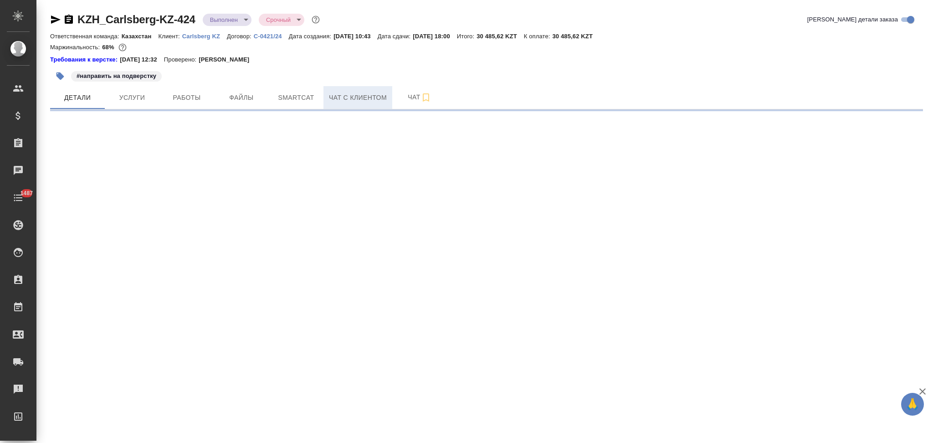
select select "RU"
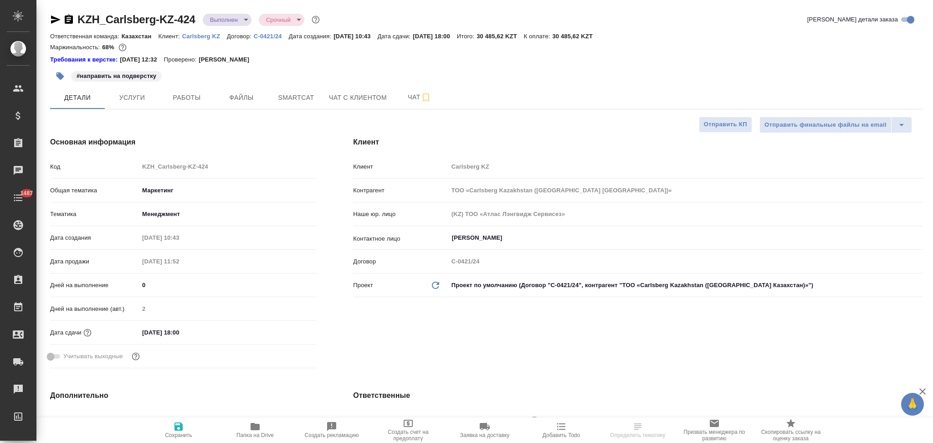
type textarea "x"
click at [186, 35] on p "Carlsberg KZ" at bounding box center [204, 36] width 45 height 7
type textarea "x"
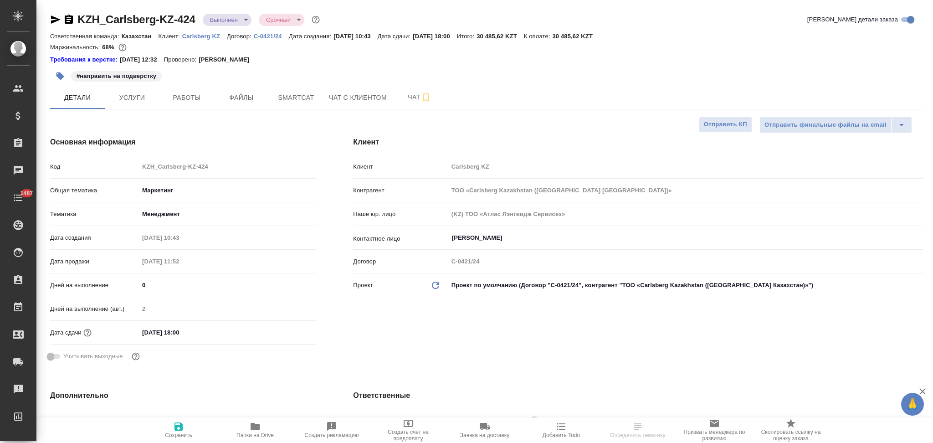
type textarea "x"
select select "RU"
type textarea "x"
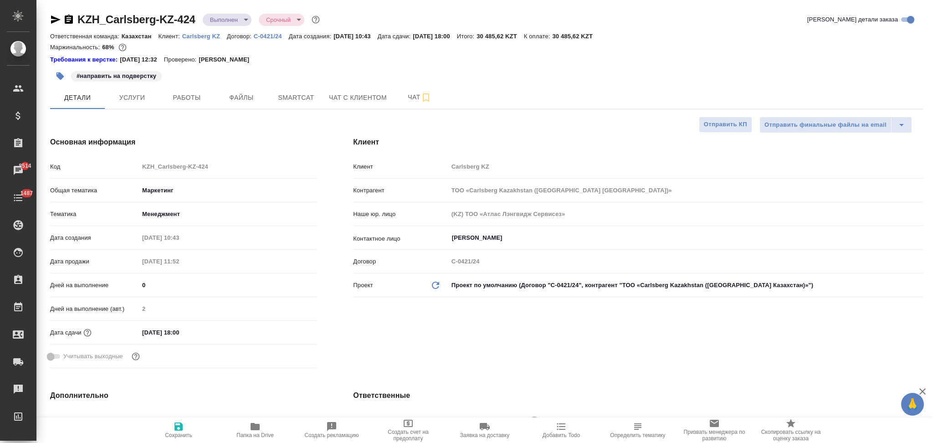
type textarea "x"
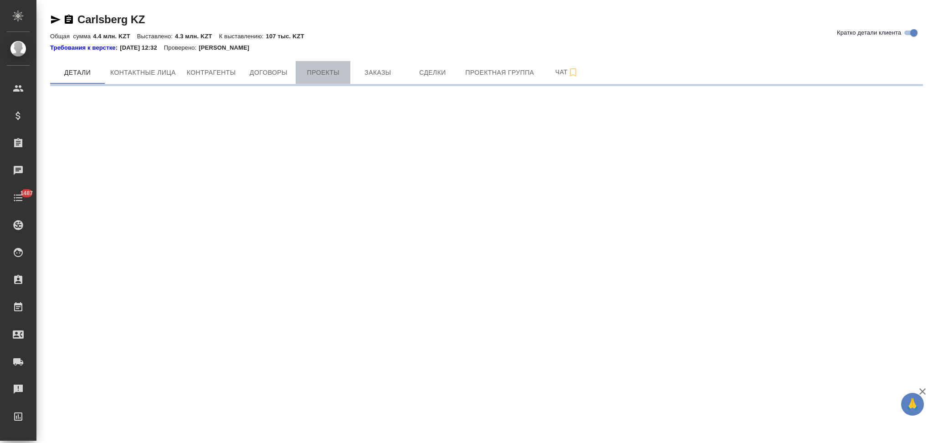
click at [326, 70] on span "Проекты" at bounding box center [323, 72] width 44 height 11
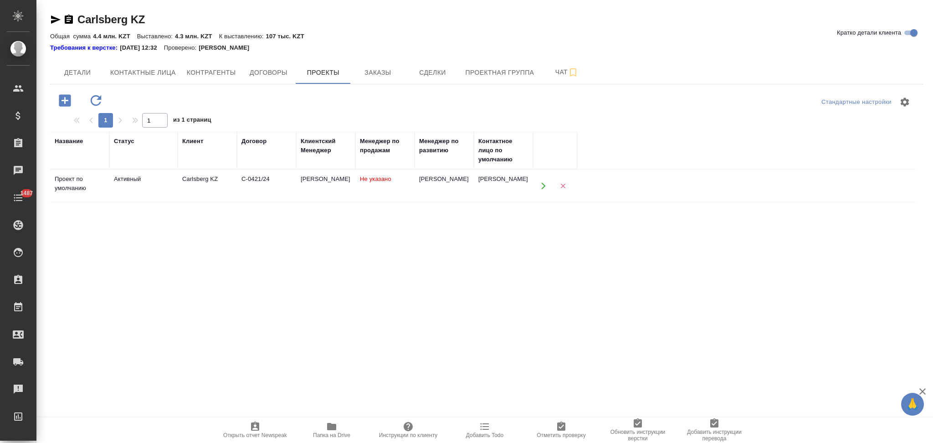
click at [396, 190] on td "Не указано" at bounding box center [384, 186] width 59 height 32
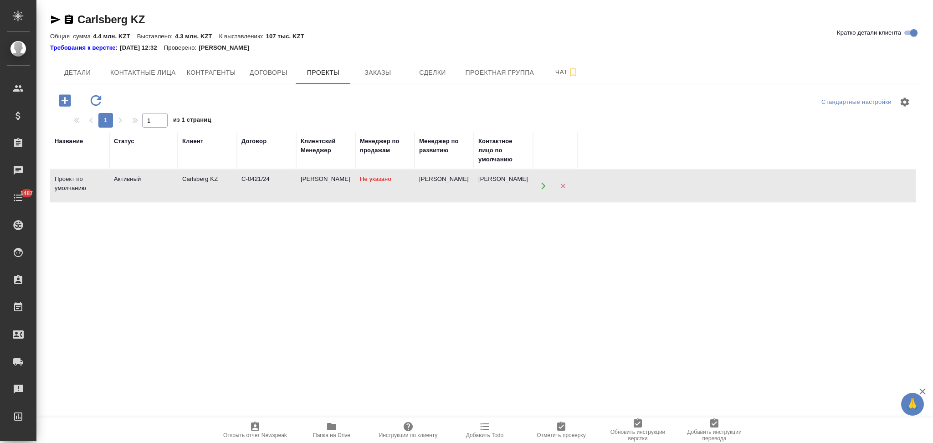
click at [396, 190] on td "Не указано" at bounding box center [384, 186] width 59 height 32
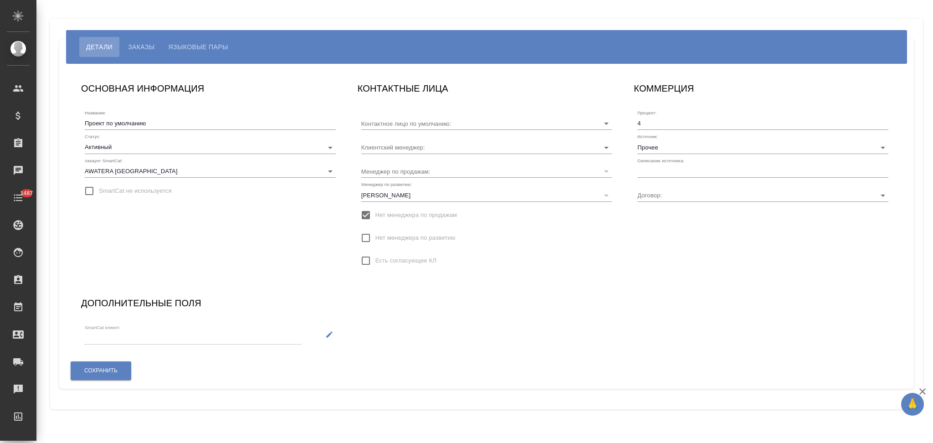
type input "[PERSON_NAME]"
type input "С-0421/24"
click at [693, 168] on input "text" at bounding box center [762, 171] width 251 height 13
type input "Клиент от Сейла"
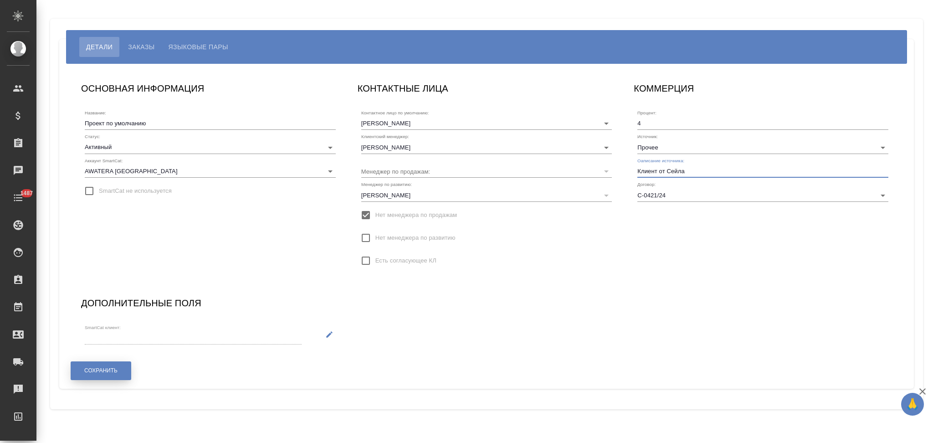
click at [95, 371] on span "Сохранить" at bounding box center [100, 371] width 33 height 8
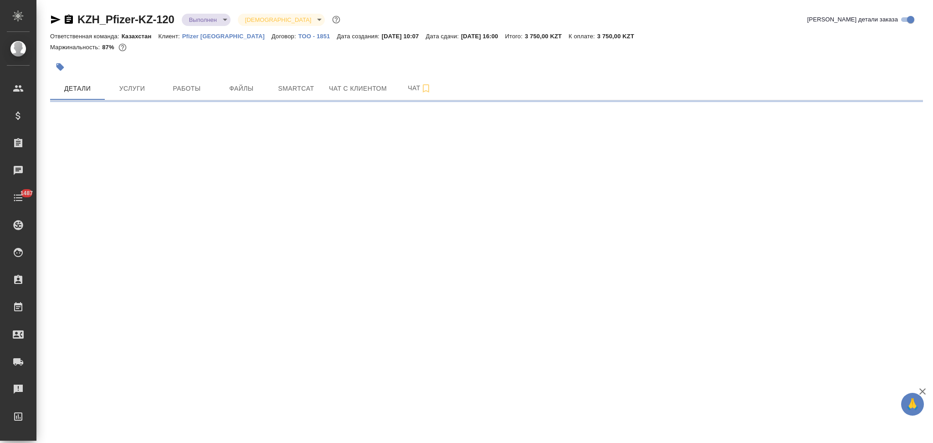
select select "RU"
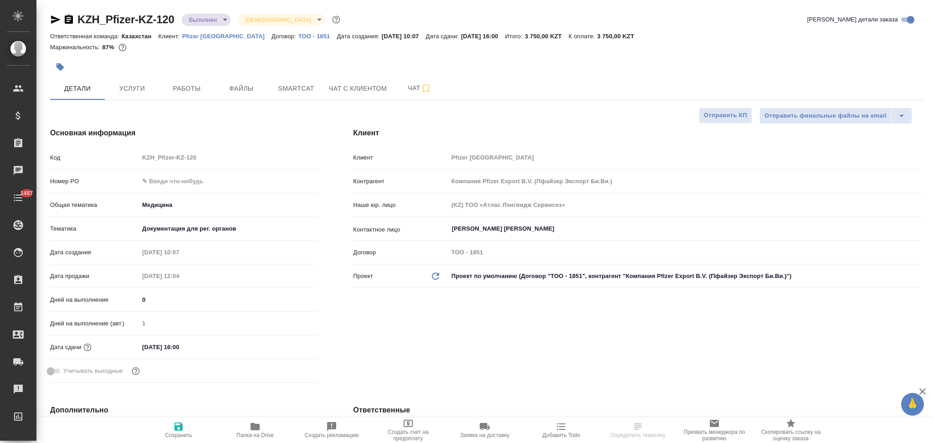
type textarea "x"
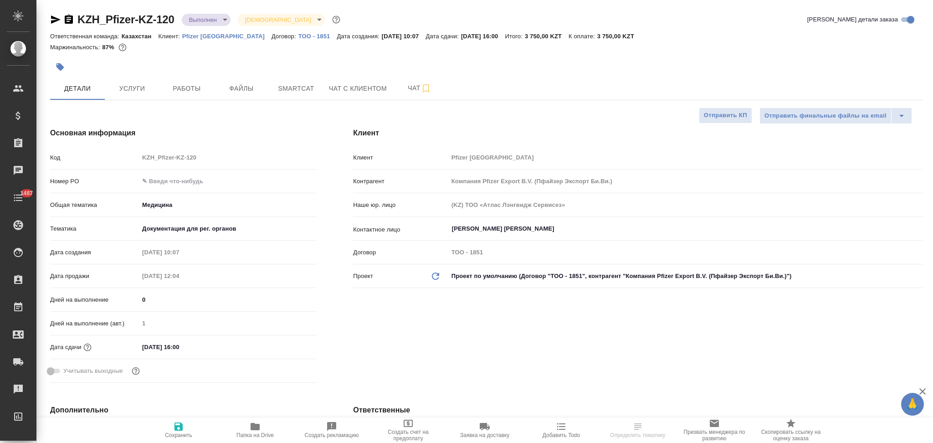
type textarea "x"
click at [224, 35] on p "Pfizer Kazakhstan" at bounding box center [226, 36] width 89 height 7
type textarea "x"
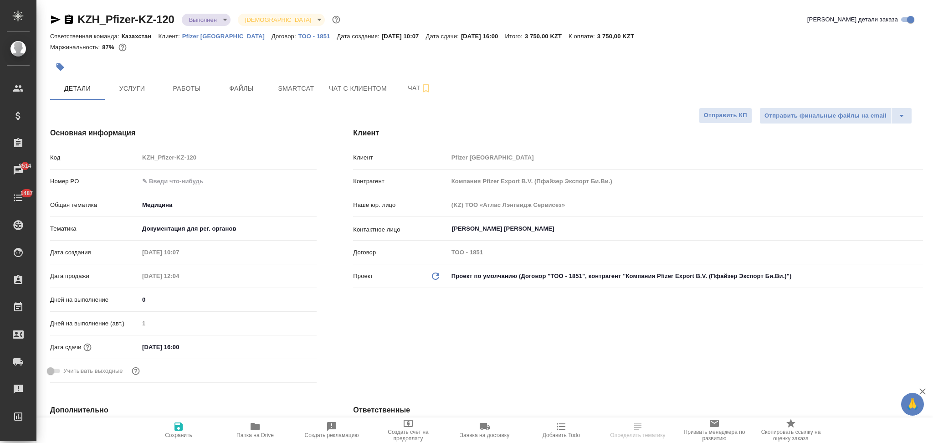
select select "RU"
type textarea "x"
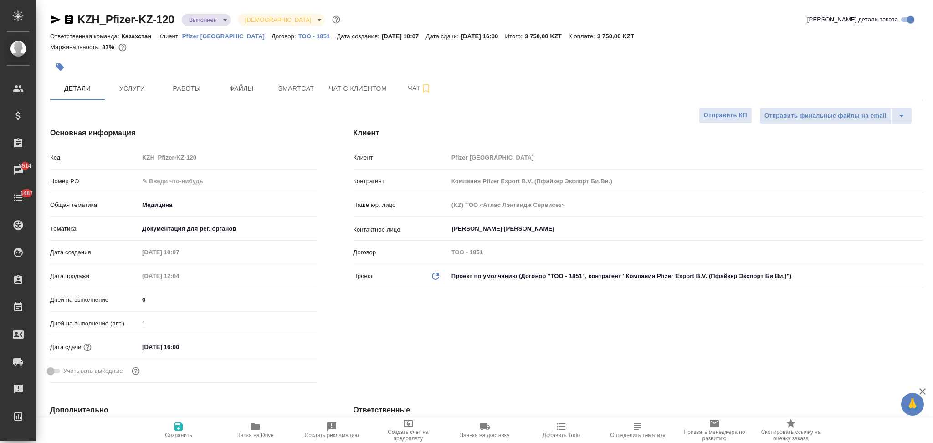
type textarea "x"
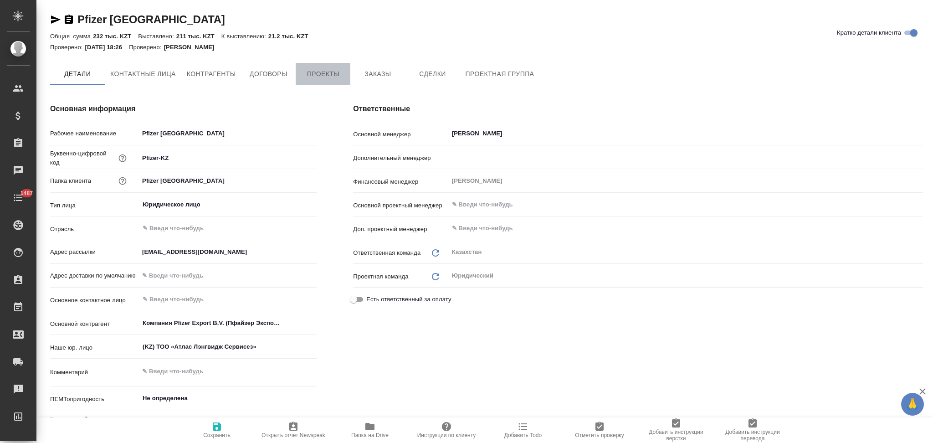
click at [317, 64] on button "Проекты" at bounding box center [323, 74] width 55 height 22
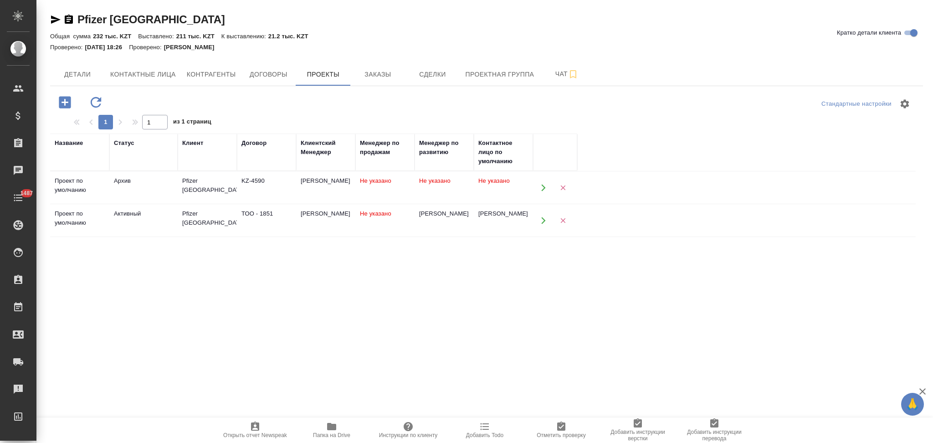
click at [426, 226] on td "[PERSON_NAME]" at bounding box center [443, 220] width 59 height 32
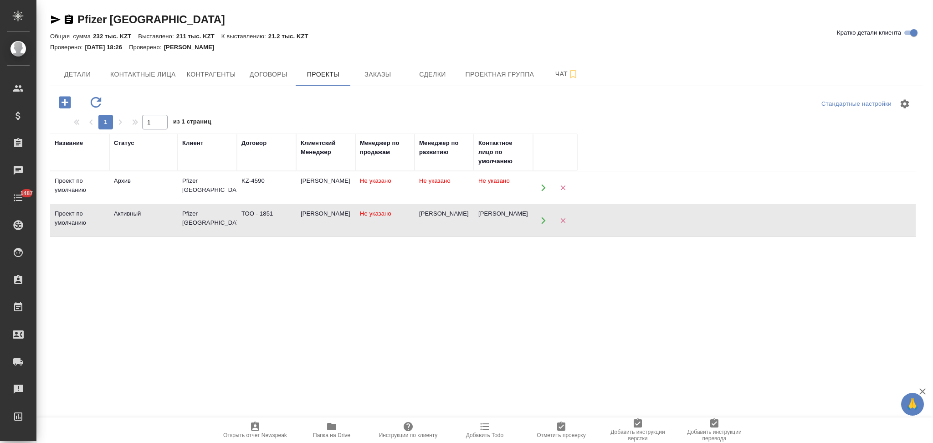
click at [426, 226] on td "[PERSON_NAME]" at bounding box center [443, 220] width 59 height 32
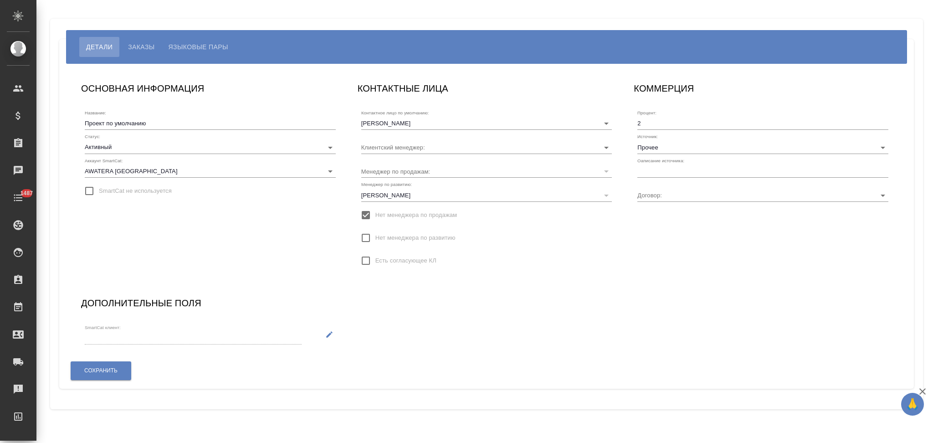
type input "ТОО - 1851"
type input "[PERSON_NAME]"
click at [664, 169] on input "text" at bounding box center [762, 171] width 251 height 13
type input "Клиент от Сейла"
click at [118, 367] on button "Сохранить" at bounding box center [101, 370] width 61 height 19
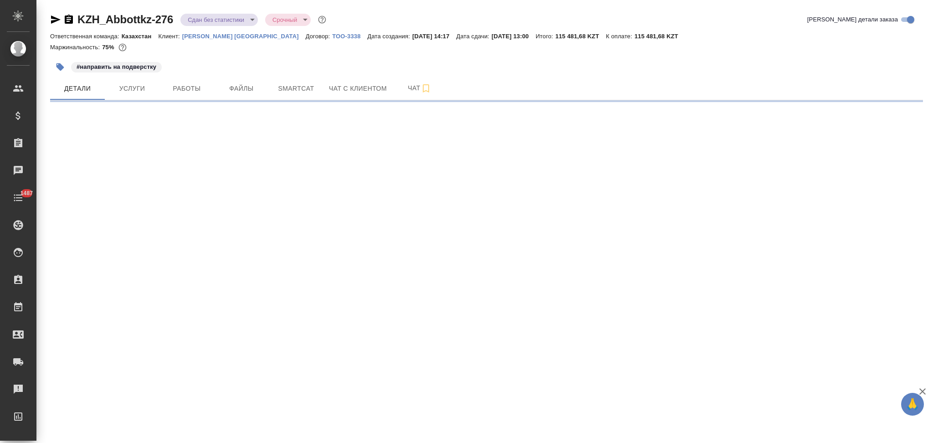
select select "RU"
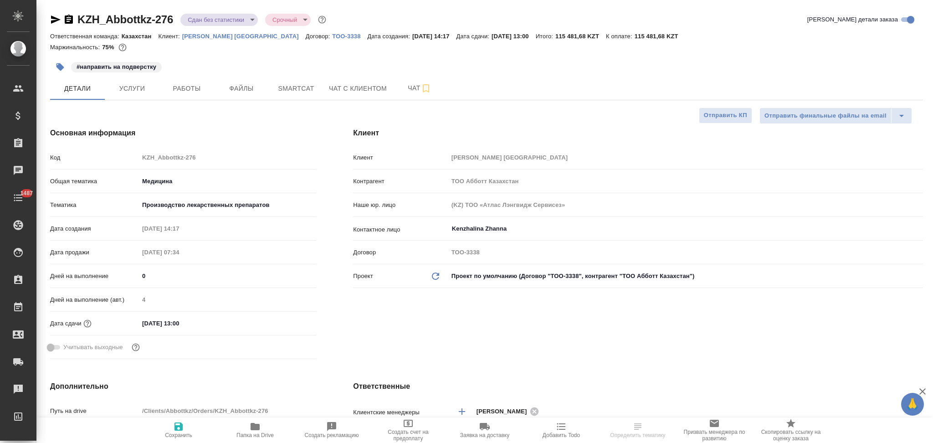
type textarea "x"
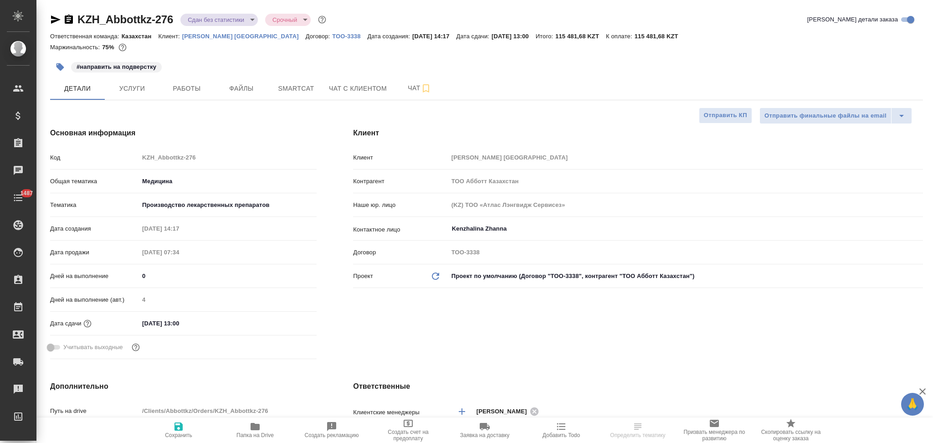
type textarea "x"
click at [220, 36] on p "Abbott Kazakhstan" at bounding box center [243, 36] width 123 height 7
type textarea "x"
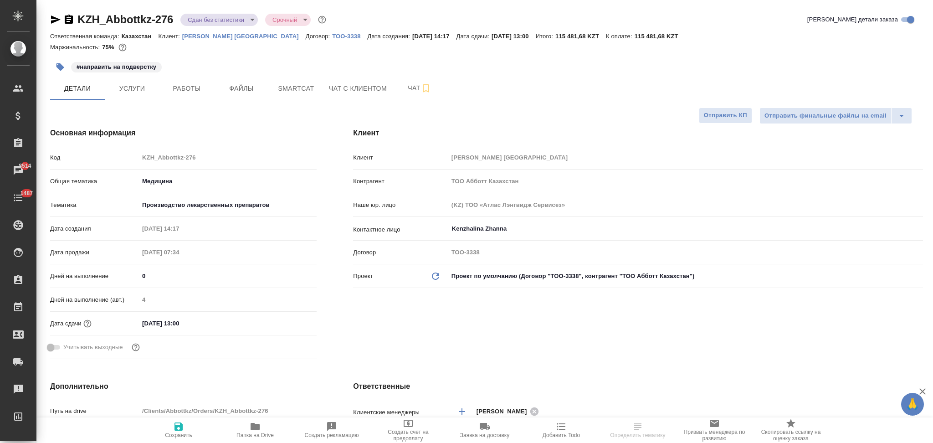
select select "RU"
type textarea "x"
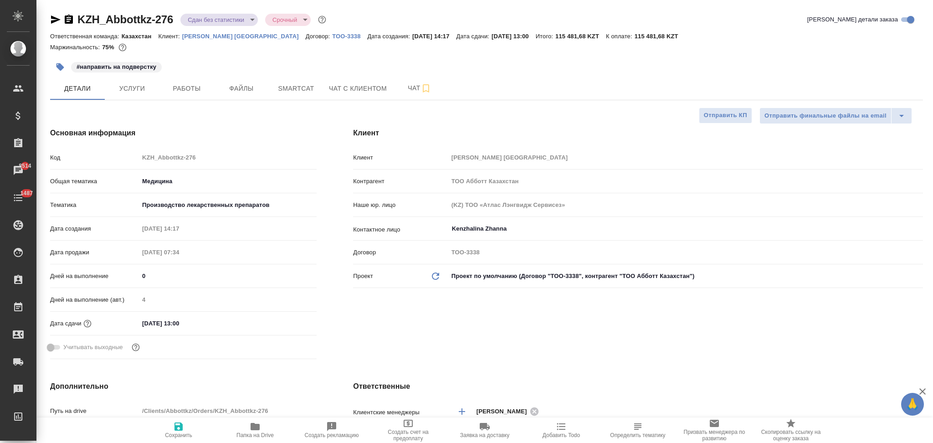
type textarea "x"
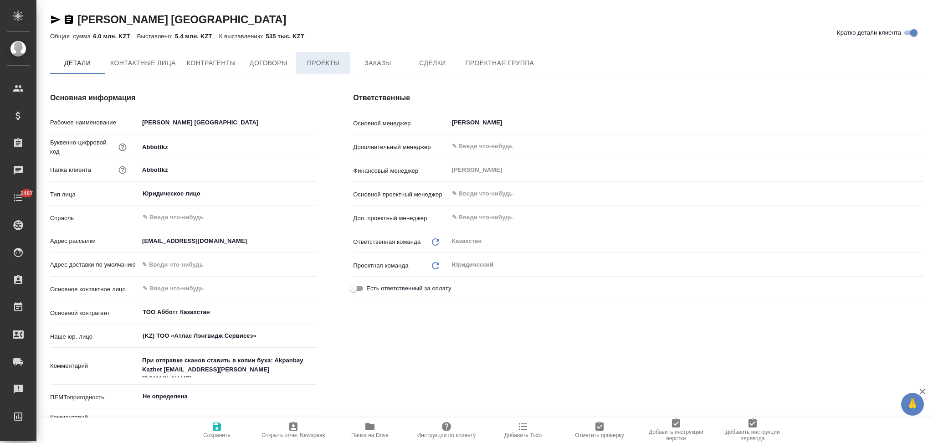
click at [321, 65] on span "Проекты" at bounding box center [323, 62] width 44 height 11
type textarea "x"
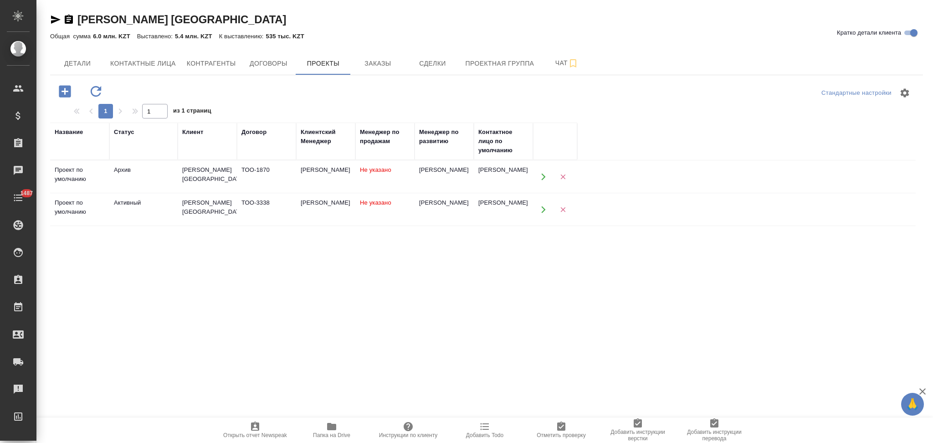
click at [542, 210] on icon "button" at bounding box center [543, 209] width 8 height 8
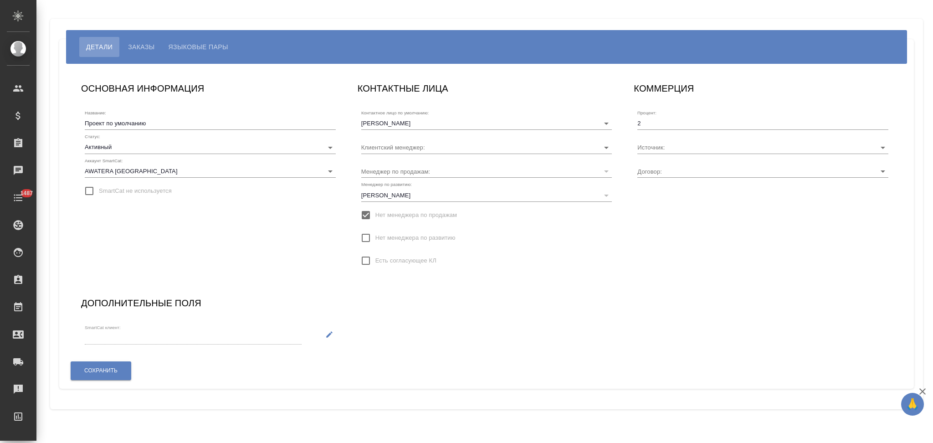
type input "ТОО-3338"
type input "[PERSON_NAME]"
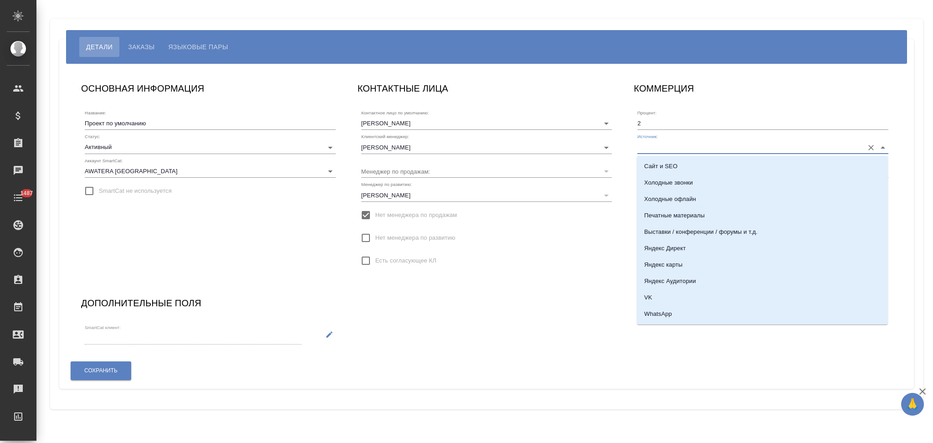
click at [668, 147] on input "Источник:" at bounding box center [748, 147] width 222 height 12
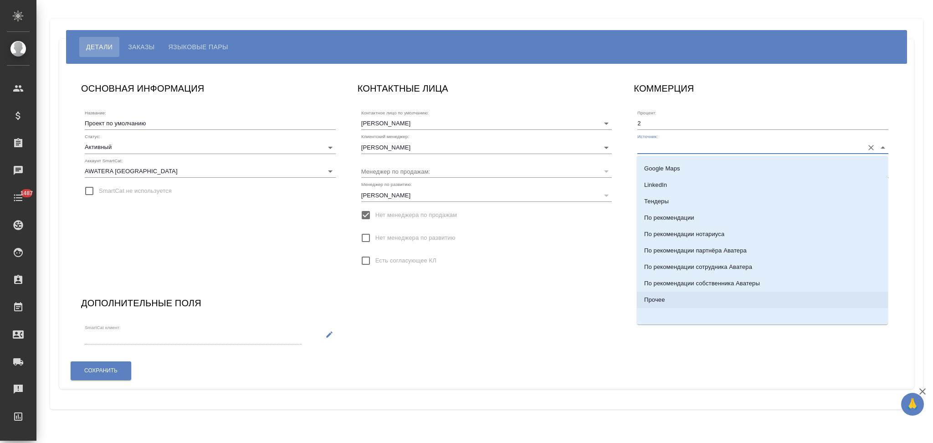
click at [664, 300] on p "Прочее" at bounding box center [654, 299] width 20 height 9
type input "Прочее"
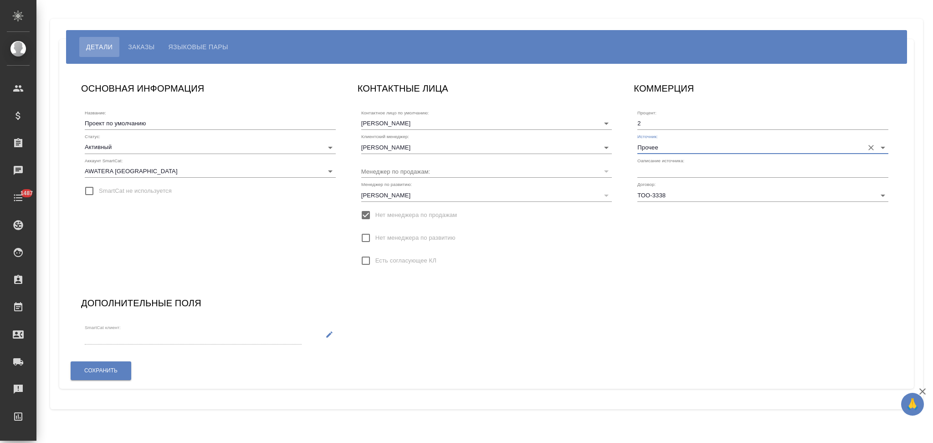
click at [654, 169] on input "text" at bounding box center [762, 171] width 251 height 13
type input "Клиент от Сейла"
click at [96, 370] on span "Сохранить" at bounding box center [100, 371] width 33 height 8
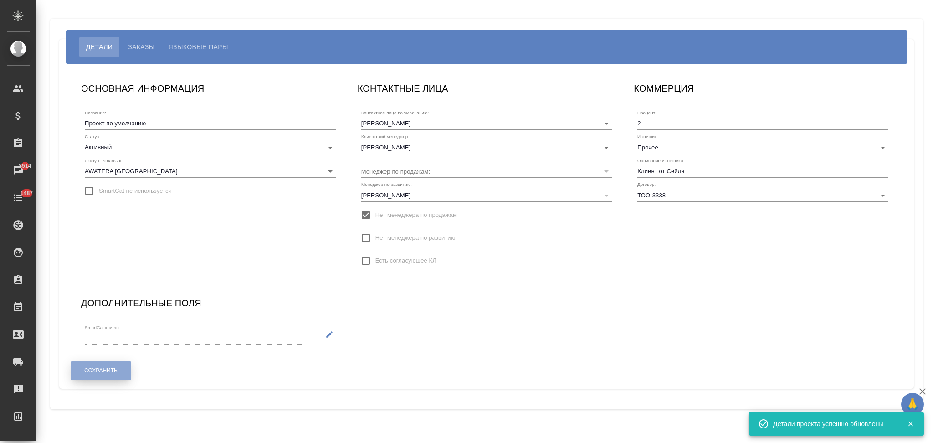
click at [97, 372] on span "Сохранить" at bounding box center [100, 371] width 33 height 8
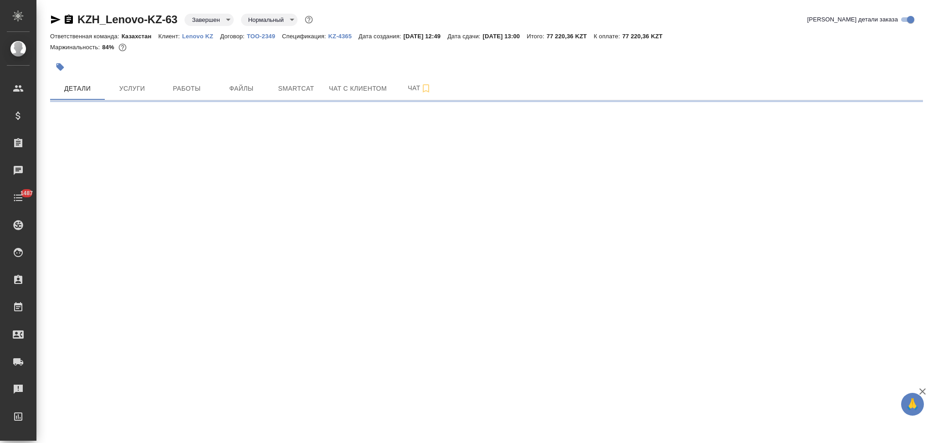
select select "RU"
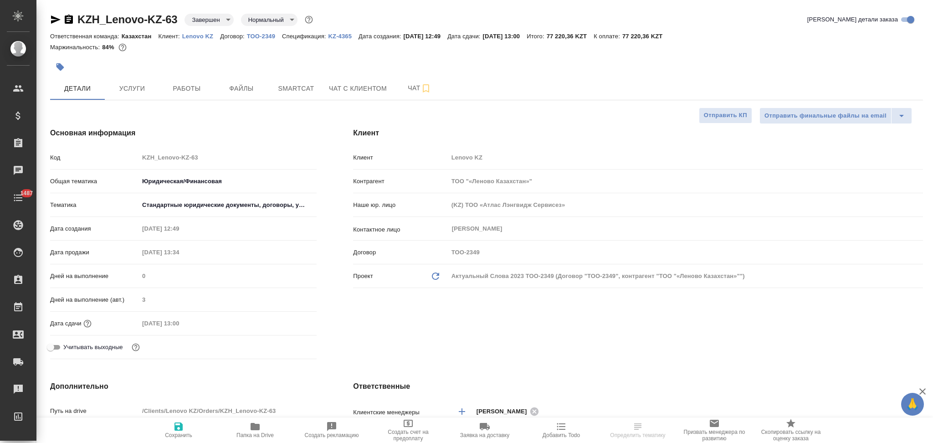
type textarea "x"
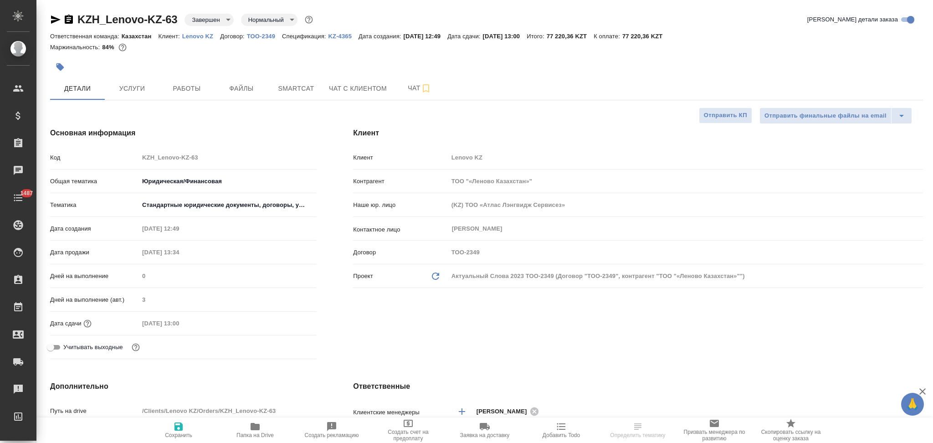
type textarea "x"
click at [194, 37] on p "Lenovo KZ" at bounding box center [201, 36] width 38 height 7
type textarea "x"
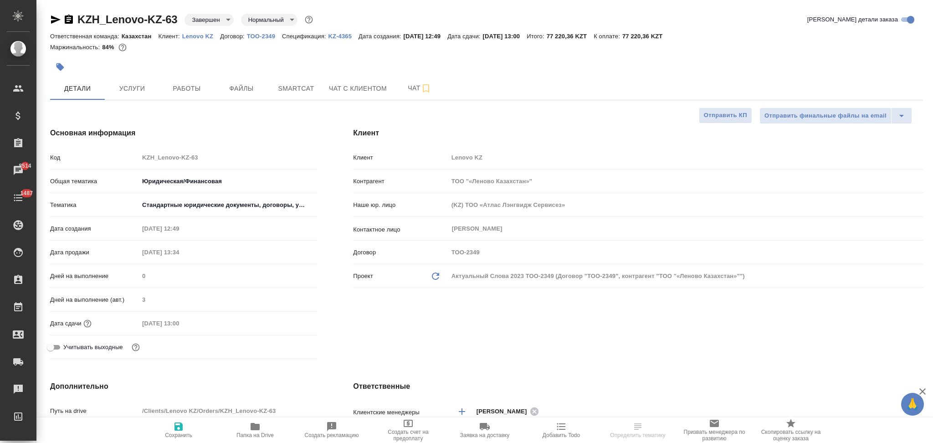
select select "RU"
type textarea "x"
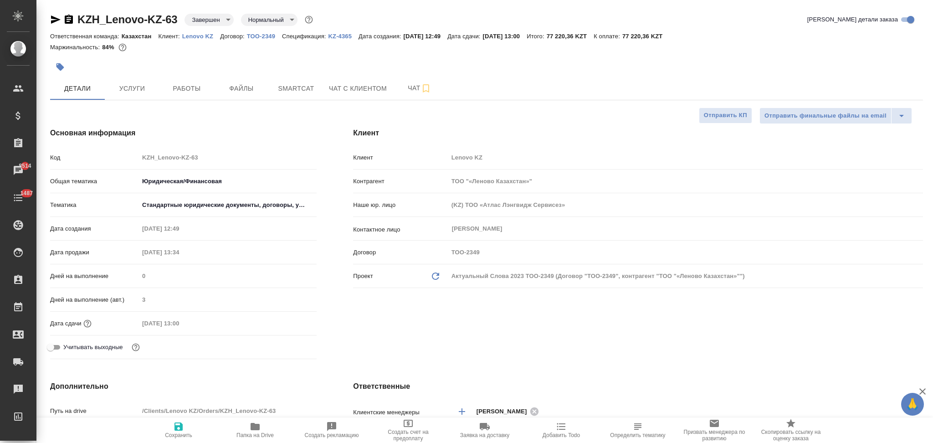
type textarea "x"
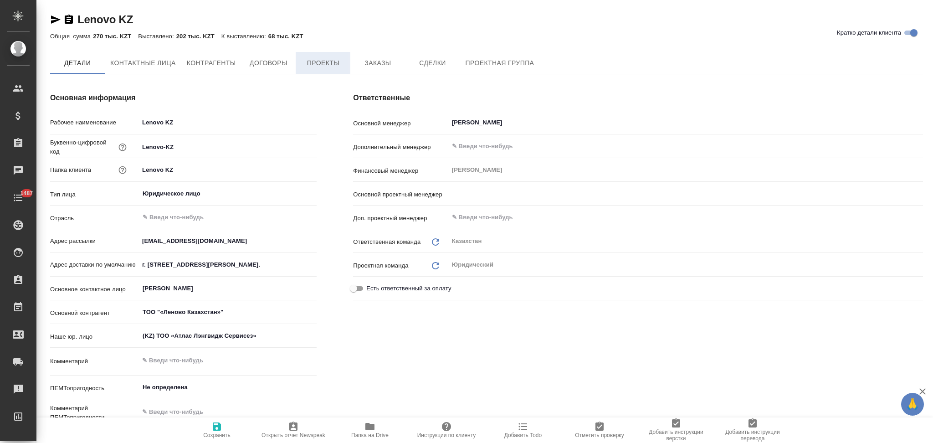
click at [326, 58] on span "Проекты" at bounding box center [323, 62] width 44 height 11
type textarea "x"
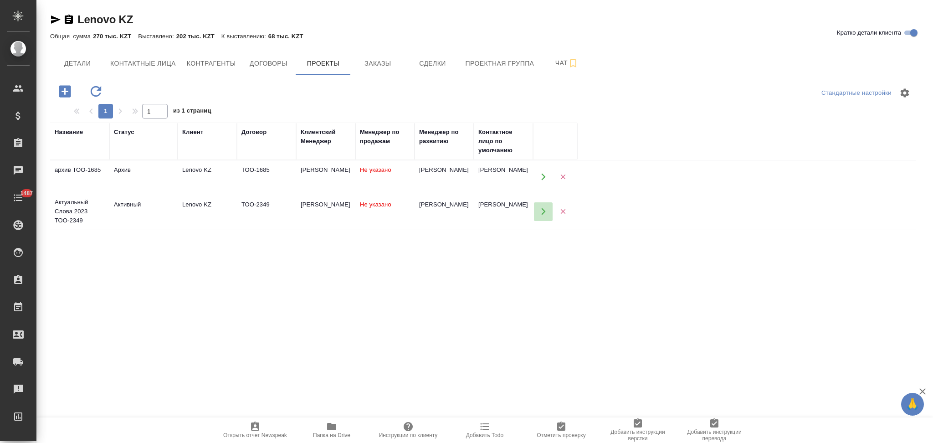
click at [542, 212] on icon "button" at bounding box center [543, 211] width 8 height 8
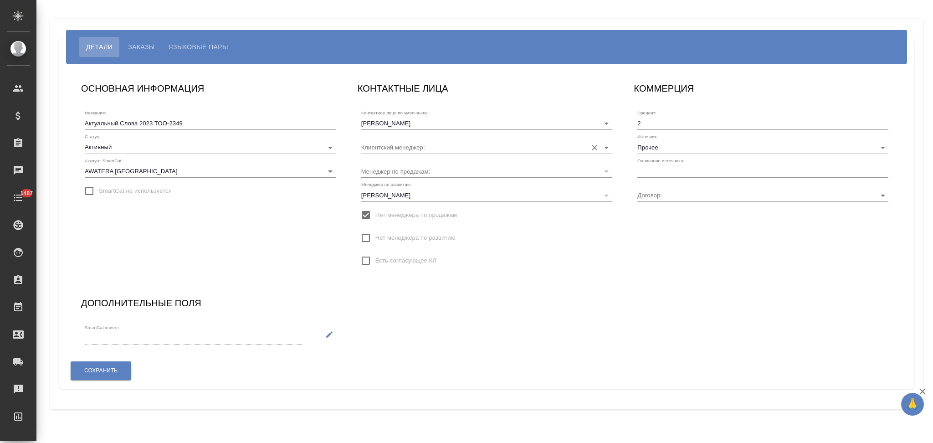
type input "ТОО-2349"
type input "Пазенко Никита"
click at [647, 168] on input "text" at bounding box center [762, 171] width 251 height 13
type input "Клиент от Сейла"
click at [96, 377] on button "Сохранить" at bounding box center [101, 370] width 61 height 19
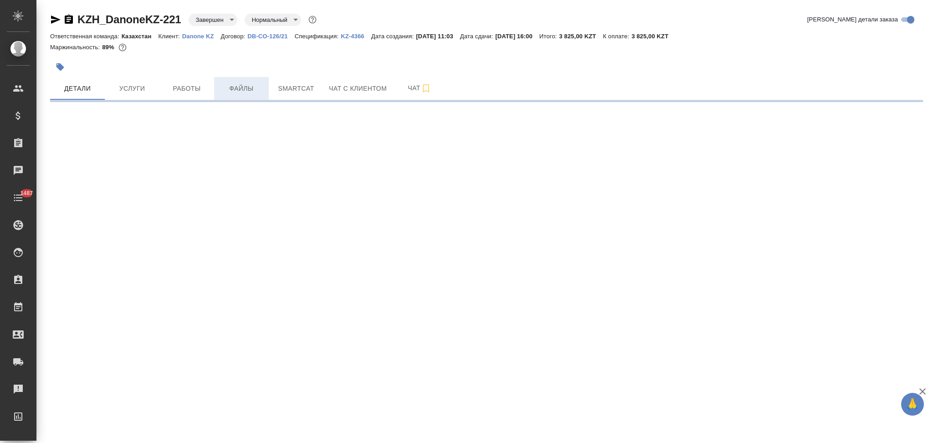
select select "RU"
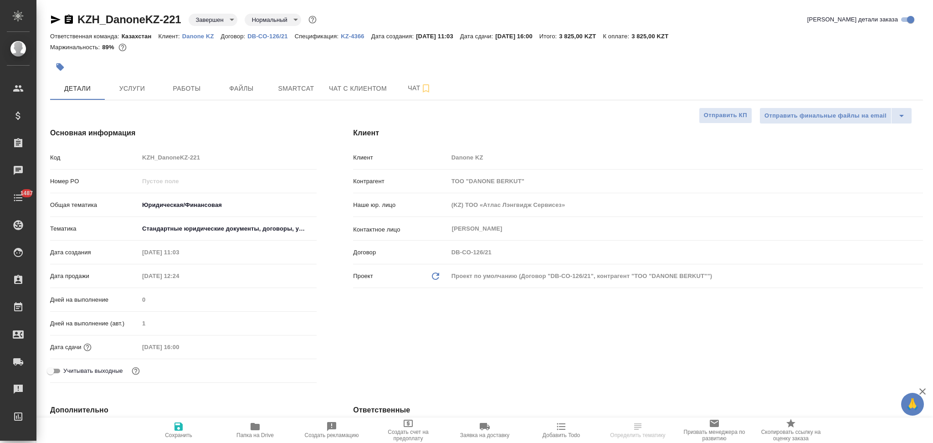
type textarea "x"
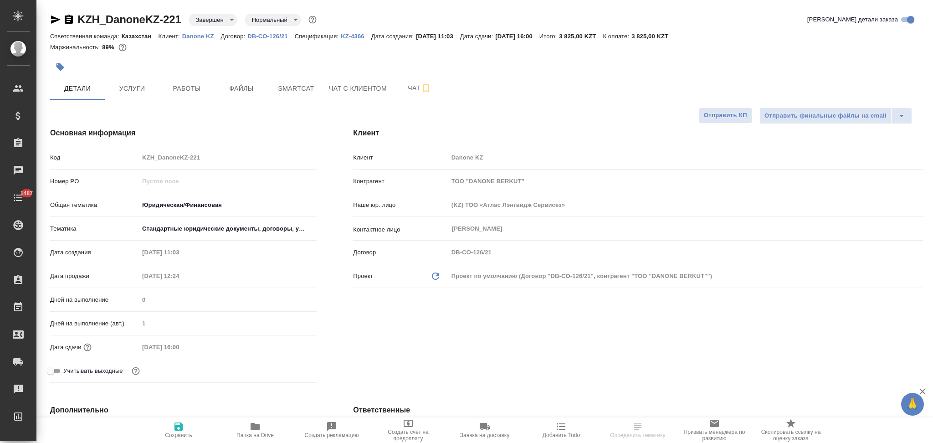
type textarea "x"
click at [199, 36] on p "Danone KZ" at bounding box center [201, 36] width 39 height 7
type textarea "x"
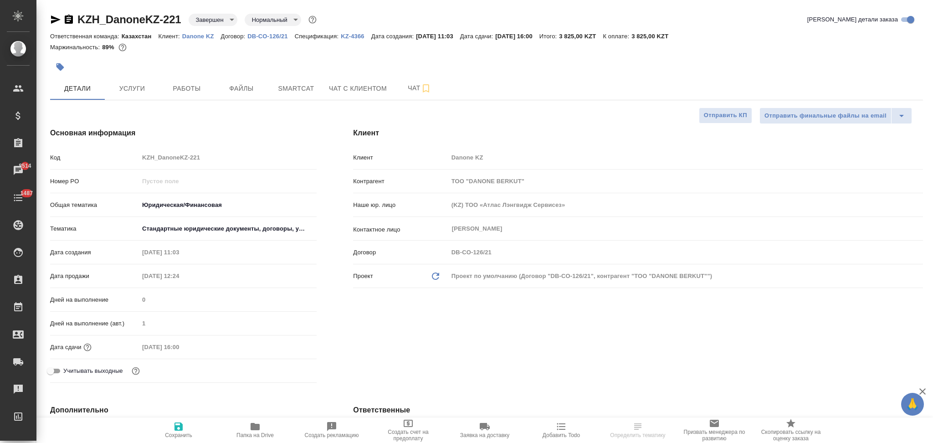
select select "RU"
type textarea "x"
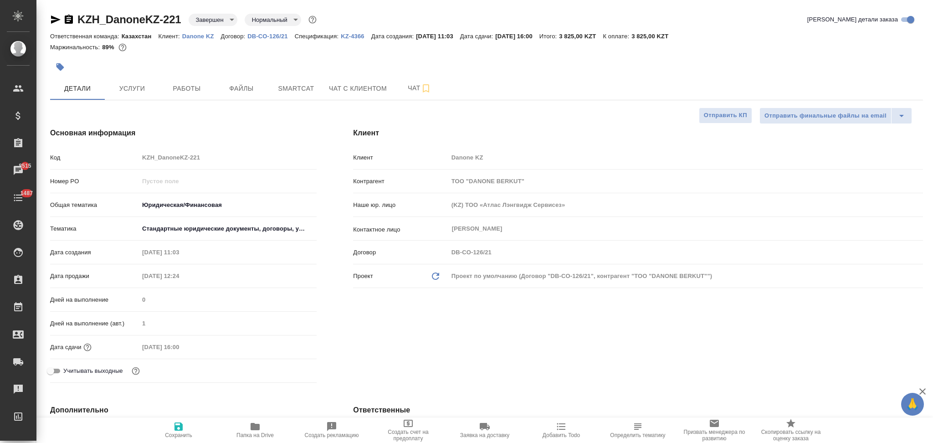
type textarea "x"
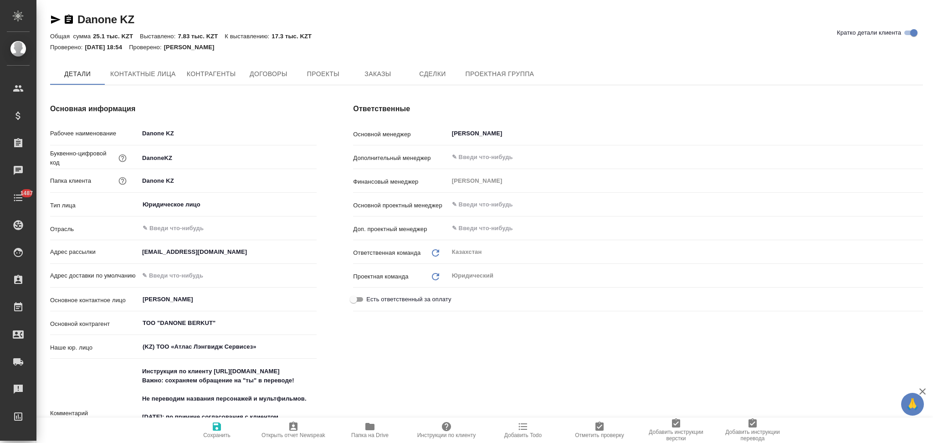
type textarea "x"
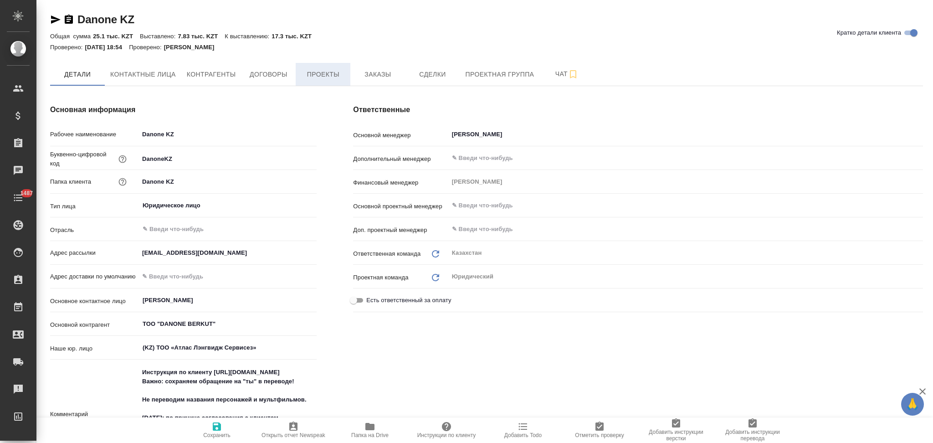
type textarea "x"
click at [316, 82] on button "Проекты" at bounding box center [323, 74] width 55 height 23
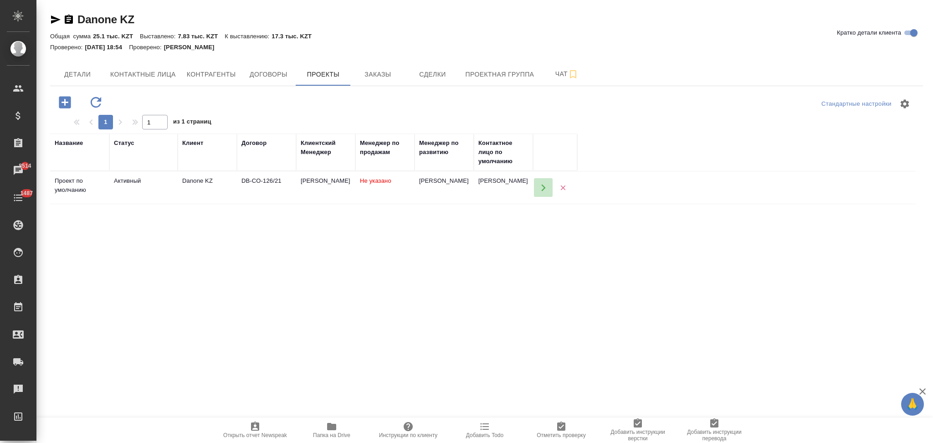
click at [537, 185] on button "button" at bounding box center [543, 187] width 19 height 19
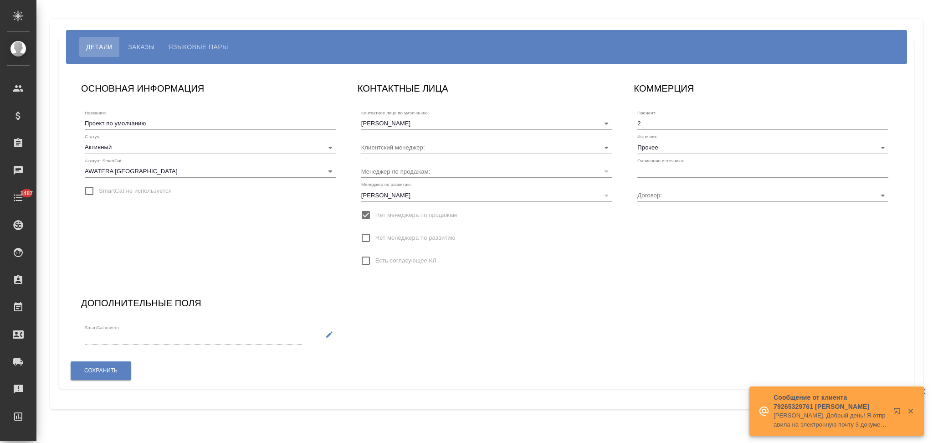
type input "[PERSON_NAME]"
type input "DB-CO-126/21"
click at [675, 170] on input "text" at bounding box center [762, 171] width 251 height 13
type input "Клиент от Сейла"
click at [117, 368] on span "Сохранить" at bounding box center [100, 371] width 33 height 8
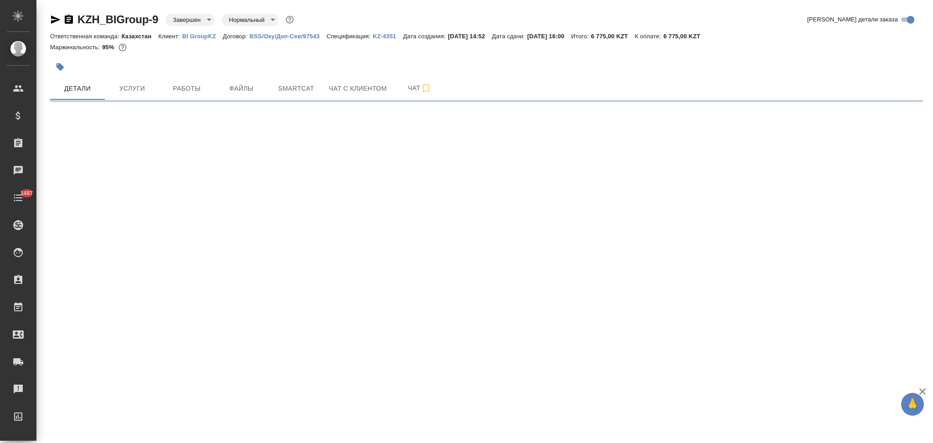
select select "RU"
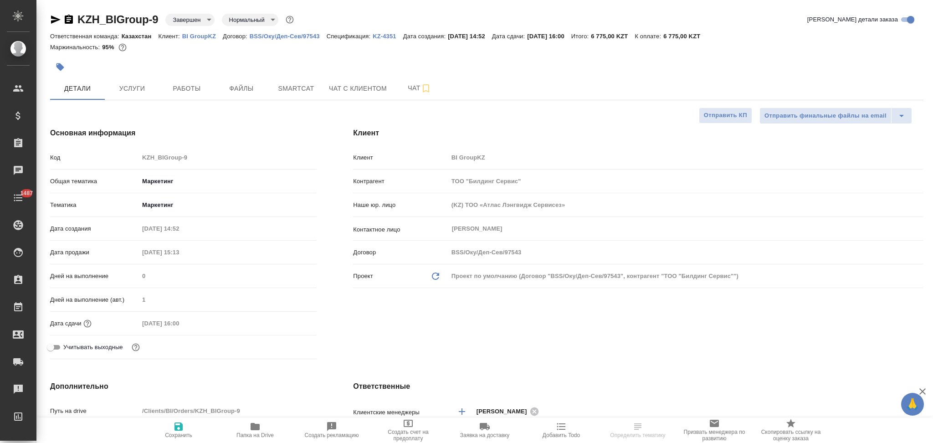
type textarea "x"
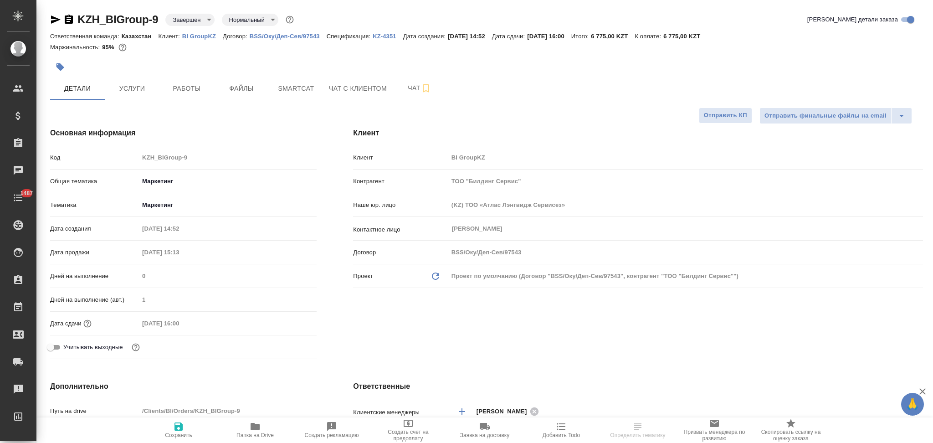
type textarea "x"
click at [204, 36] on p "BI GroupKZ" at bounding box center [202, 36] width 41 height 7
type textarea "x"
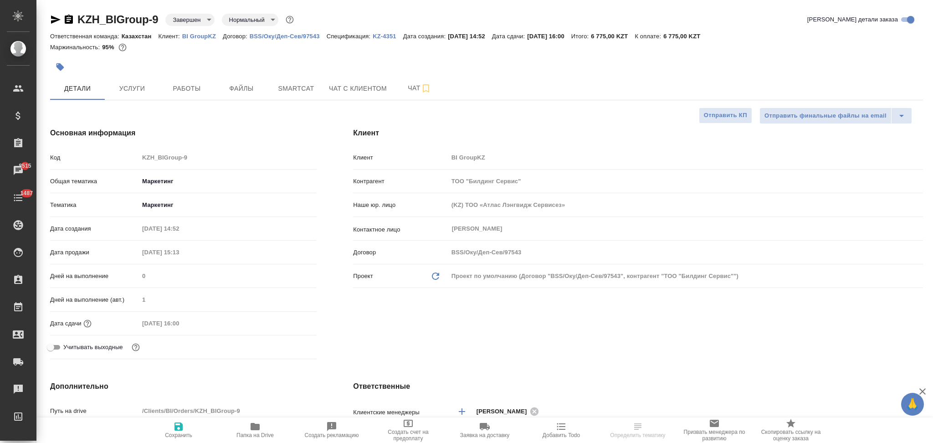
select select "RU"
type textarea "x"
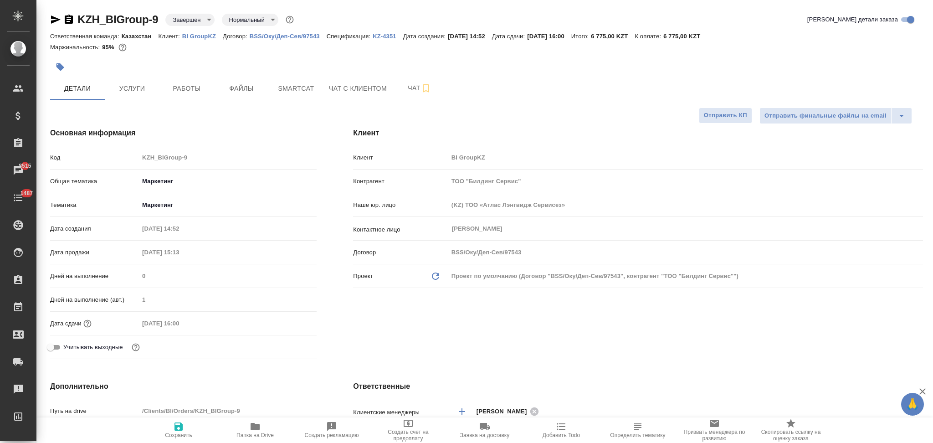
type textarea "x"
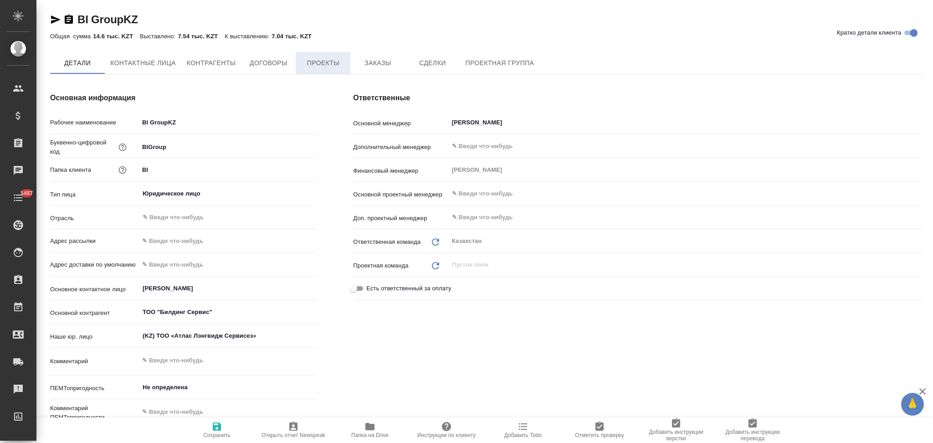
type textarea "x"
click at [319, 61] on span "Проекты" at bounding box center [323, 63] width 44 height 11
type textarea "x"
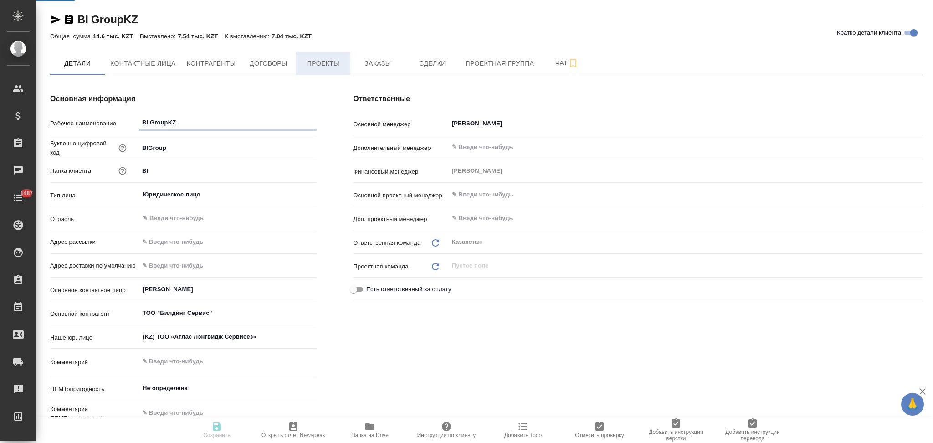
type textarea "x"
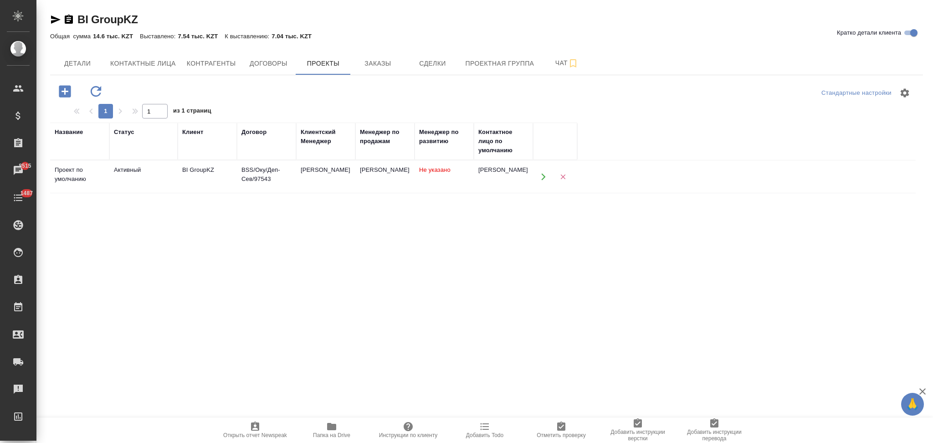
click at [539, 177] on icon "button" at bounding box center [543, 177] width 8 height 8
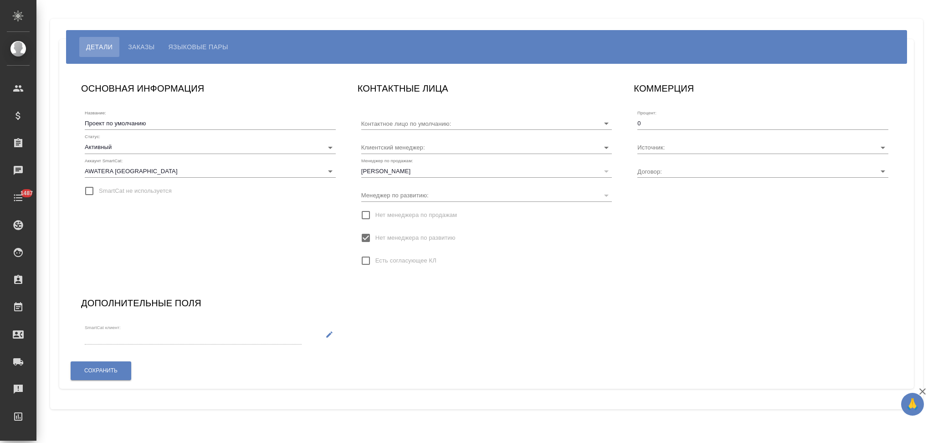
type input "[PERSON_NAME]"
type input "BSS/Оку/Деп-Сев/97543"
click at [673, 146] on input "Источник:" at bounding box center [748, 147] width 222 height 12
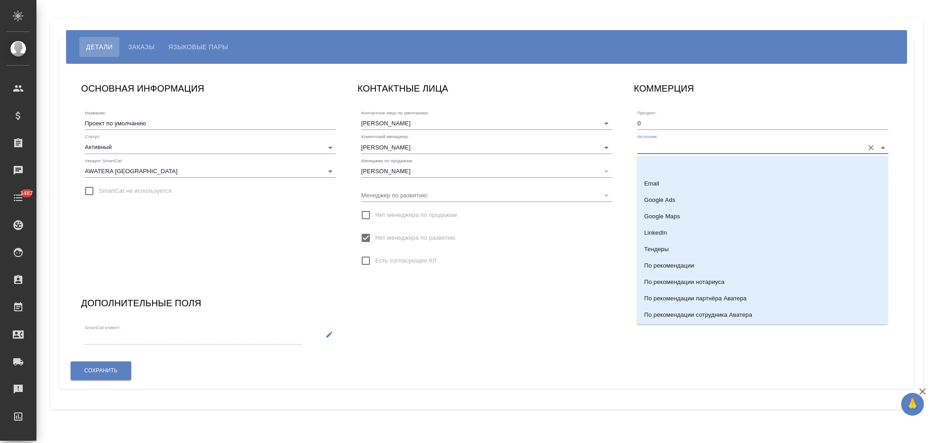
scroll to position [260, 0]
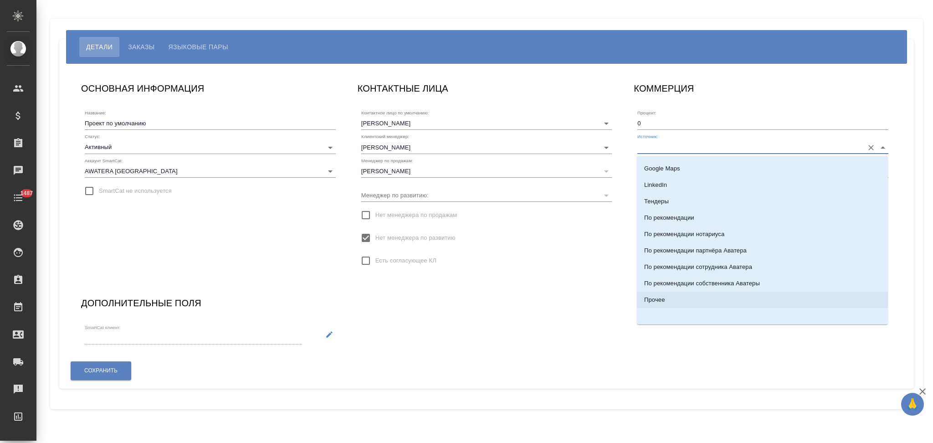
click at [656, 296] on p "Прочее" at bounding box center [654, 299] width 20 height 9
type input "Прочее"
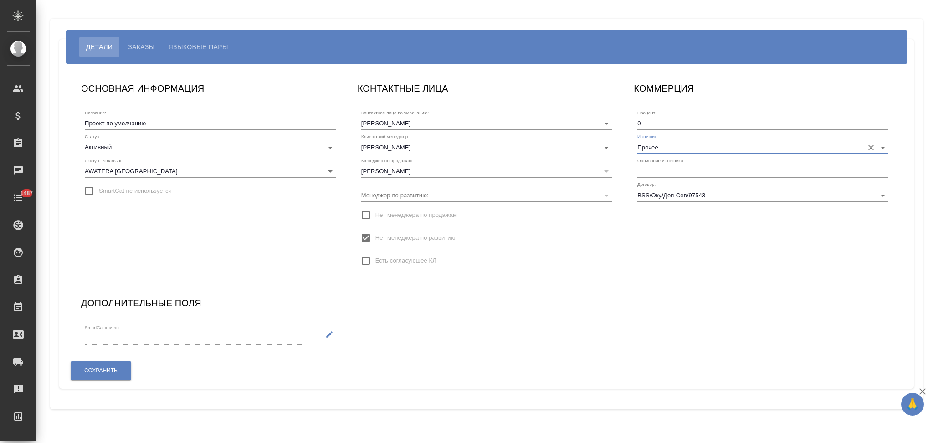
click at [650, 170] on input "text" at bounding box center [762, 171] width 251 height 13
type input "Клиент от Сейла"
click at [122, 365] on button "Сохранить" at bounding box center [101, 370] width 61 height 19
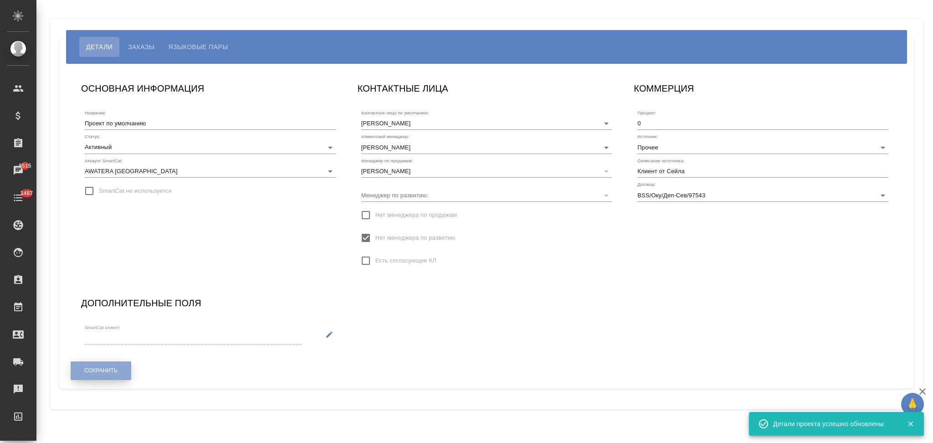
click at [111, 370] on span "Сохранить" at bounding box center [100, 371] width 33 height 8
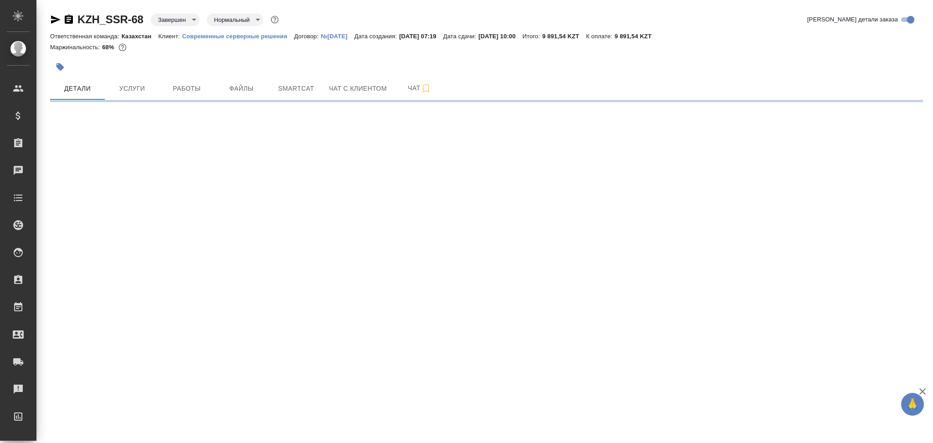
select select "RU"
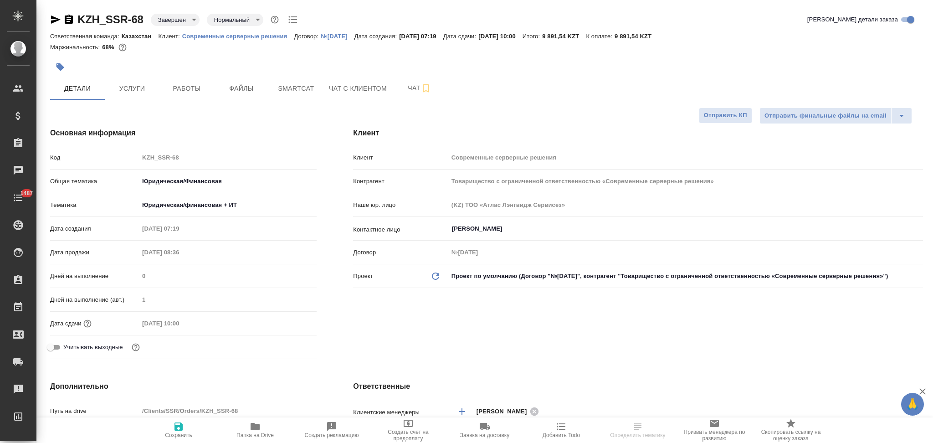
type textarea "x"
click at [210, 33] on p "Современные серверные решения" at bounding box center [238, 36] width 112 height 7
type textarea "x"
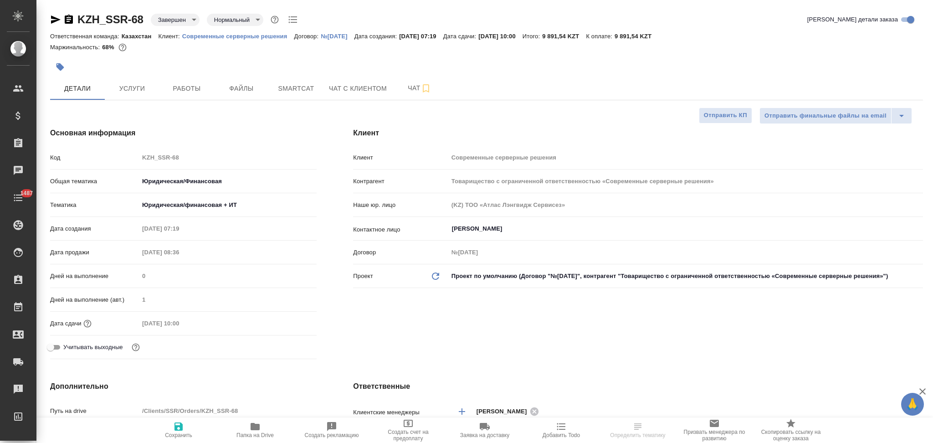
type textarea "x"
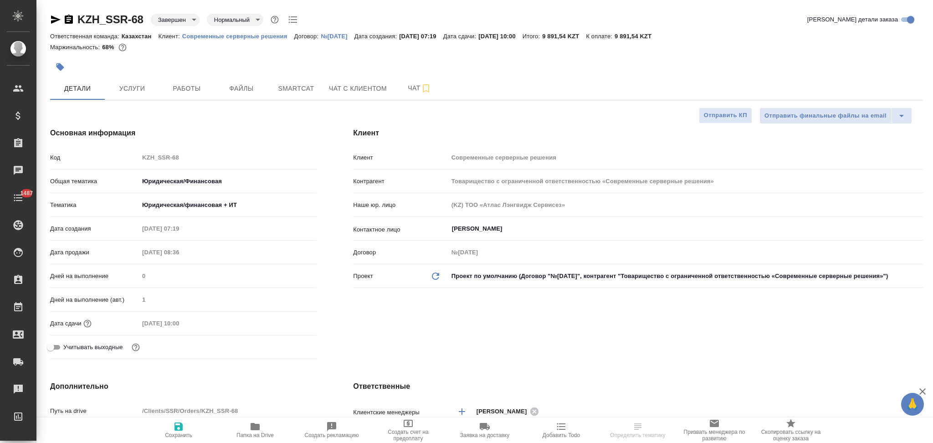
type textarea "x"
select select "RU"
type textarea "x"
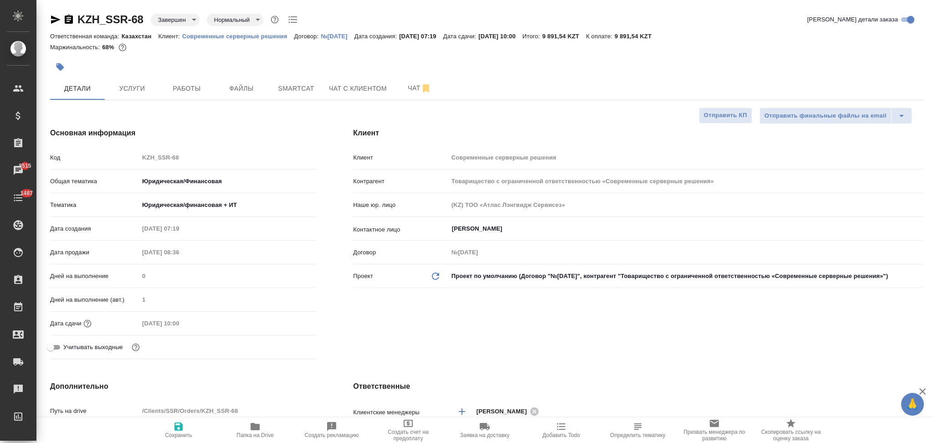
type textarea "x"
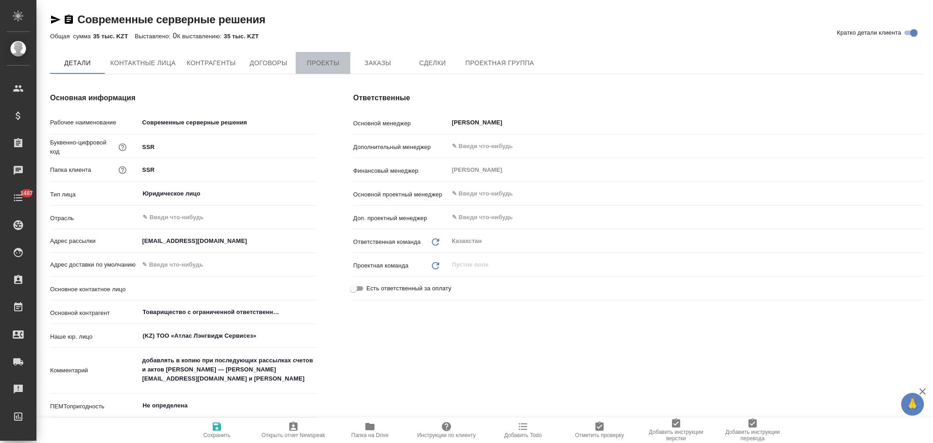
click at [328, 68] on button "Проекты" at bounding box center [323, 63] width 55 height 22
type textarea "x"
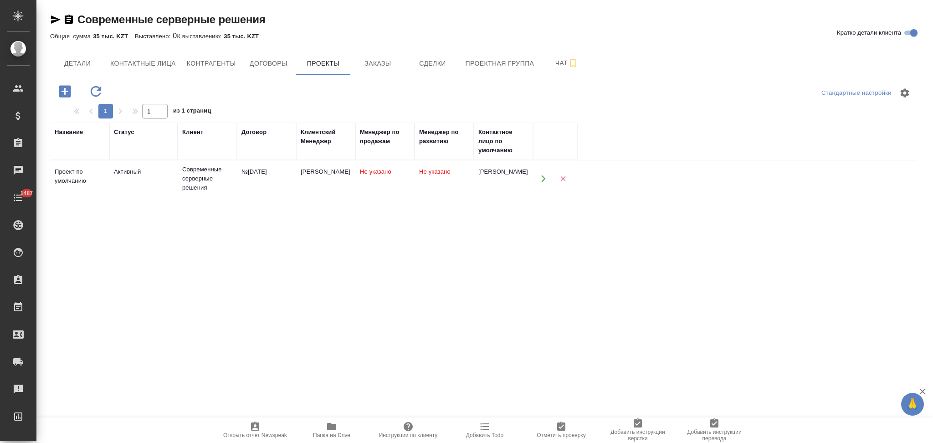
click at [542, 175] on icon "button" at bounding box center [543, 178] width 8 height 8
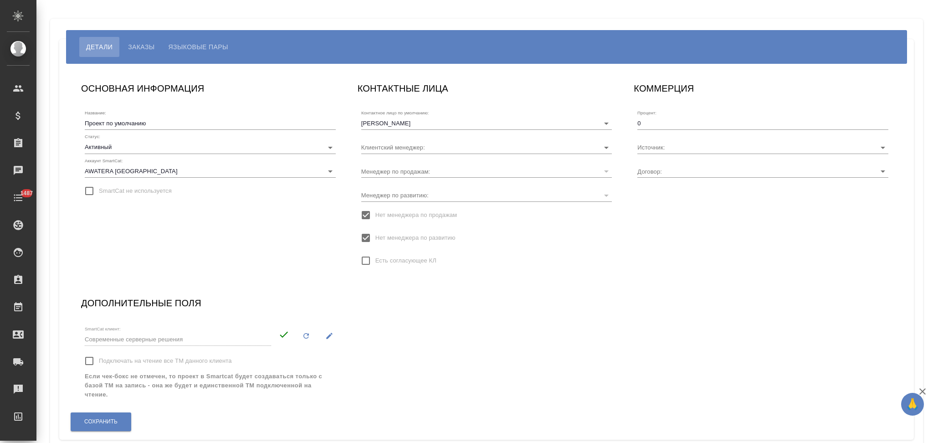
type input "№[DATE]"
type input "[PERSON_NAME]"
click at [669, 145] on input "Источник:" at bounding box center [748, 147] width 222 height 12
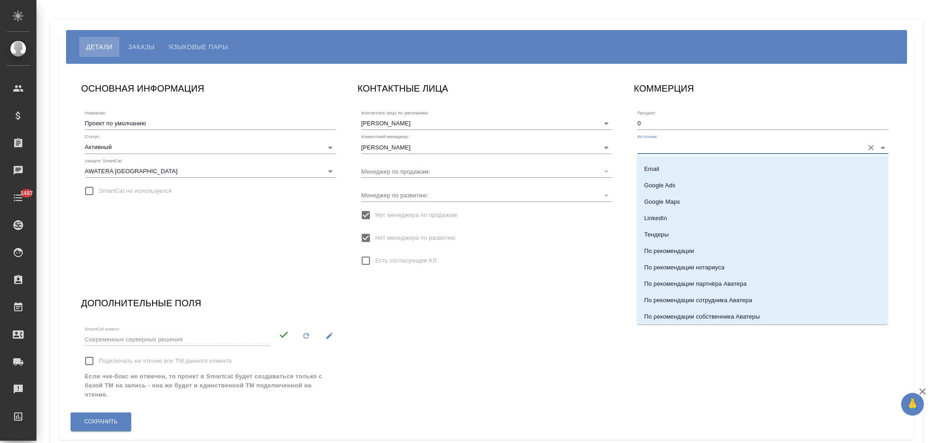
scroll to position [260, 0]
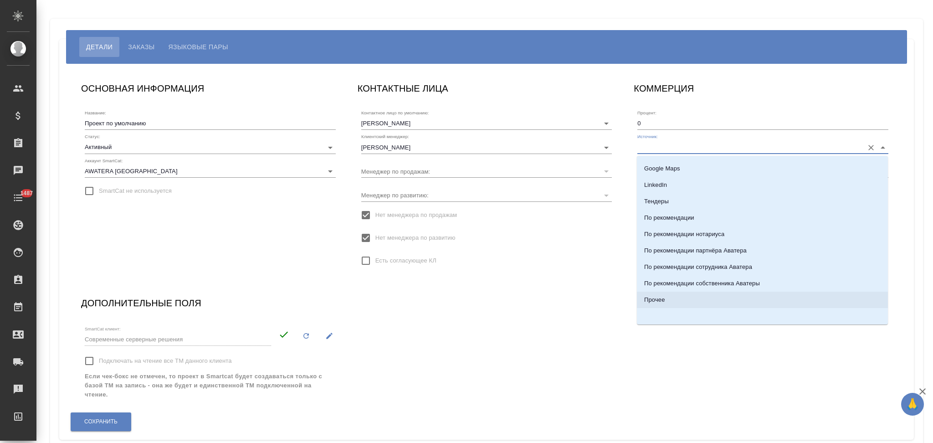
click at [660, 303] on p "Прочее" at bounding box center [654, 299] width 20 height 9
type input "Прочее"
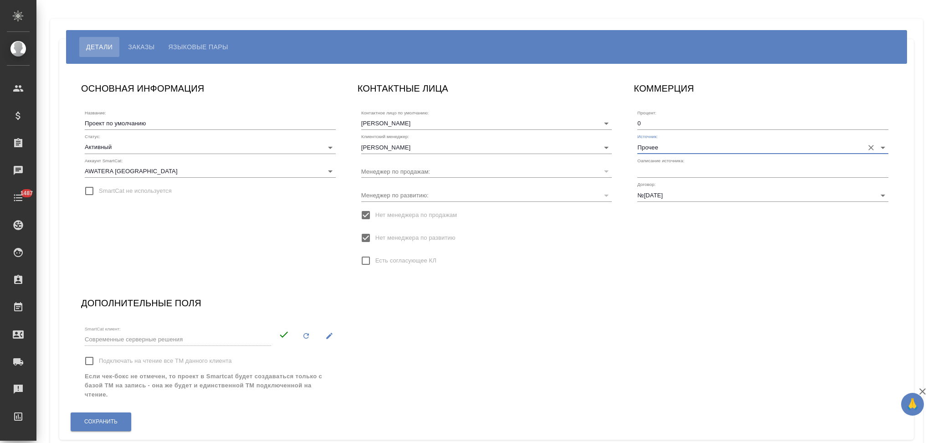
click at [654, 170] on input "text" at bounding box center [762, 171] width 251 height 13
type input "Клиент от Сейла"
click at [97, 414] on button "Сохранить" at bounding box center [101, 421] width 61 height 19
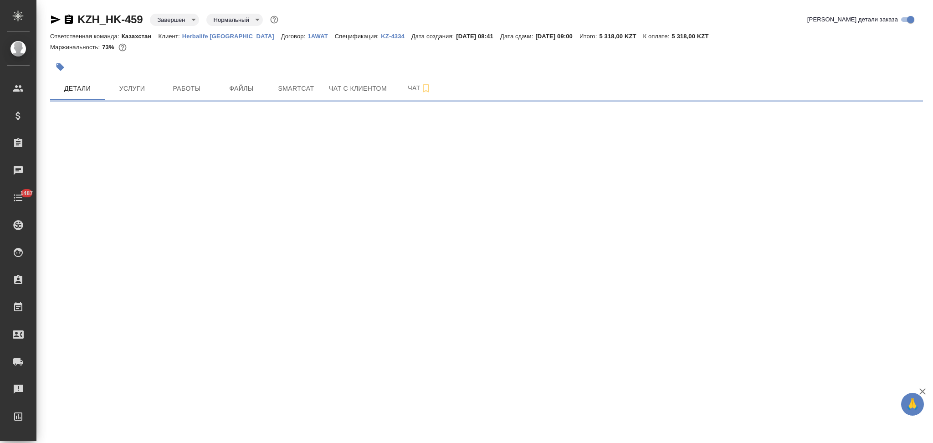
select select "RU"
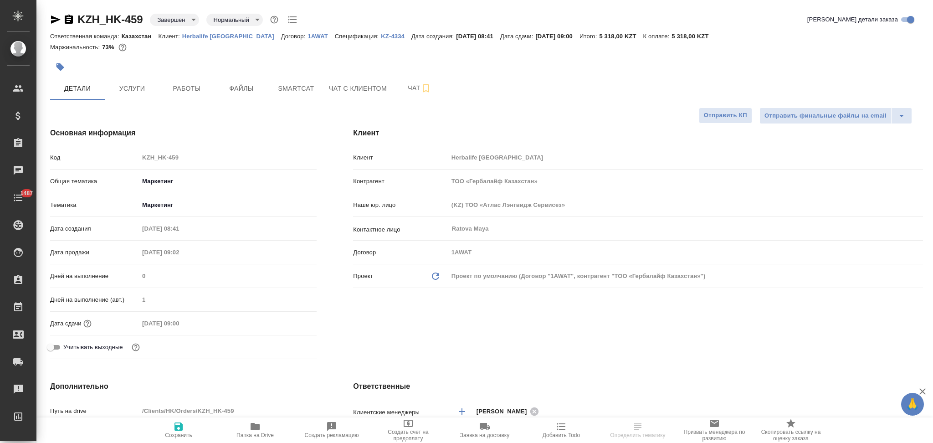
click at [192, 35] on p "Herbalife Kazakhstan" at bounding box center [231, 36] width 99 height 7
type textarea "x"
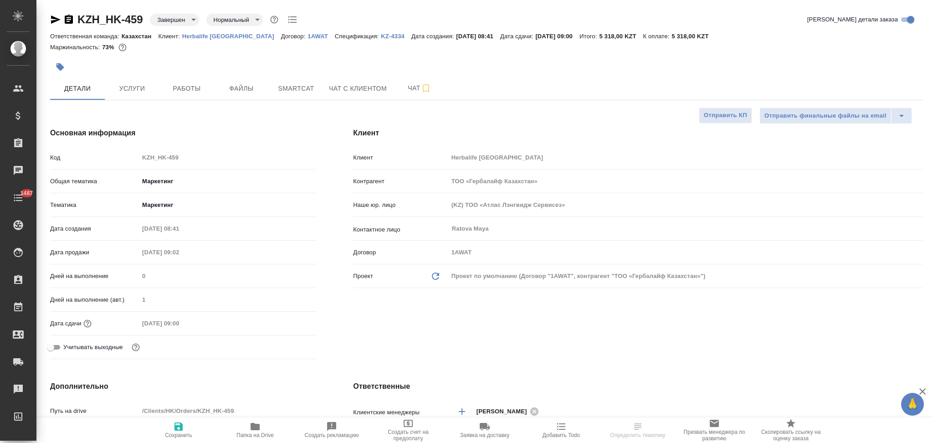
type textarea "x"
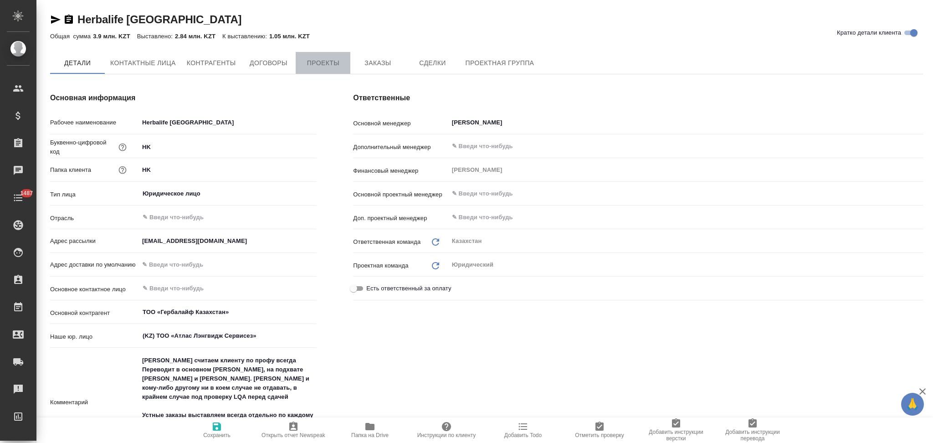
click at [307, 70] on button "Проекты" at bounding box center [323, 63] width 55 height 22
type textarea "x"
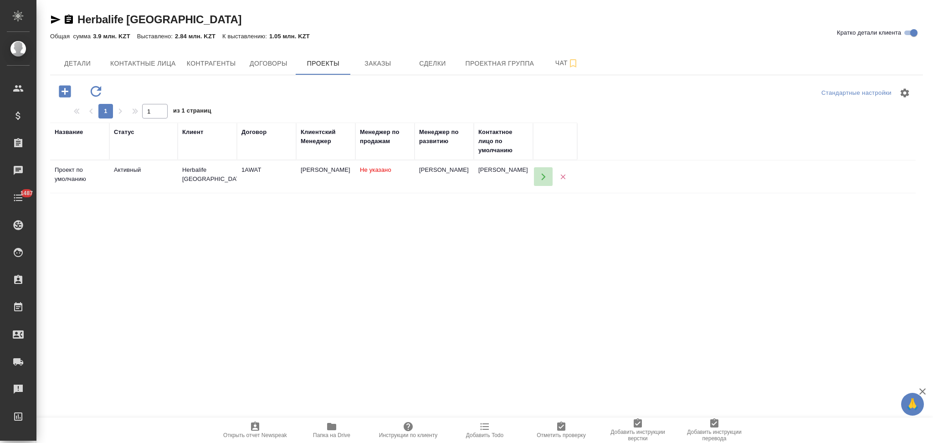
click at [540, 178] on icon "button" at bounding box center [543, 177] width 8 height 8
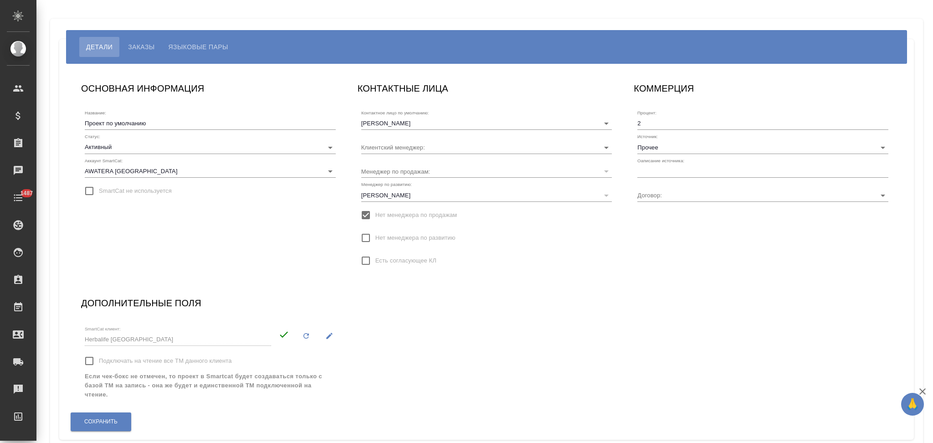
type input "[PERSON_NAME]"
type input "1AWAT"
click at [657, 171] on input "text" at bounding box center [762, 171] width 251 height 13
type input "Клиент от Сейла"
click at [99, 423] on span "Сохранить" at bounding box center [100, 422] width 33 height 8
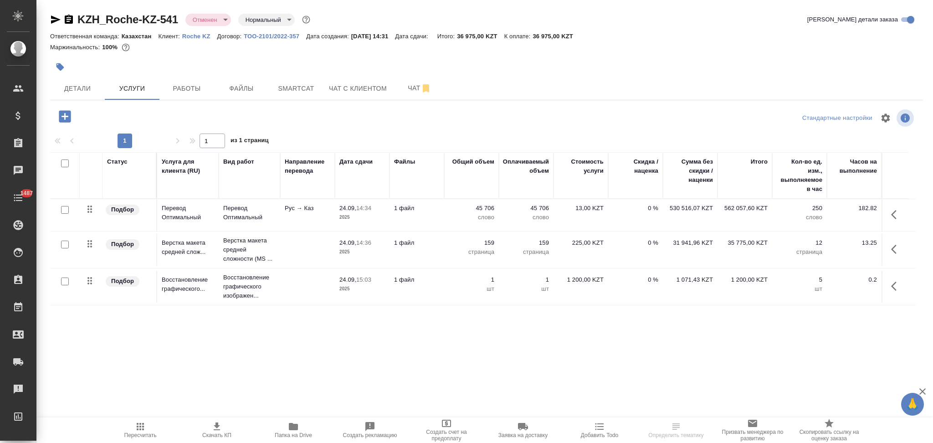
click at [194, 36] on p "Roche KZ" at bounding box center [199, 36] width 35 height 7
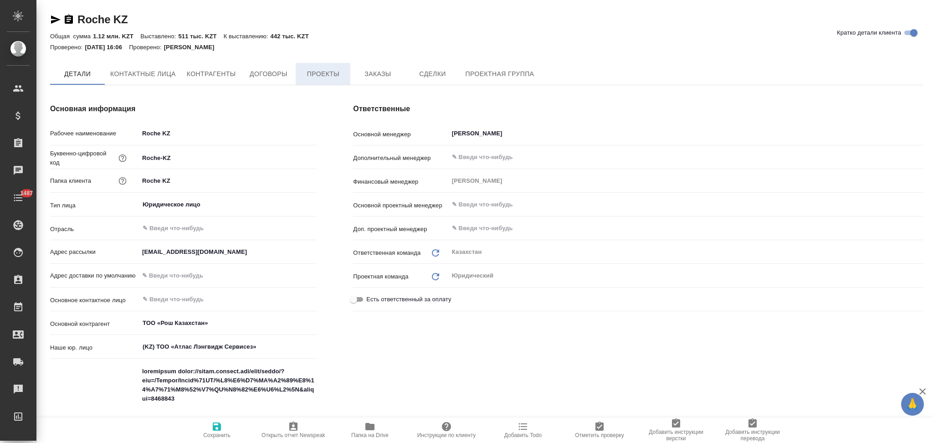
click at [318, 72] on span "Проекты" at bounding box center [323, 73] width 44 height 11
type textarea "x"
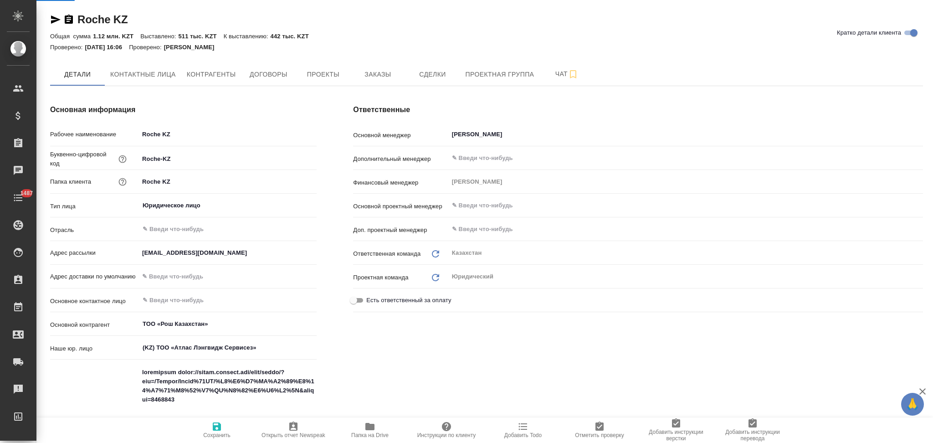
type textarea "x"
click at [307, 76] on span "Проекты" at bounding box center [323, 74] width 44 height 11
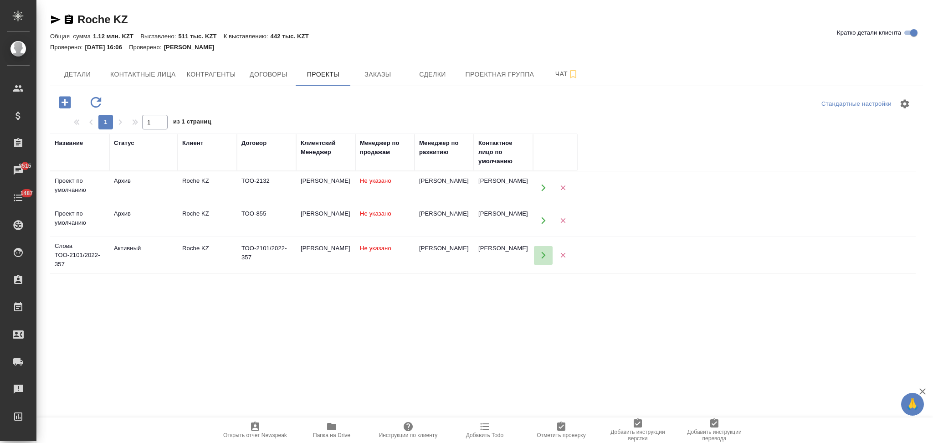
click at [550, 250] on button "button" at bounding box center [543, 255] width 19 height 19
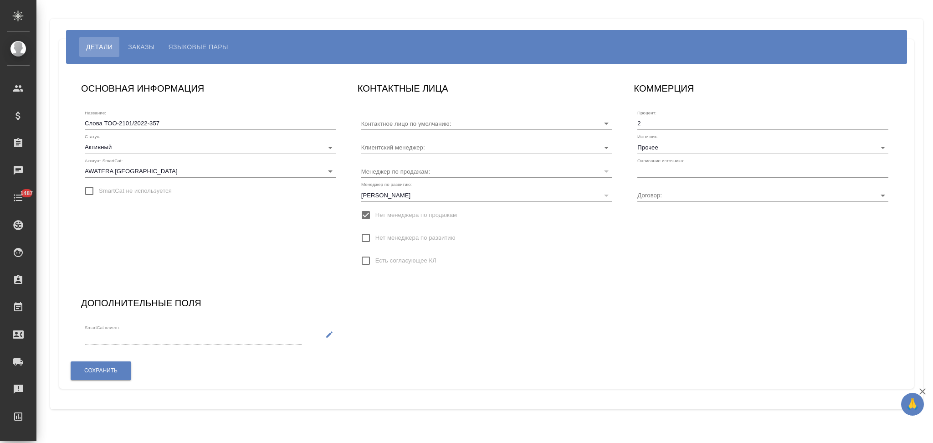
type input "[PERSON_NAME]"
type input "ТОО-2101/2022-357"
type input "[PERSON_NAME]"
click at [658, 164] on div "Оаписание источника:" at bounding box center [762, 168] width 251 height 20
click at [657, 178] on div "Процент: 2 Источник: Прочее Оаписание источника: Договор: ТОО-2101/2022-357" at bounding box center [762, 154] width 251 height 96
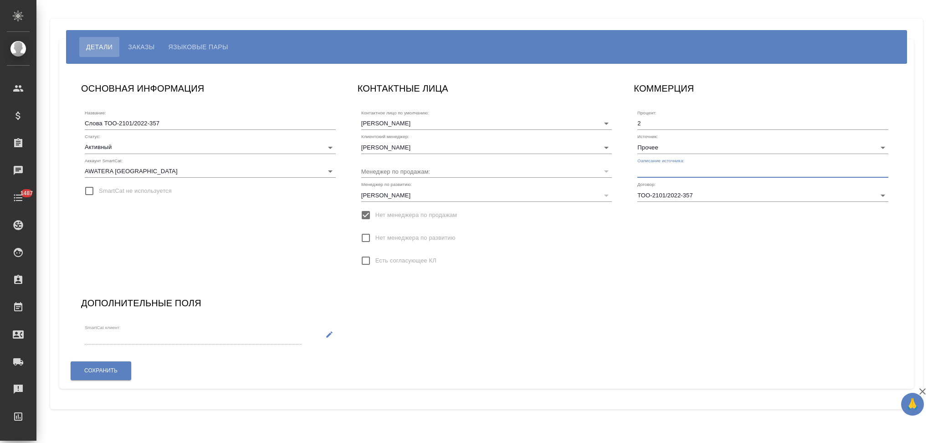
click at [658, 174] on input "text" at bounding box center [762, 171] width 251 height 13
type input "Клиент от Сейла"
click at [110, 366] on button "Сохранить" at bounding box center [101, 370] width 61 height 19
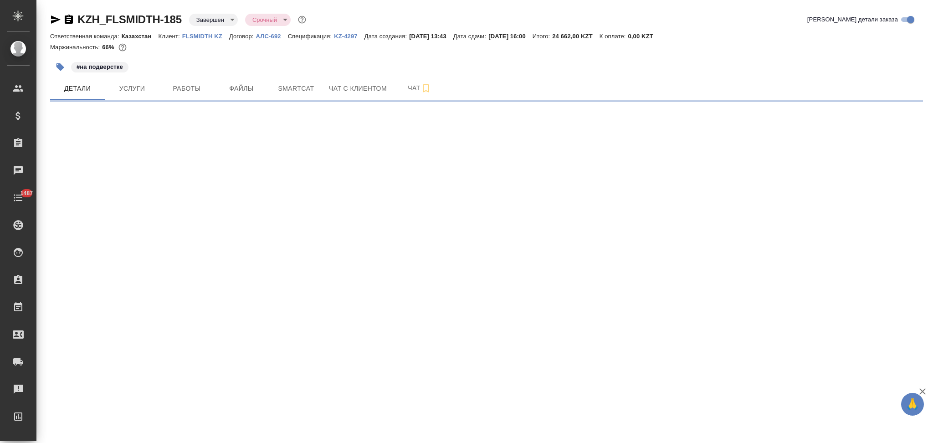
select select "RU"
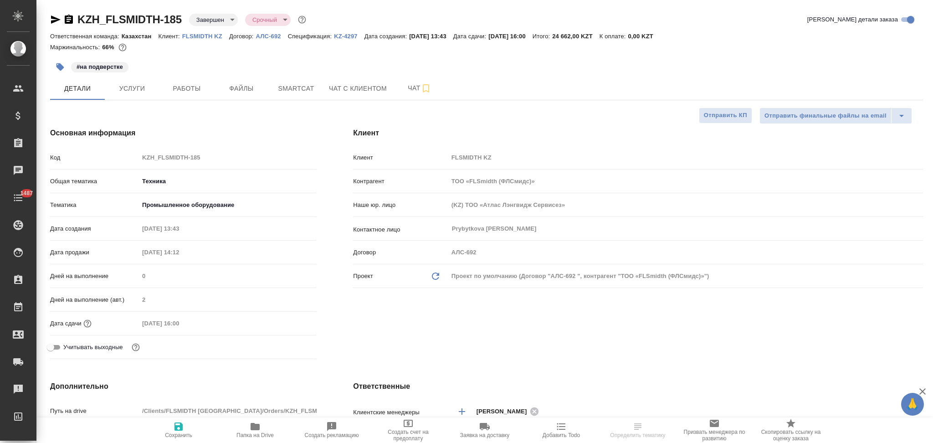
type textarea "x"
click at [207, 37] on p "FLSMIDTH KZ" at bounding box center [205, 36] width 47 height 7
type textarea "x"
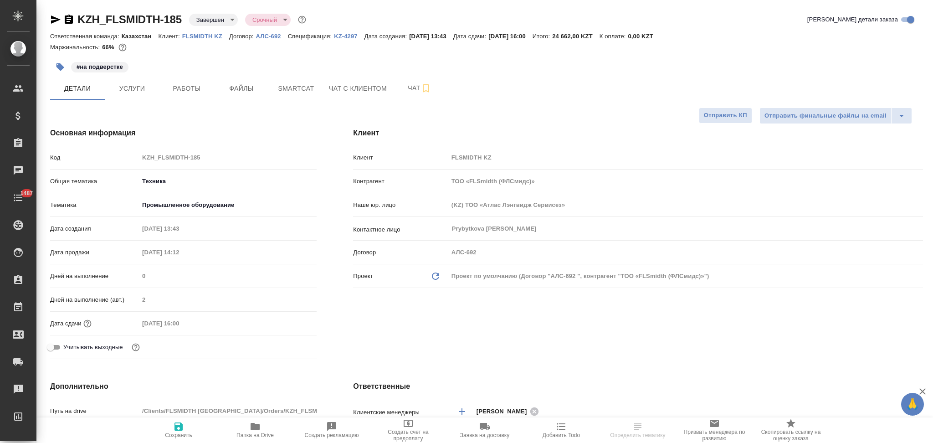
type textarea "x"
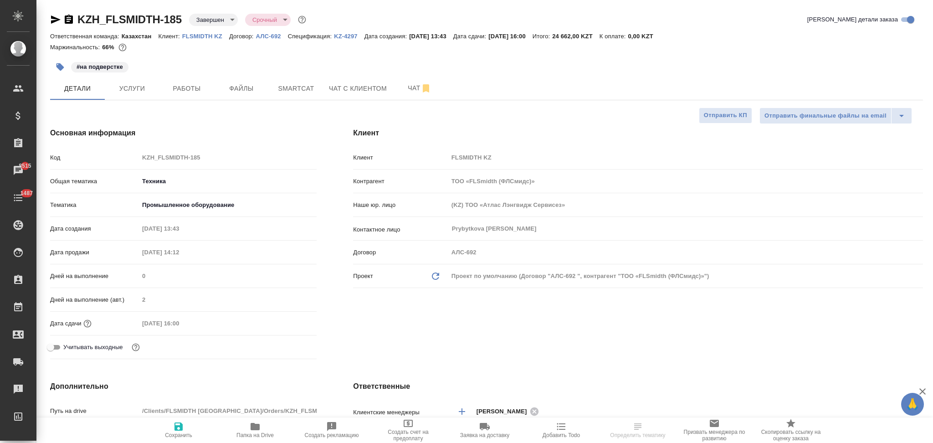
select select "RU"
type textarea "x"
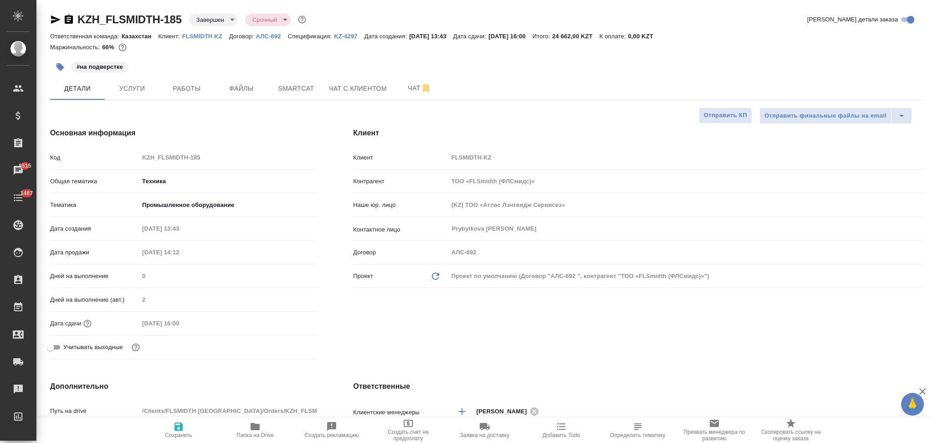
type textarea "x"
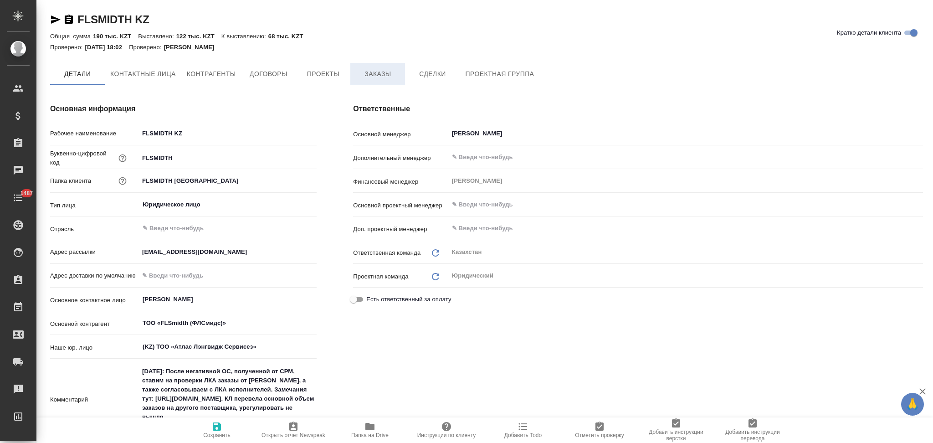
click at [386, 72] on span "Заказы" at bounding box center [378, 73] width 44 height 11
type textarea "x"
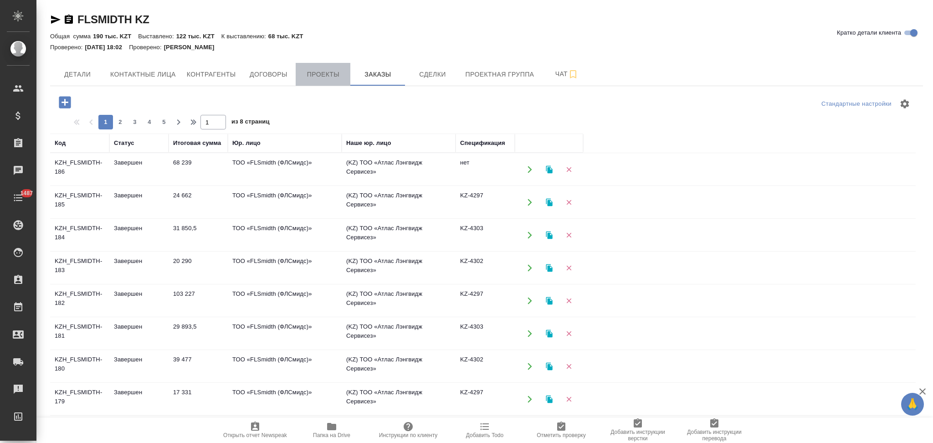
click span "Проекты"
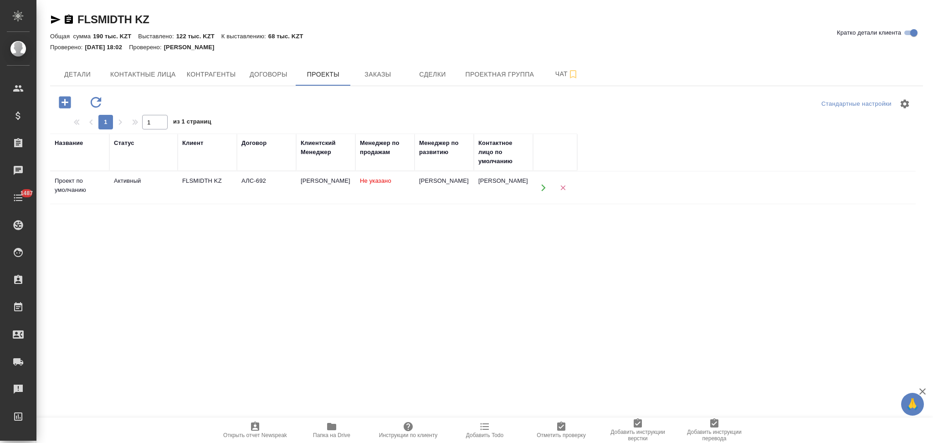
click icon "button"
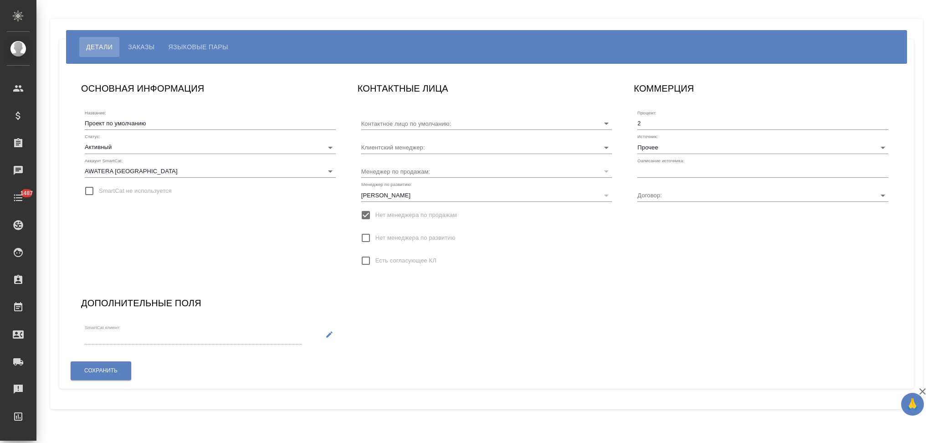
type input "[PERSON_NAME]"
type input "АЛС-692"
type input "[PERSON_NAME]"
click at [672, 169] on input "text" at bounding box center [762, 171] width 251 height 13
type input "Клиент от Сейла"
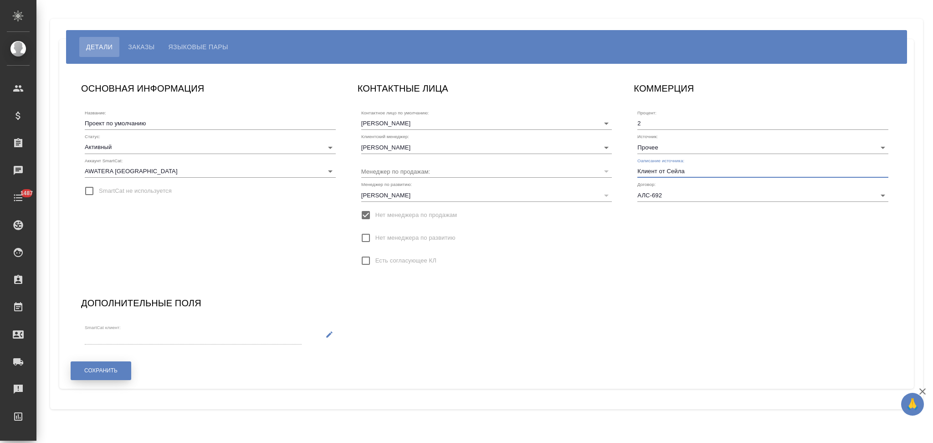
click at [88, 370] on span "Сохранить" at bounding box center [100, 371] width 33 height 8
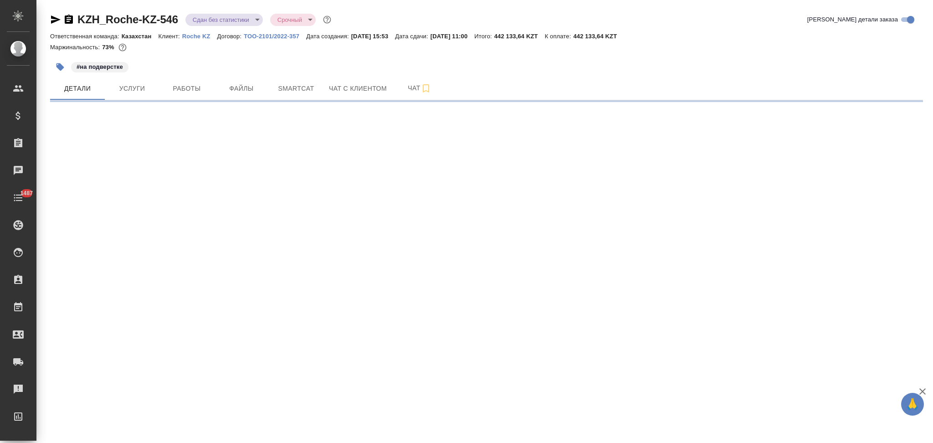
select select "RU"
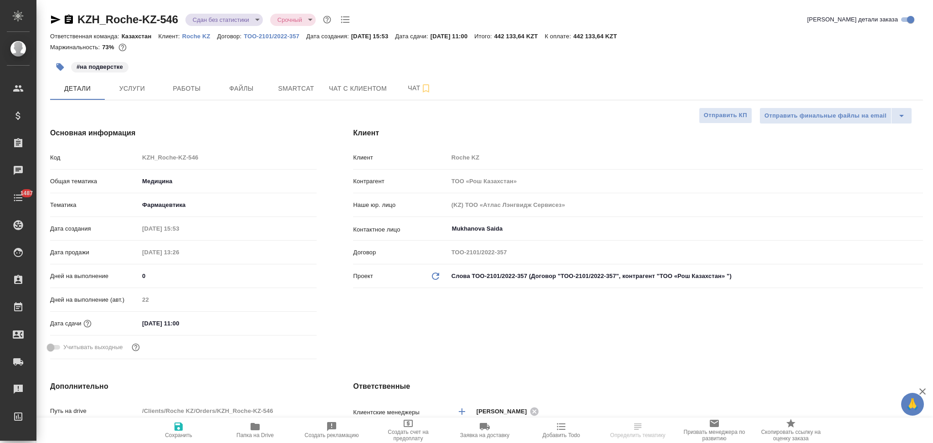
type textarea "x"
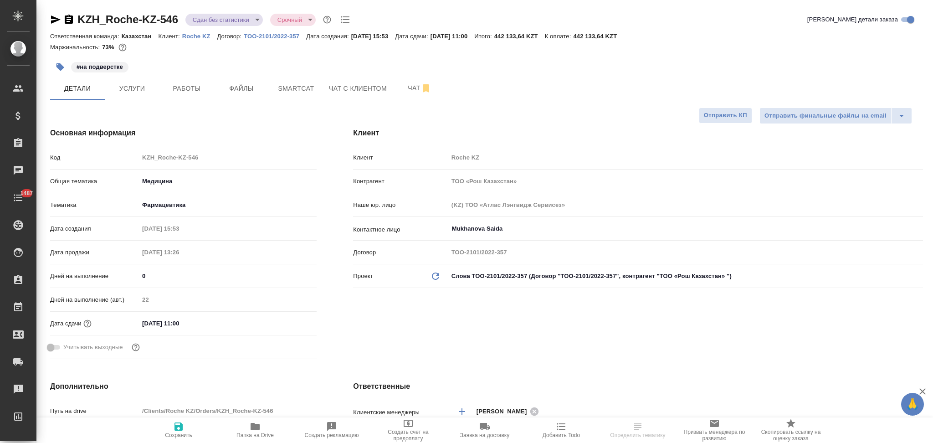
type textarea "x"
click at [68, 19] on icon "button" at bounding box center [69, 19] width 8 height 9
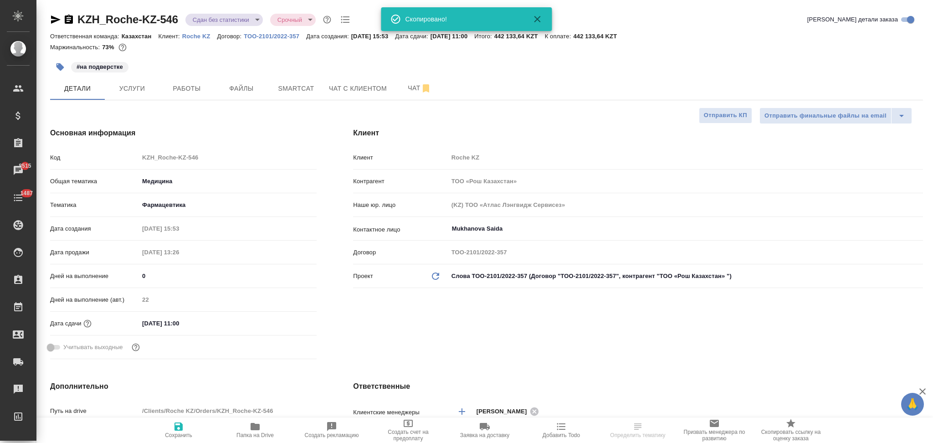
select select "RU"
type textarea "x"
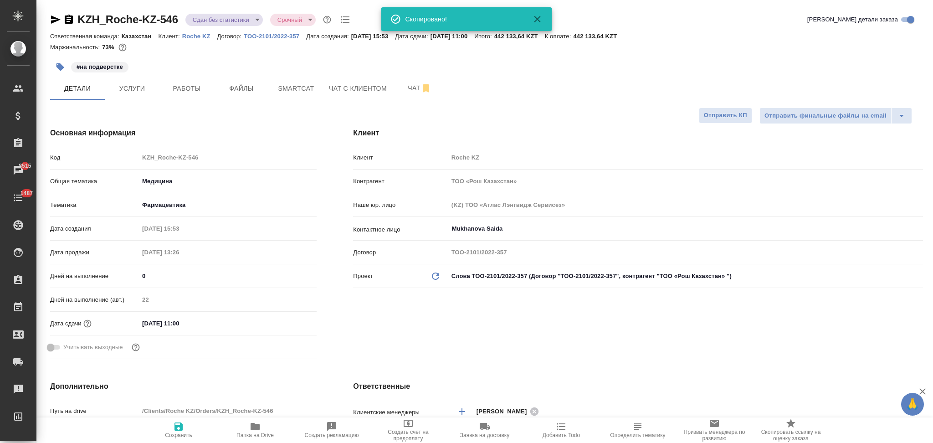
type textarea "x"
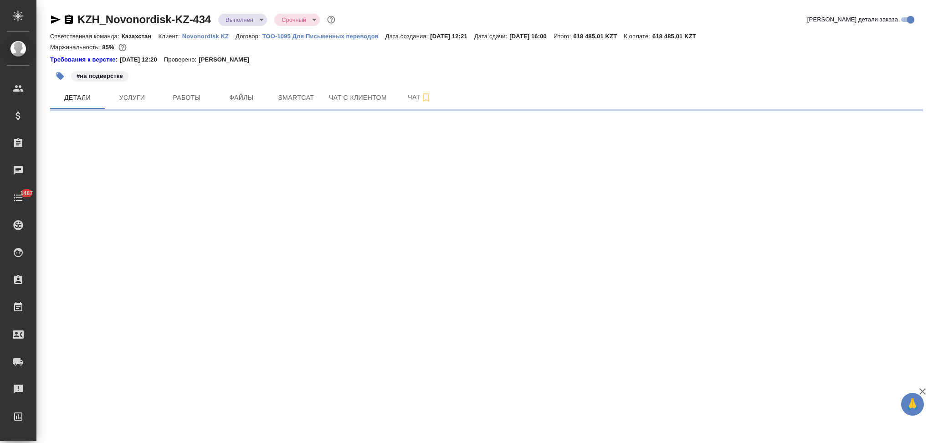
select select "RU"
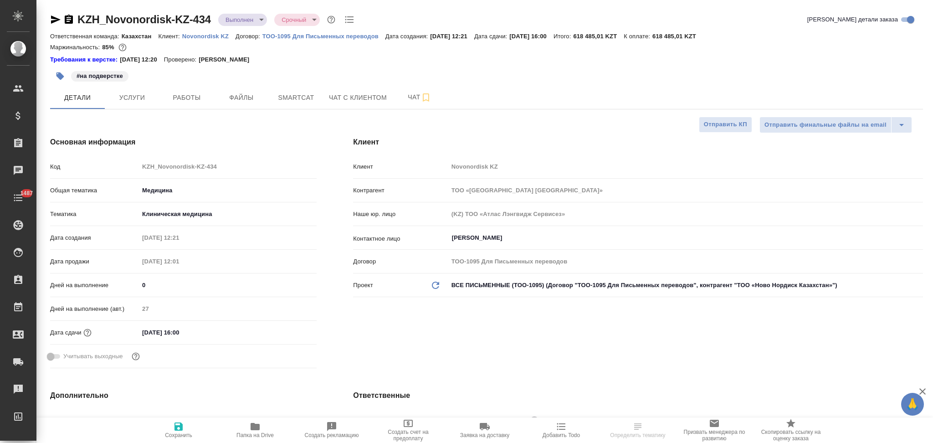
type textarea "x"
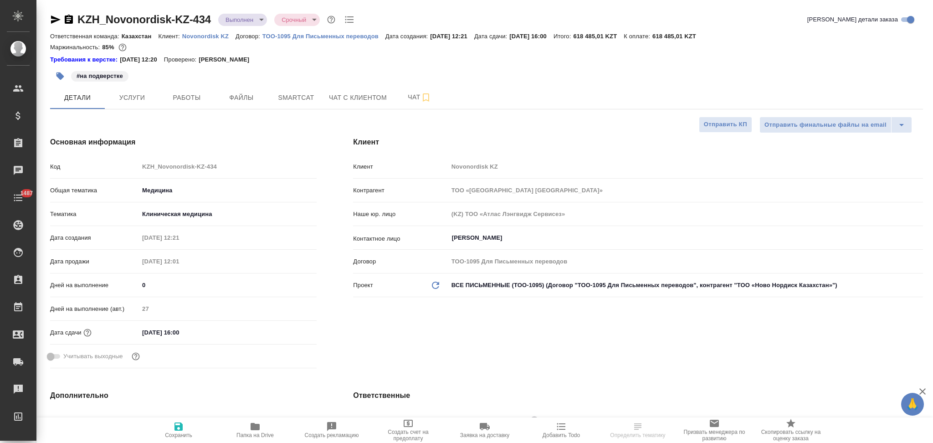
type textarea "x"
click at [194, 36] on p "Novonordisk KZ" at bounding box center [208, 36] width 53 height 7
type textarea "x"
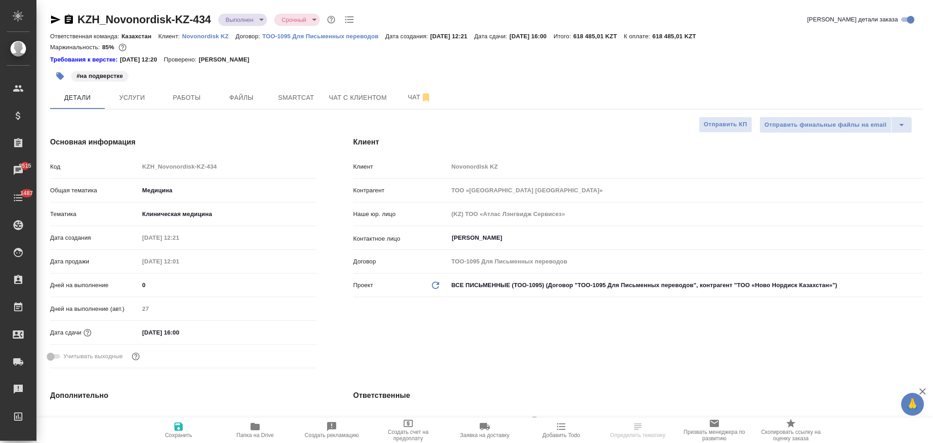
select select "RU"
type textarea "x"
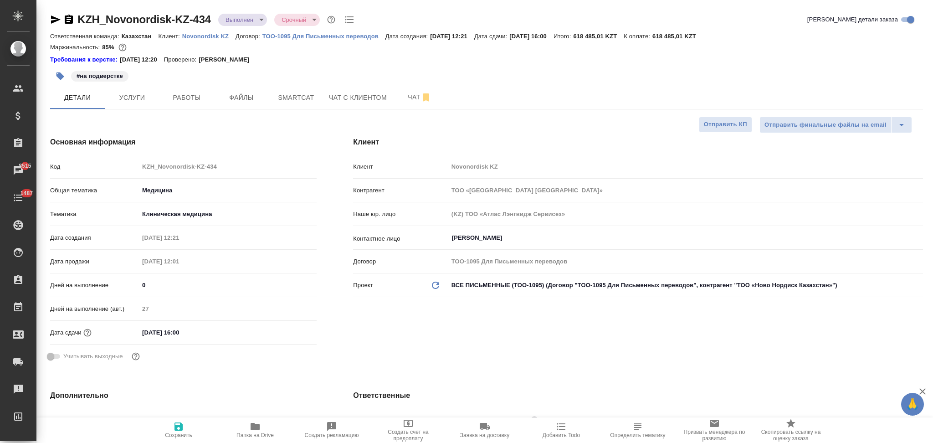
type textarea "x"
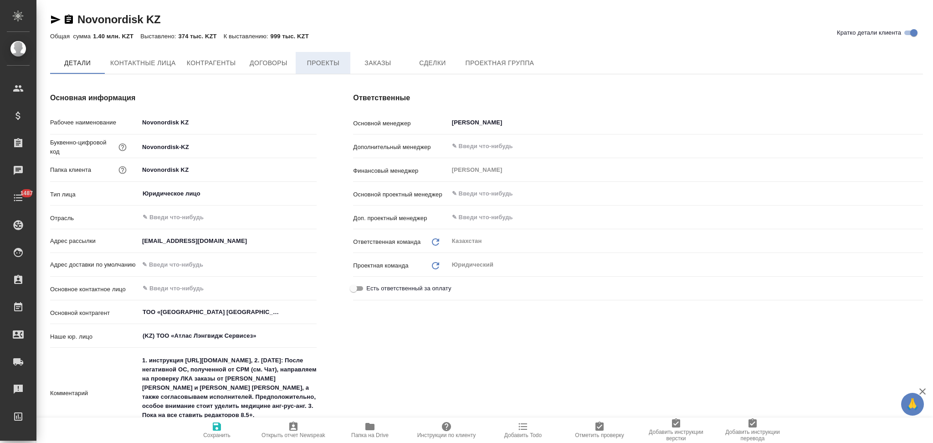
click at [318, 62] on span "Проекты" at bounding box center [323, 62] width 44 height 11
type textarea "x"
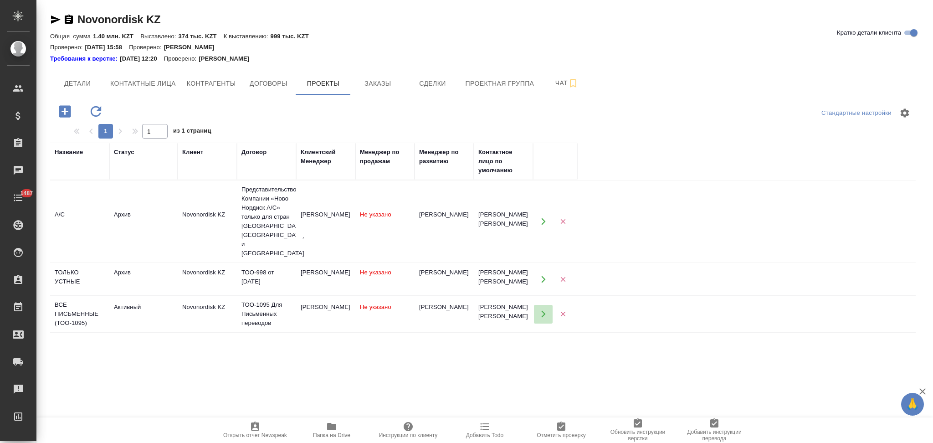
click at [540, 310] on icon "button" at bounding box center [543, 314] width 8 height 8
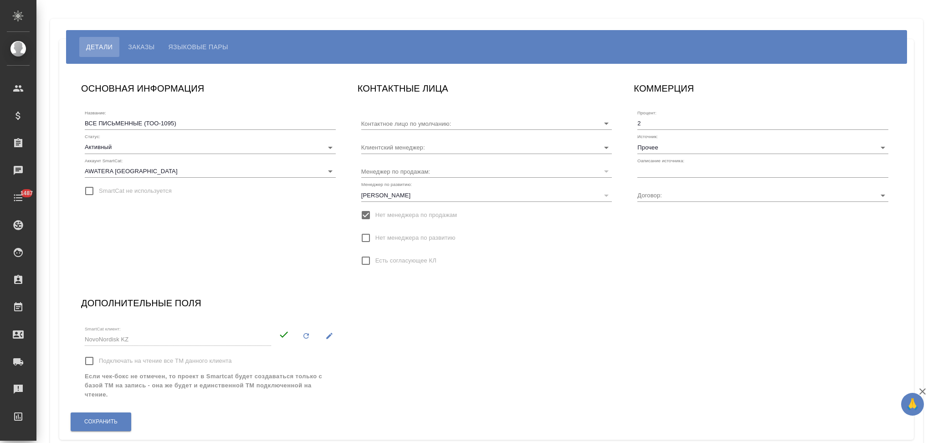
type input "[PERSON_NAME] [PERSON_NAME]"
type input "ТОО-1095 Для Письменных переводов"
type input "[PERSON_NAME]"
click at [667, 169] on input "text" at bounding box center [762, 171] width 251 height 13
type input "Клиент от Сейла"
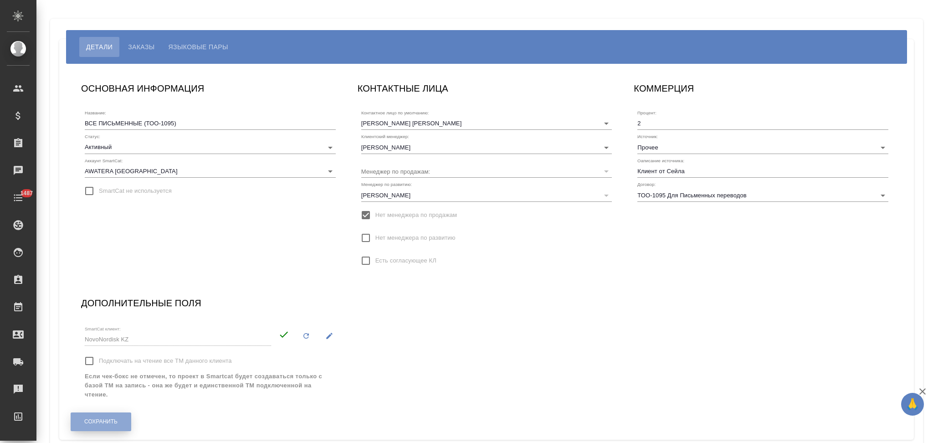
click at [108, 424] on span "Сохранить" at bounding box center [100, 422] width 33 height 8
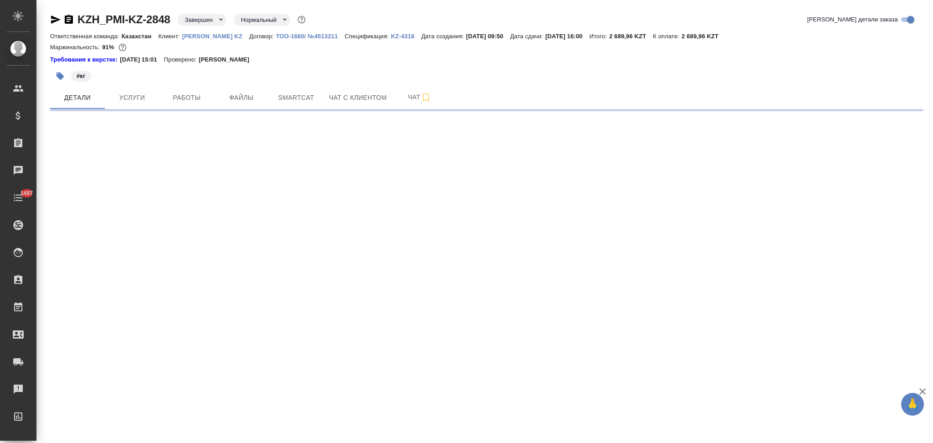
select select "RU"
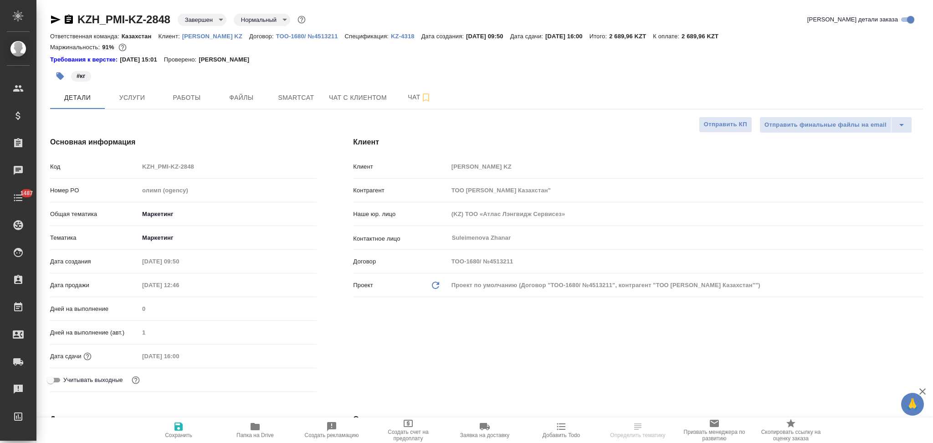
type textarea "x"
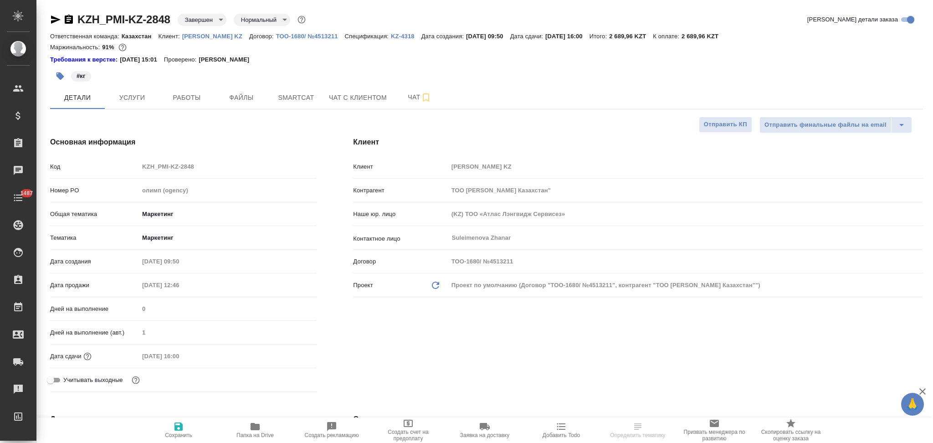
type textarea "x"
click at [207, 36] on p "[PERSON_NAME] KZ" at bounding box center [215, 36] width 67 height 7
type textarea "x"
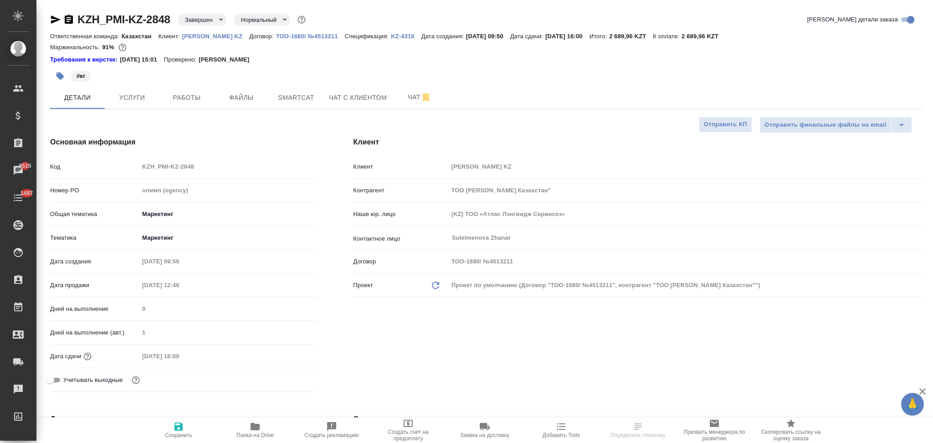
type textarea "x"
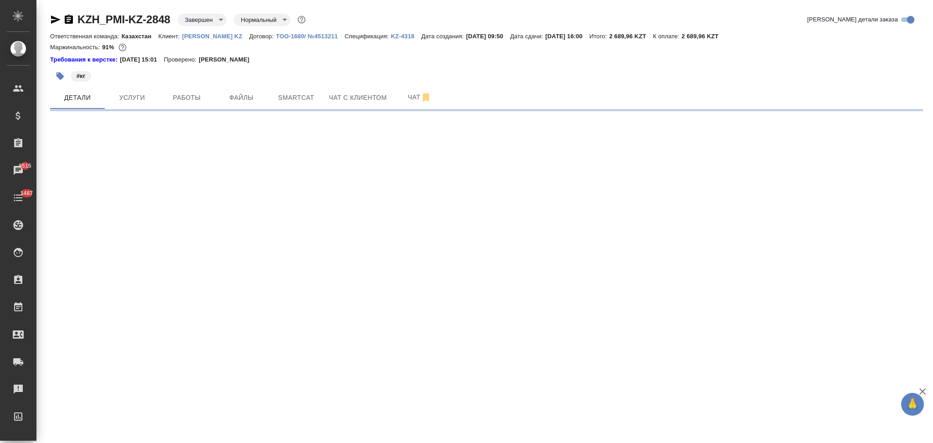
select select "RU"
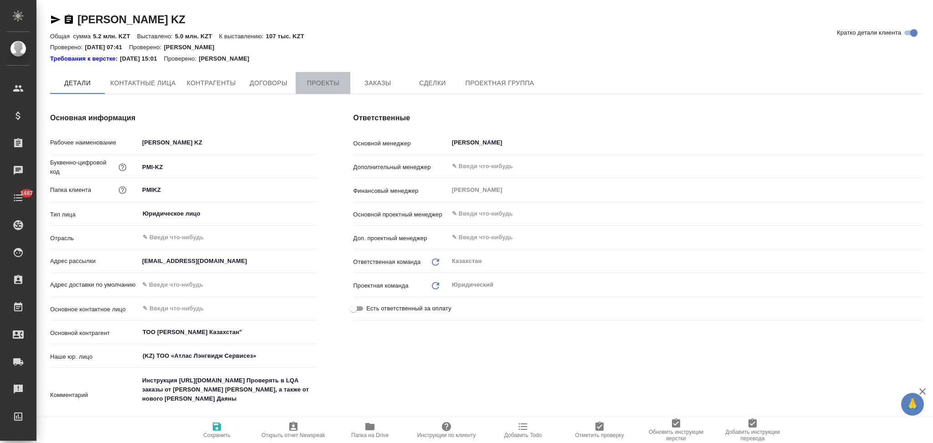
click at [318, 77] on span "Проекты" at bounding box center [323, 82] width 44 height 11
type textarea "x"
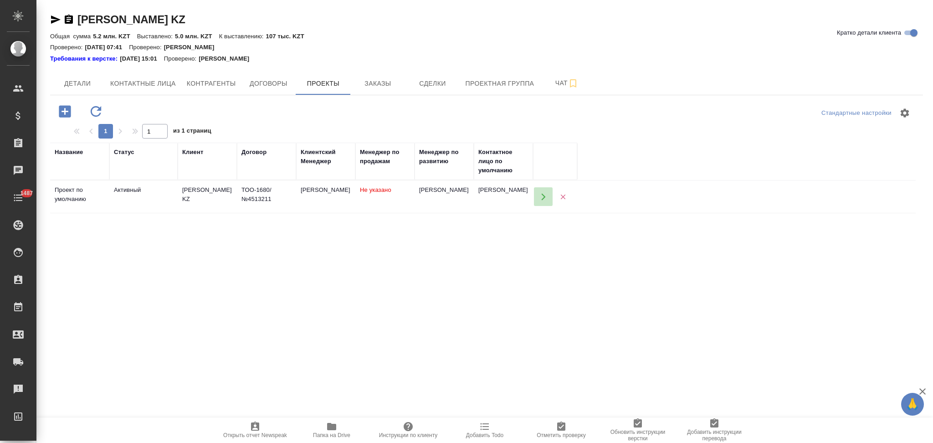
click at [544, 196] on icon "button" at bounding box center [543, 196] width 4 height 7
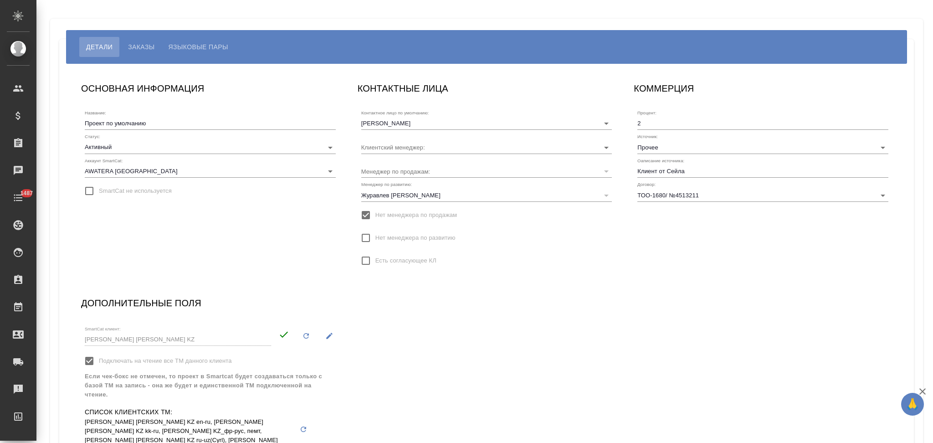
type input "[PERSON_NAME]"
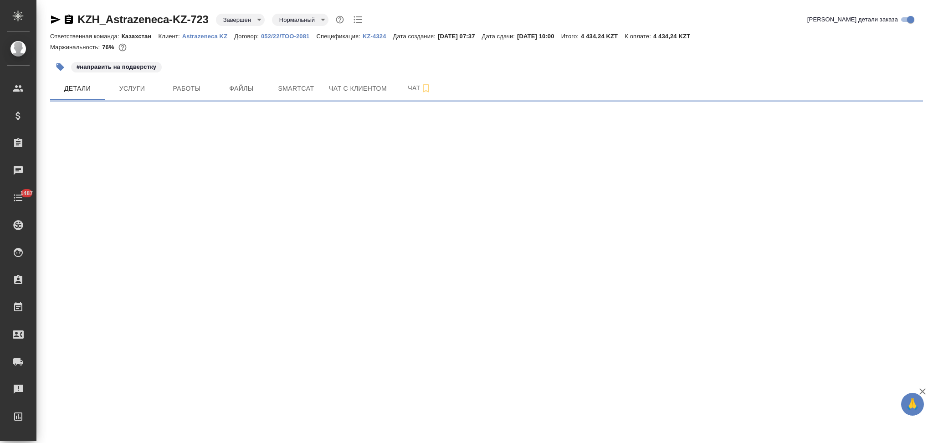
select select "RU"
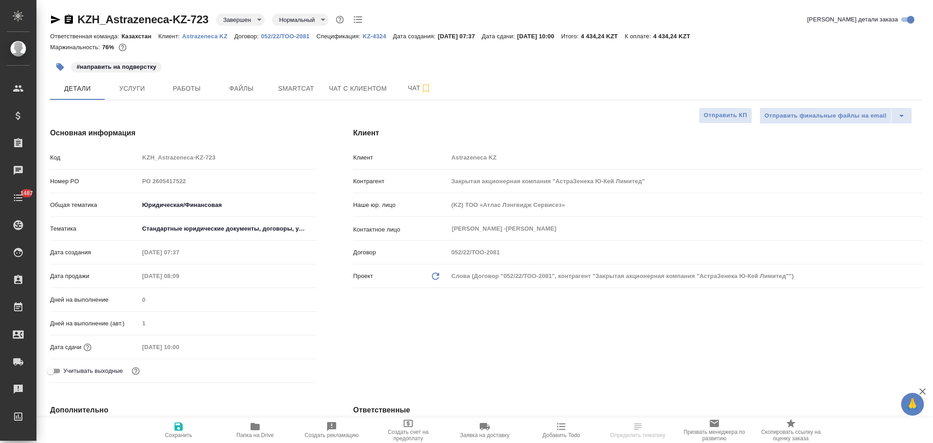
type textarea "x"
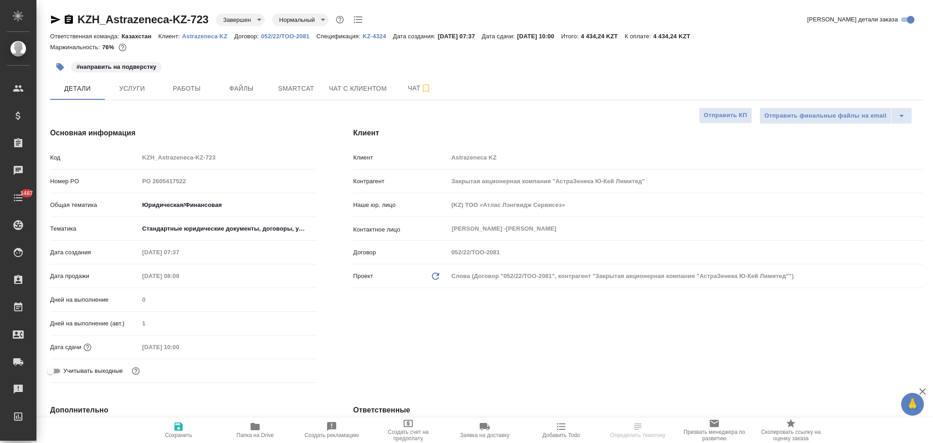
type textarea "x"
click at [199, 36] on p "Astrazeneca KZ" at bounding box center [208, 36] width 52 height 7
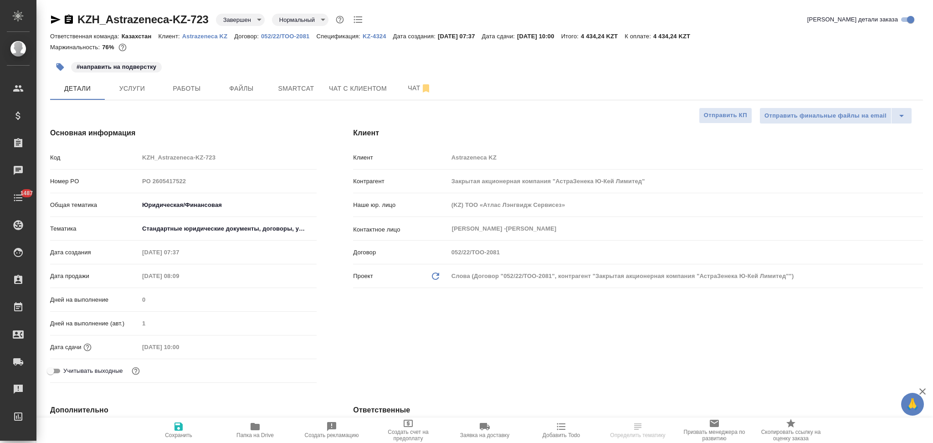
type textarea "x"
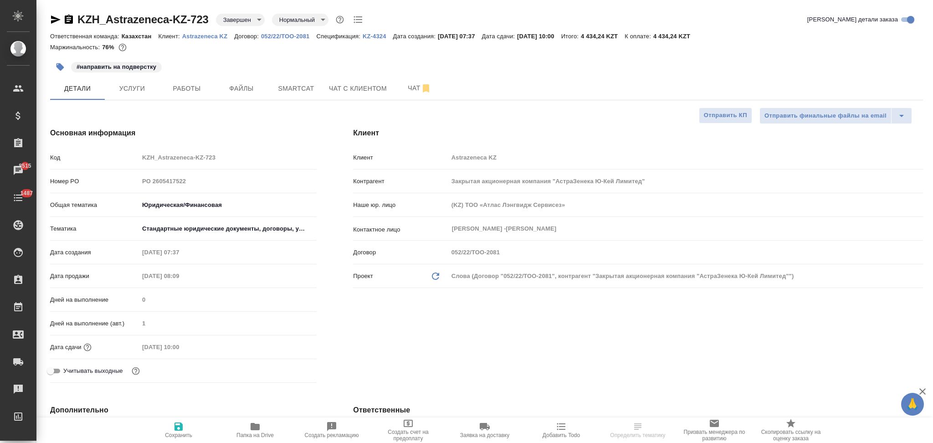
type textarea "x"
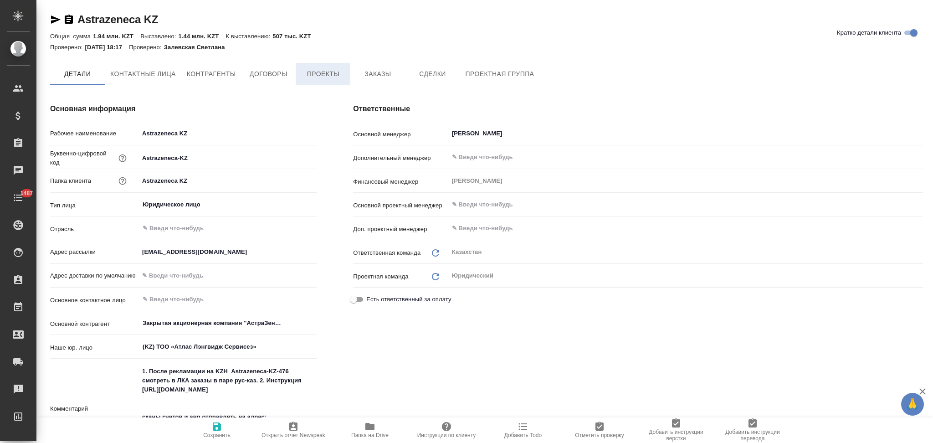
type textarea "x"
click at [319, 76] on span "Проекты" at bounding box center [323, 73] width 44 height 11
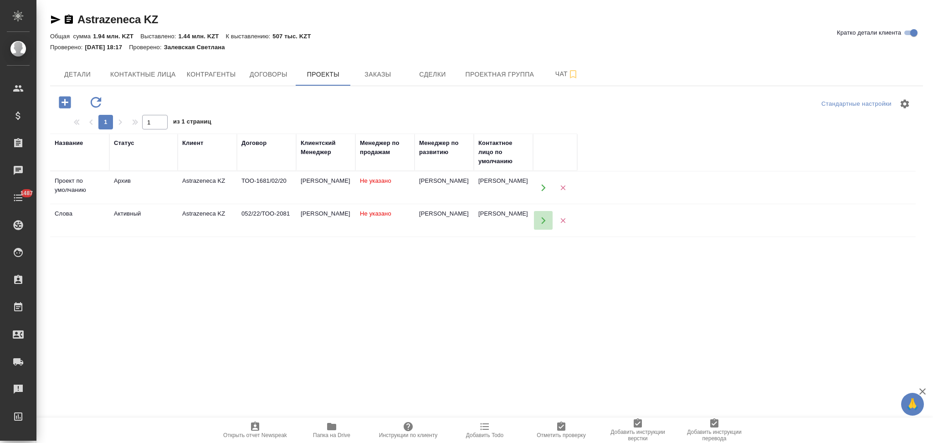
click at [540, 220] on icon "button" at bounding box center [543, 220] width 8 height 8
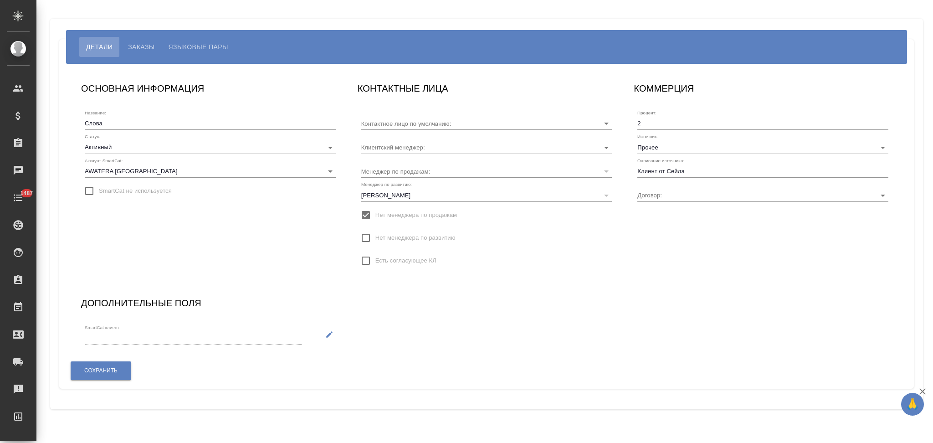
type input "052/22/ТОО-2081"
type input "[PERSON_NAME]"
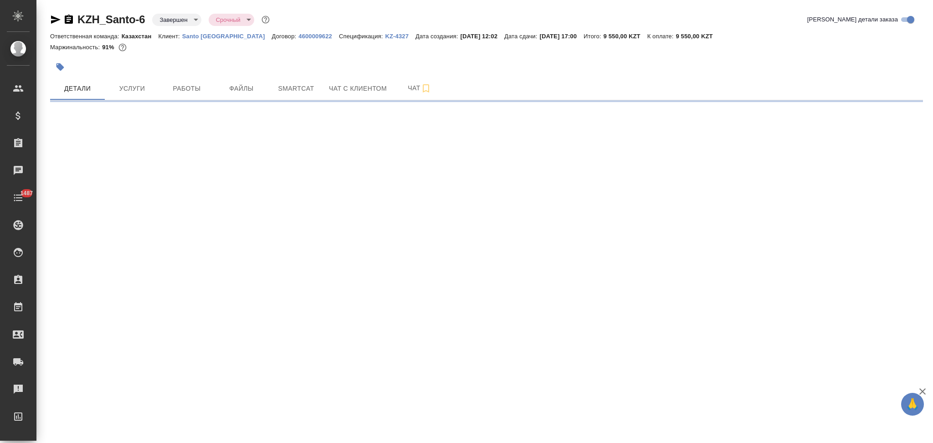
select select "RU"
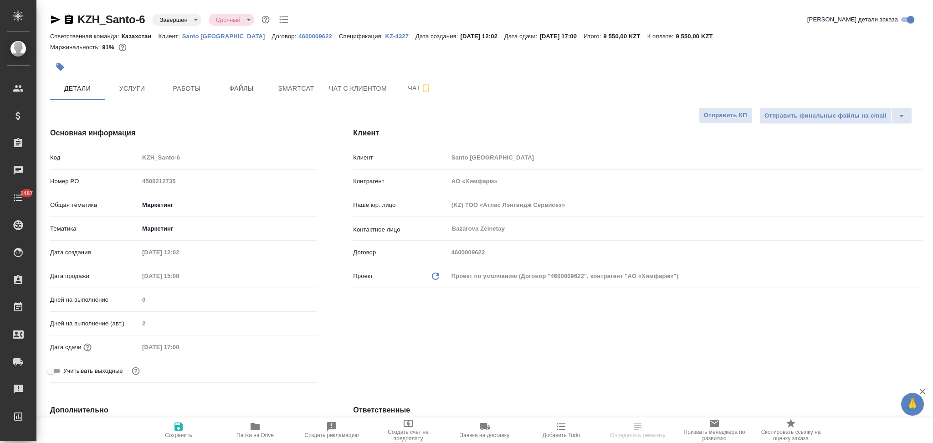
type textarea "x"
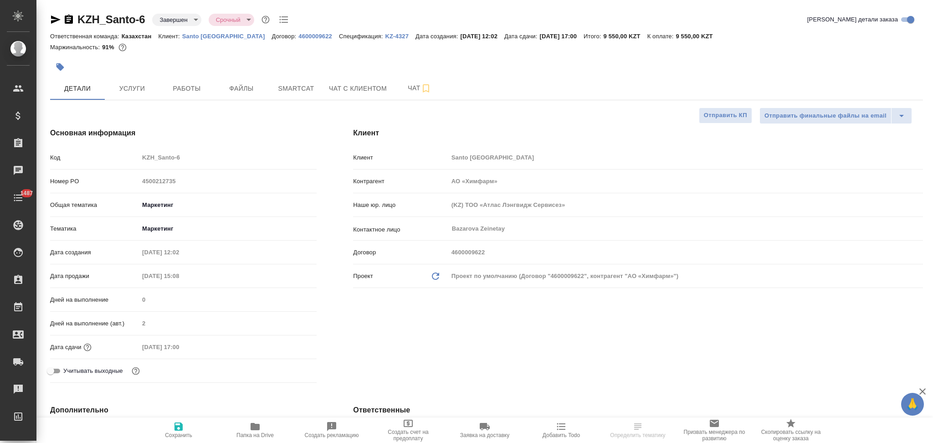
type textarea "x"
click at [207, 37] on p "Santo Kazakhstan" at bounding box center [227, 36] width 90 height 7
type textarea "x"
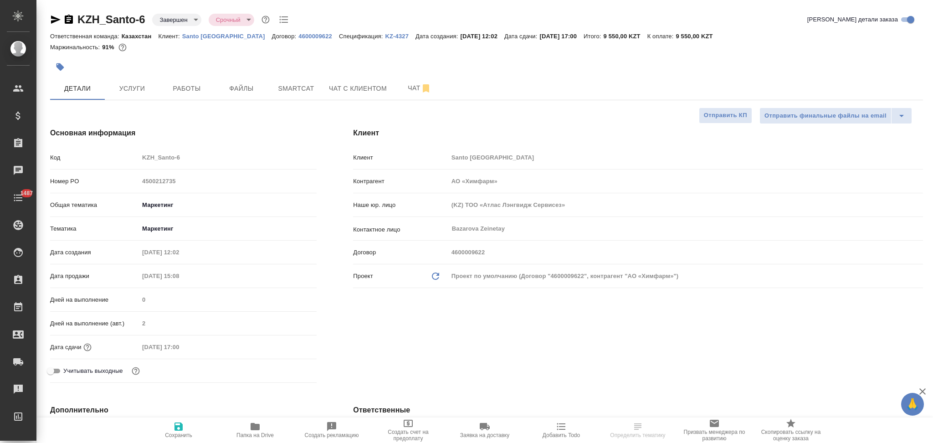
type textarea "x"
select select "RU"
type textarea "x"
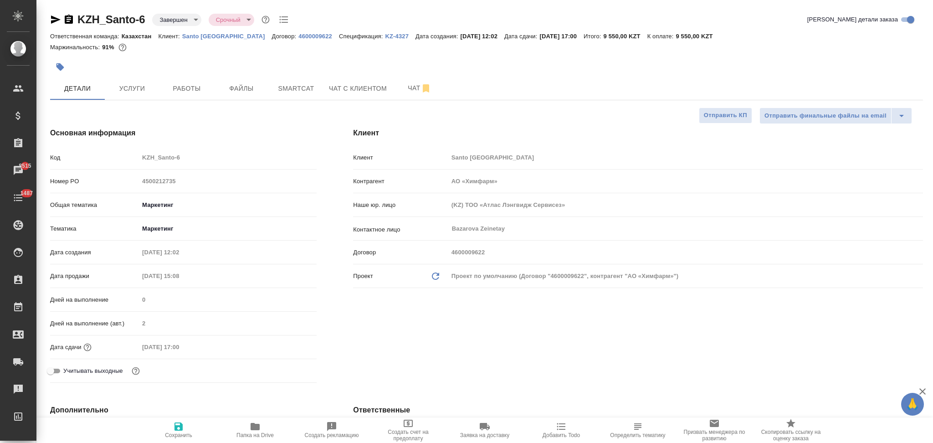
type textarea "x"
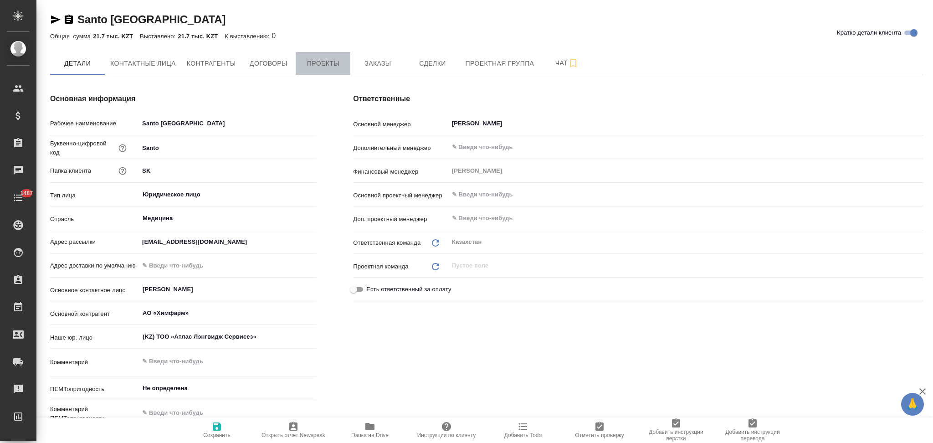
click at [325, 61] on span "Проекты" at bounding box center [323, 63] width 44 height 11
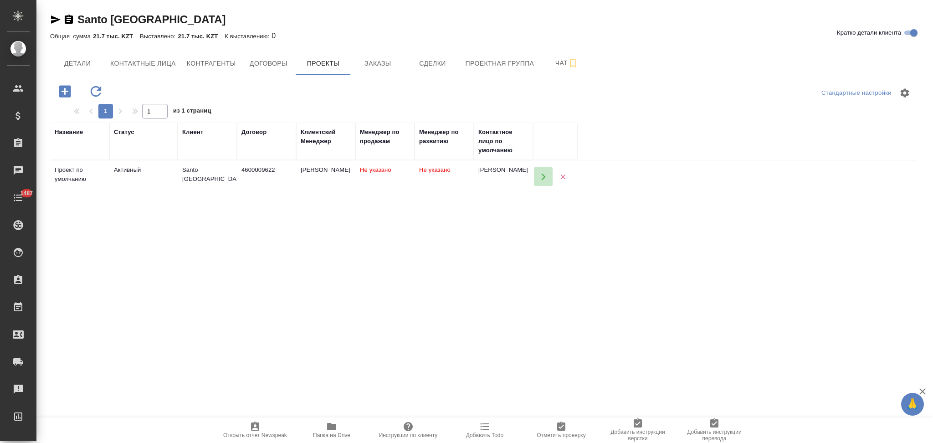
click at [538, 181] on button "button" at bounding box center [543, 176] width 19 height 19
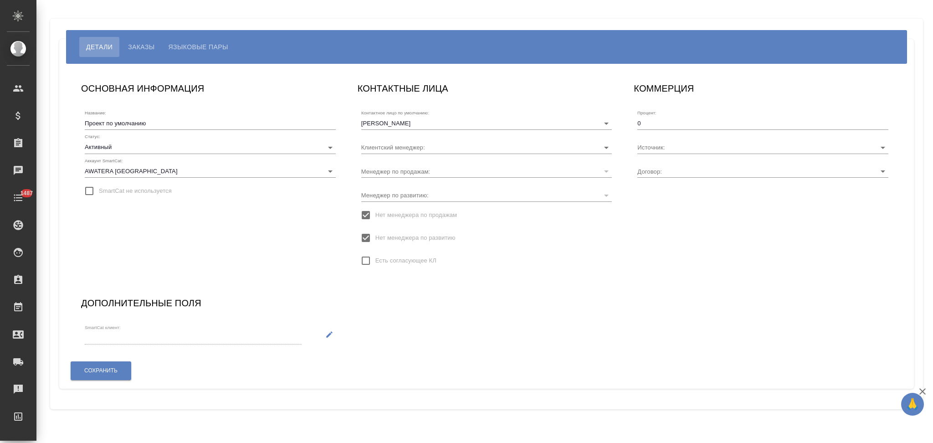
type input "4600009622"
type input "[PERSON_NAME]"
click at [654, 145] on input "Источник:" at bounding box center [748, 147] width 222 height 12
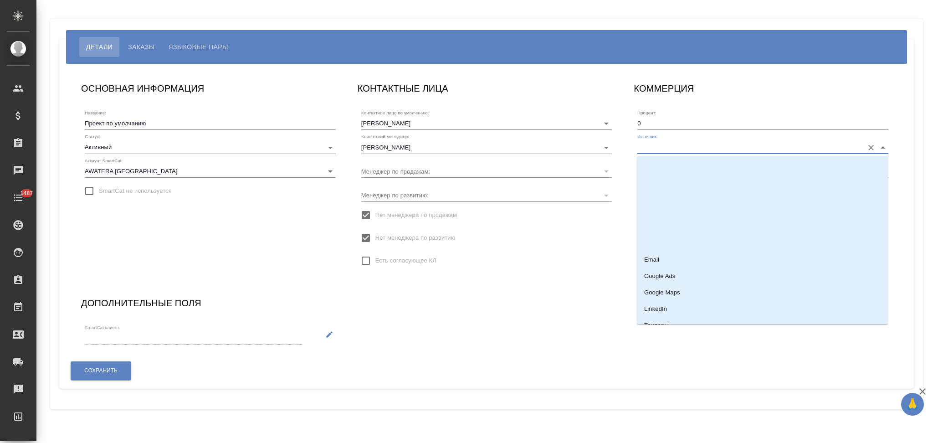
scroll to position [260, 0]
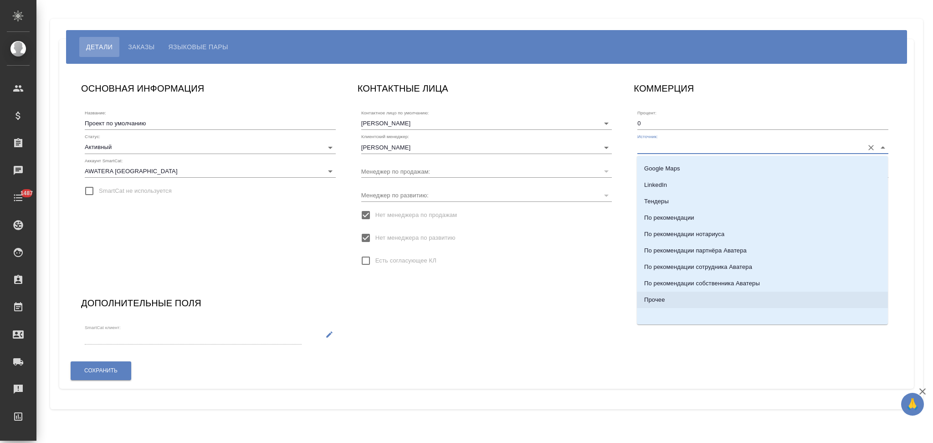
click at [659, 294] on li "Прочее" at bounding box center [762, 299] width 251 height 16
type input "Прочее"
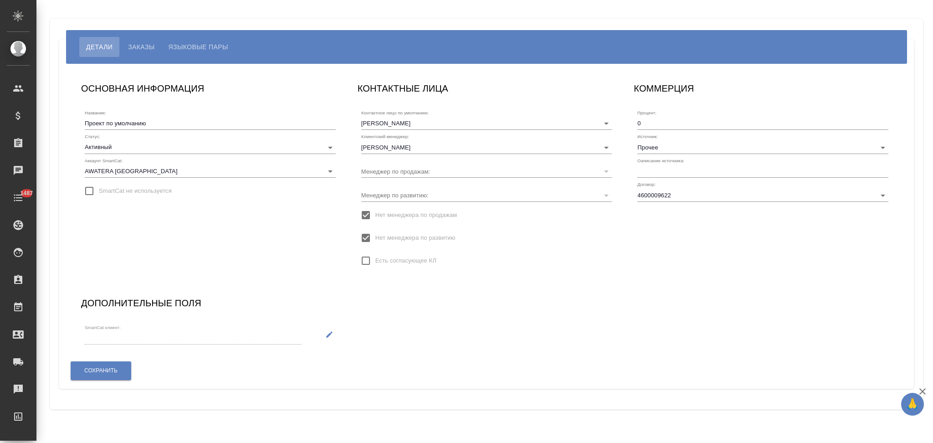
click at [666, 162] on label "Оаписание источника:" at bounding box center [660, 160] width 47 height 5
click at [662, 174] on input "text" at bounding box center [762, 171] width 251 height 13
type input "Клиент от Сейла"
click at [104, 371] on span "Сохранить" at bounding box center [100, 371] width 33 height 8
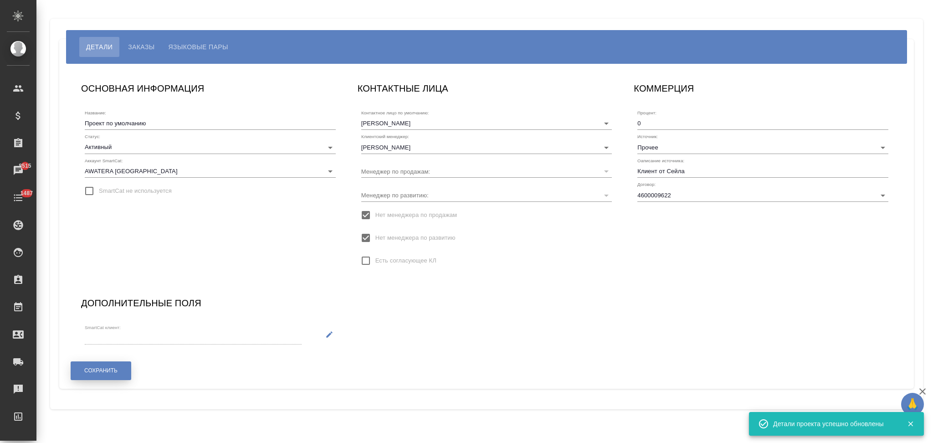
click at [104, 371] on span "Сохранить" at bounding box center [100, 371] width 33 height 8
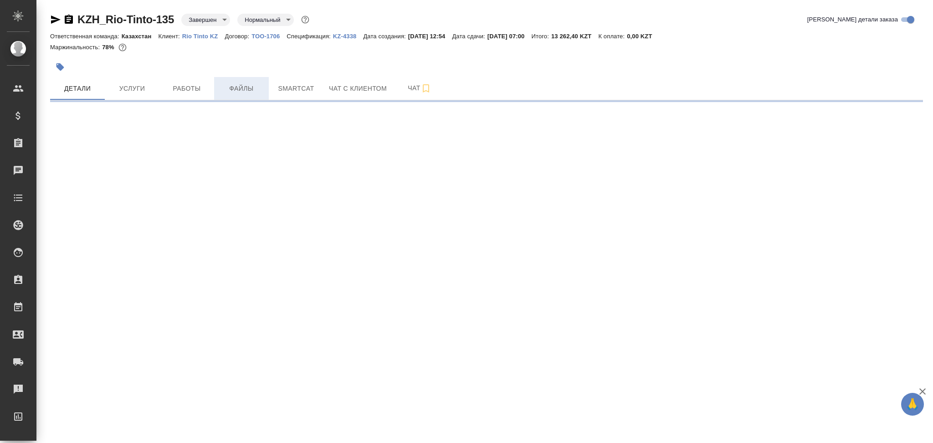
select select "RU"
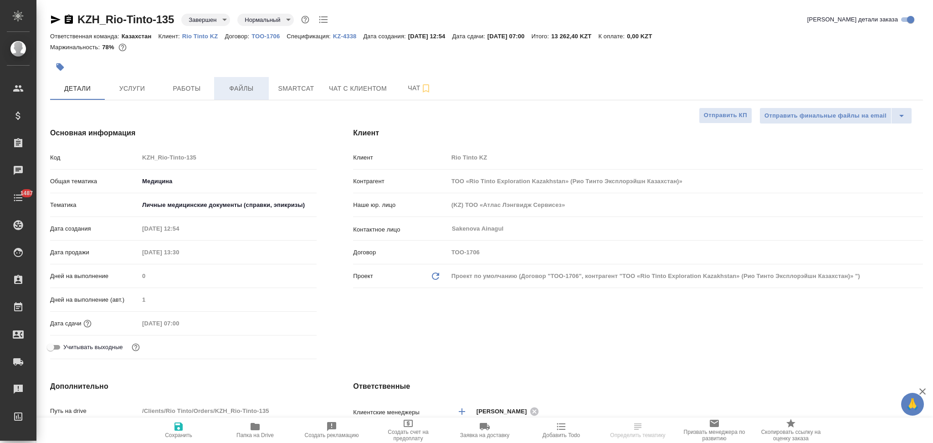
type input "ТОО «Rio Tinto Exploration Kazakhstan» (Рио Тинто Эксплорэйшн Казахстан)»"
type textarea "x"
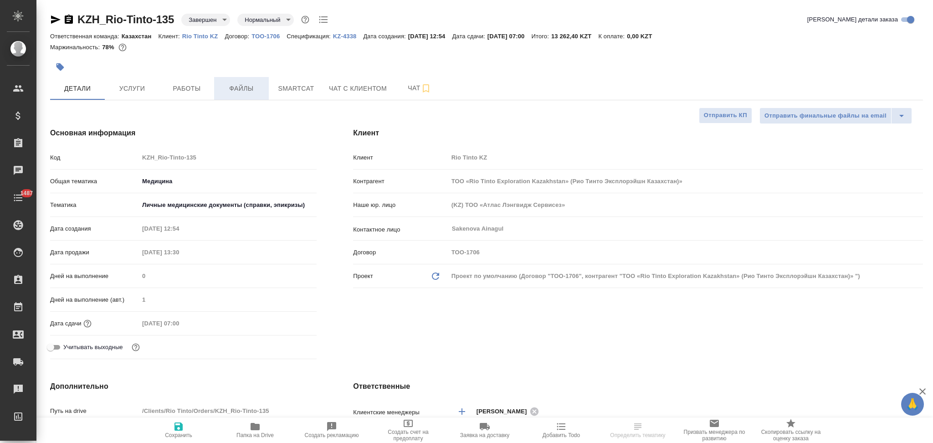
type textarea "x"
type input "ТОО «Rio Tinto Exploration Kazakhstan» (Рио Тинто Эксплорэйшн Казахстан)»"
type textarea "x"
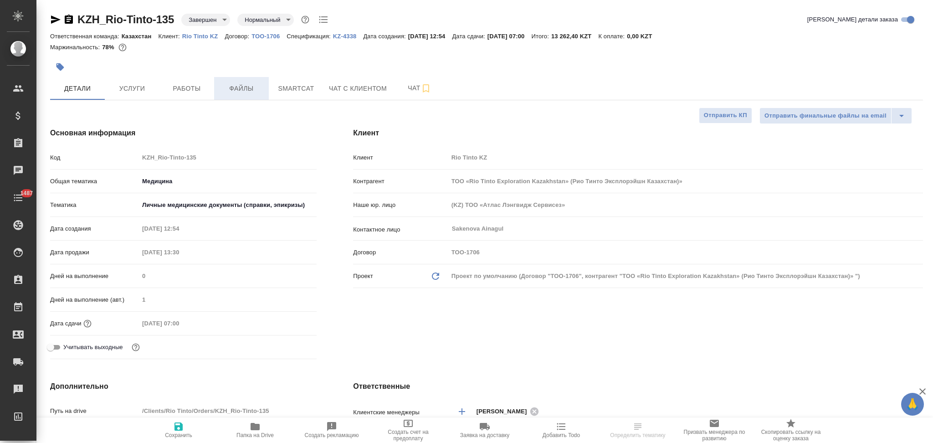
type textarea "x"
click at [199, 36] on p "Rio Tinto KZ" at bounding box center [203, 36] width 43 height 7
type input "ТОО «Rio Tinto Exploration Kazakhstan» (Рио Тинто Эксплорэйшн Казахстан)»"
type textarea "x"
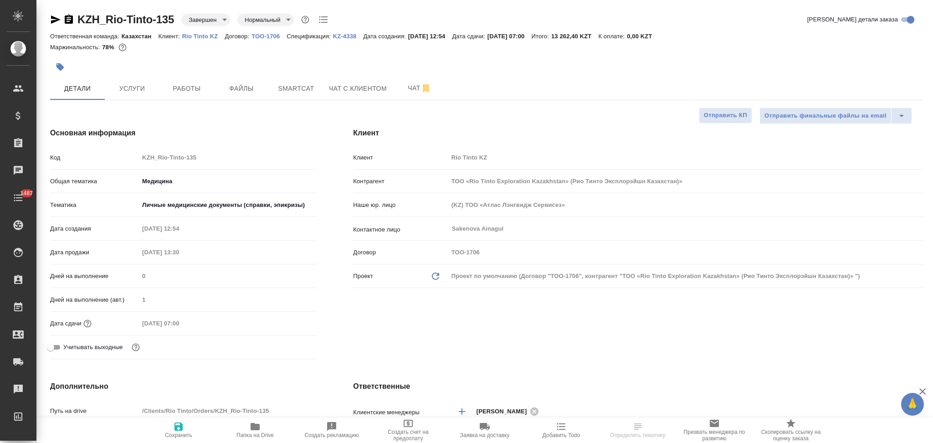
type textarea "x"
select select "RU"
type textarea "x"
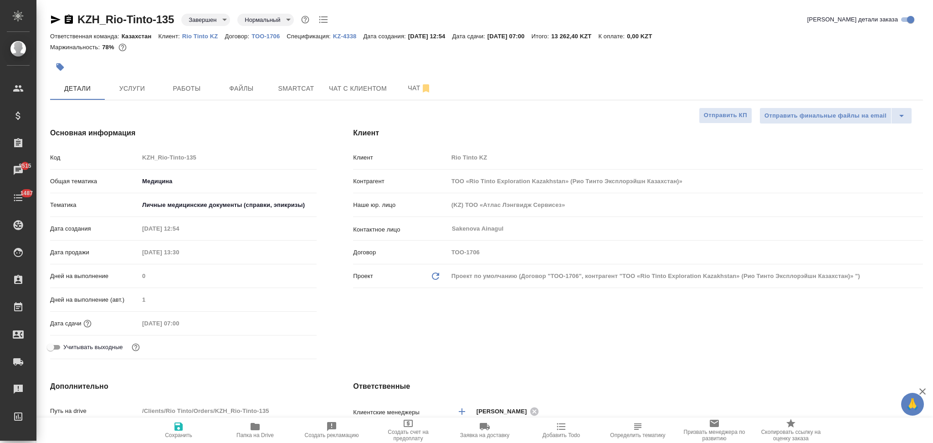
type input "ТОО «Rio Tinto Exploration Kazakhstan» (Рио Тинто Эксплорэйшн Казахстан)»"
type textarea "x"
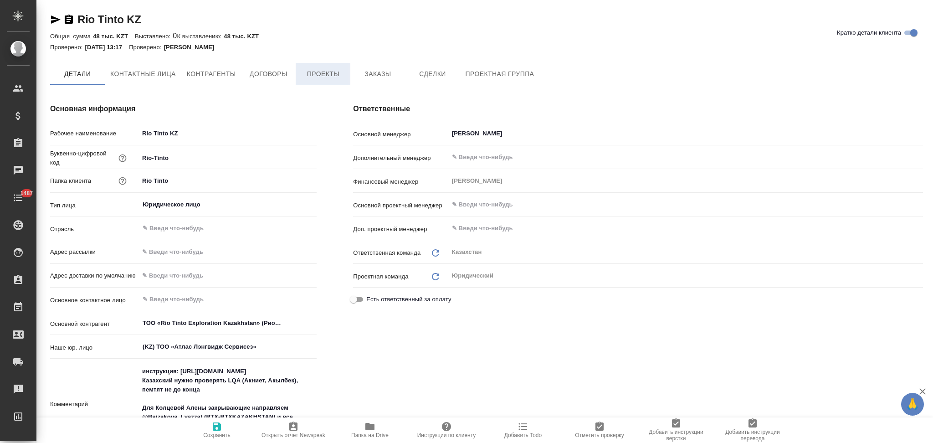
click at [326, 72] on span "Проекты" at bounding box center [323, 73] width 44 height 11
type input "ТОО «Rio Tinto Exploration Kazakhstan» (Рио Тинто Эксплорэйшн Казахстан)»"
type textarea "x"
type input "ТОО «Rio Tinto Exploration Kazakhstan» (Рио Тинто Эксплорэйшн Казахстан)»"
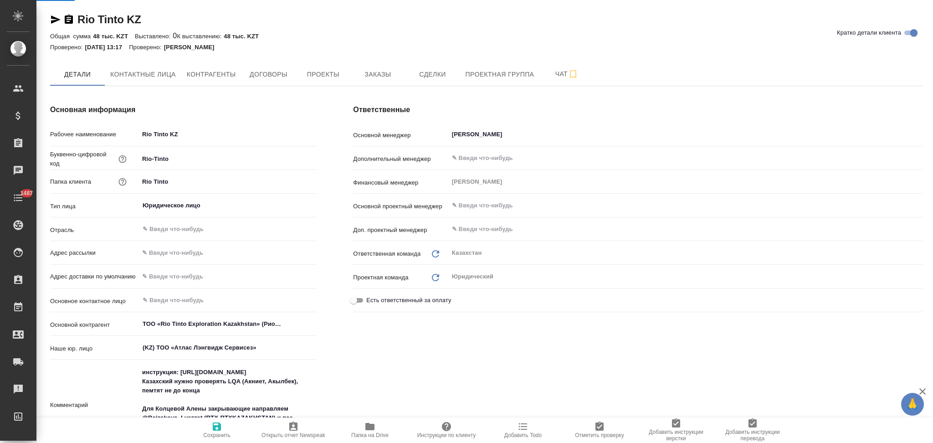
type textarea "x"
type input "ТОО «Rio Tinto Exploration Kazakhstan» (Рио Тинто Эксплорэйшн Казахстан)»"
type textarea "x"
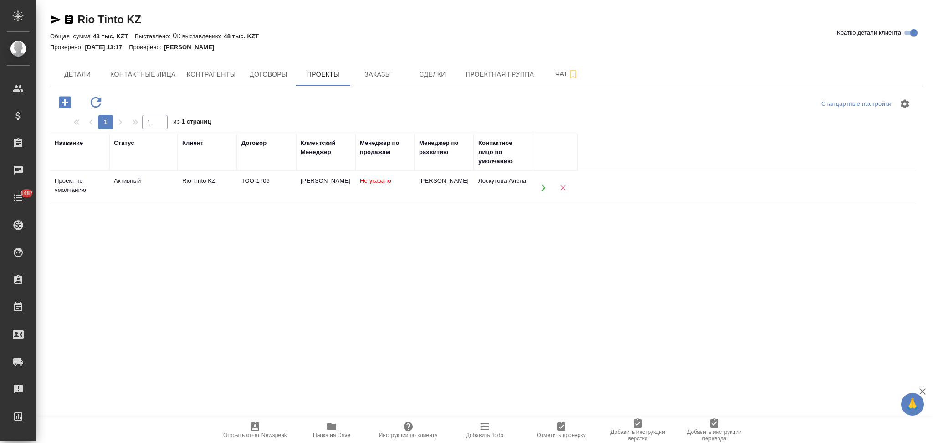
click at [542, 188] on icon "button" at bounding box center [543, 188] width 8 height 8
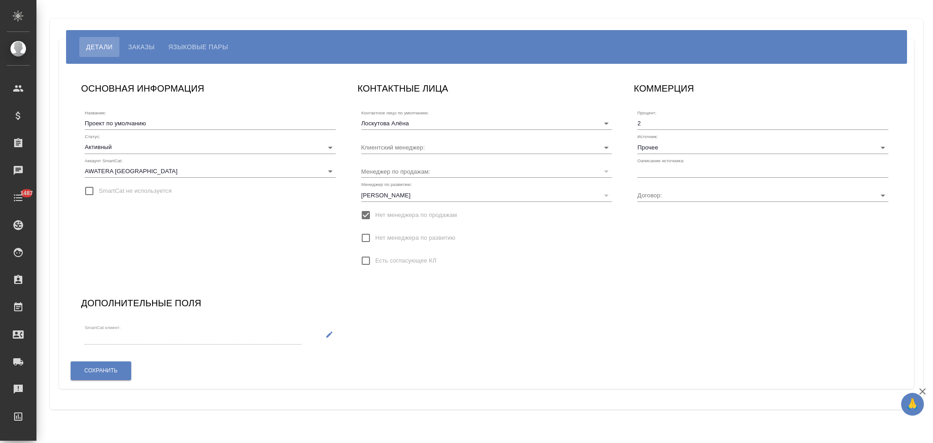
type input "ТОО-1706"
type input "[PERSON_NAME]"
click at [222, 43] on span "Языковые пары" at bounding box center [199, 46] width 60 height 11
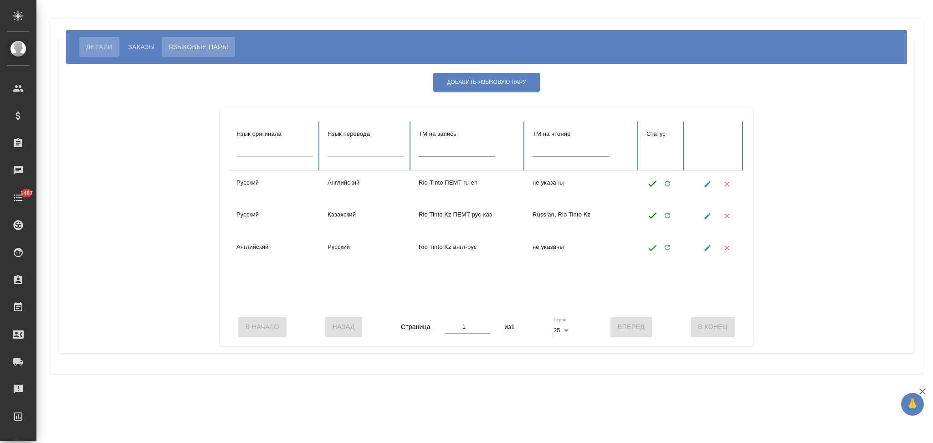
click at [103, 46] on span "Детали" at bounding box center [99, 46] width 26 height 11
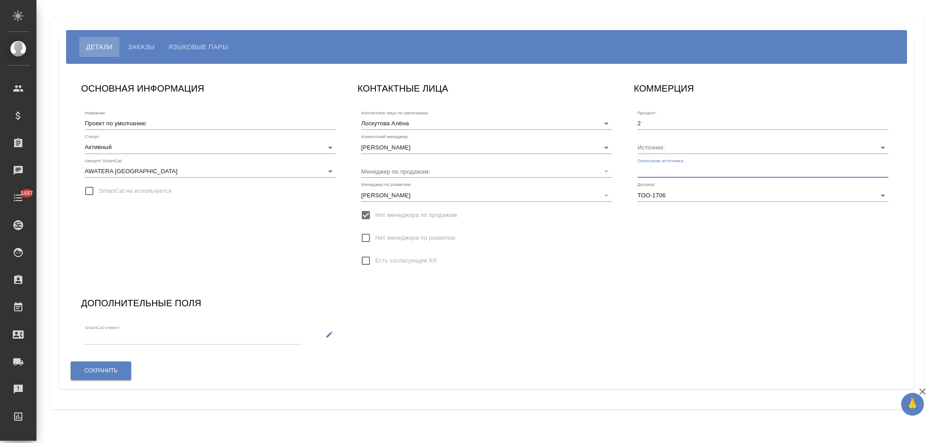
click at [665, 172] on input "text" at bounding box center [762, 171] width 251 height 13
type input "Клиент от Сейла"
type input "Прочее"
click at [121, 368] on button "Сохранить" at bounding box center [101, 370] width 61 height 19
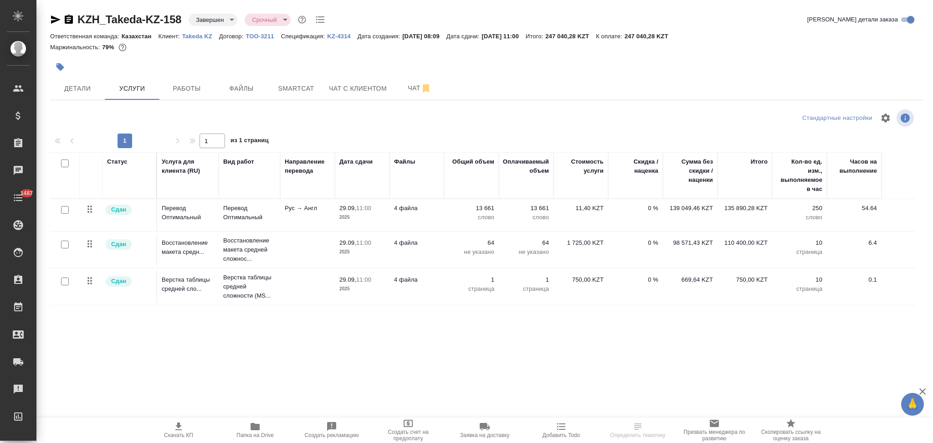
click at [200, 38] on p "Takeda KZ" at bounding box center [200, 36] width 37 height 7
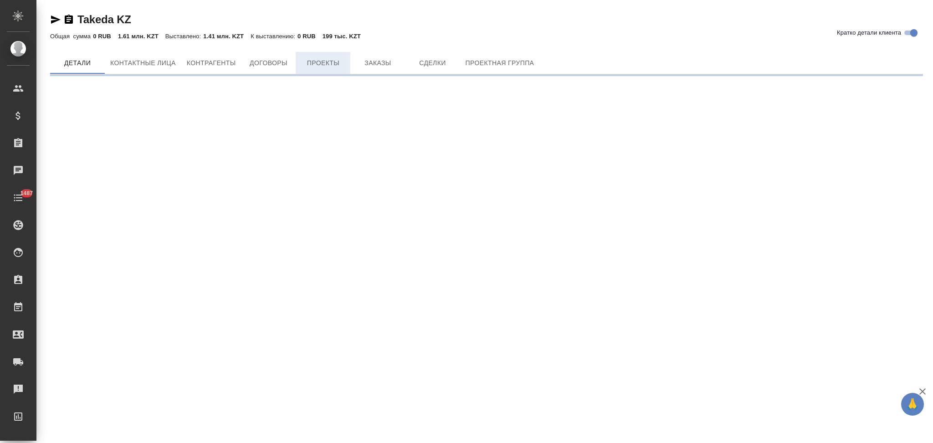
click at [319, 66] on span "Проекты" at bounding box center [323, 62] width 44 height 11
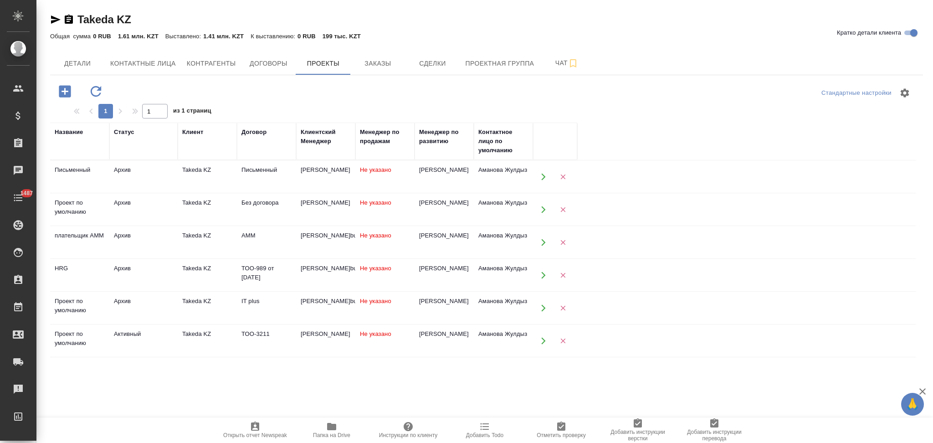
click at [540, 339] on icon "button" at bounding box center [543, 341] width 8 height 8
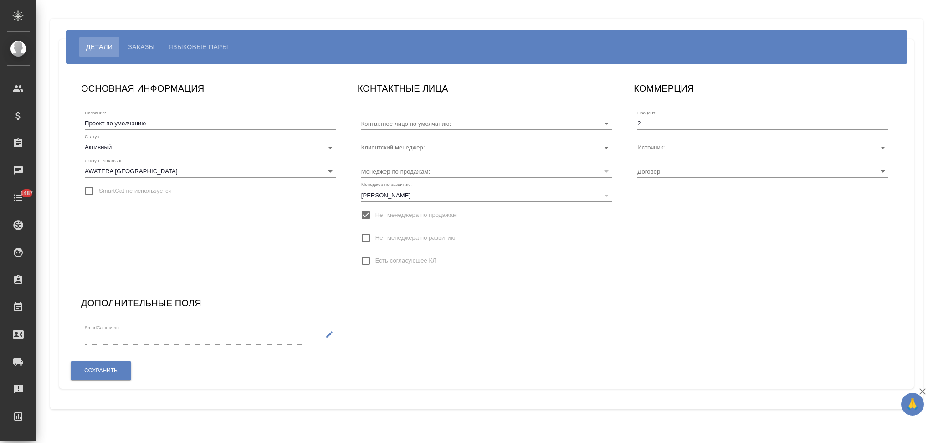
type input "Аманова Жулдыз"
type input "ТОО-3211"
type input "[PERSON_NAME]"
click at [672, 148] on input "Источник:" at bounding box center [748, 147] width 222 height 12
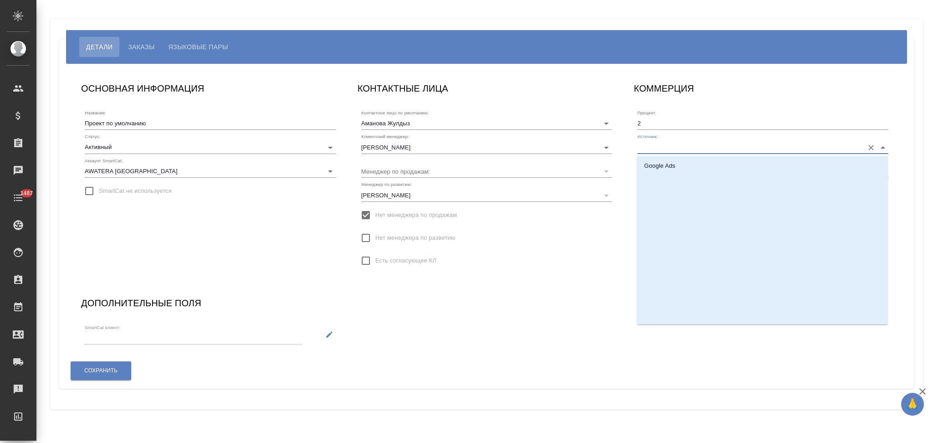
scroll to position [260, 0]
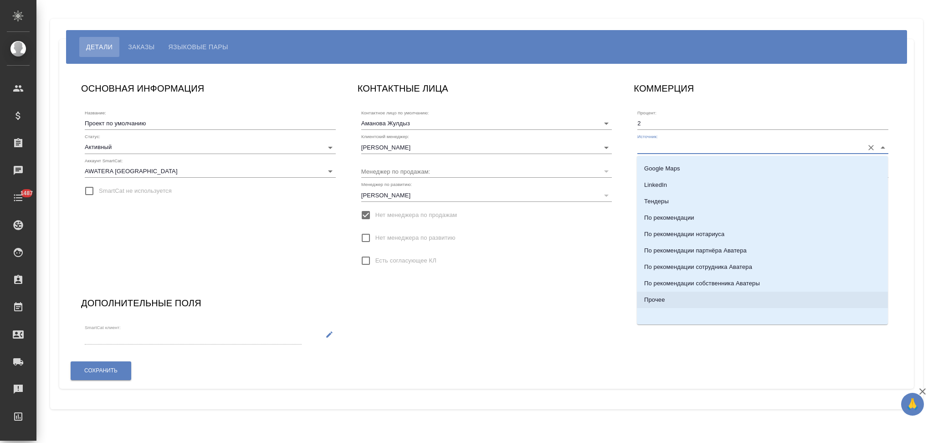
click at [668, 296] on li "Прочее" at bounding box center [762, 299] width 251 height 16
type input "Прочее"
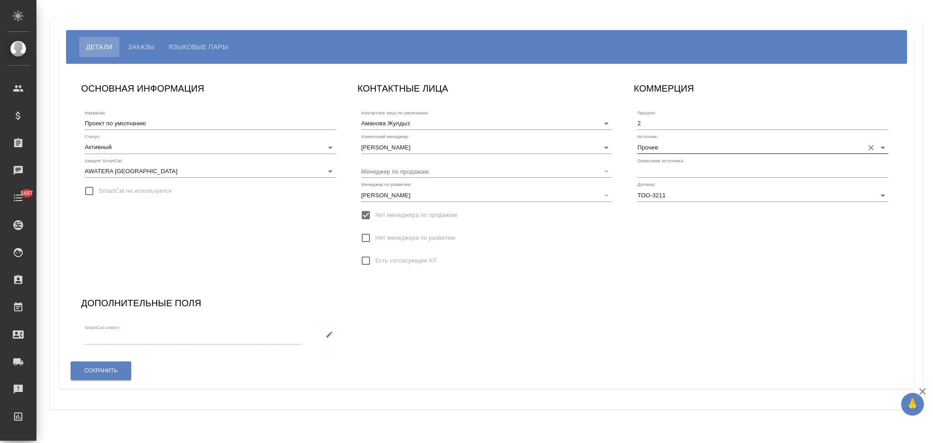
click at [661, 166] on input "text" at bounding box center [762, 171] width 251 height 13
type input "Клиент от Сейла"
click at [109, 365] on button "Сохранить" at bounding box center [101, 370] width 61 height 19
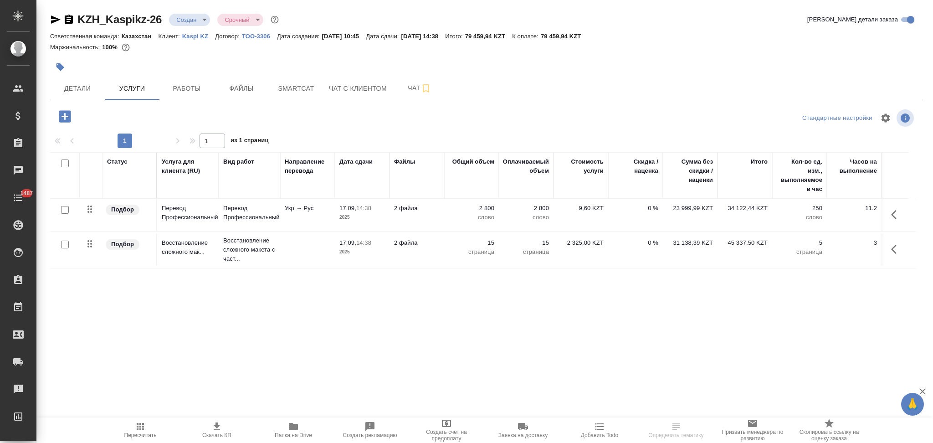
click at [192, 38] on p "Kaspi KZ" at bounding box center [198, 36] width 33 height 7
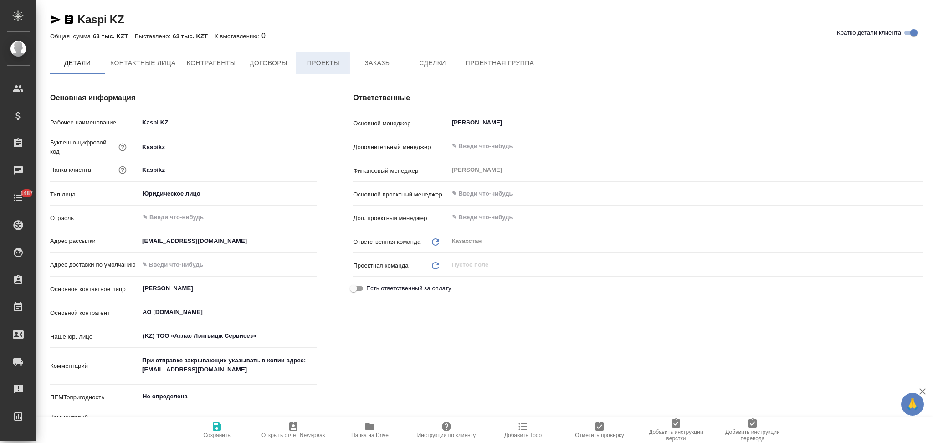
type textarea "x"
click at [319, 63] on span "Проекты" at bounding box center [323, 62] width 44 height 11
type textarea "x"
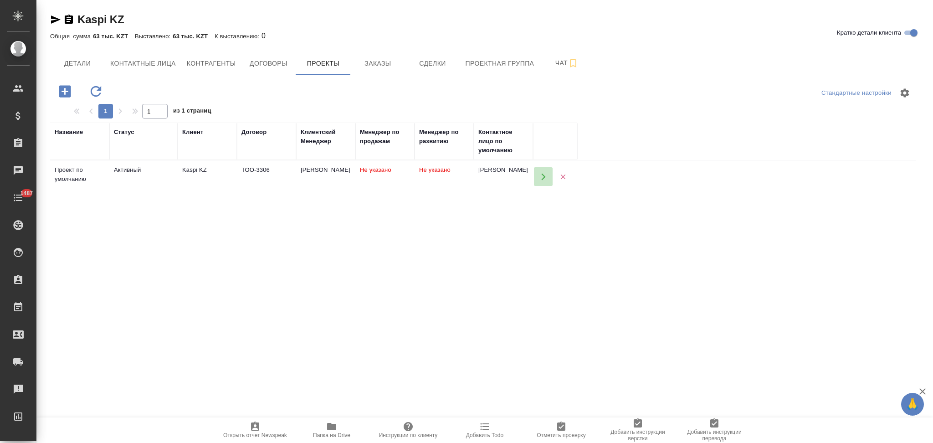
click at [539, 177] on icon "button" at bounding box center [543, 177] width 8 height 8
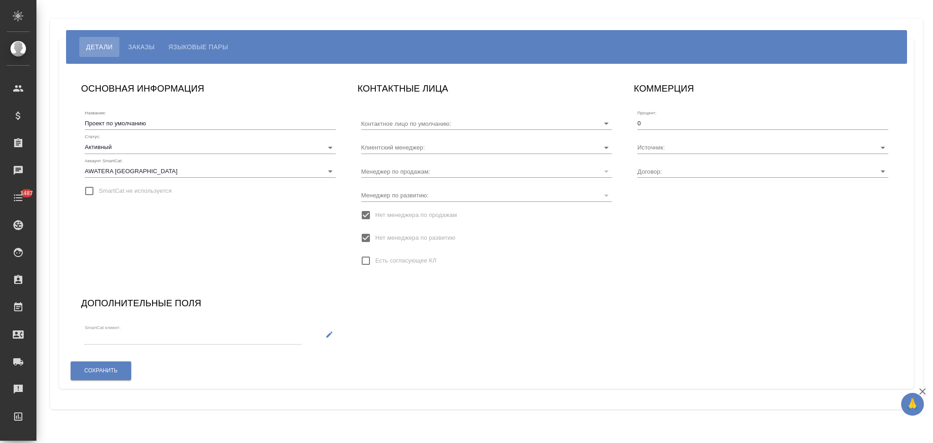
type input "Макаренко Анастасия Владимировна"
type input "ТОО-3306"
type input "Смелков Никита"
click at [664, 148] on input "Источник:" at bounding box center [748, 147] width 222 height 12
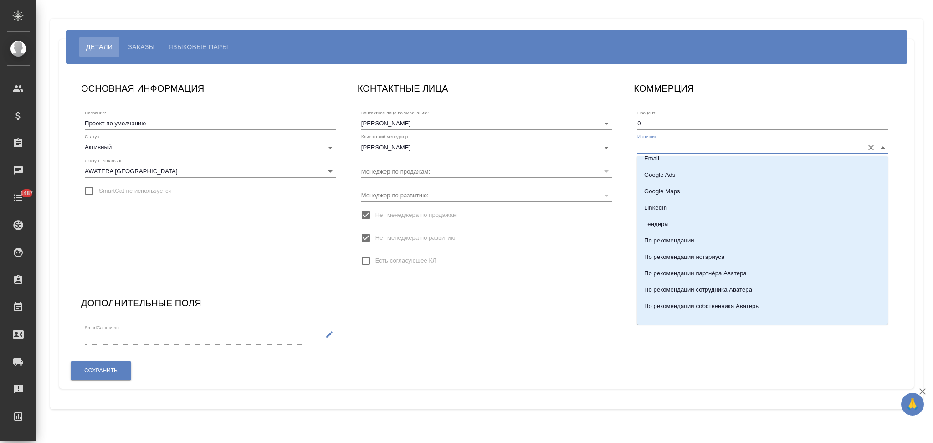
scroll to position [260, 0]
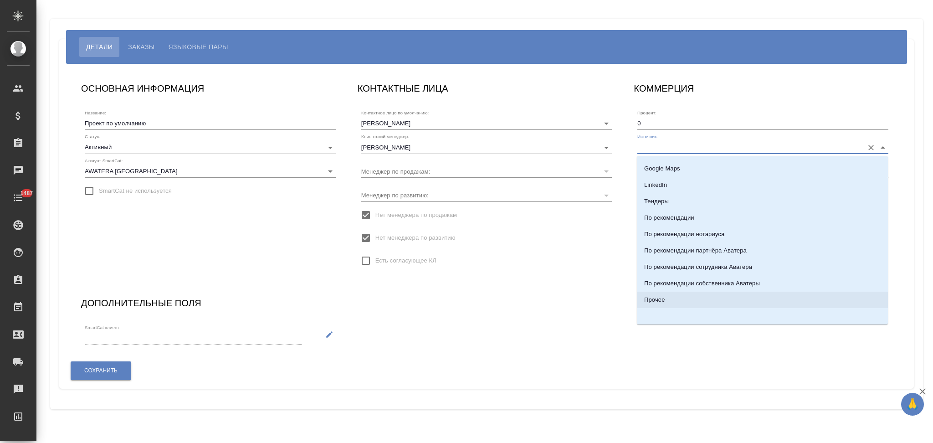
click at [682, 298] on li "Прочее" at bounding box center [762, 299] width 251 height 16
type input "Прочее"
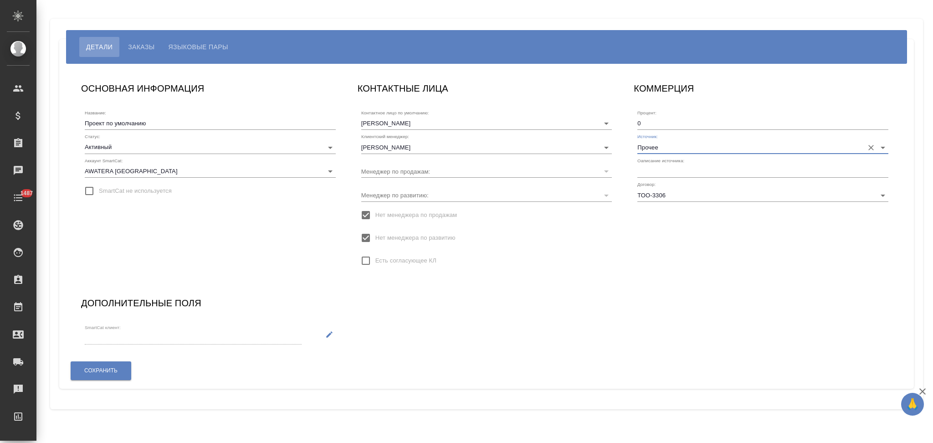
click at [665, 172] on input "text" at bounding box center [762, 171] width 251 height 13
type input "Клиент от Сейла"
click at [121, 366] on button "Сохранить" at bounding box center [101, 370] width 61 height 19
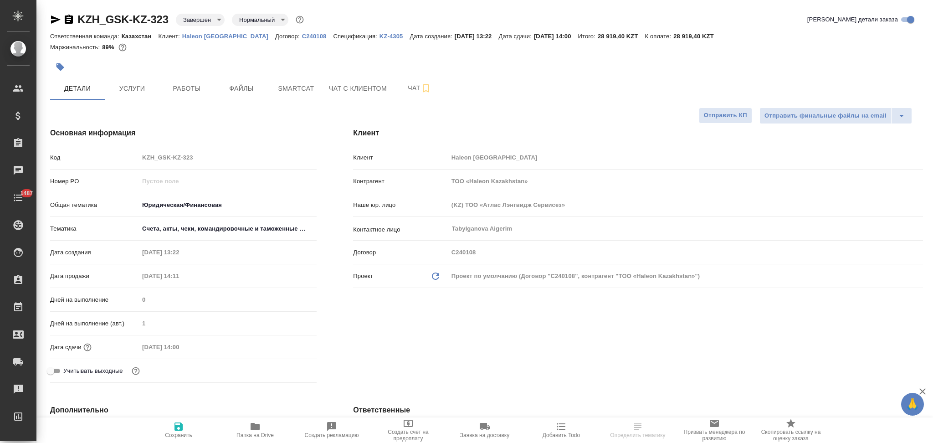
select select "RU"
click at [200, 35] on p "Haleon Kazakhstan" at bounding box center [228, 36] width 93 height 7
select select "RU"
type textarea "x"
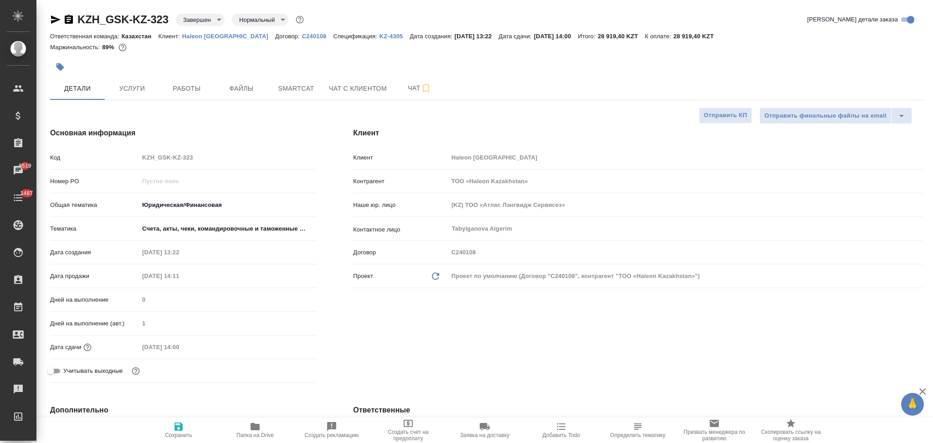
type textarea "x"
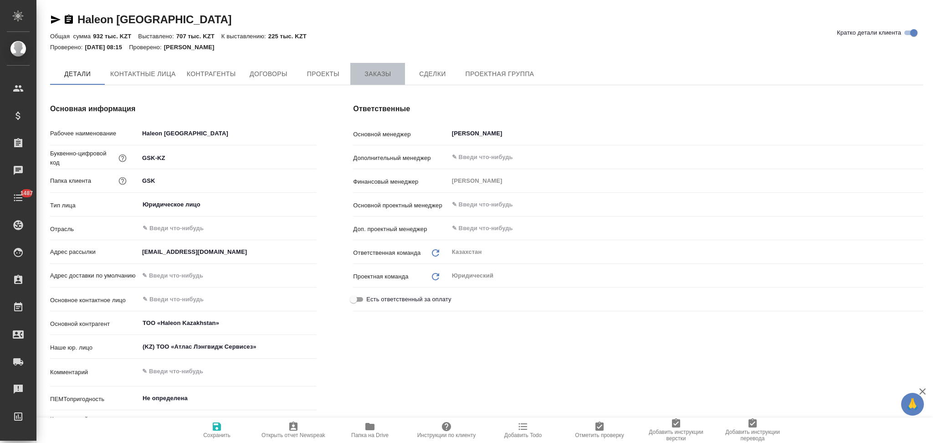
click at [379, 72] on span "Заказы" at bounding box center [378, 73] width 44 height 11
type textarea "x"
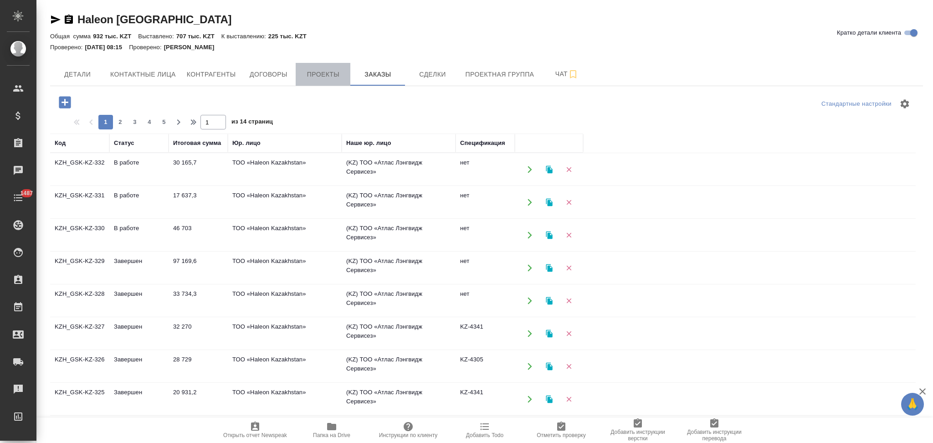
click at [322, 73] on span "Проекты" at bounding box center [323, 74] width 44 height 11
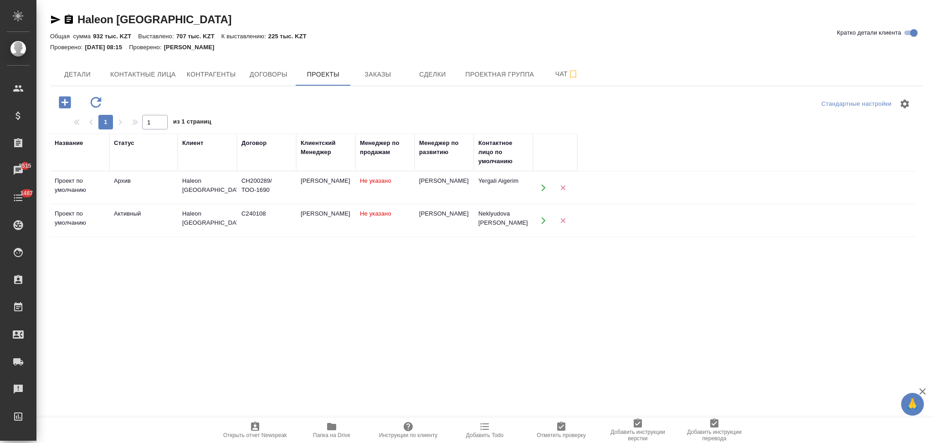
click at [542, 220] on icon "button" at bounding box center [543, 220] width 8 height 8
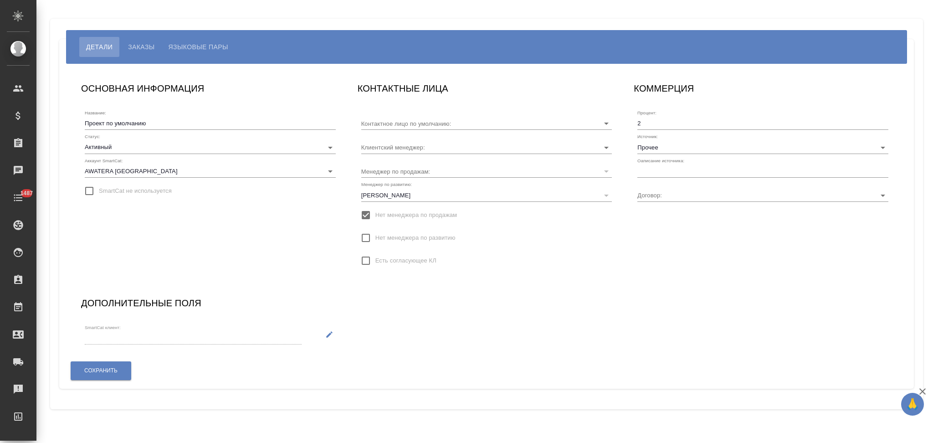
type input "Neklyudova [PERSON_NAME]"
type input "С240108"
type input "[PERSON_NAME]"
click at [667, 175] on input "text" at bounding box center [762, 171] width 251 height 13
type input "Клиент от Сейла"
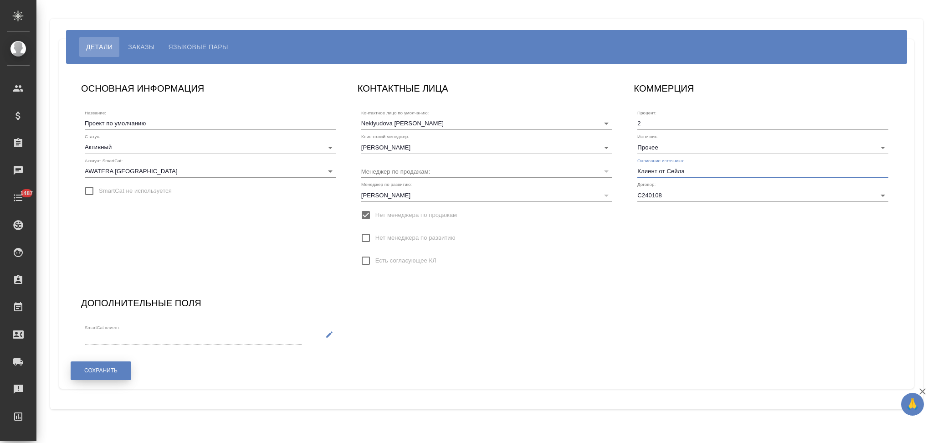
click at [109, 368] on span "Сохранить" at bounding box center [100, 371] width 33 height 8
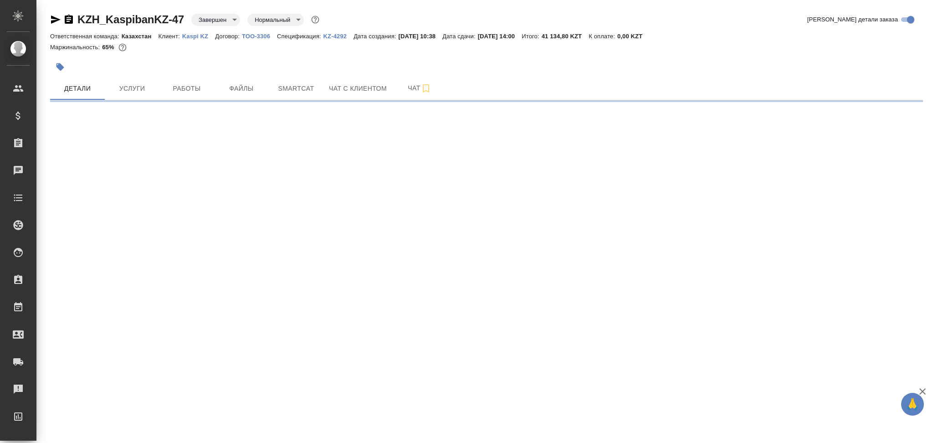
select select "RU"
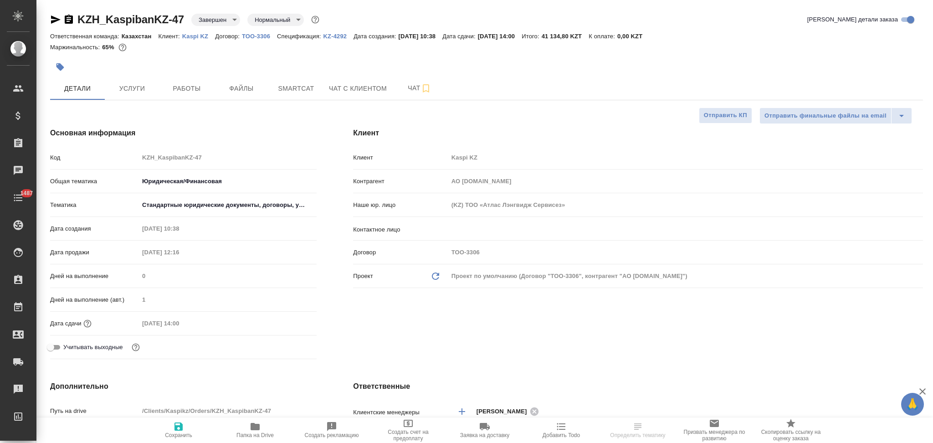
type textarea "x"
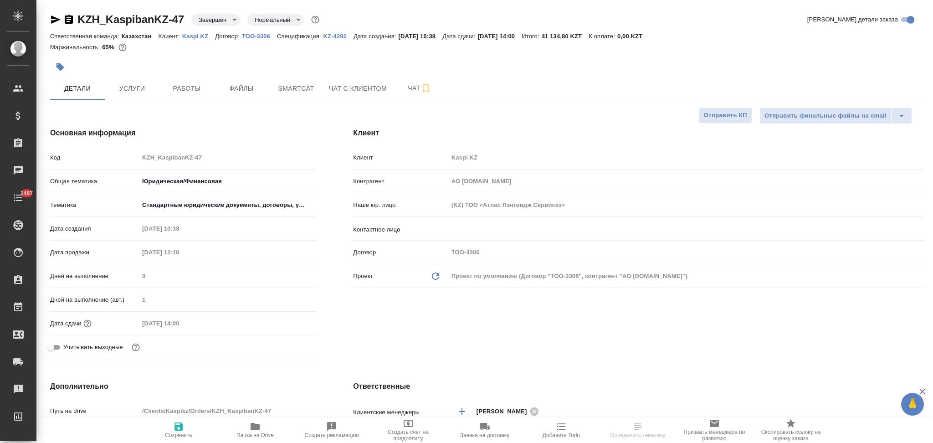
type textarea "x"
click at [188, 37] on p "Kaspi KZ" at bounding box center [198, 36] width 33 height 7
type textarea "x"
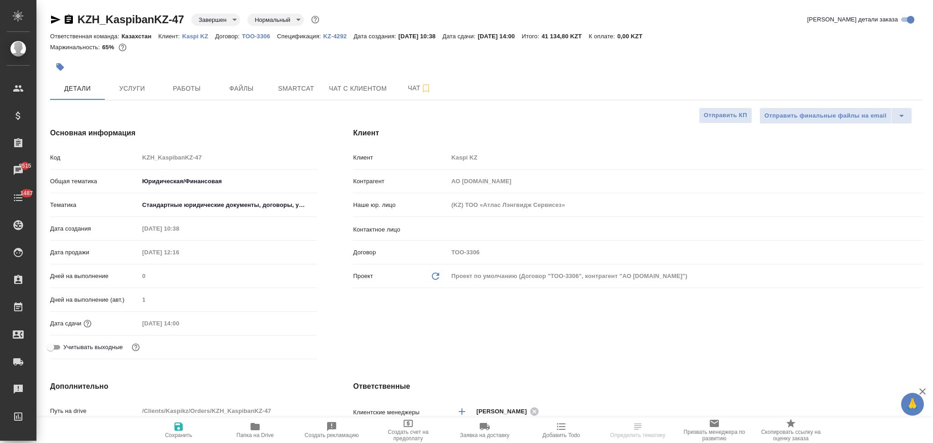
type textarea "x"
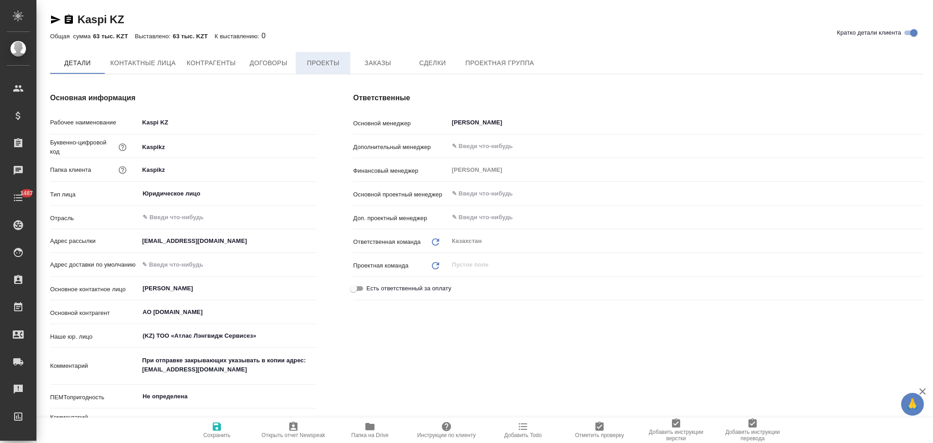
type textarea "x"
click at [323, 65] on span "Проекты" at bounding box center [323, 63] width 44 height 11
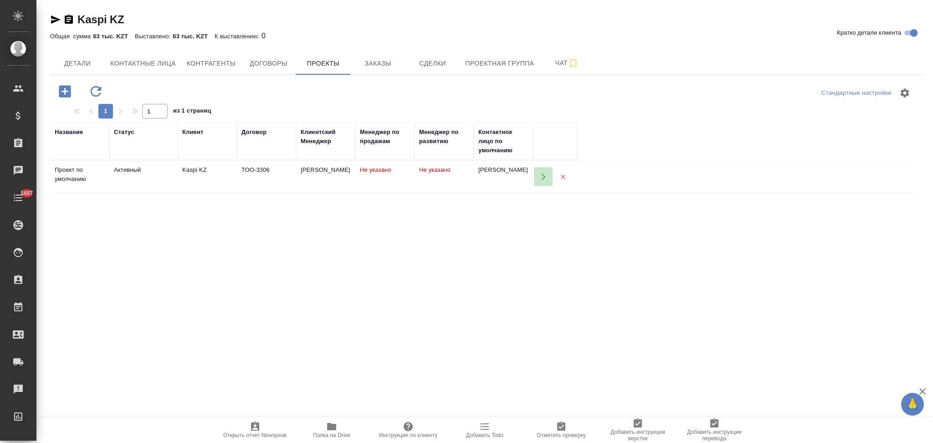
click at [540, 179] on icon "button" at bounding box center [543, 177] width 8 height 8
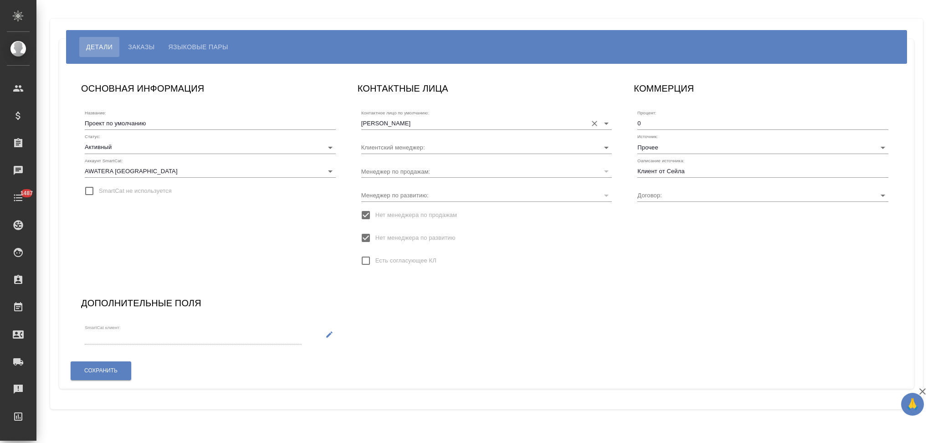
type input "ТОО-3306"
type input "[PERSON_NAME]"
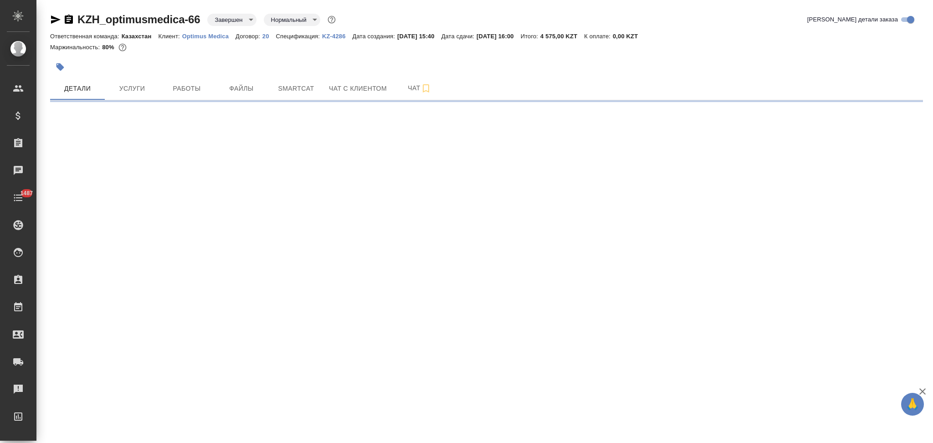
select select "RU"
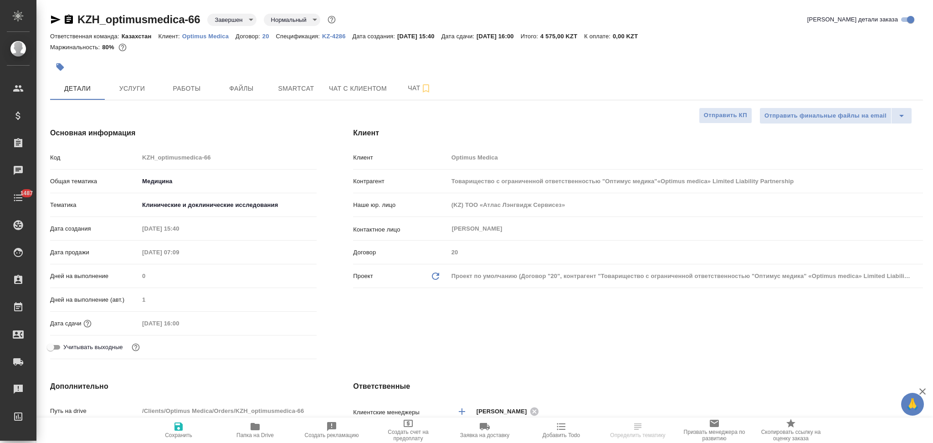
type input "Товарищество с ограниченной ответственностью "Оптимус медика"«Optimus medica» L…"
type textarea "x"
click at [206, 36] on p "Optimus Medica" at bounding box center [208, 36] width 53 height 7
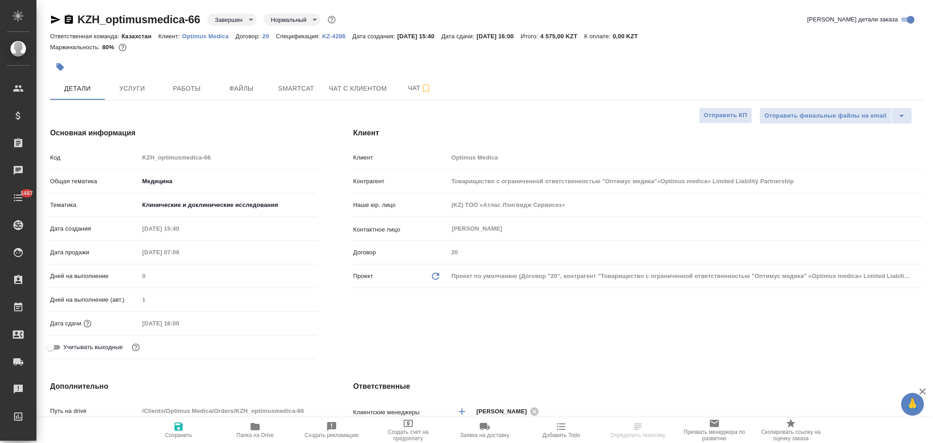
type input "Товарищество с ограниченной ответственностью "Оптимус медика"«Optimus medica» L…"
type textarea "x"
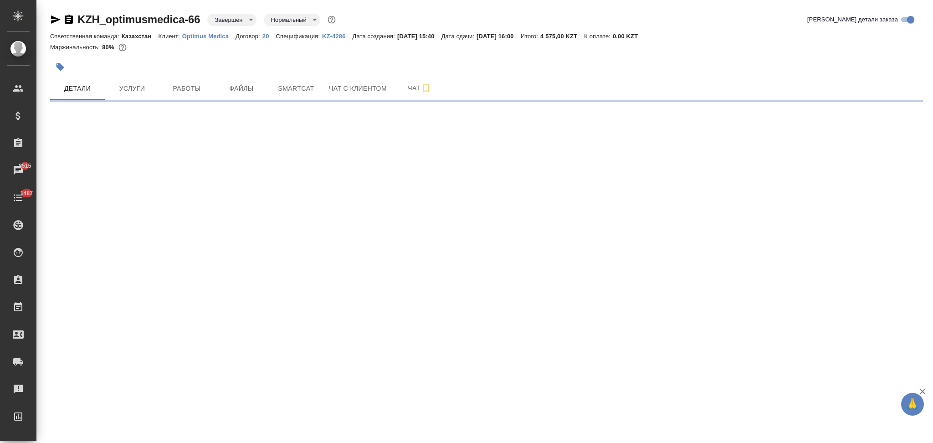
select select "RU"
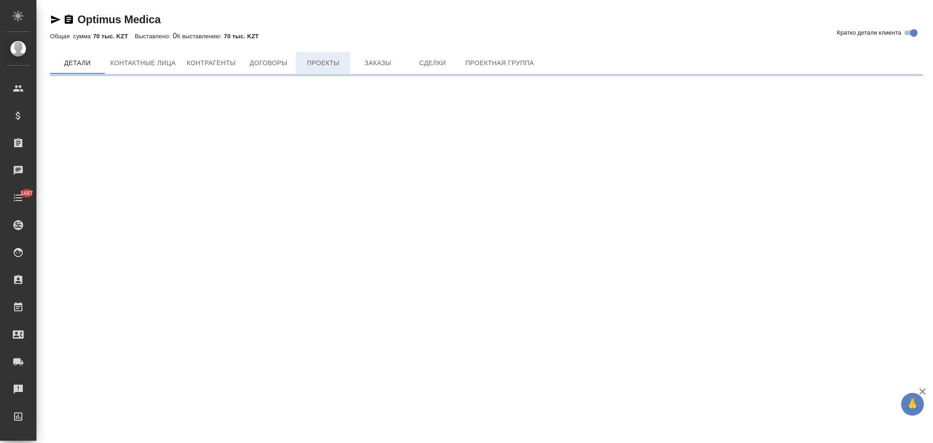
click at [315, 68] on span "Проекты" at bounding box center [323, 62] width 44 height 11
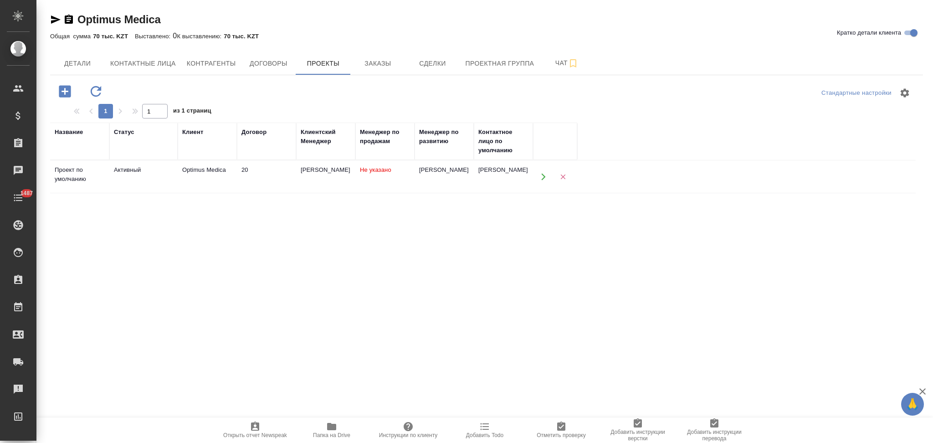
click at [548, 173] on button "button" at bounding box center [543, 176] width 19 height 19
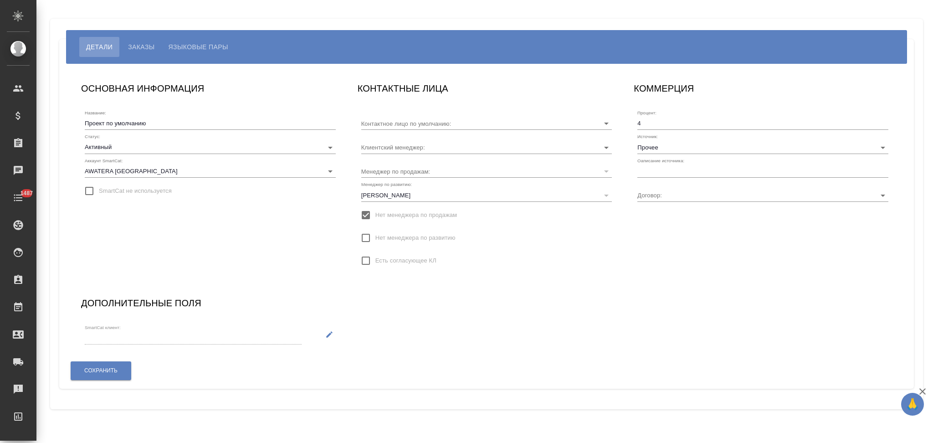
type input "[PERSON_NAME]"
type input "20"
type input "[PERSON_NAME]"
click at [645, 167] on input "text" at bounding box center [762, 171] width 251 height 13
type input "Клиент от Сейла"
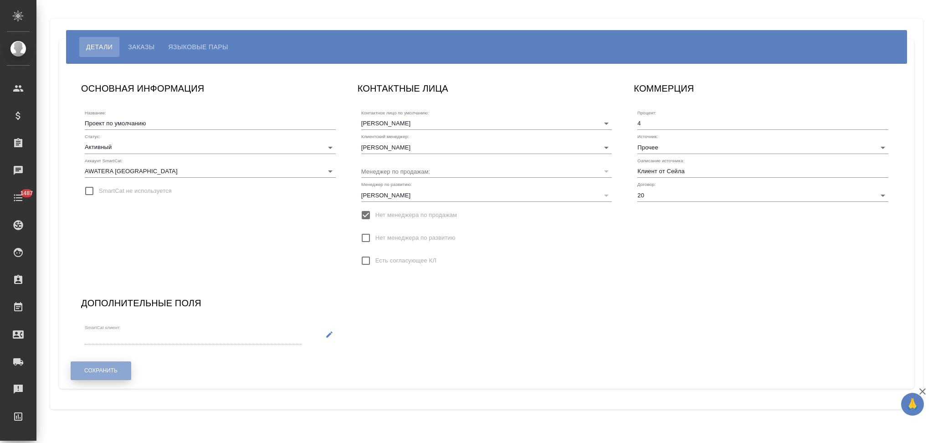
click at [107, 374] on button "Сохранить" at bounding box center [101, 370] width 61 height 19
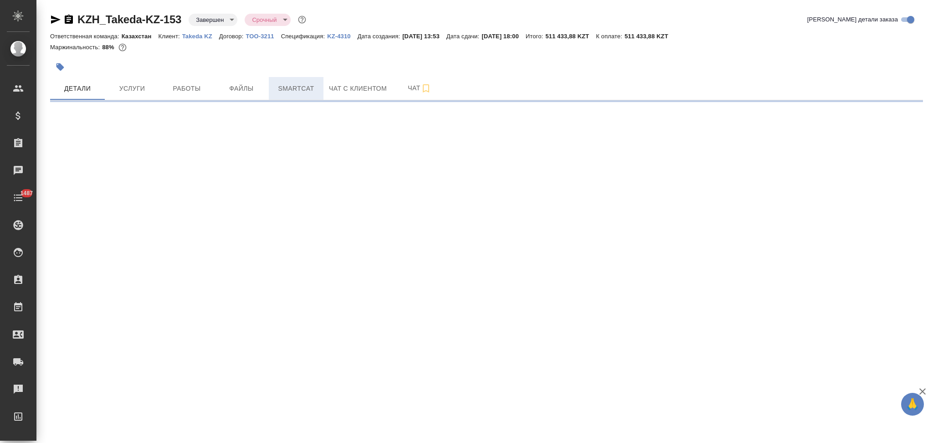
select select "RU"
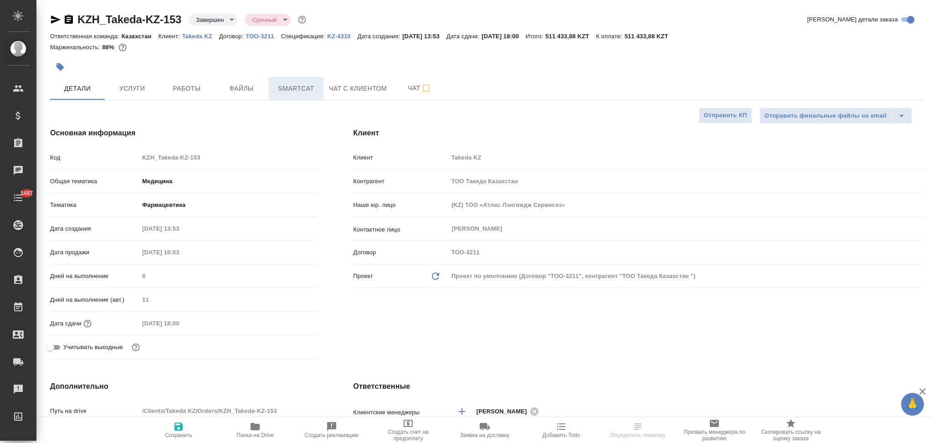
type textarea "x"
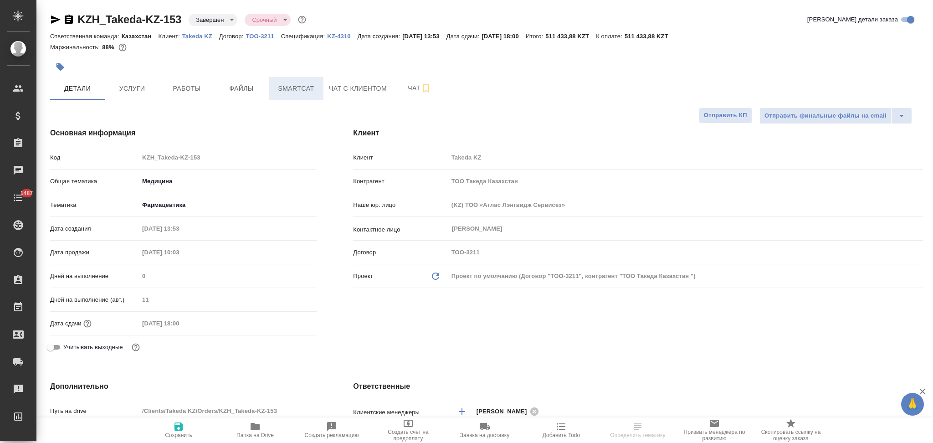
type textarea "x"
click at [191, 39] on p "Takeda KZ" at bounding box center [200, 36] width 37 height 7
type textarea "x"
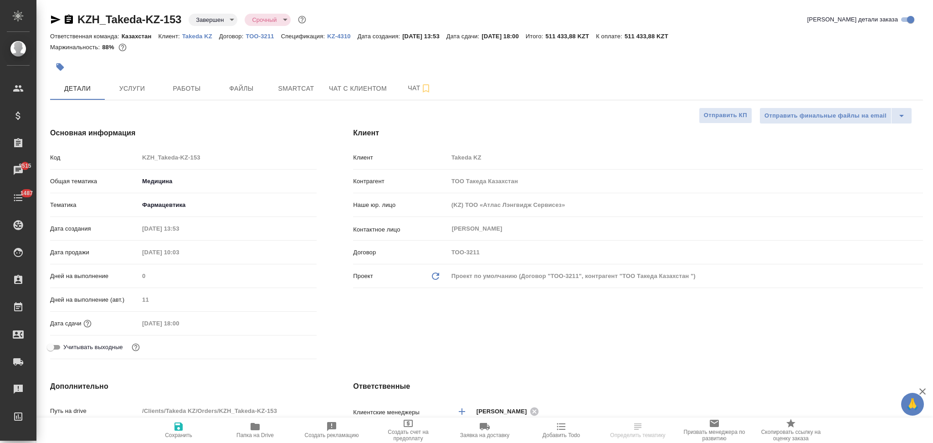
select select "RU"
type textarea "x"
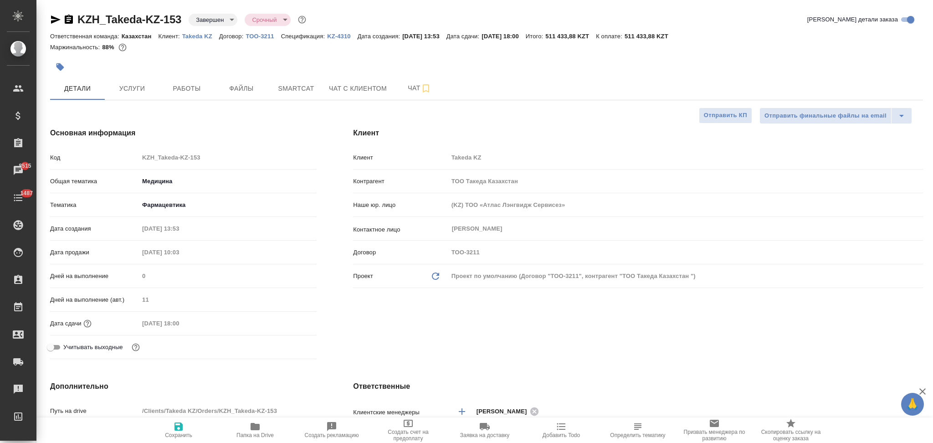
type textarea "x"
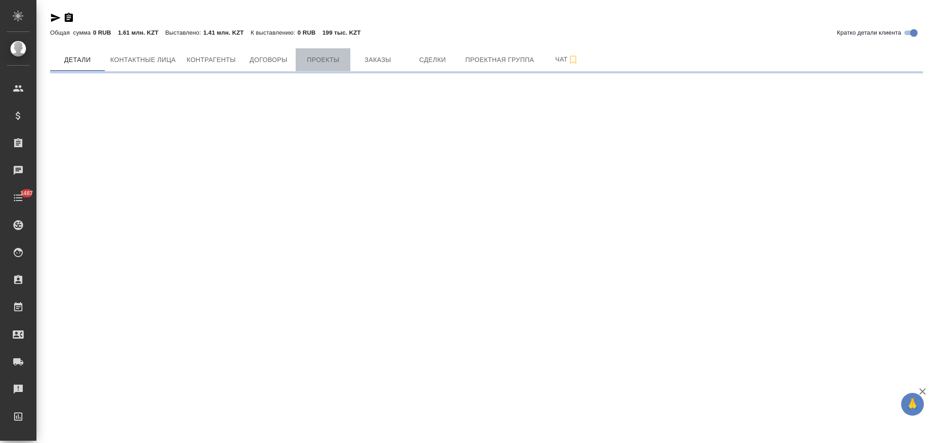
click at [317, 60] on span "Проекты" at bounding box center [323, 59] width 44 height 11
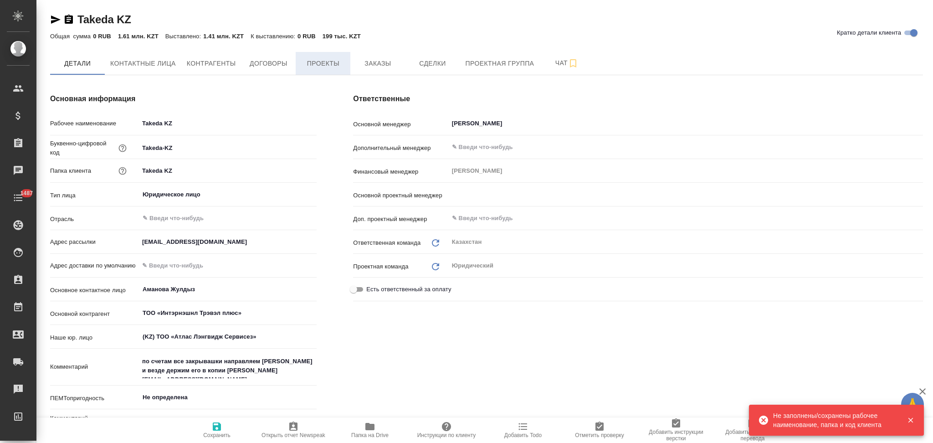
click at [321, 65] on span "Проекты" at bounding box center [323, 63] width 44 height 11
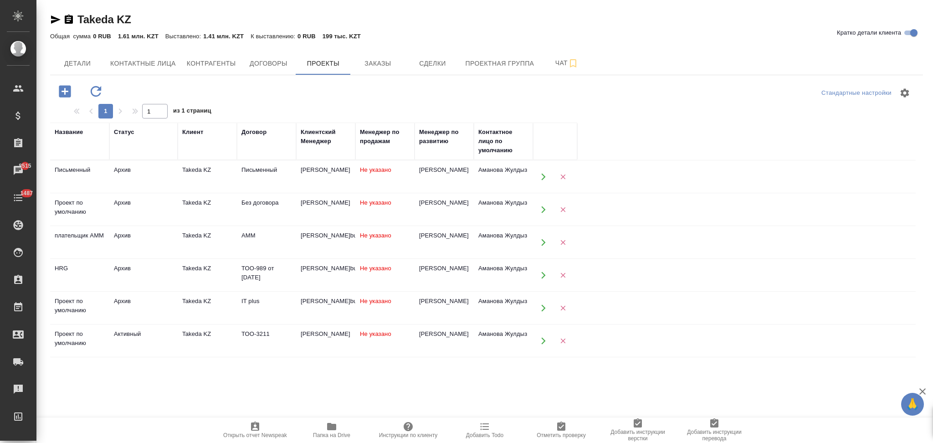
click at [544, 337] on icon "button" at bounding box center [543, 341] width 8 height 8
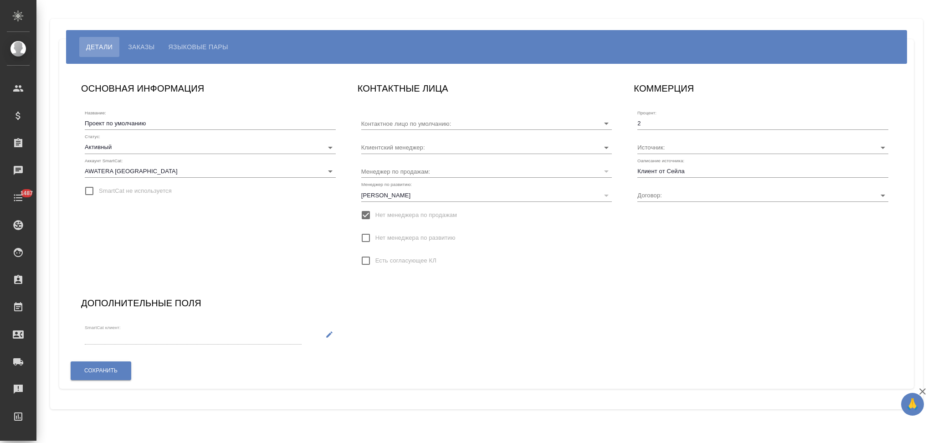
type input "Аманова Жулдыз"
type input "Прочее"
type input "ТОО-3211"
type input "[PERSON_NAME]"
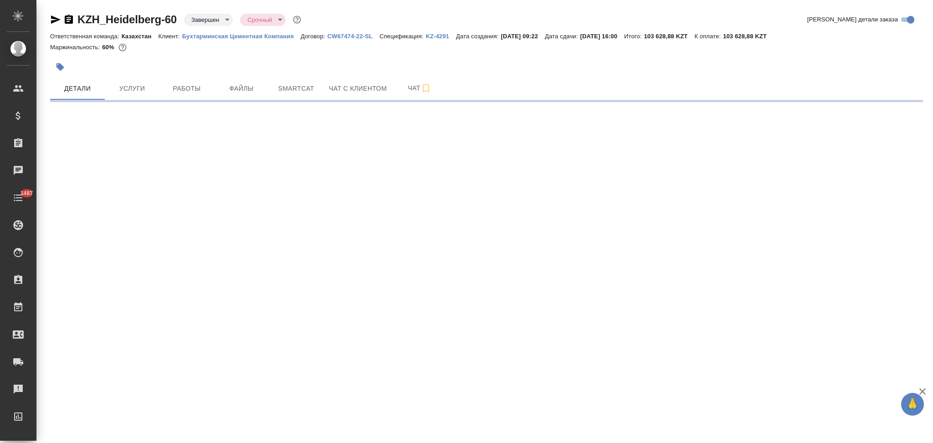
select select "RU"
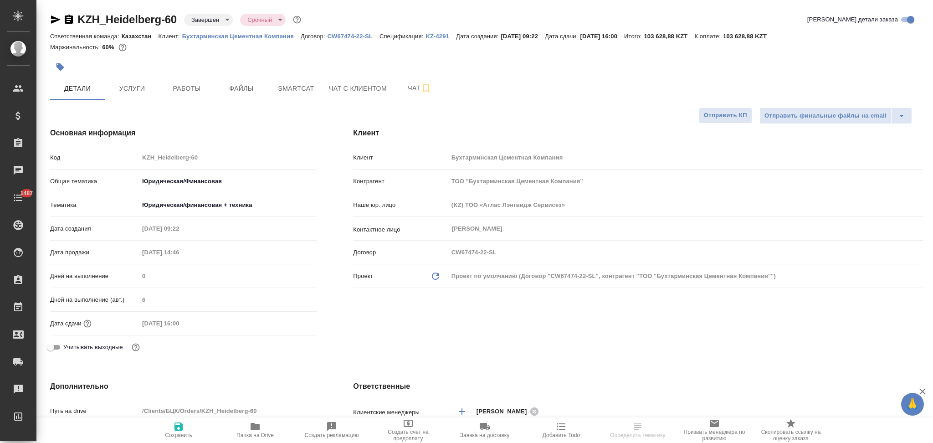
type textarea "x"
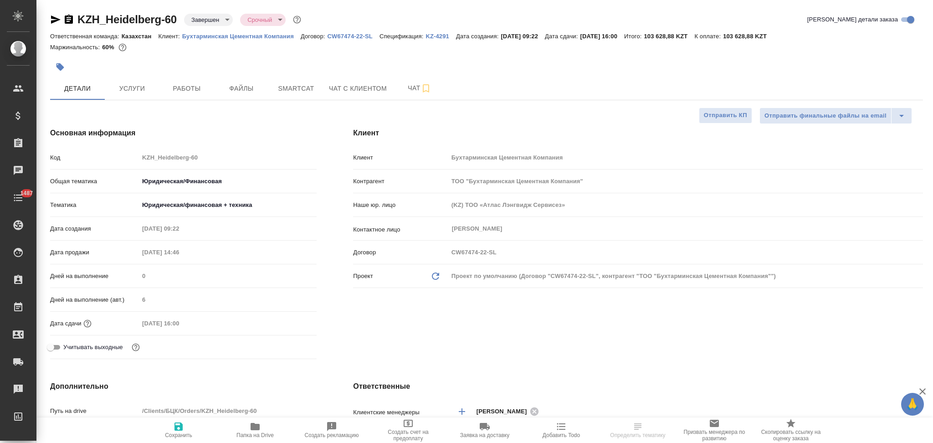
type textarea "x"
click at [197, 38] on p "Бухтарминская Цементная Компания" at bounding box center [241, 36] width 118 height 7
type textarea "x"
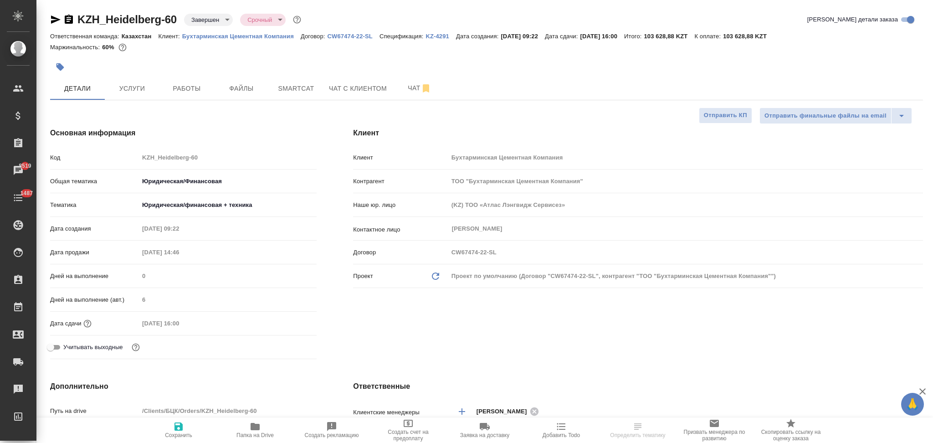
select select "RU"
type textarea "x"
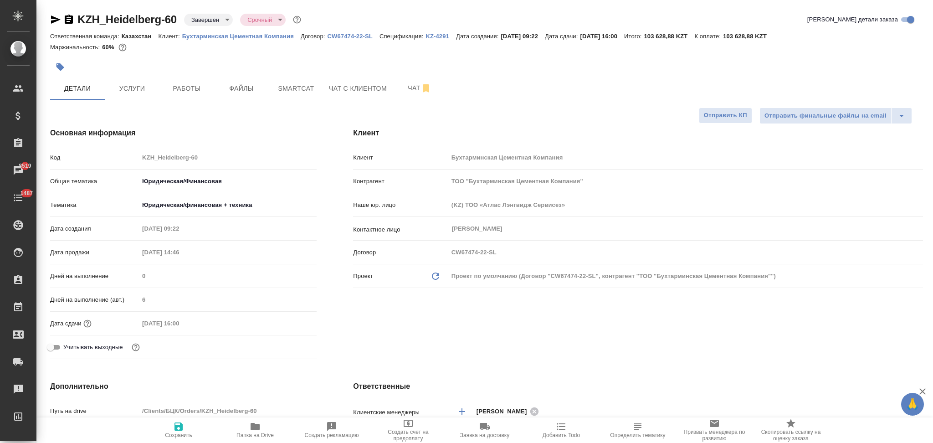
type textarea "x"
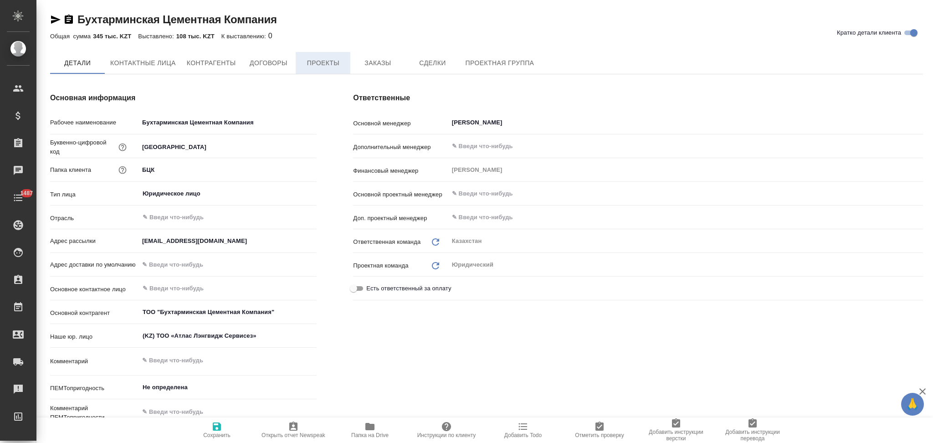
click at [309, 65] on span "Проекты" at bounding box center [323, 62] width 44 height 11
type textarea "x"
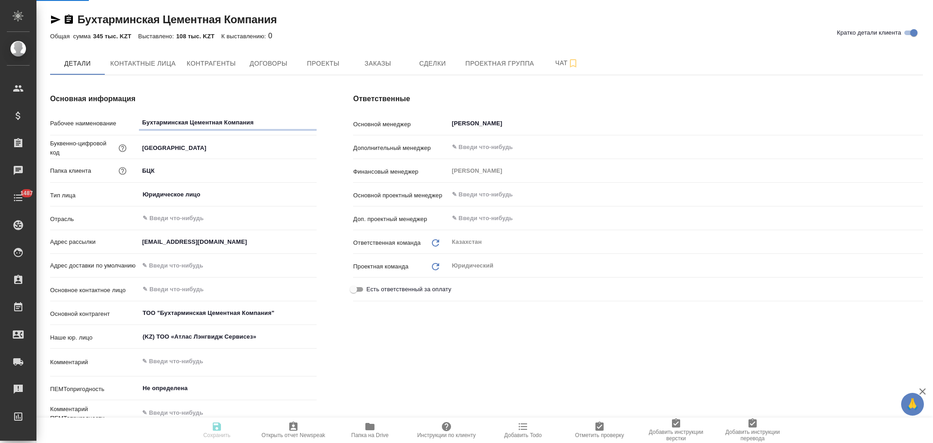
type textarea "x"
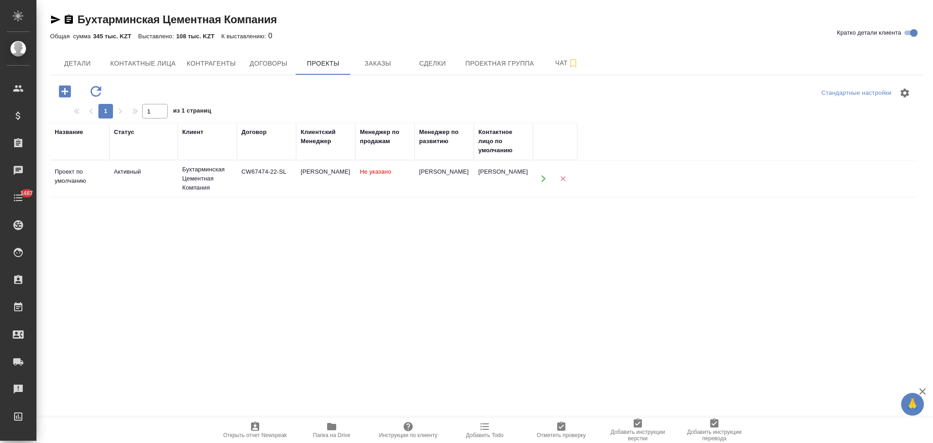
click at [537, 179] on button "button" at bounding box center [543, 178] width 19 height 19
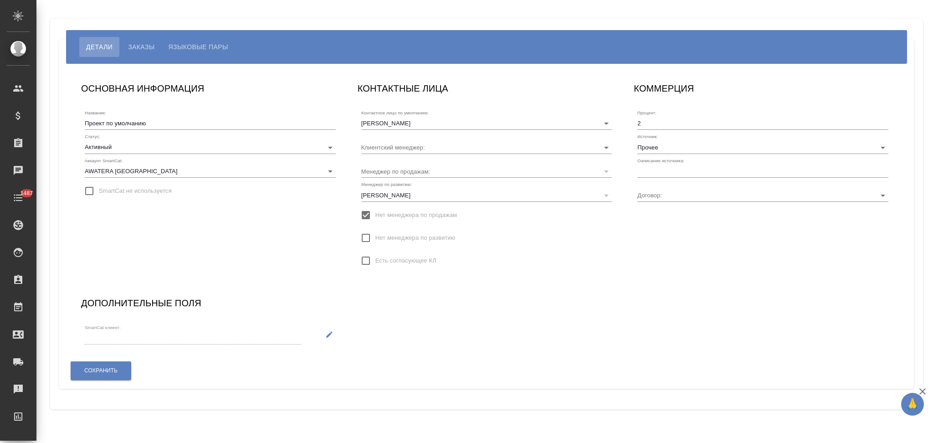
type input "CW67474-22-SL"
type input "[PERSON_NAME]"
click at [670, 173] on input "text" at bounding box center [762, 171] width 251 height 13
type input "Клиент от Сейла"
click at [115, 363] on button "Сохранить" at bounding box center [101, 370] width 61 height 19
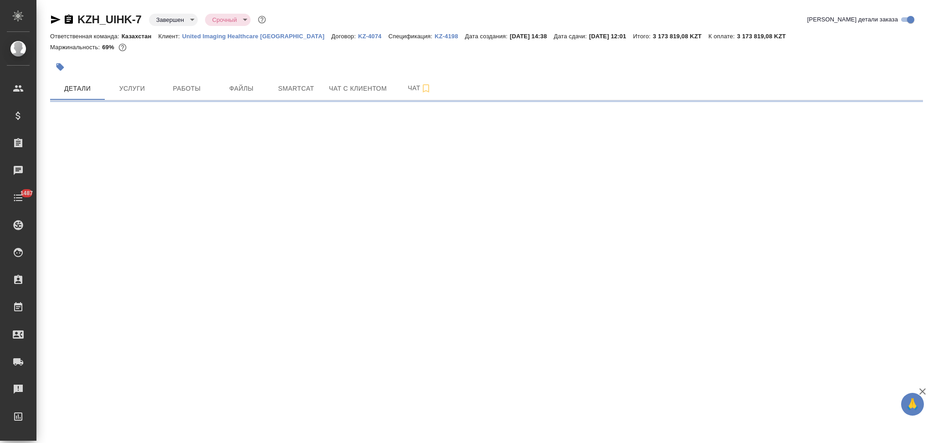
select select "RU"
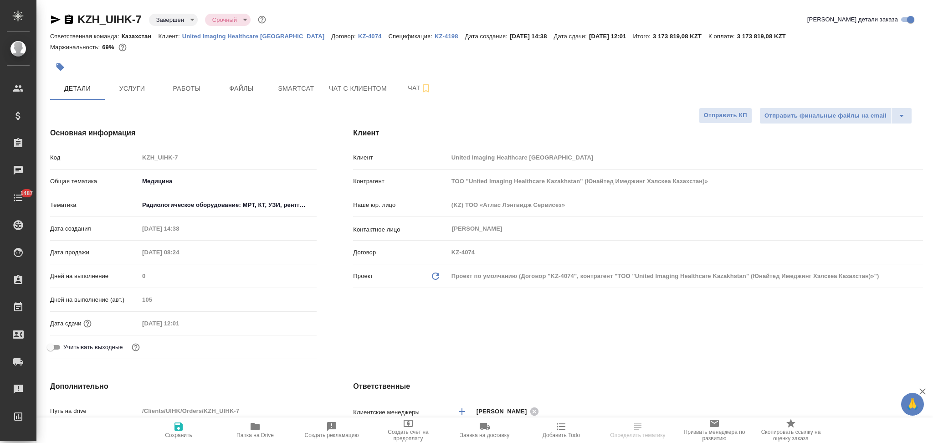
type textarea "x"
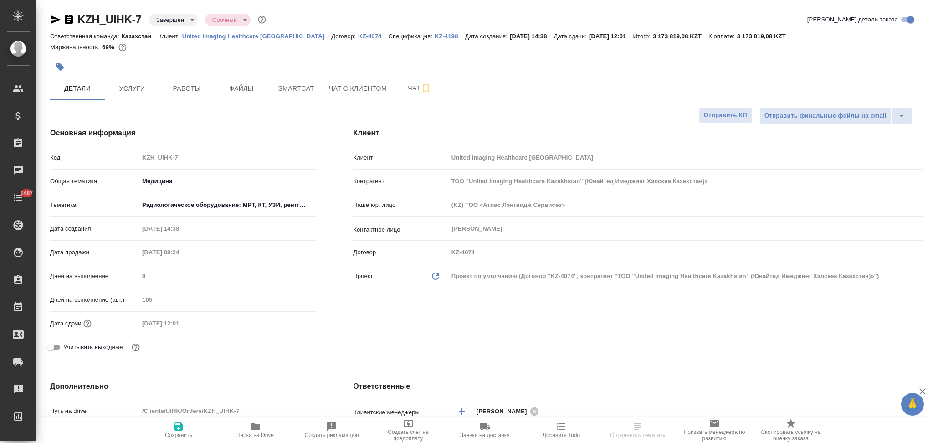
type textarea "x"
click at [210, 35] on p "United Imaging Healthcare Kazakhstan" at bounding box center [256, 36] width 149 height 7
type textarea "x"
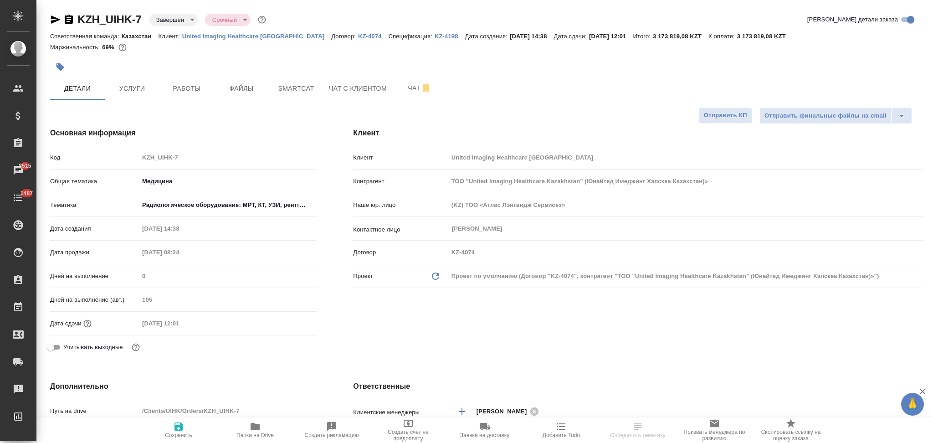
select select "RU"
type textarea "x"
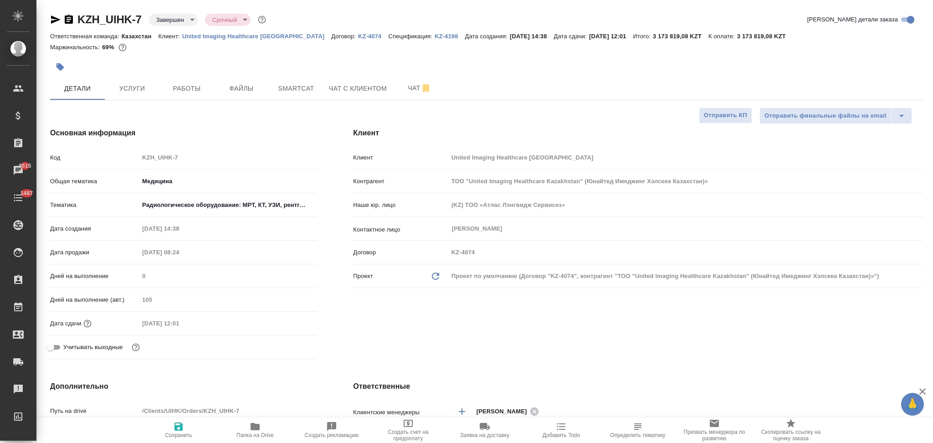
type textarea "x"
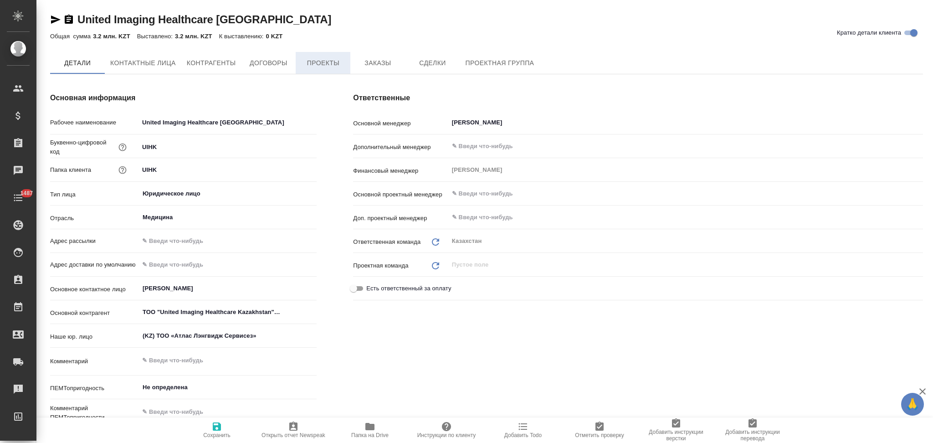
click at [324, 61] on span "Проекты" at bounding box center [323, 62] width 44 height 11
type textarea "x"
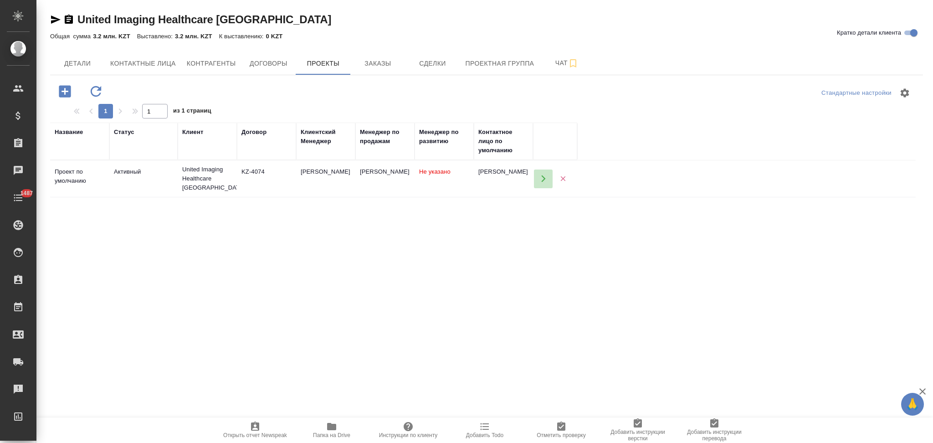
click at [542, 179] on icon "button" at bounding box center [543, 178] width 8 height 8
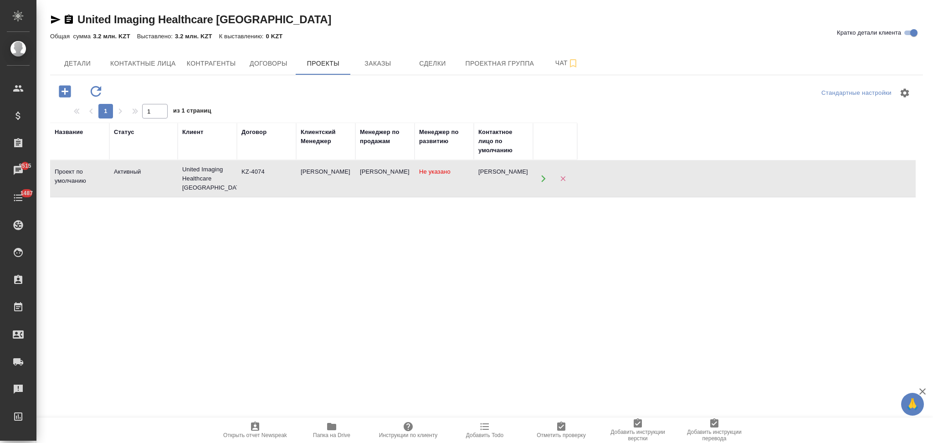
click at [489, 433] on span "Добавить Todo" at bounding box center [484, 435] width 37 height 6
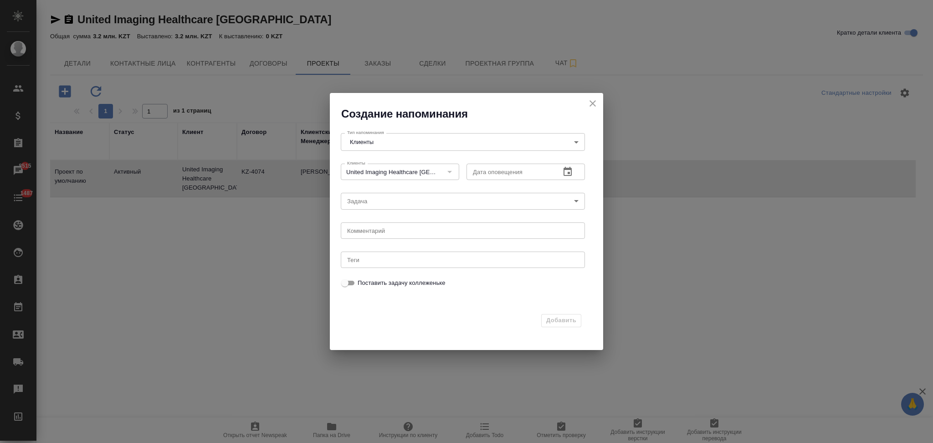
click at [567, 169] on icon "button" at bounding box center [567, 171] width 8 height 9
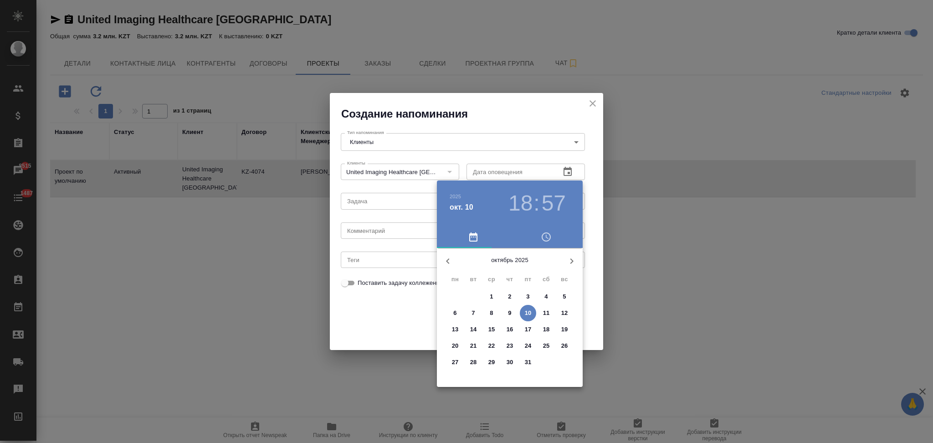
click at [452, 331] on p "13" at bounding box center [455, 329] width 7 height 9
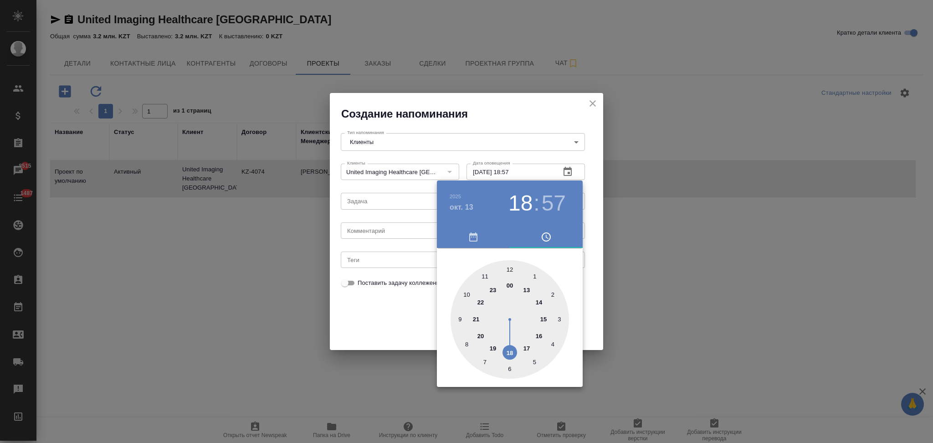
click at [484, 275] on div at bounding box center [509, 319] width 118 height 118
click at [511, 267] on div at bounding box center [509, 319] width 118 height 118
type input "13.10.2025 11:00"
click at [396, 321] on div at bounding box center [466, 221] width 933 height 443
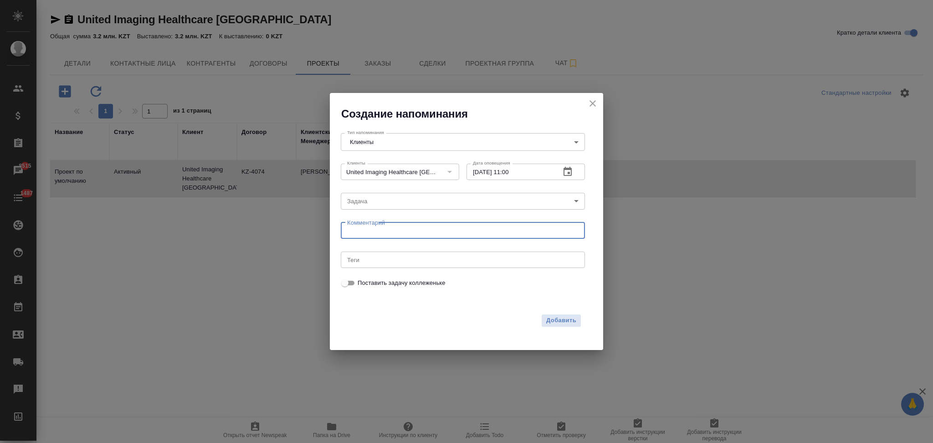
click at [387, 228] on textarea at bounding box center [462, 230] width 231 height 7
type textarea "написать Алие"
click at [547, 323] on span "Добавить" at bounding box center [561, 320] width 30 height 10
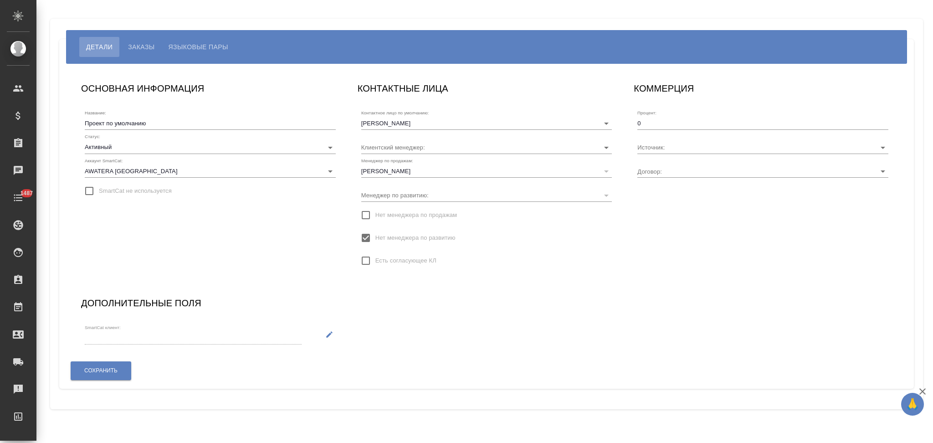
type input "KZ-4074"
type input "[PERSON_NAME]"
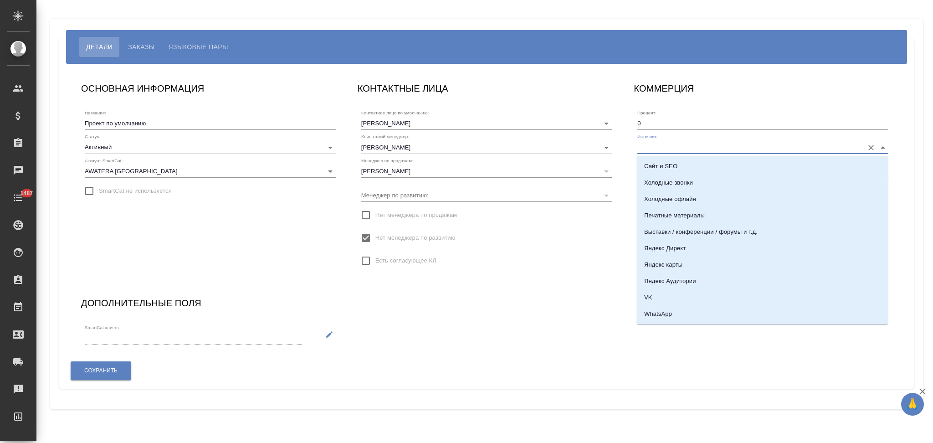
click at [663, 146] on input "Источник:" at bounding box center [748, 147] width 222 height 12
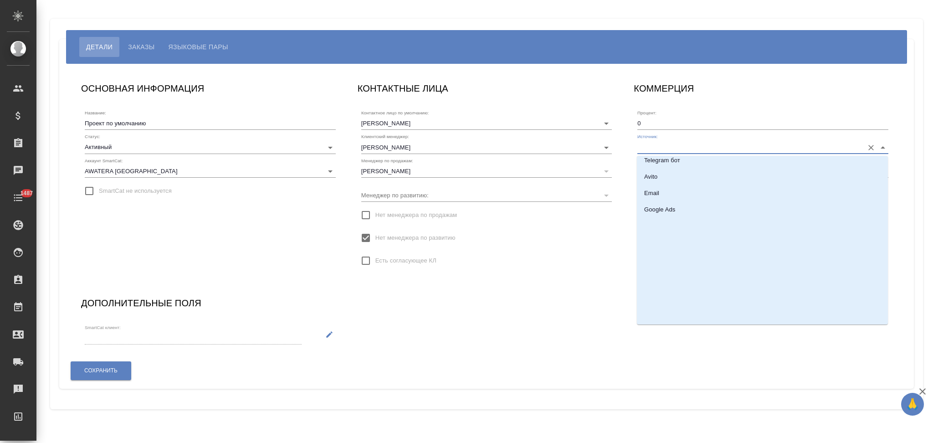
scroll to position [260, 0]
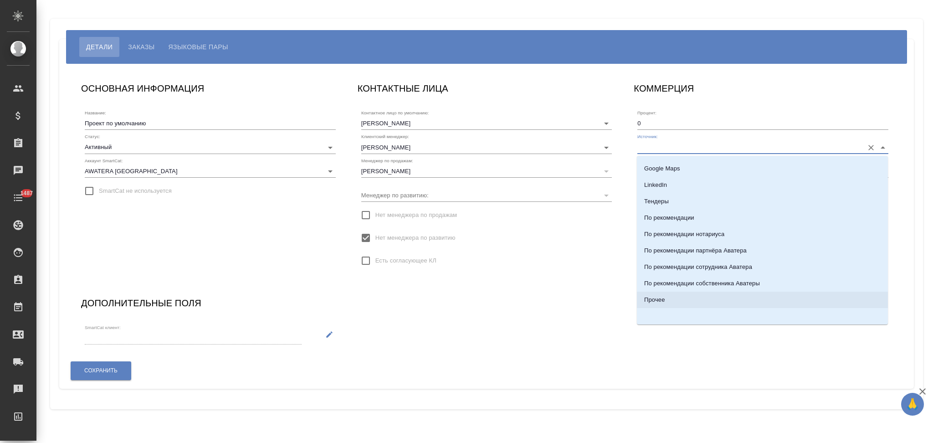
click at [657, 297] on p "Прочее" at bounding box center [654, 299] width 20 height 9
type input "Прочее"
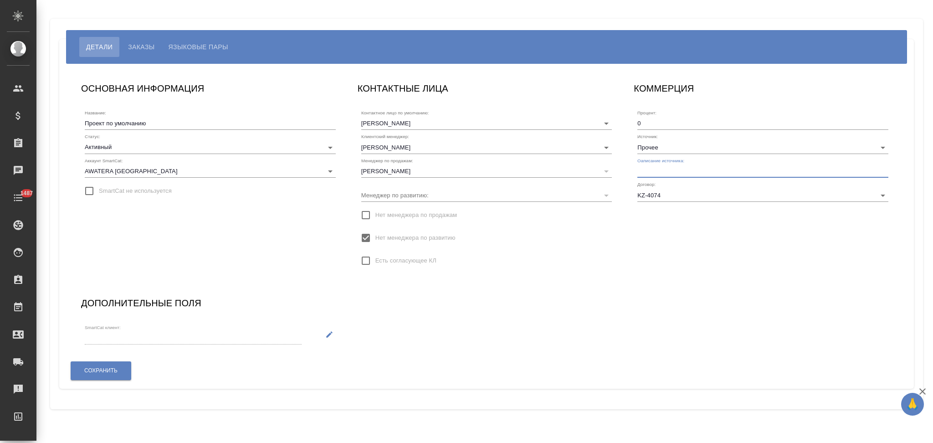
click at [662, 173] on input "text" at bounding box center [762, 171] width 251 height 13
type input "Клиент от Сейла"
click at [118, 364] on button "Сохранить" at bounding box center [101, 370] width 61 height 19
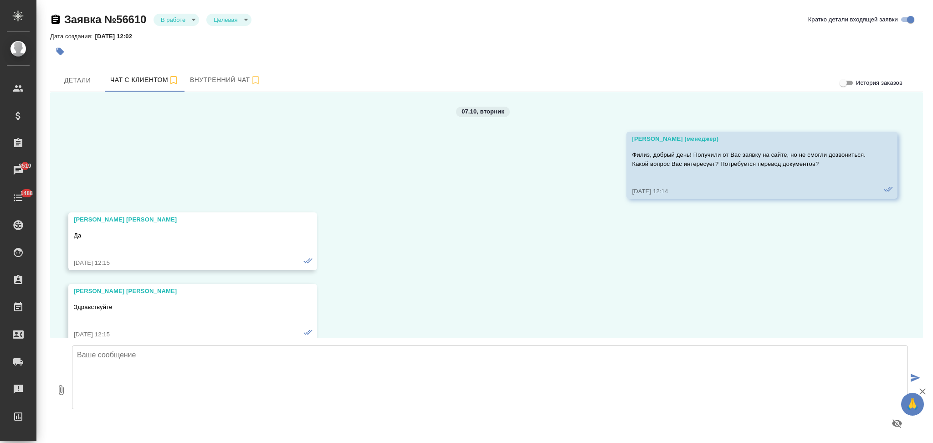
scroll to position [2996, 0]
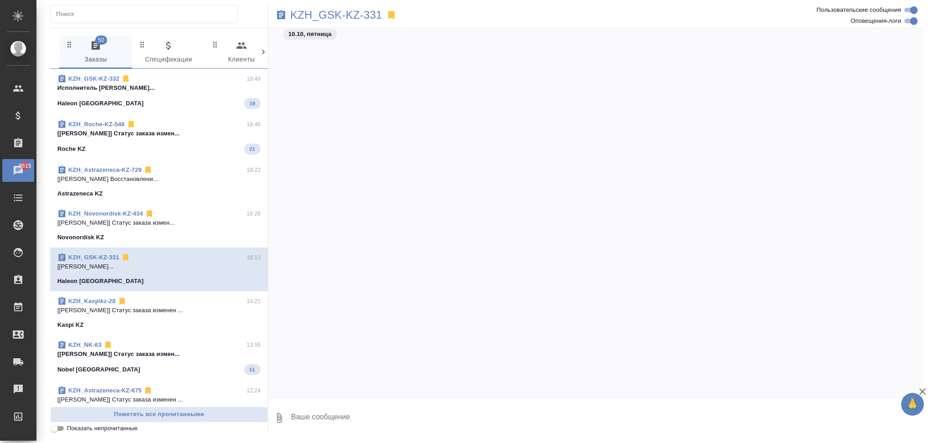
scroll to position [1314, 0]
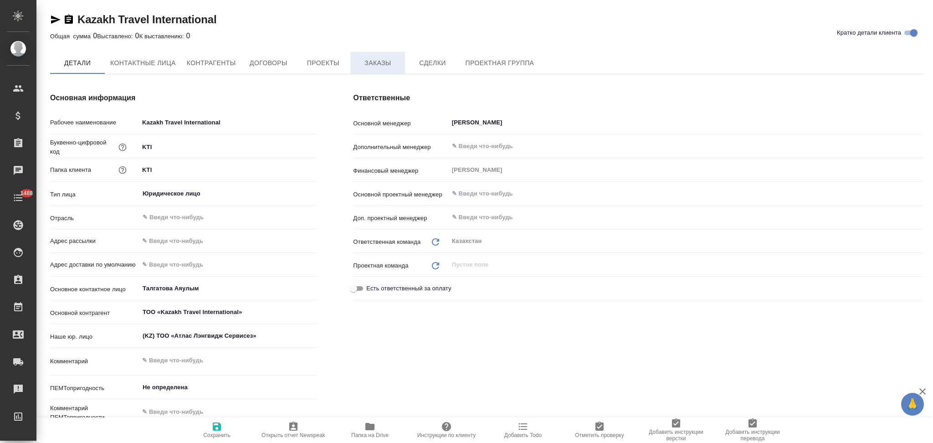
type textarea "x"
click at [375, 63] on span "Заказы" at bounding box center [378, 62] width 44 height 11
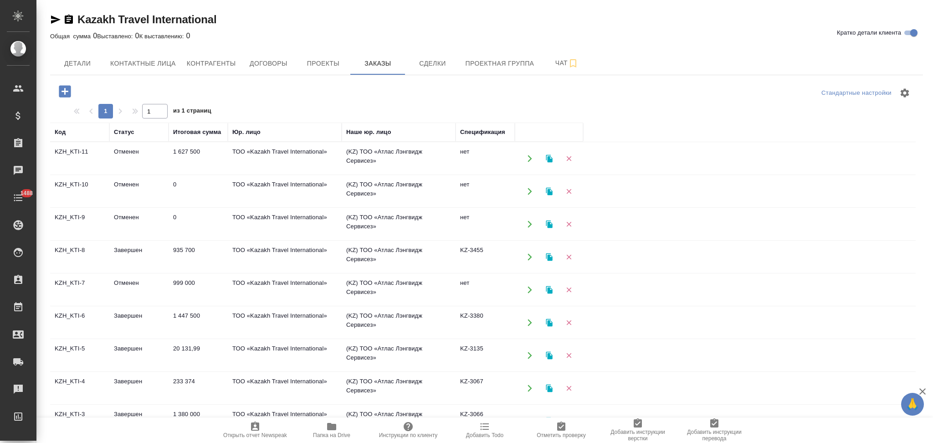
click at [527, 155] on icon "button" at bounding box center [530, 158] width 8 height 8
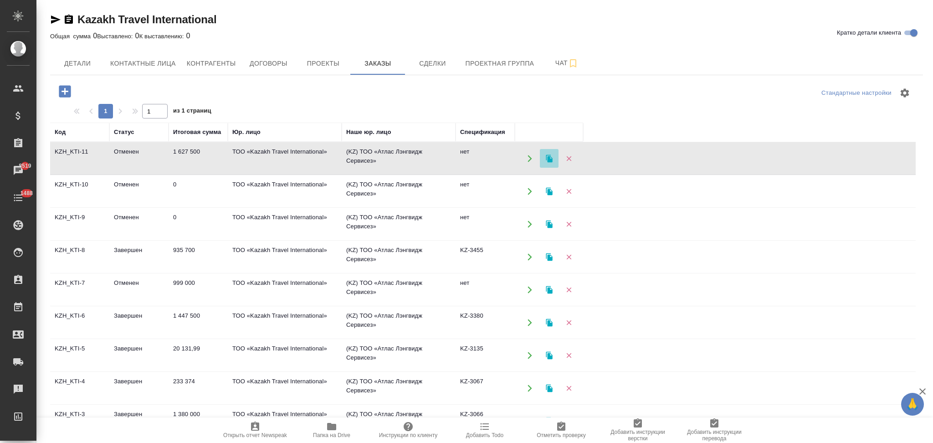
click at [548, 157] on icon "button" at bounding box center [549, 158] width 6 height 8
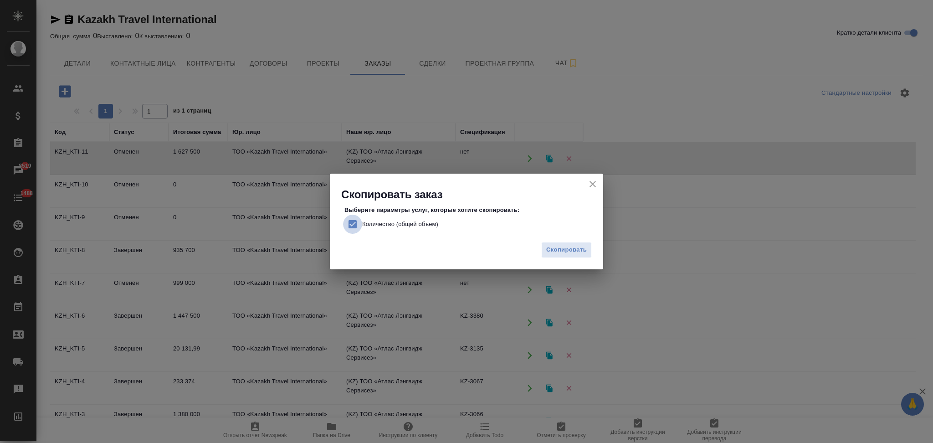
click at [352, 226] on input "Количество (общий объем)" at bounding box center [352, 224] width 19 height 19
checkbox input "false"
click at [557, 247] on span "Скопировать" at bounding box center [566, 250] width 41 height 10
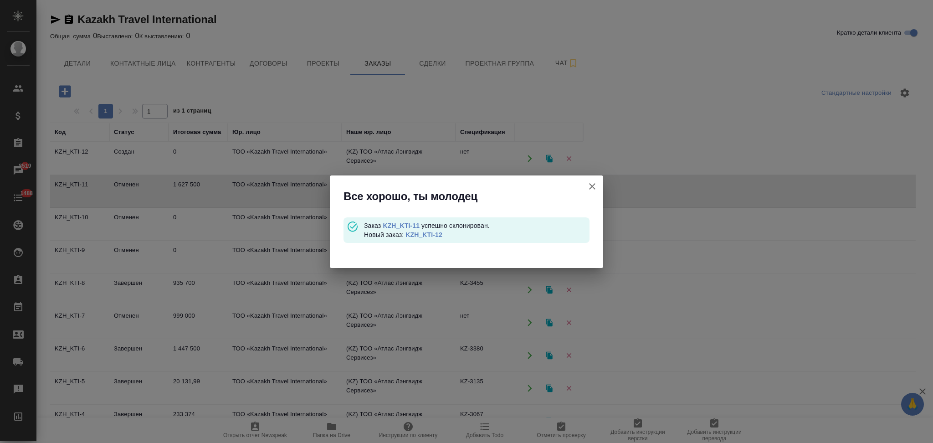
click at [427, 234] on link "KZH_KTI-12" at bounding box center [423, 234] width 37 height 7
click at [399, 219] on p "Заказ KZH_KTI-11 успешно склонирован. Новый заказ: KZH_KTI-12" at bounding box center [476, 230] width 225 height 26
click at [396, 222] on link "KZH_KTI-11" at bounding box center [401, 225] width 37 height 7
click at [412, 225] on link "KZH_KTI-11" at bounding box center [401, 225] width 37 height 7
click at [588, 184] on icon "button" at bounding box center [592, 186] width 11 height 11
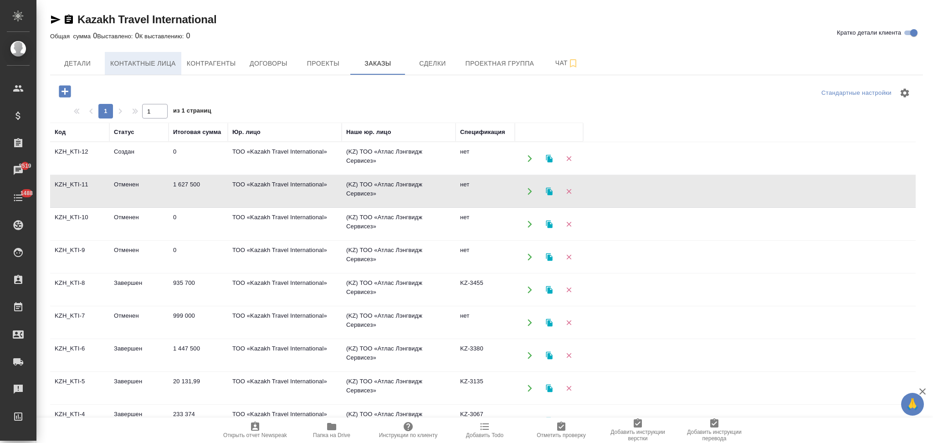
click at [132, 55] on button "Контактные лица" at bounding box center [143, 63] width 77 height 23
select select "RU"
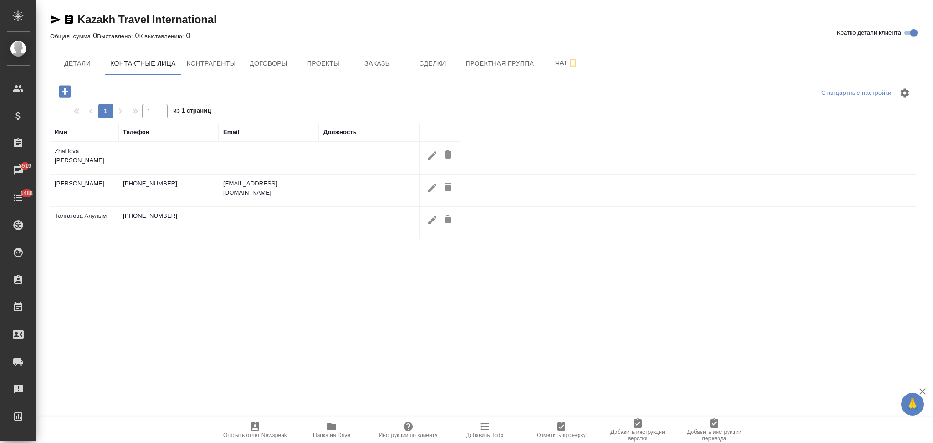
click at [65, 90] on icon "button" at bounding box center [65, 91] width 16 height 16
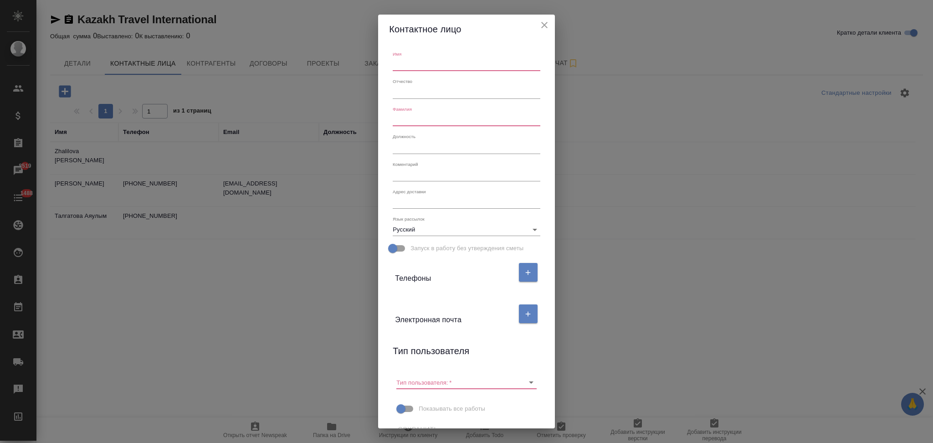
click at [423, 61] on input "text" at bounding box center [466, 64] width 147 height 13
paste input "Шынарай Жолжаксы"
drag, startPoint x: 417, startPoint y: 65, endPoint x: 462, endPoint y: 73, distance: 45.9
click at [462, 73] on div "Имя Шынарай Жолжаксы" at bounding box center [466, 60] width 154 height 27
type input "Шынарай"
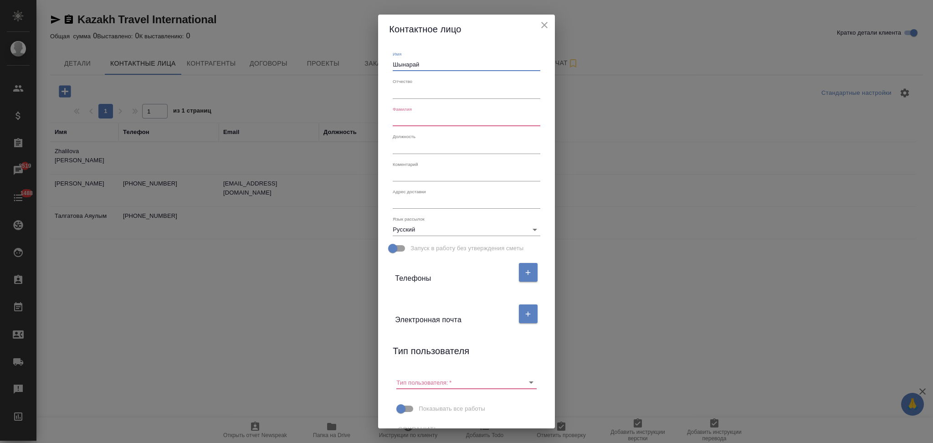
click at [422, 122] on input "text" at bounding box center [466, 119] width 147 height 13
paste input "Жолжаксы"
type input "Жолжаксы"
drag, startPoint x: 525, startPoint y: 314, endPoint x: 516, endPoint y: 313, distance: 8.3
click at [525, 313] on button "button" at bounding box center [528, 313] width 19 height 19
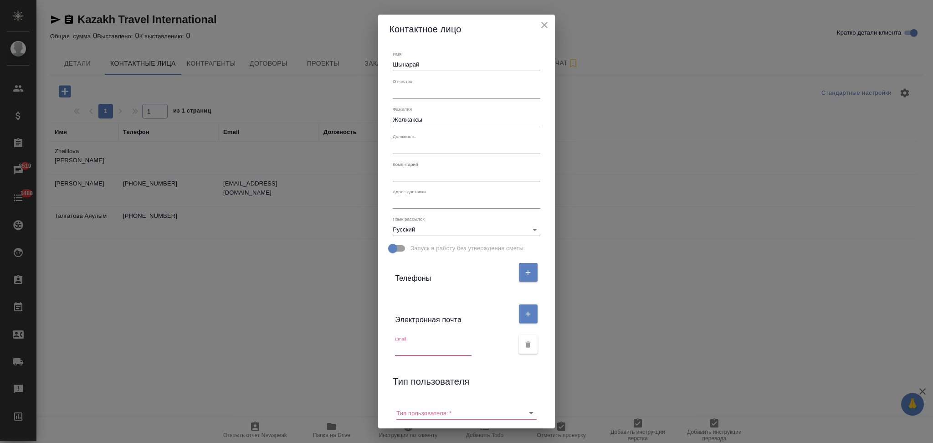
click at [413, 350] on input "text" at bounding box center [433, 349] width 77 height 13
paste input "+7 701 744 30 41| takeda02@kti.com.kz"
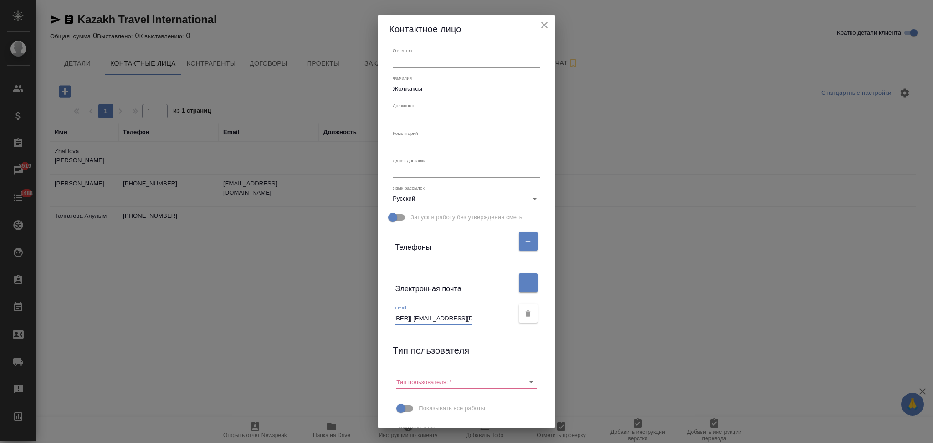
scroll to position [46, 0]
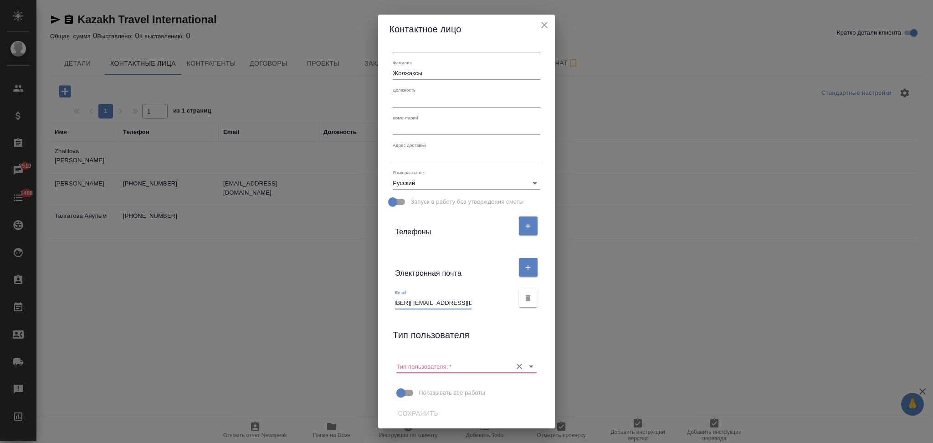
click at [515, 364] on icon "Очистить" at bounding box center [519, 366] width 9 height 9
type input "+7 701 744 30 41| takeda02@kti.com.kz"
click at [430, 414] on span "Сохранить" at bounding box center [418, 413] width 41 height 11
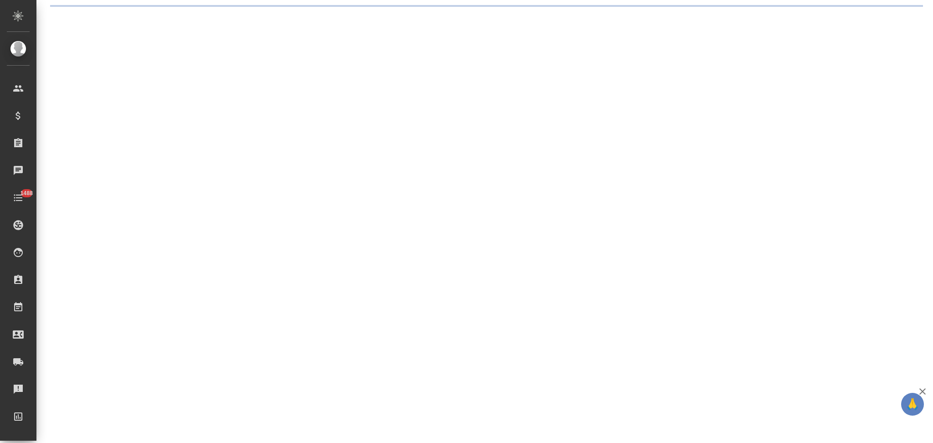
select select "RU"
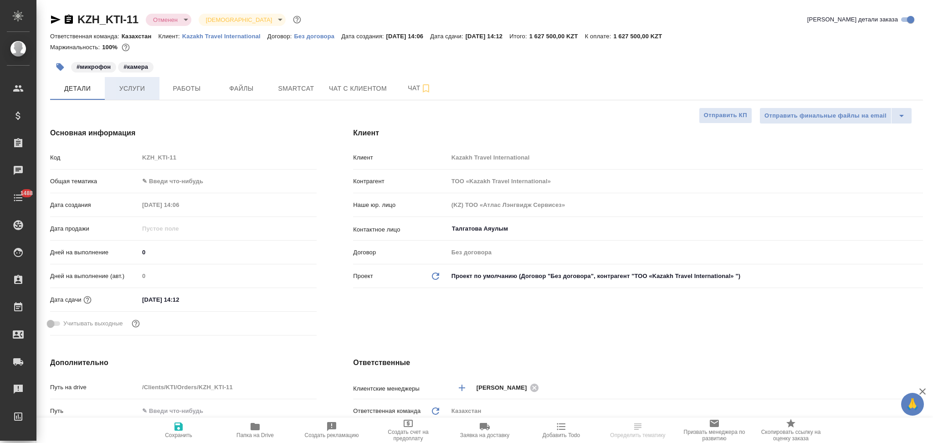
type textarea "x"
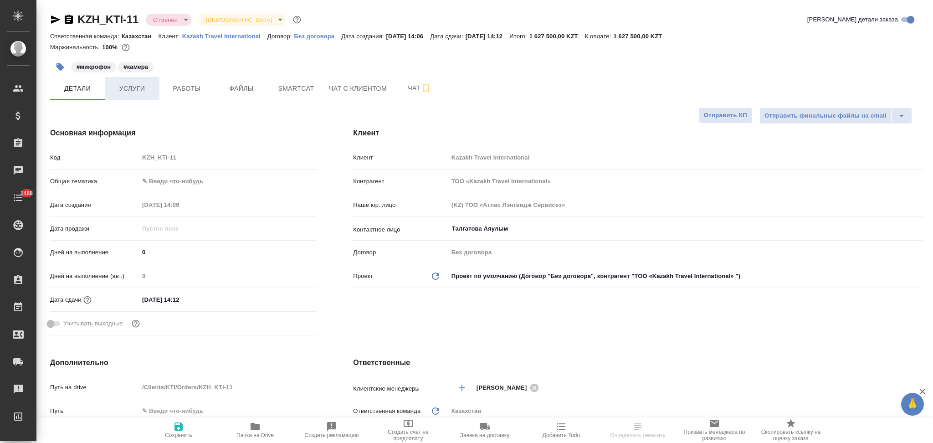
type textarea "x"
click at [130, 88] on span "Услуги" at bounding box center [132, 88] width 44 height 11
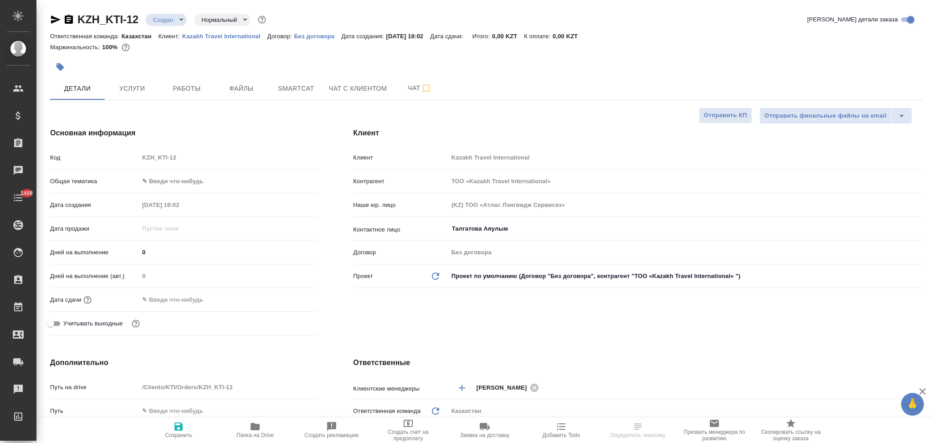
select select "RU"
click at [140, 84] on span "Услуги" at bounding box center [132, 88] width 44 height 11
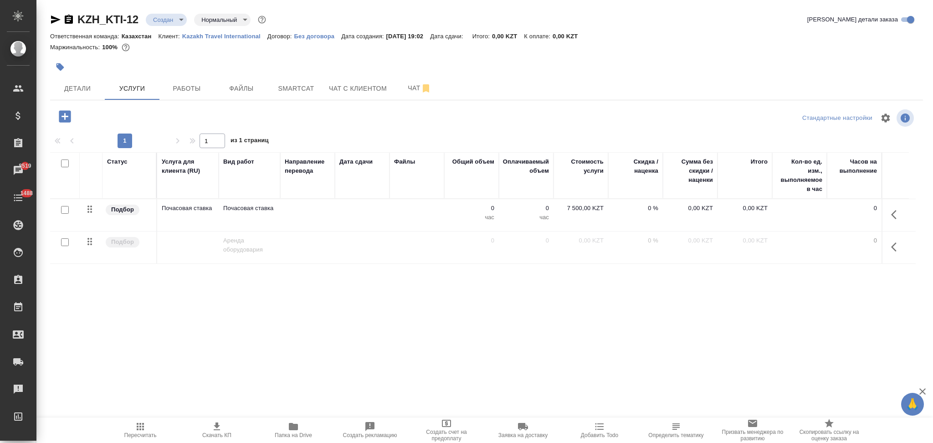
click at [331, 213] on td at bounding box center [307, 215] width 55 height 32
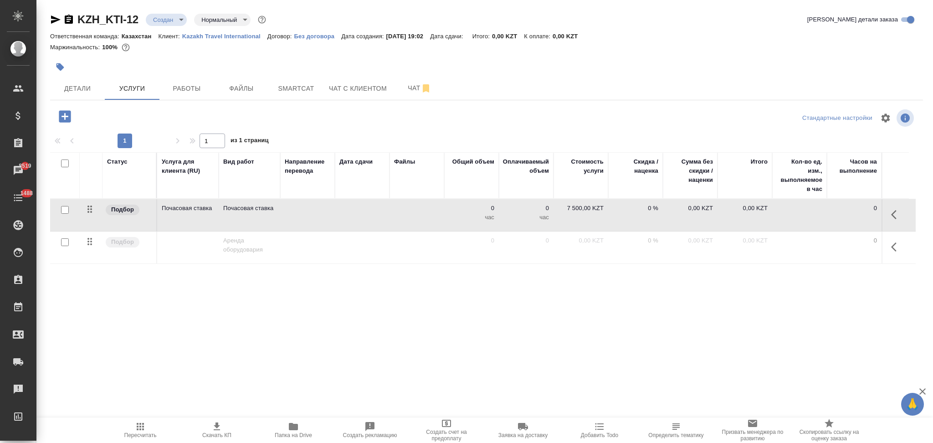
click at [331, 213] on td at bounding box center [307, 215] width 55 height 32
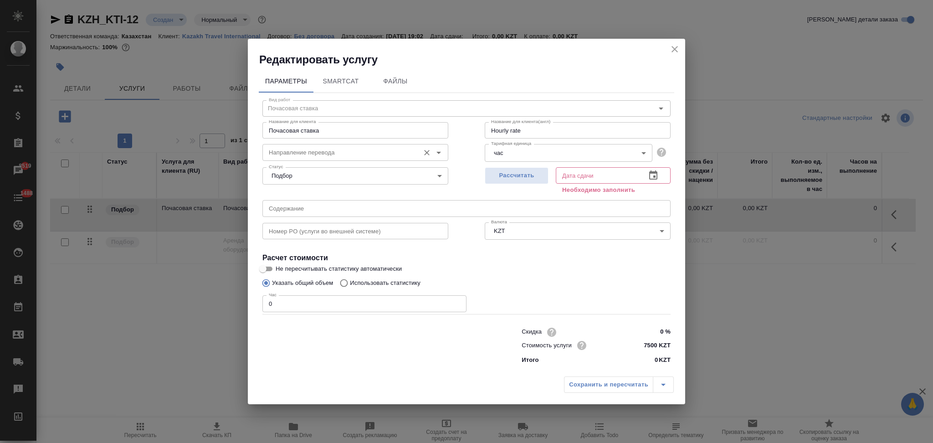
click at [312, 151] on input "Направление перевода" at bounding box center [340, 152] width 150 height 11
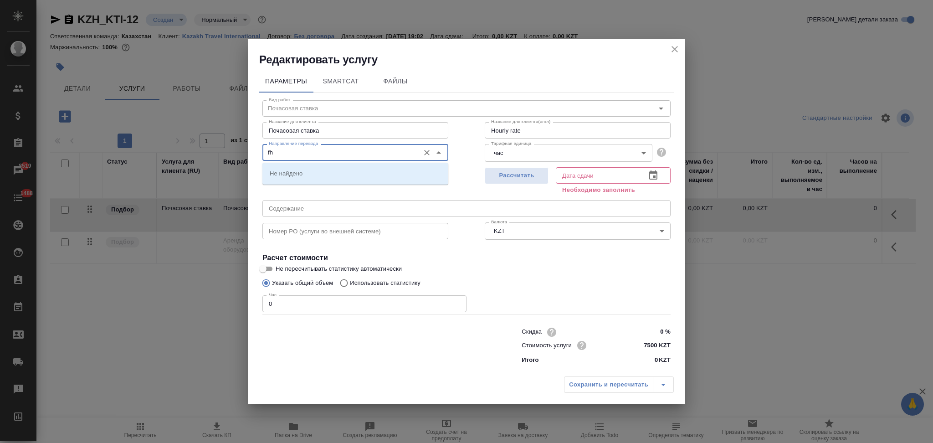
type input "f"
type input "а"
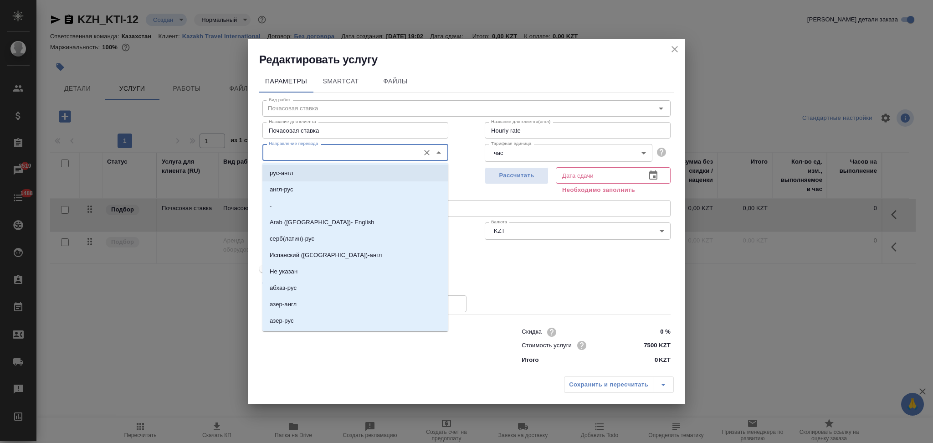
click at [674, 45] on icon "close" at bounding box center [674, 49] width 11 height 11
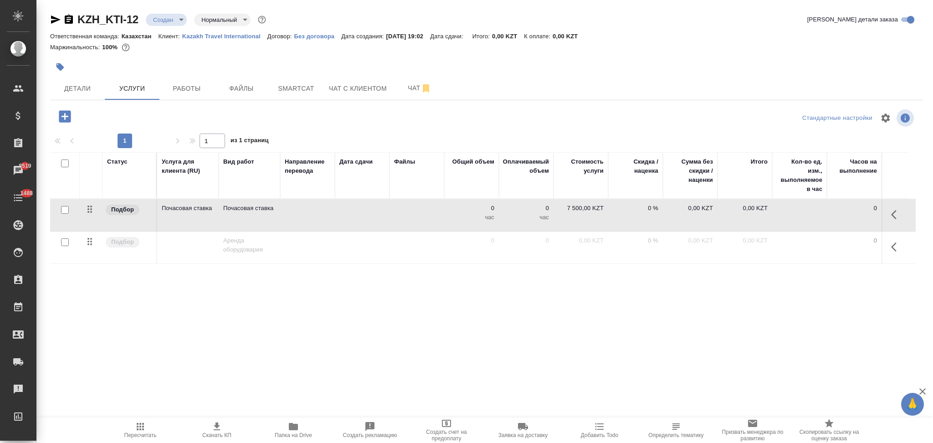
click at [322, 244] on td at bounding box center [307, 247] width 55 height 32
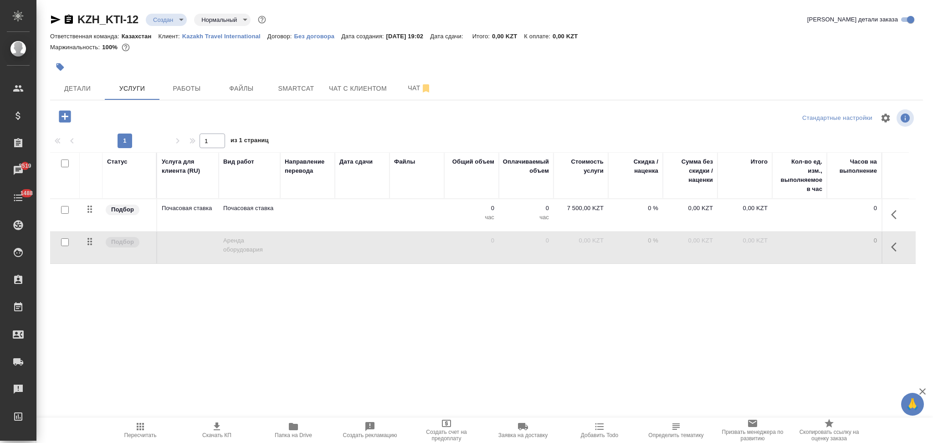
click at [322, 244] on td at bounding box center [307, 247] width 55 height 32
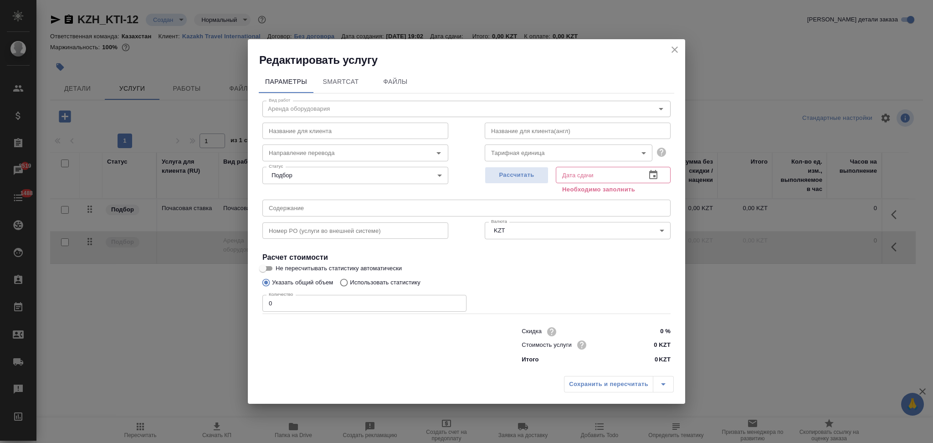
drag, startPoint x: 335, startPoint y: 110, endPoint x: 259, endPoint y: 120, distance: 77.2
click at [259, 120] on div "Название для клиента Название для клиента" at bounding box center [355, 130] width 222 height 58
click at [352, 131] on input "text" at bounding box center [355, 131] width 186 height 16
type input "Аренда оборудовария"
drag, startPoint x: 362, startPoint y: 128, endPoint x: 199, endPoint y: 141, distance: 163.5
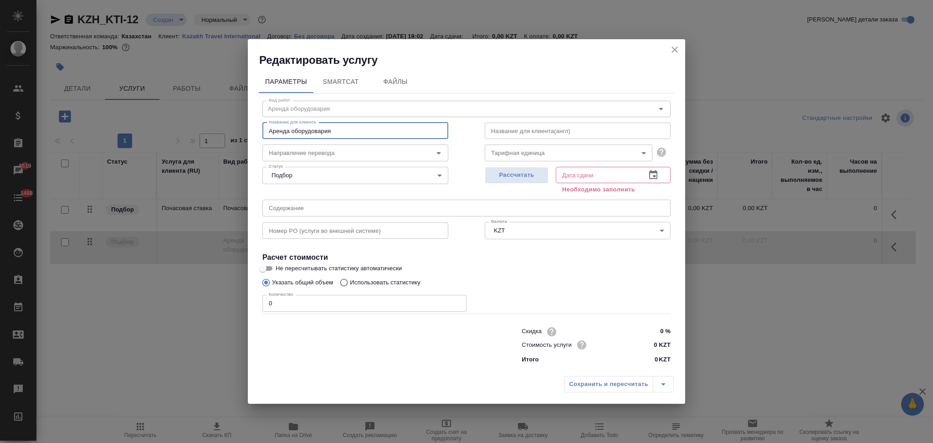
click at [199, 141] on div "Редактировать услугу Параметры SmartCat Файлы Вид работ Аренда оборудовария Вид…" at bounding box center [466, 221] width 933 height 443
click at [674, 52] on icon "close" at bounding box center [674, 49] width 11 height 11
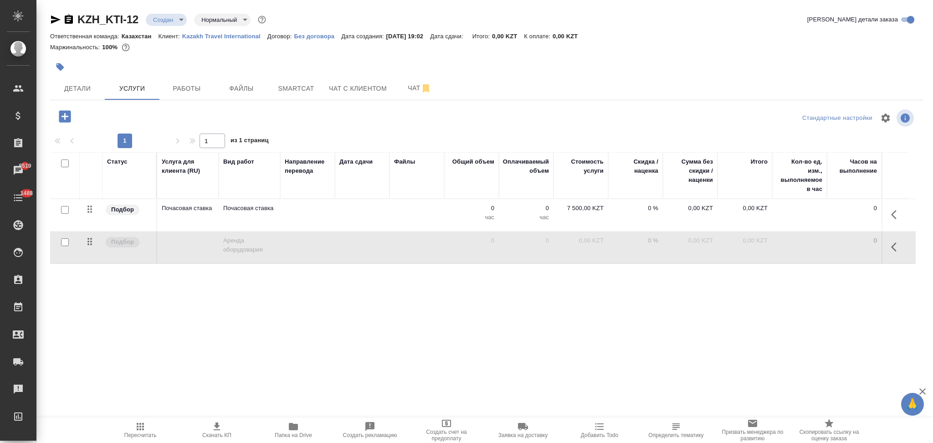
click at [350, 212] on td at bounding box center [362, 215] width 55 height 32
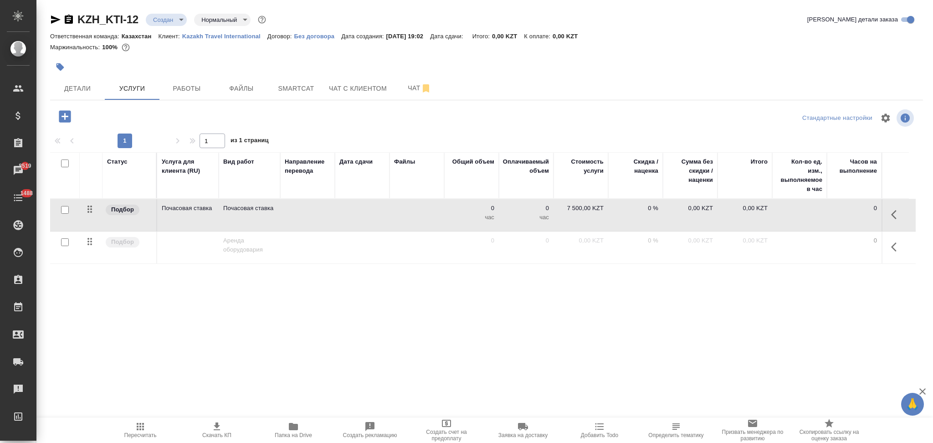
click at [350, 212] on td at bounding box center [362, 215] width 55 height 32
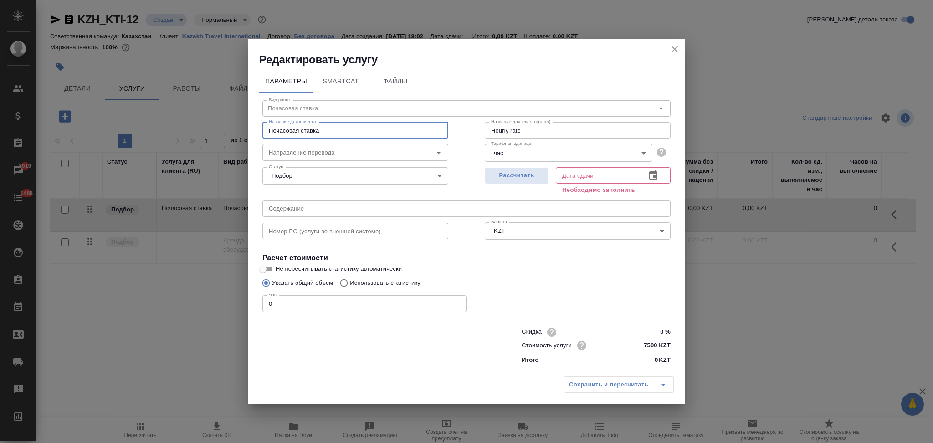
click at [332, 127] on input "Почасовая ставка" at bounding box center [355, 130] width 186 height 16
paste input "Аренда оборудовария"
type input "Почасовая ставка_ Аренда оборудования"
click at [511, 181] on button "Рассчитать" at bounding box center [517, 175] width 64 height 17
type input "10.10.2025 19:03"
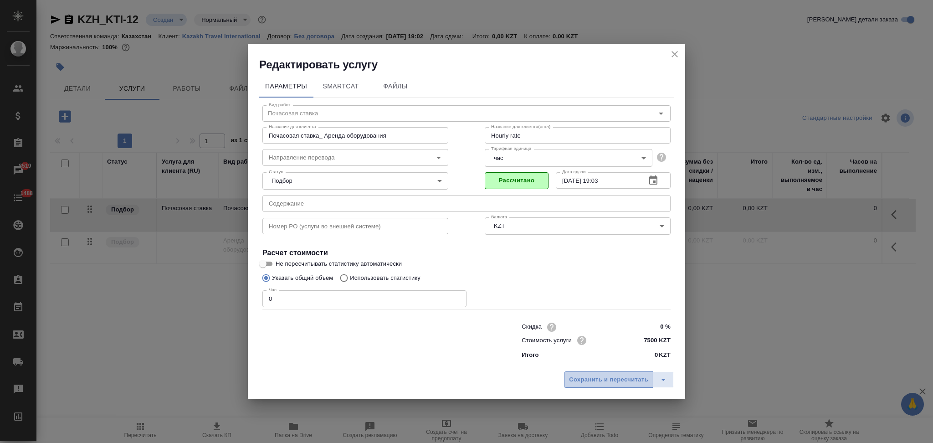
click at [574, 380] on span "Сохранить и пересчитать" at bounding box center [608, 379] width 79 height 10
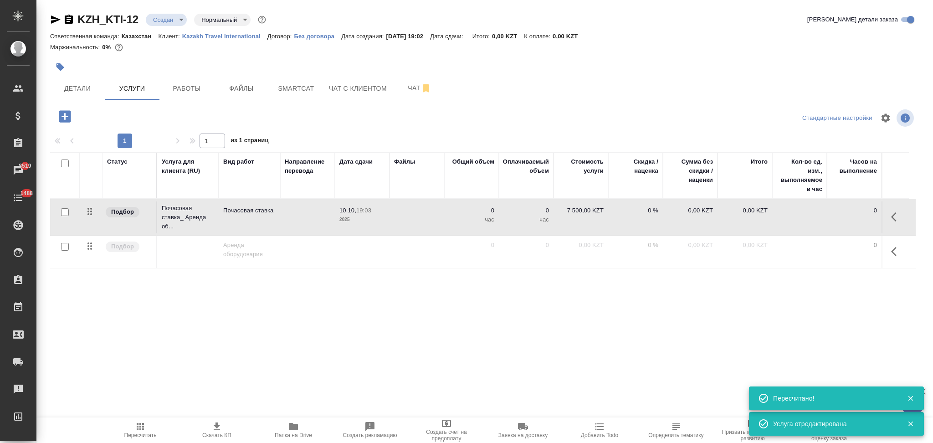
click at [294, 218] on td at bounding box center [307, 217] width 55 height 32
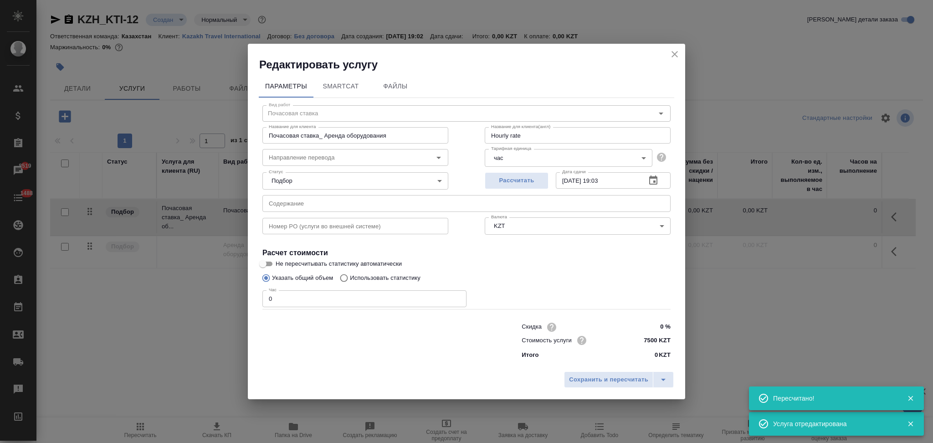
click at [314, 204] on input "text" at bounding box center [466, 203] width 408 height 16
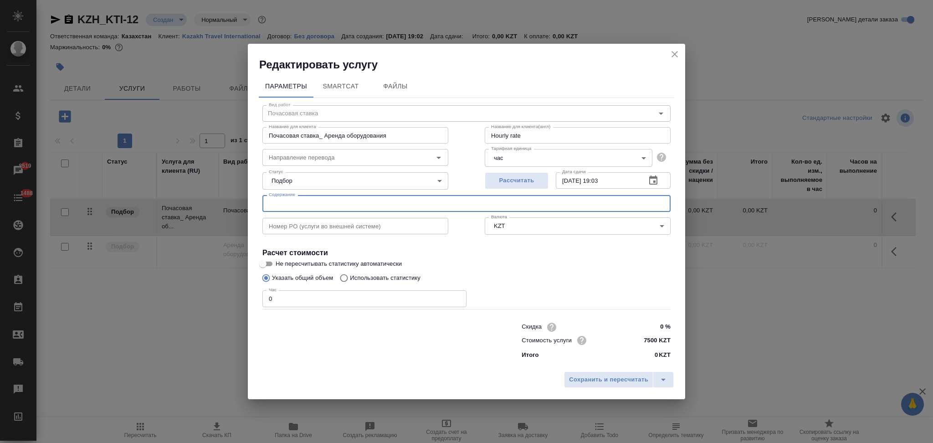
paste input "Звуковое оборудование 1 Комплект на малые залы: - колонка, 2 шт. - микрофон руч…"
click at [342, 203] on input "Звуковое оборудование 1 Комплект на малые залы: - колонка, 2 шт. - микрофон руч…" at bounding box center [466, 203] width 408 height 16
click at [269, 203] on input "Звуковое оборудование Комплект на малые залы: - колонка, 2 шт. - микрофон ручно…" at bounding box center [466, 203] width 408 height 16
click at [591, 203] on input "1. Звуковое оборудование Комплект на малые залы: - колонка, 2 шт. - микрофон ру…" at bounding box center [466, 203] width 408 height 16
paste input "Трансляция"
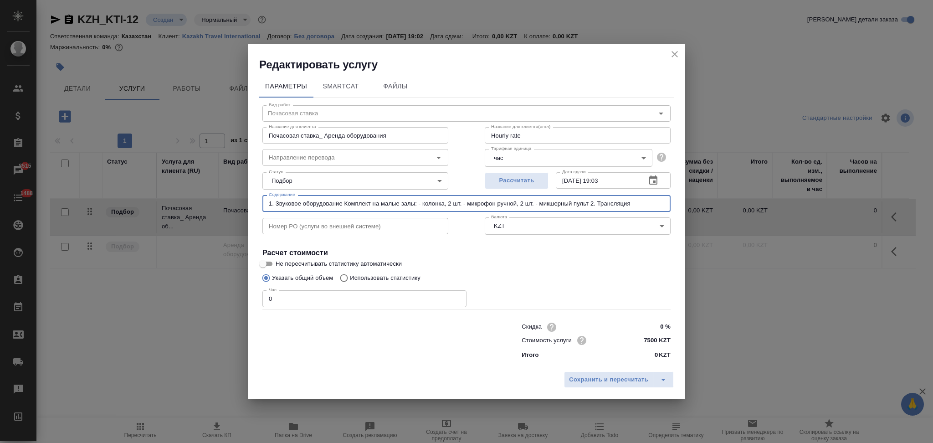
click at [630, 204] on input "1. Звуковое оборудование Комплект на малые залы: - колонка, 2 шт. - микрофон ру…" at bounding box center [466, 203] width 408 height 16
paste input "Камера на стойке, статичная"
drag, startPoint x: 662, startPoint y: 203, endPoint x: 658, endPoint y: 211, distance: 8.8
click at [676, 210] on div "Параметры SmartCat Файлы Вид работ Почасовая ставка Вид работ Название для клие…" at bounding box center [466, 219] width 437 height 295
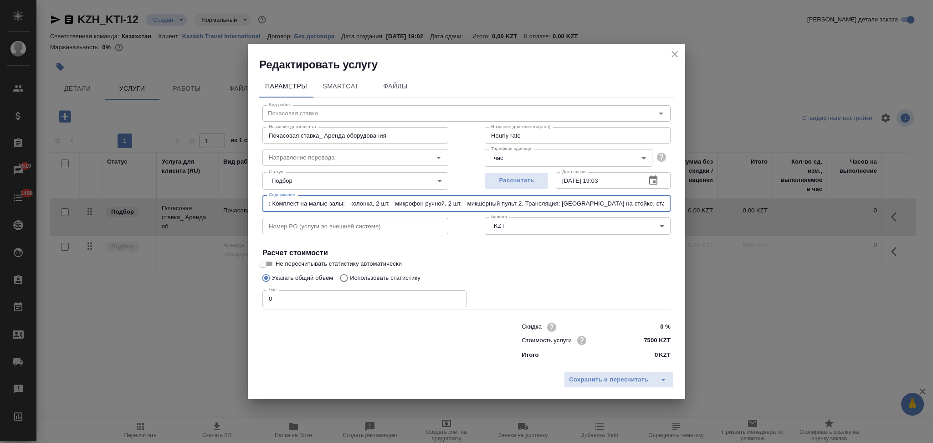
click at [648, 204] on input "1. Звуковое оборудование Комплект на малые залы: - колонка, 2 шт. - микрофон ру…" at bounding box center [466, 203] width 408 height 16
click at [644, 205] on input "1. Звуковое оборудование Комплект на малые залы: - колонка, 2 шт. - микрофон ру…" at bounding box center [466, 203] width 408 height 16
paste input "Ноутбук, передатчик захват экрана datagame, петличный микрофон"
drag, startPoint x: 661, startPoint y: 205, endPoint x: 672, endPoint y: 206, distance: 11.4
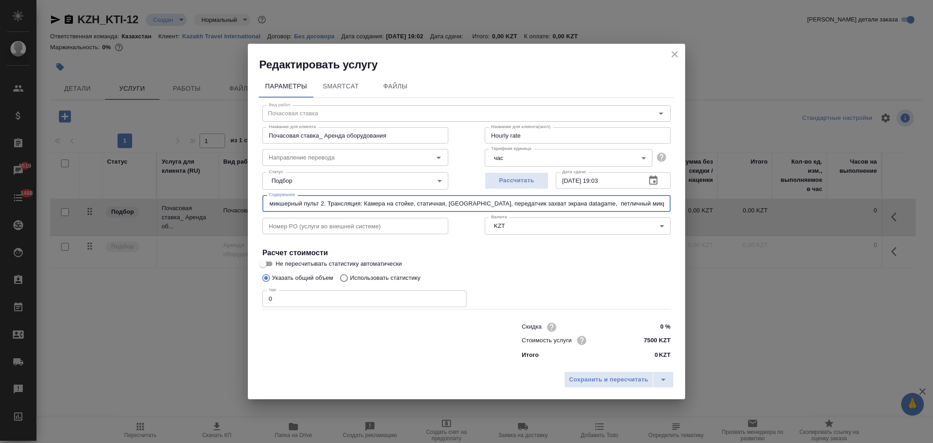
click at [672, 206] on div "Вид работ Почасовая ставка Вид работ Название для клиента Почасовая ставка_ Аре…" at bounding box center [466, 231] width 415 height 266
click at [645, 206] on input "1. Звуковое оборудование Комплект на малые залы: - колонка, 2 шт. - микрофон ру…" at bounding box center [466, 203] width 408 height 16
click at [642, 204] on input "1. Звуковое оборудование Комплект на малые залы: - колонка, 2 шт. - микрофон ру…" at bounding box center [466, 203] width 408 height 16
paste input "Оператор"
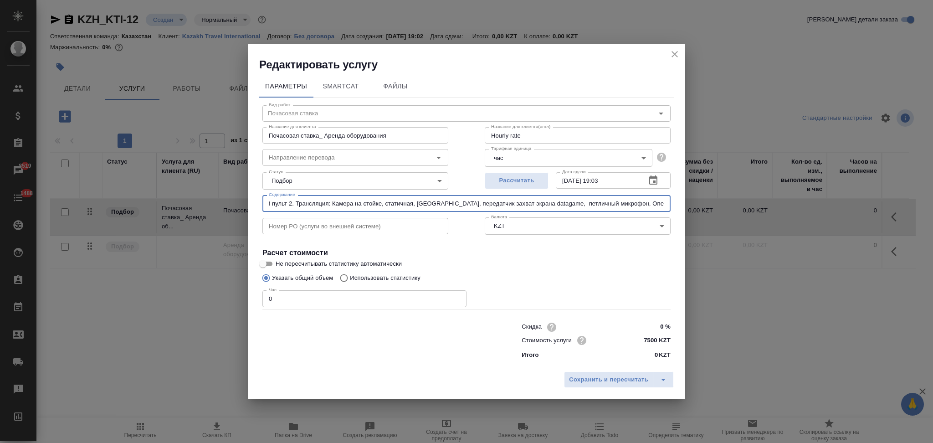
drag, startPoint x: 662, startPoint y: 205, endPoint x: 673, endPoint y: 203, distance: 11.2
click at [673, 203] on div "Вид работ Почасовая ставка Вид работ Название для клиента Почасовая ставка_ Аре…" at bounding box center [466, 231] width 415 height 266
click at [646, 203] on input "1. Звуковое оборудование Комплект на малые залы: - колонка, 2 шт. - микрофон ру…" at bounding box center [466, 203] width 408 height 16
click at [644, 205] on input "1. Звуковое оборудование Комплект на малые залы: - колонка, 2 шт. - микрофон ру…" at bounding box center [466, 203] width 408 height 16
click at [642, 204] on input "1. Звуковое оборудование Комплект на малые залы: - колонка, 2 шт. - микрофон ру…" at bounding box center [466, 203] width 408 height 16
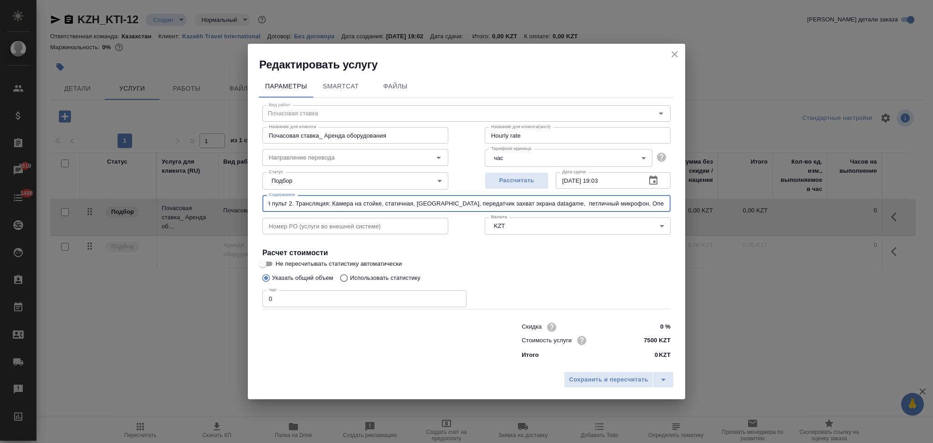
paste input "Запись мероприятия без дизайна и монтажа с предоставлением ссылки для безопасно…"
drag, startPoint x: 658, startPoint y: 204, endPoint x: 670, endPoint y: 207, distance: 13.0
click at [675, 207] on div "Параметры SmartCat Файлы Вид работ Почасовая ставка Вид работ Название для клие…" at bounding box center [466, 219] width 437 height 295
click at [647, 204] on input "1. Звуковое оборудование Комплект на малые залы: - колонка, 2 шт. - микрофон ру…" at bounding box center [466, 203] width 408 height 16
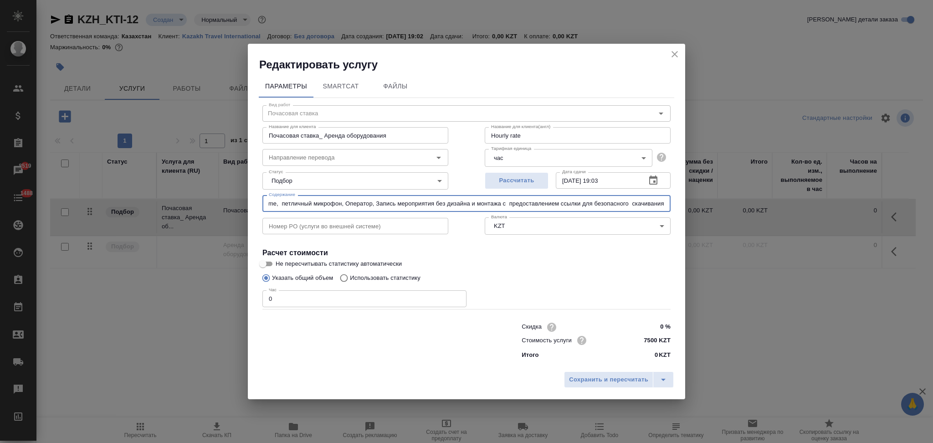
scroll to position [0, 584]
paste input "Интернет, точка доступа"
drag, startPoint x: 654, startPoint y: 203, endPoint x: 673, endPoint y: 207, distance: 18.7
click at [673, 207] on div "Вид работ Почасовая ставка Вид работ Название для клиента Почасовая ставка_ Аре…" at bounding box center [466, 231] width 415 height 266
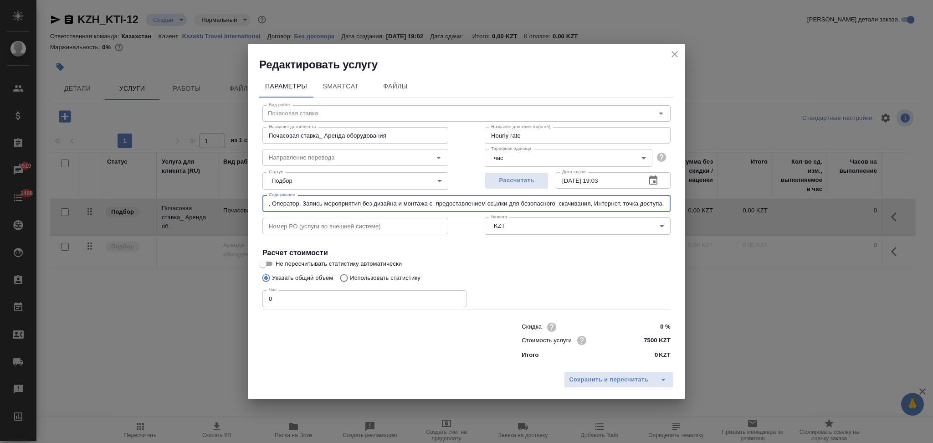
click at [652, 206] on input "1. Звуковое оборудование Комплект на малые залы: - колонка, 2 шт. - микрофон ру…" at bounding box center [466, 203] width 408 height 16
click at [649, 205] on input "1. Звуковое оборудование Комплект на малые залы: - колонка, 2 шт. - микрофон ру…" at bounding box center [466, 203] width 408 height 16
paste input "Видеорежиссер"
drag, startPoint x: 657, startPoint y: 201, endPoint x: 675, endPoint y: 211, distance: 20.8
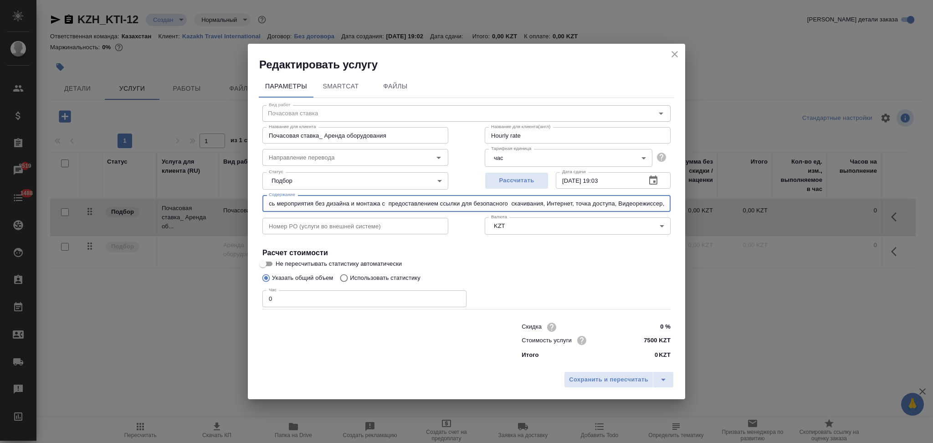
click at [675, 211] on div "Параметры SmartCat Файлы Вид работ Почасовая ставка Вид работ Название для клие…" at bounding box center [466, 219] width 437 height 295
click at [653, 205] on input "1. Звуковое оборудование Комплект на малые залы: - колонка, 2 шт. - микрофон ру…" at bounding box center [466, 203] width 408 height 16
click at [649, 204] on input "1. Звуковое оборудование Комплект на малые залы: - колонка, 2 шт. - микрофон ру…" at bounding box center [466, 203] width 408 height 16
paste input "Монтаж, демонтаж, доставка"
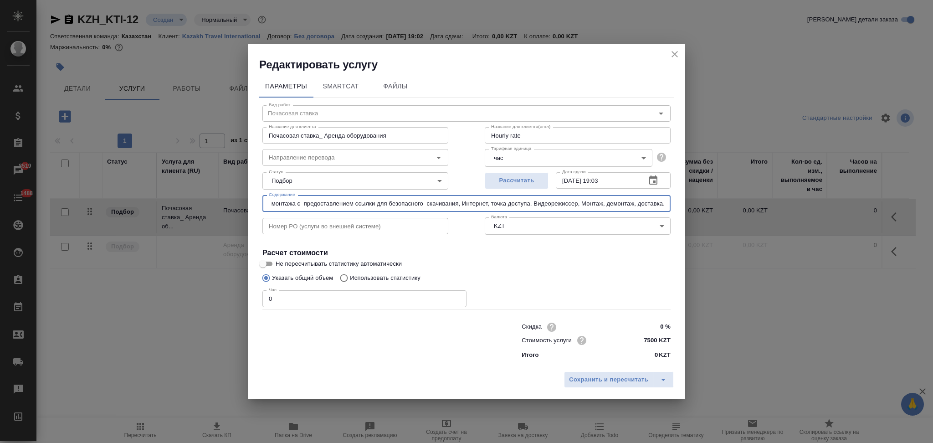
type input "1. Звуковое оборудование Комплект на малые залы: - колонка, 2 шт. - микрофон ру…"
drag, startPoint x: 268, startPoint y: 297, endPoint x: 249, endPoint y: 291, distance: 20.0
click at [249, 291] on div "Параметры SmartCat Файлы Вид работ Почасовая ставка Вид работ Название для клие…" at bounding box center [466, 219] width 437 height 295
drag, startPoint x: 291, startPoint y: 298, endPoint x: 236, endPoint y: 307, distance: 55.4
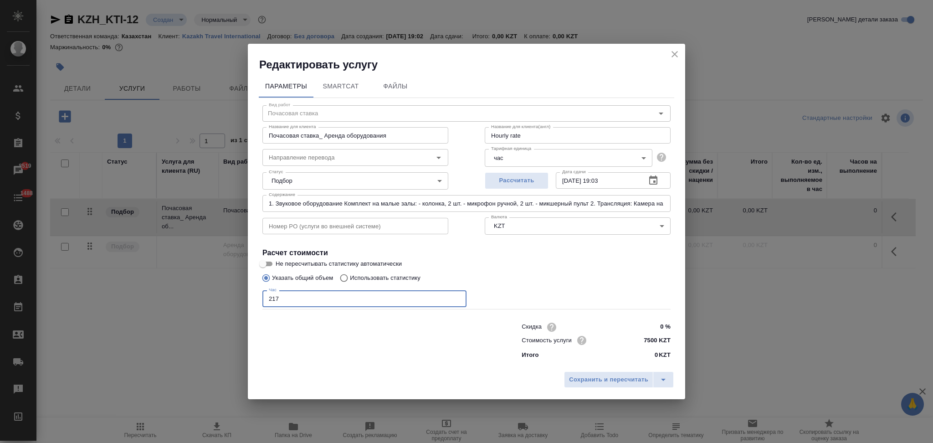
click at [236, 307] on div "Редактировать услугу Параметры SmartCat Файлы Вид работ Почасовая ставка Вид ра…" at bounding box center [466, 221] width 933 height 443
type input "2"
click at [573, 378] on span "Сохранить и пересчитать" at bounding box center [608, 379] width 79 height 10
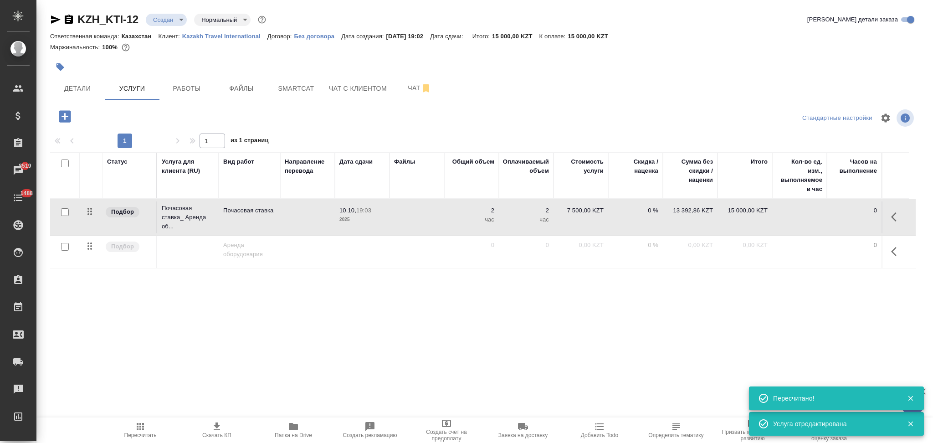
click at [212, 430] on icon "button" at bounding box center [216, 426] width 11 height 11
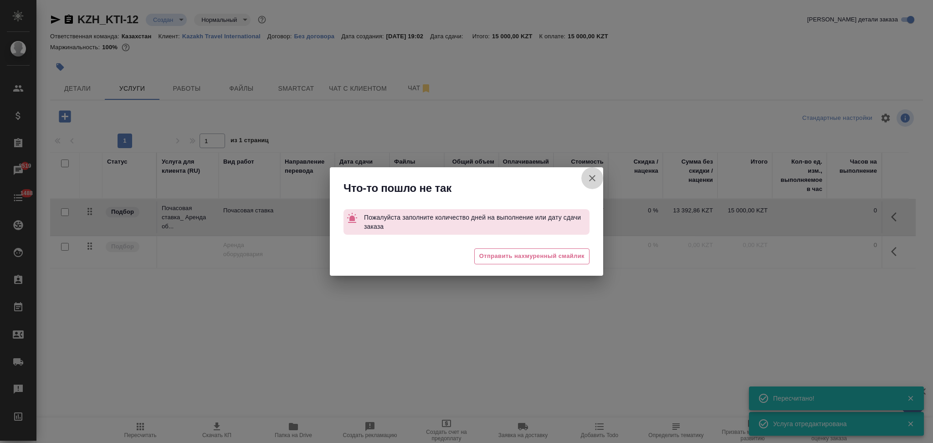
click at [589, 179] on icon "button" at bounding box center [592, 178] width 11 height 11
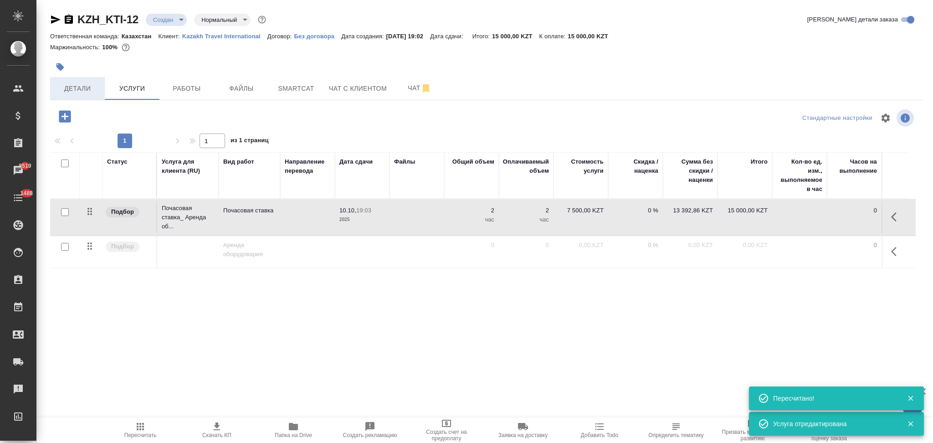
click at [76, 88] on span "Детали" at bounding box center [78, 88] width 44 height 11
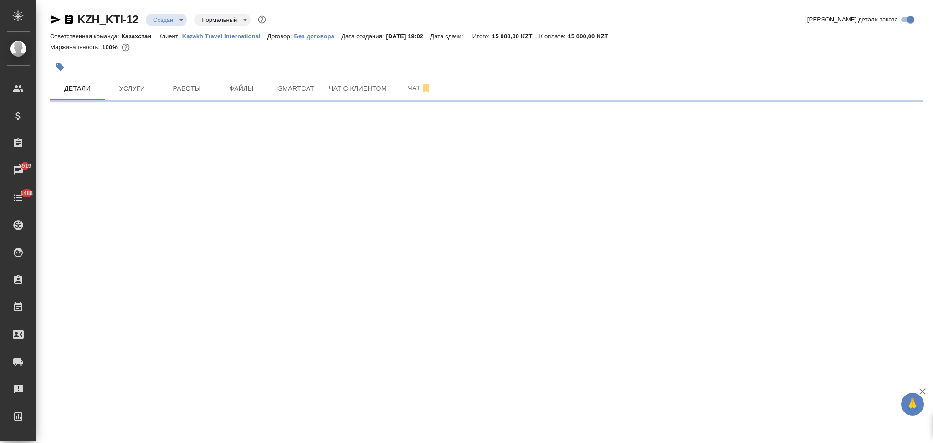
select select "RU"
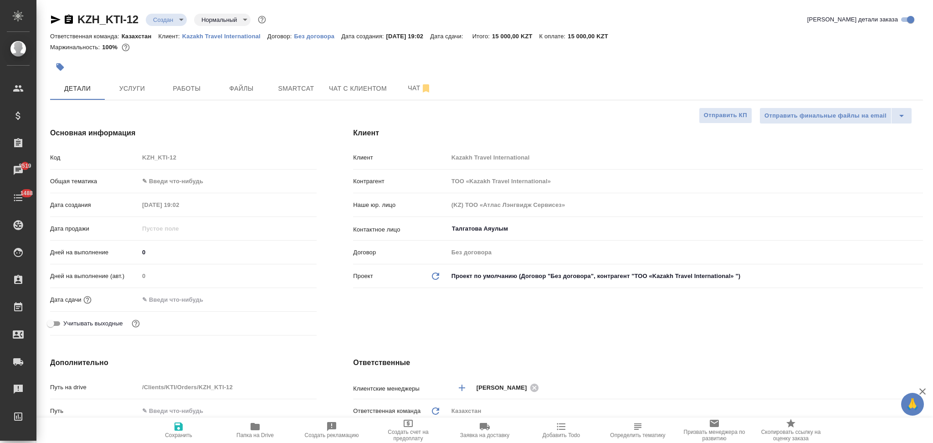
type textarea "x"
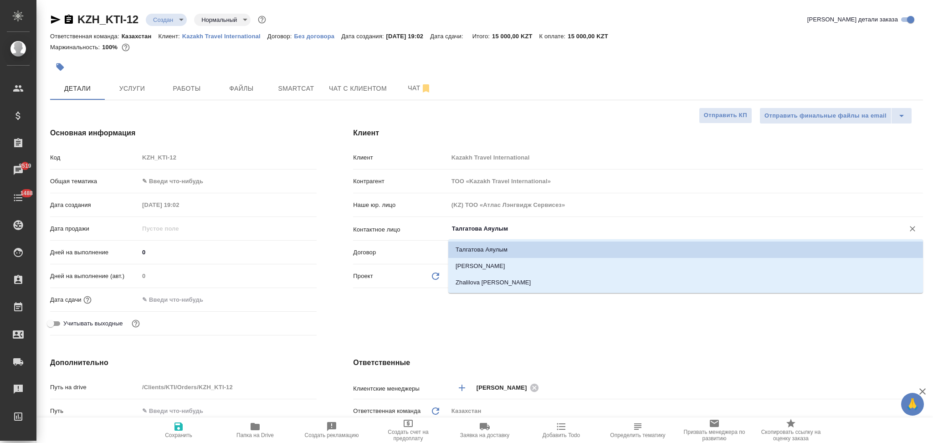
click at [514, 225] on input "Талгатова Аяулым" at bounding box center [670, 228] width 439 height 11
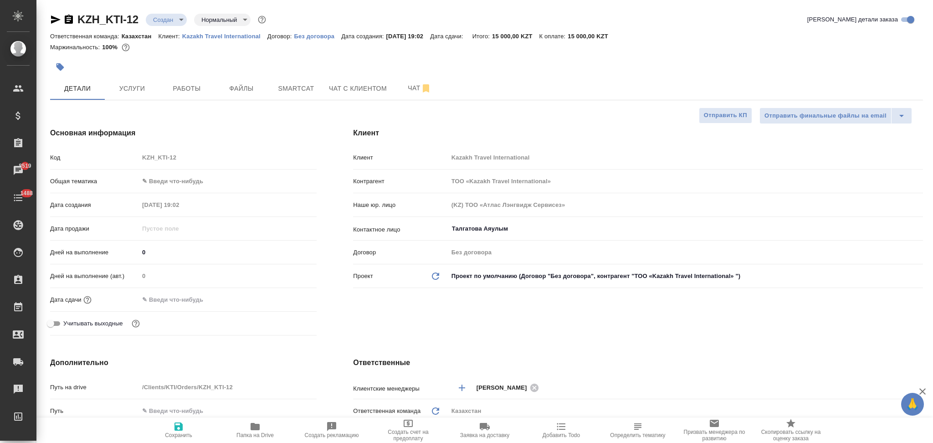
type textarea "x"
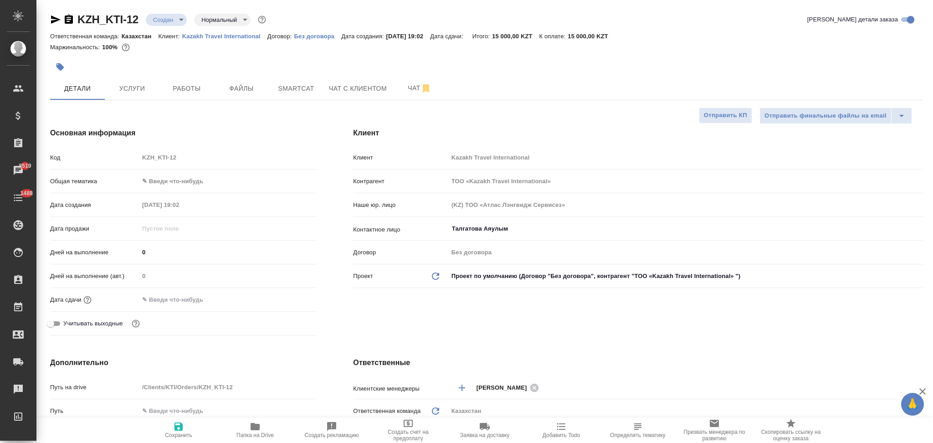
type textarea "x"
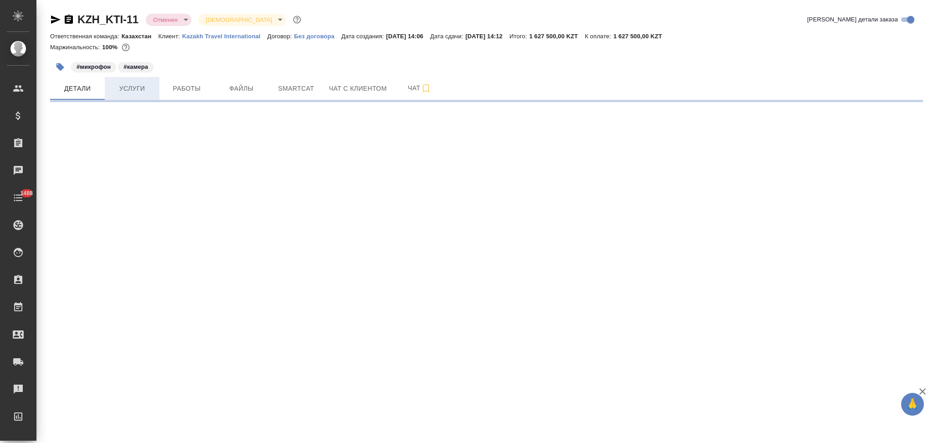
select select "RU"
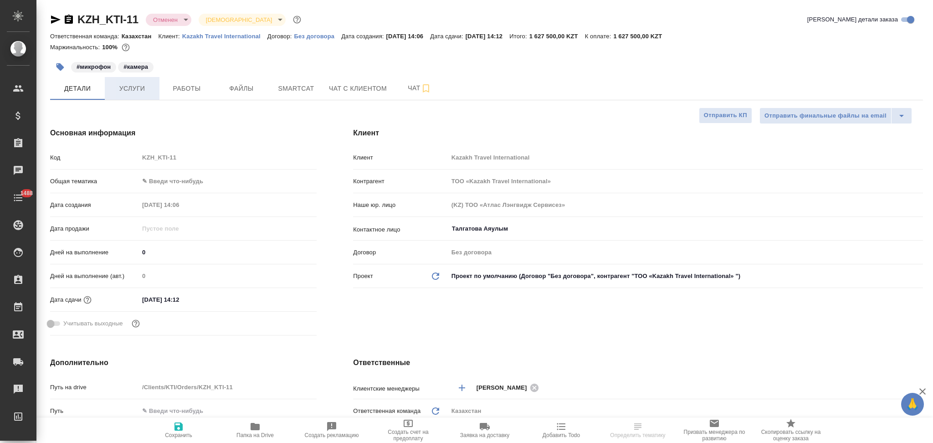
type textarea "x"
click at [137, 86] on span "Услуги" at bounding box center [132, 88] width 44 height 11
type textarea "x"
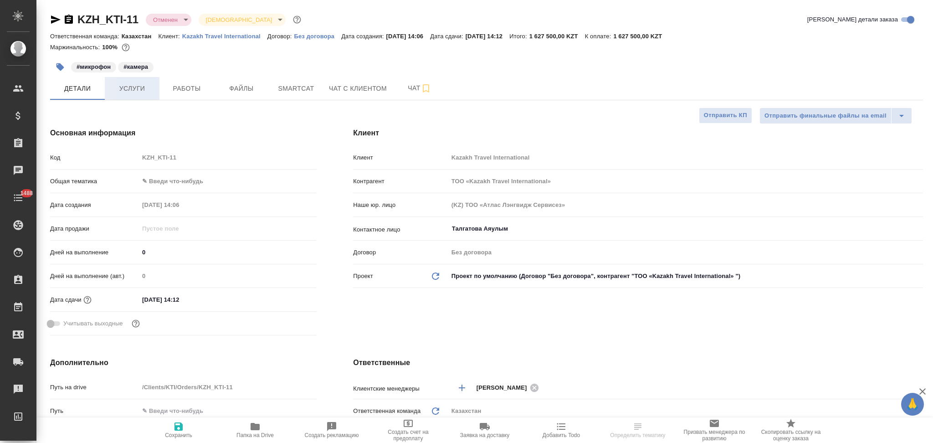
type textarea "x"
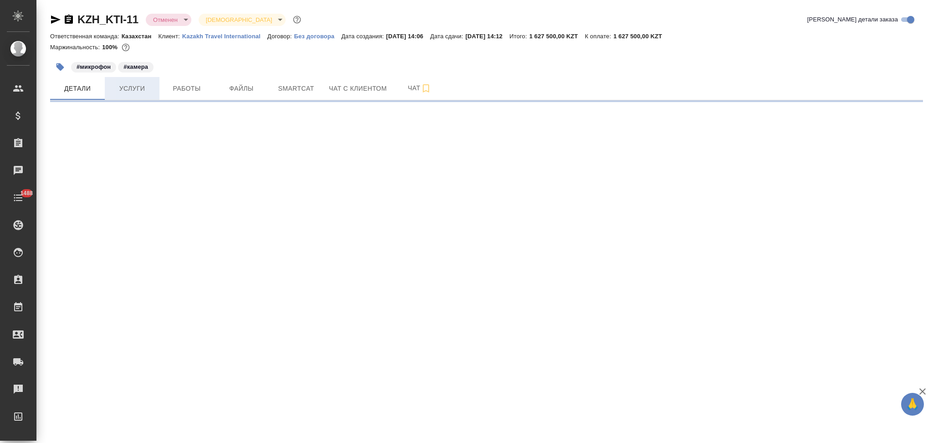
select select "RU"
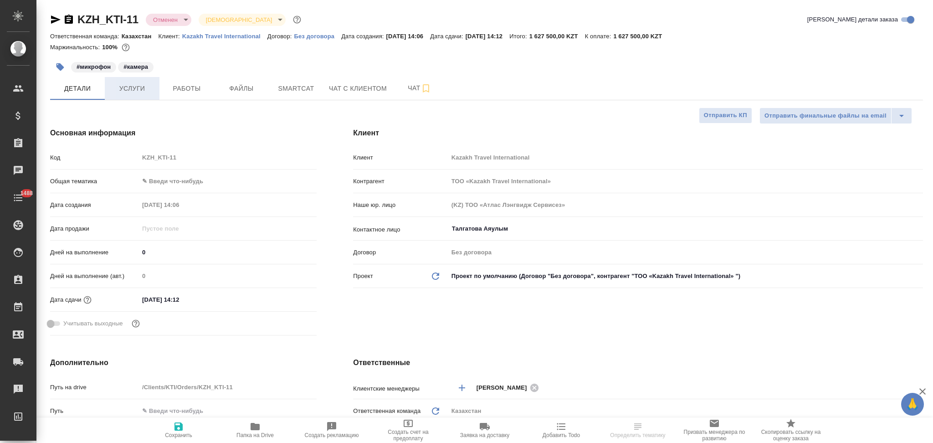
type textarea "x"
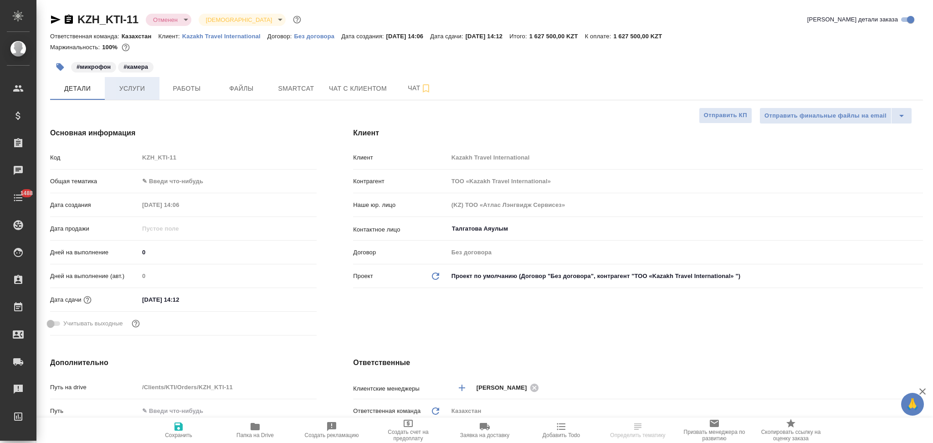
type textarea "x"
click at [128, 87] on span "Услуги" at bounding box center [132, 88] width 44 height 11
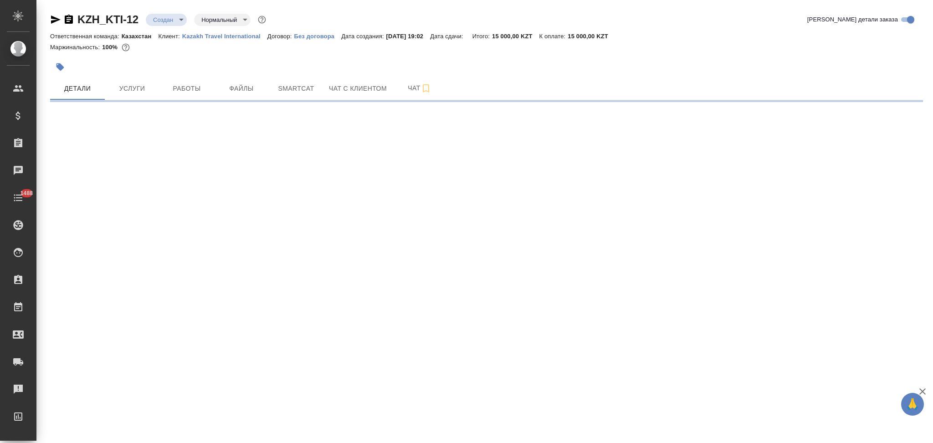
select select "RU"
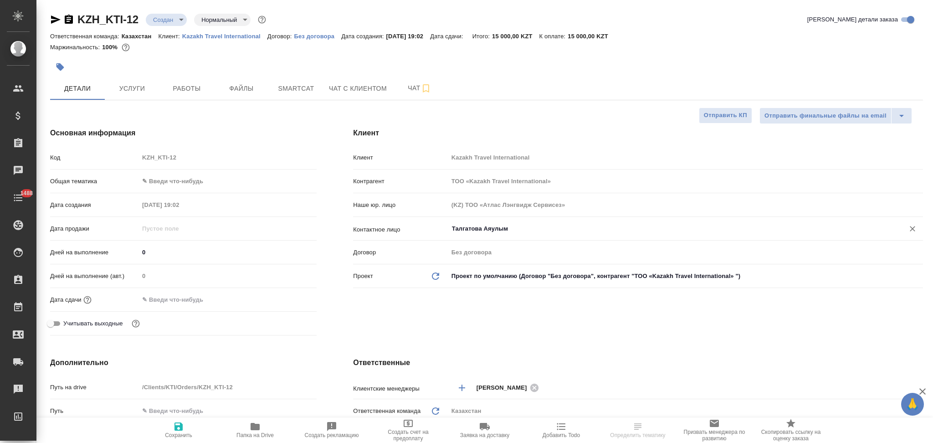
type textarea "x"
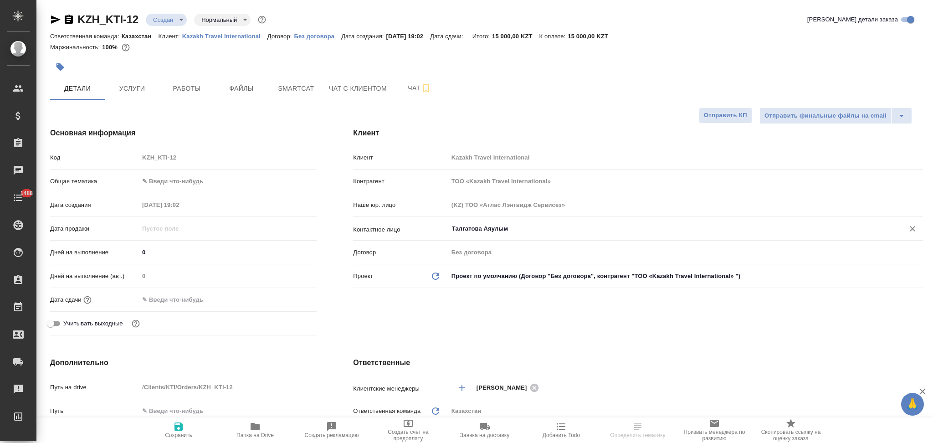
type textarea "x"
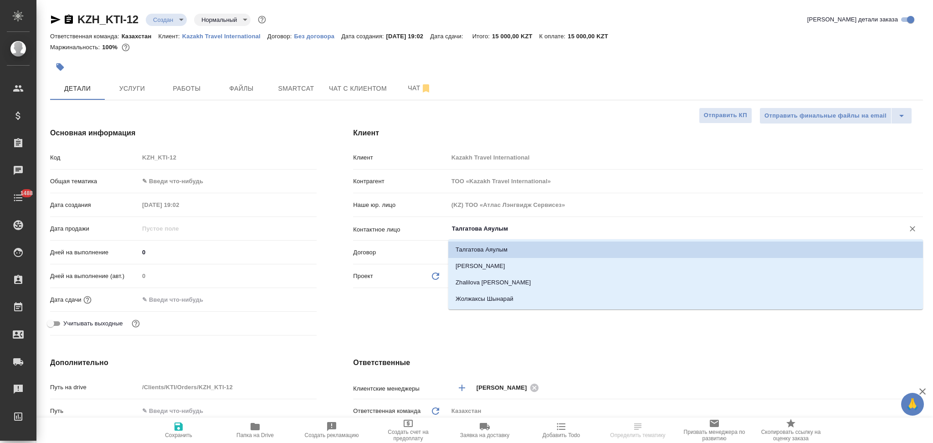
click at [520, 231] on input "Талгатова Аяулым" at bounding box center [670, 228] width 439 height 11
click at [496, 295] on li "Жолжаксы Шынарай" at bounding box center [685, 299] width 475 height 16
type input "Жолжаксы Шынарай"
type textarea "x"
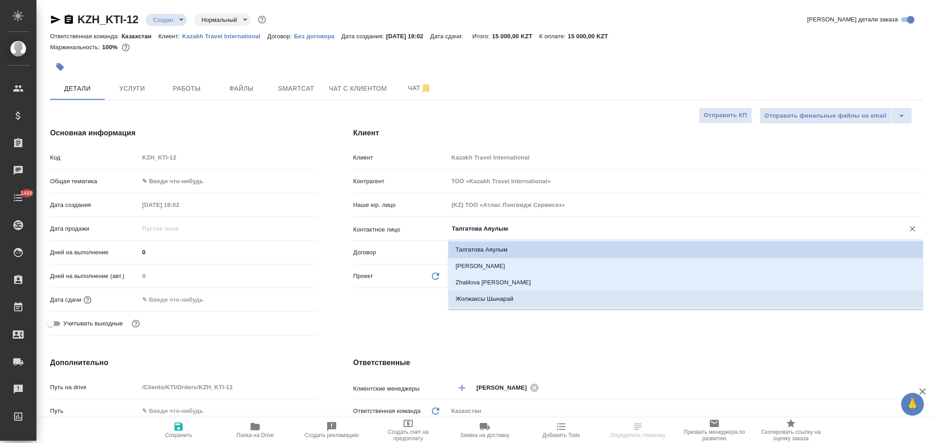
type textarea "x"
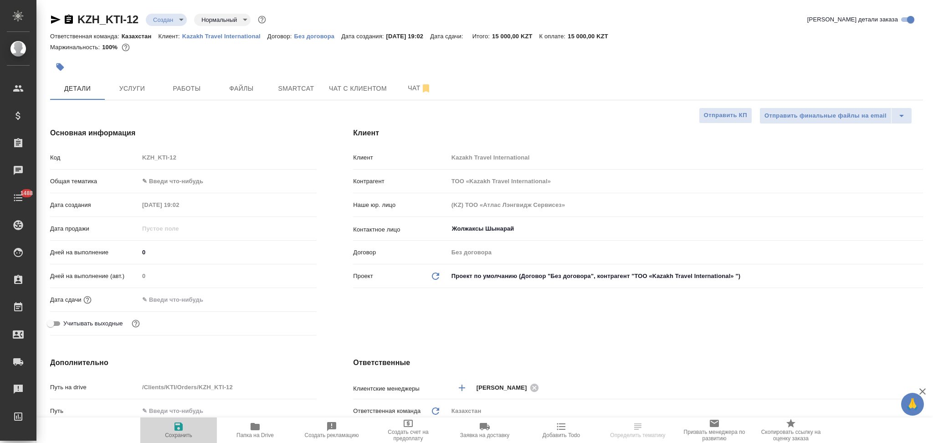
click at [180, 428] on icon "button" at bounding box center [178, 426] width 8 height 8
type textarea "x"
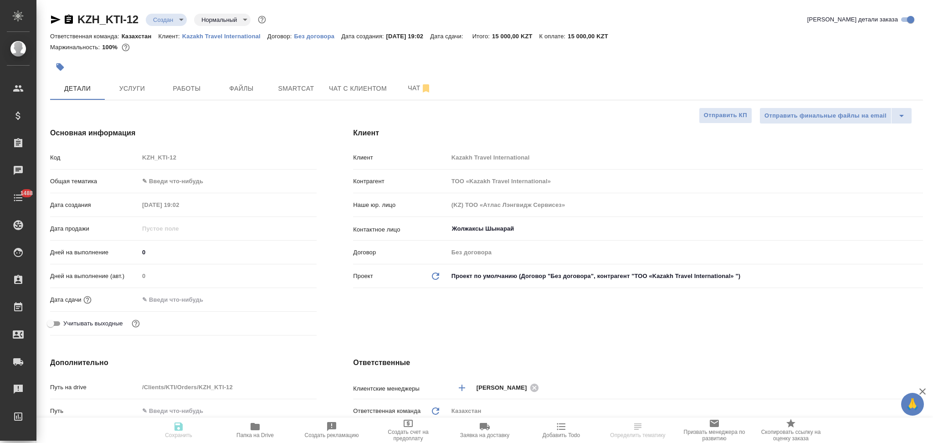
type textarea "x"
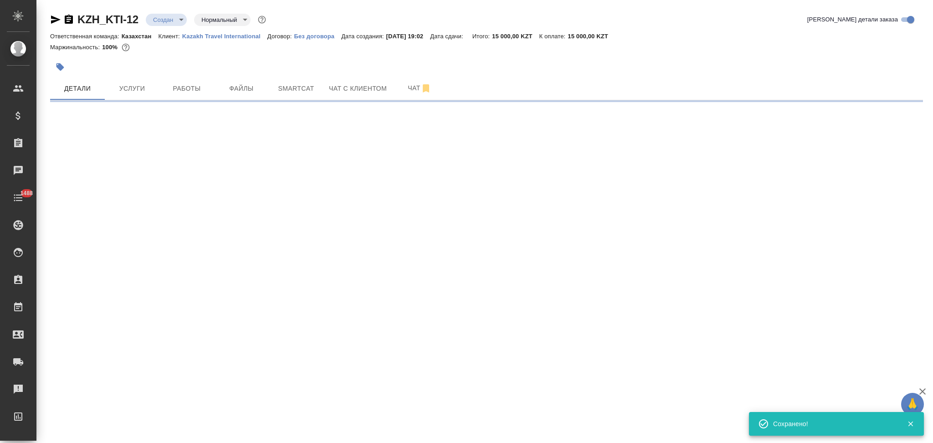
type input "holyTrinity"
select select "RU"
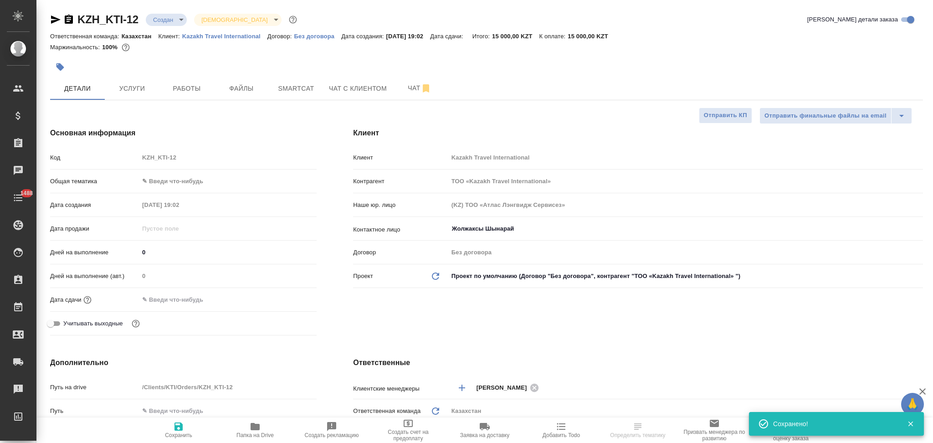
type textarea "x"
click at [146, 96] on button "Услуги" at bounding box center [132, 88] width 55 height 23
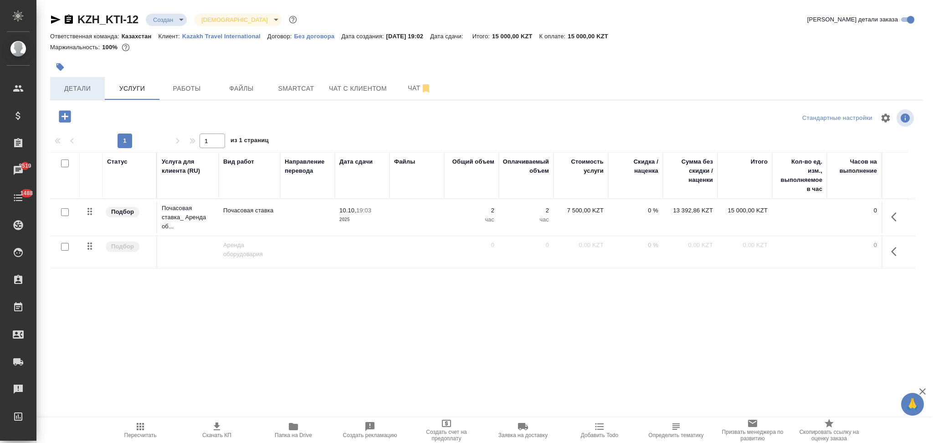
click at [80, 88] on span "Детали" at bounding box center [78, 88] width 44 height 11
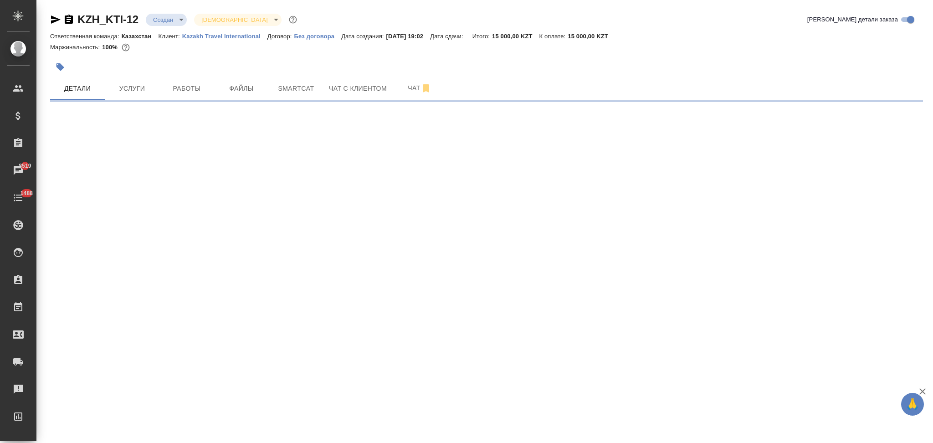
select select "RU"
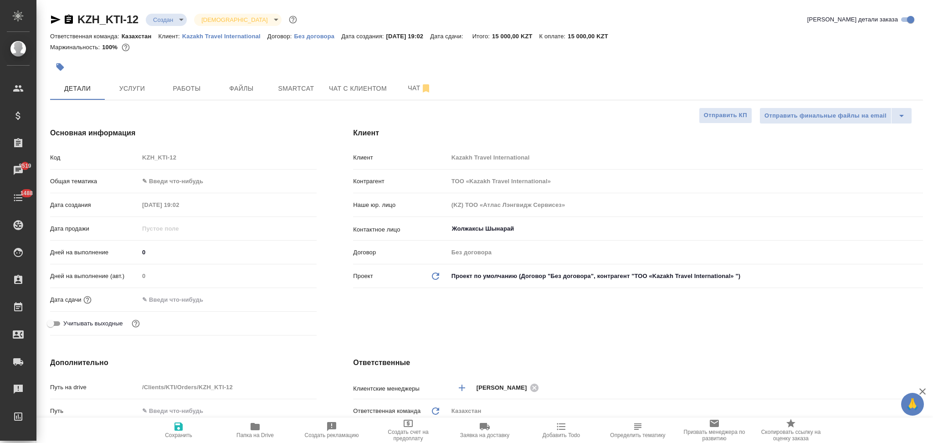
type textarea "x"
drag, startPoint x: 195, startPoint y: 297, endPoint x: 218, endPoint y: 295, distance: 22.9
click at [197, 297] on input "text" at bounding box center [179, 299] width 80 height 13
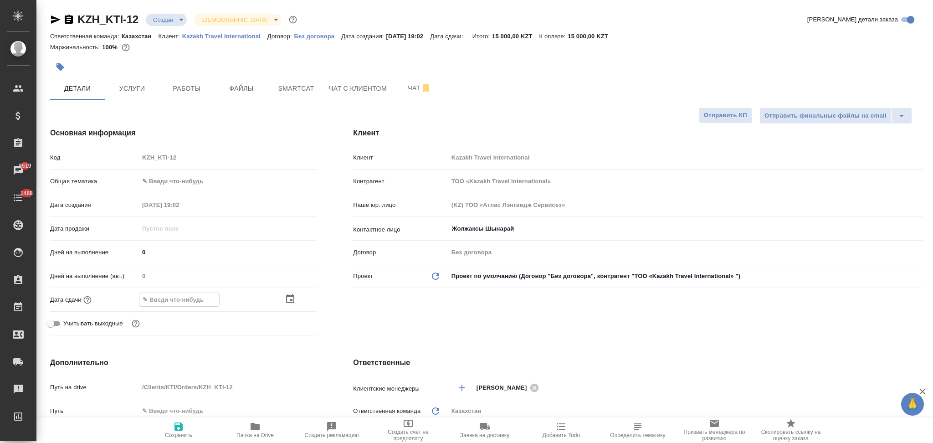
click at [289, 299] on icon "button" at bounding box center [290, 298] width 11 height 11
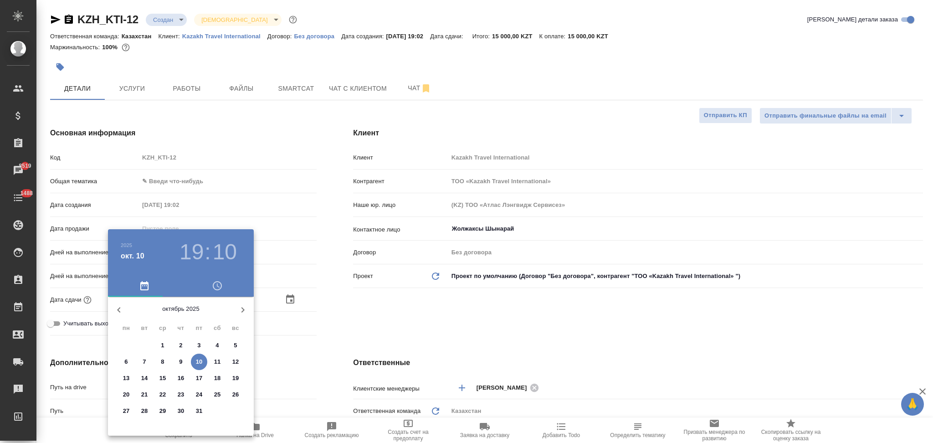
click at [241, 308] on icon "button" at bounding box center [242, 309] width 11 height 11
click at [199, 359] on p "7" at bounding box center [198, 361] width 3 height 9
type input "07.11.2025 19:10"
type textarea "x"
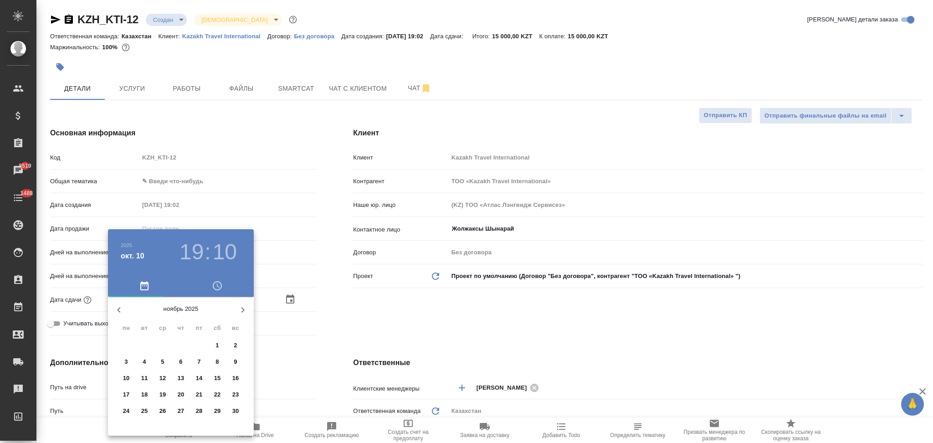
type textarea "x"
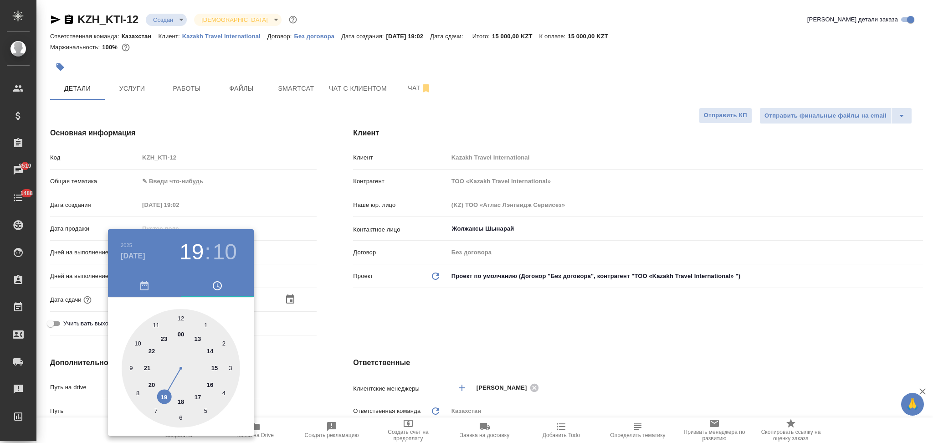
click at [183, 400] on div at bounding box center [181, 368] width 118 height 118
type input "07.11.2025 18:10"
type textarea "x"
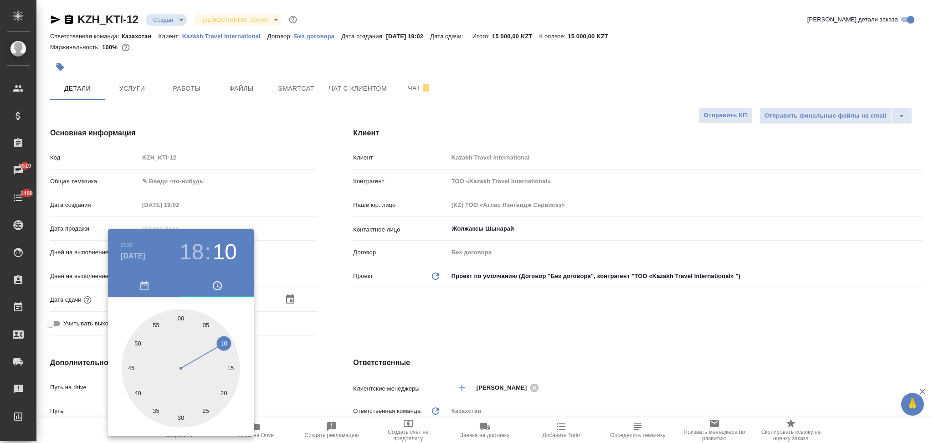
click at [180, 317] on div at bounding box center [181, 368] width 118 height 118
type input "07.11.2025 18:00"
type textarea "x"
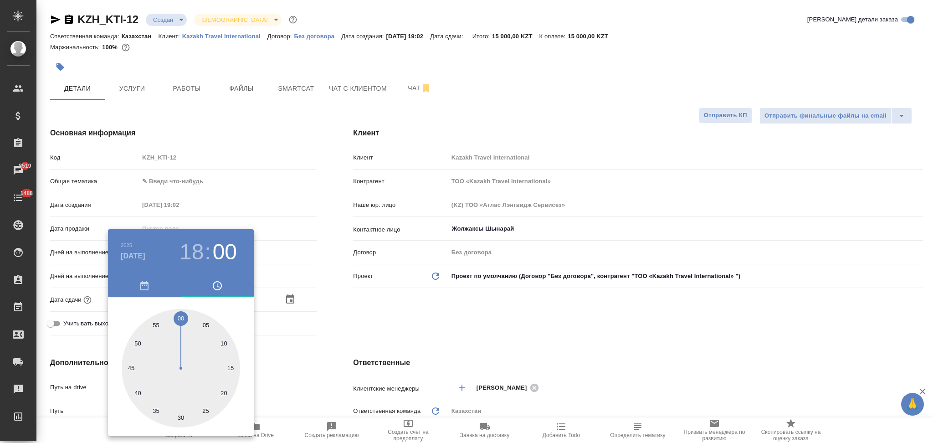
drag, startPoint x: 339, startPoint y: 350, endPoint x: 324, endPoint y: 368, distance: 23.6
click at [339, 354] on div at bounding box center [466, 221] width 933 height 443
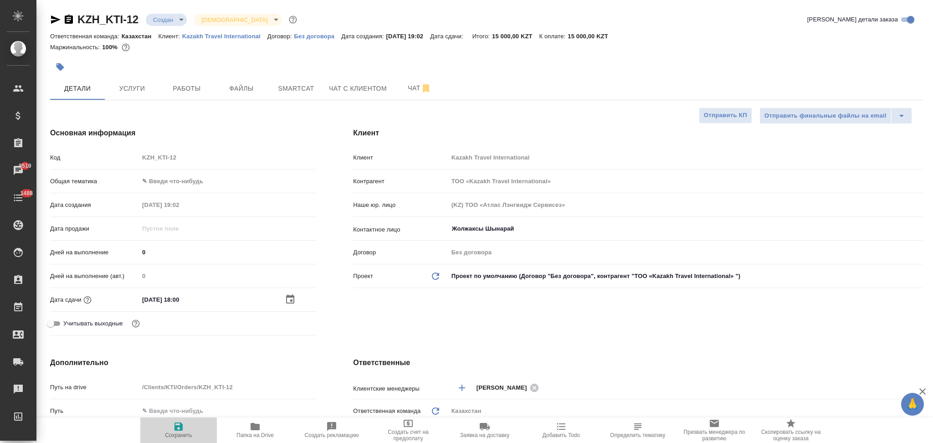
click at [179, 430] on icon "button" at bounding box center [178, 426] width 8 height 8
type textarea "x"
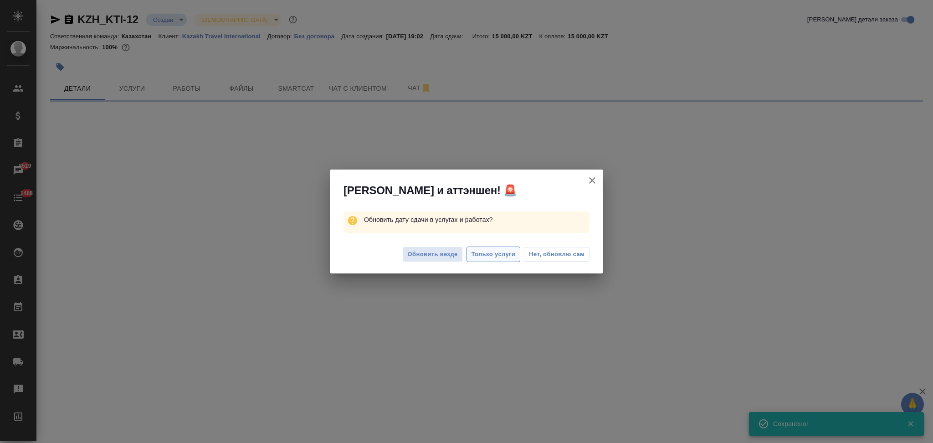
select select "RU"
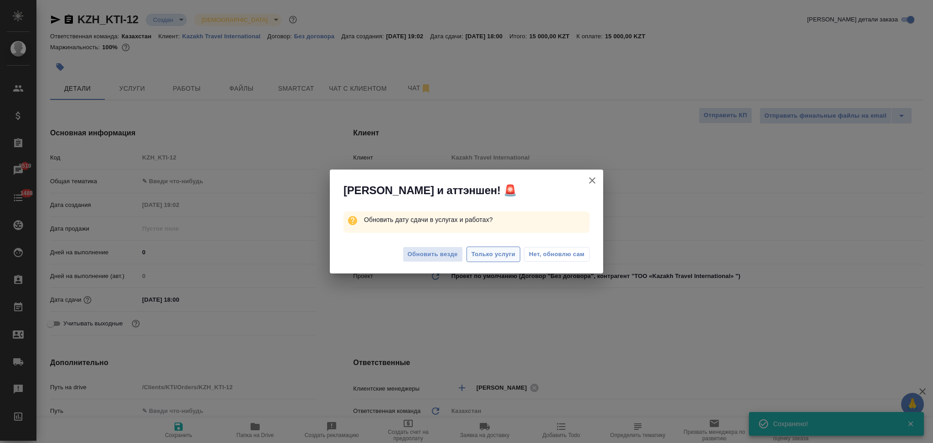
type textarea "x"
click at [486, 252] on span "Только услуги" at bounding box center [493, 254] width 44 height 10
type textarea "x"
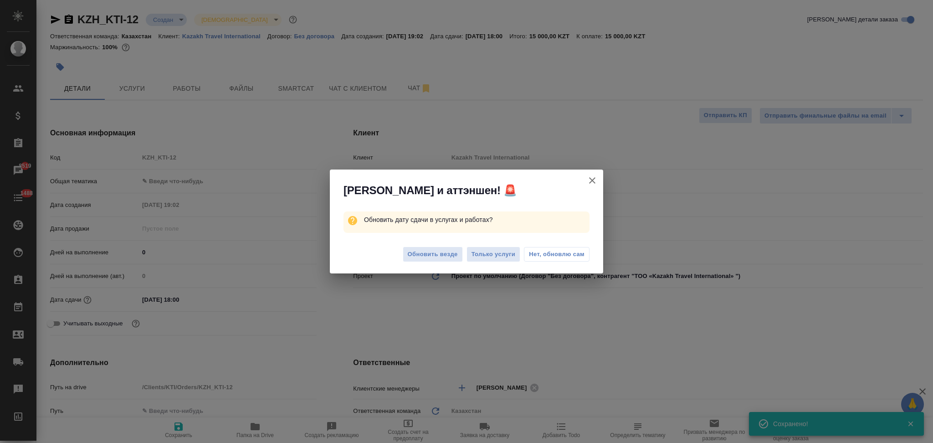
type textarea "x"
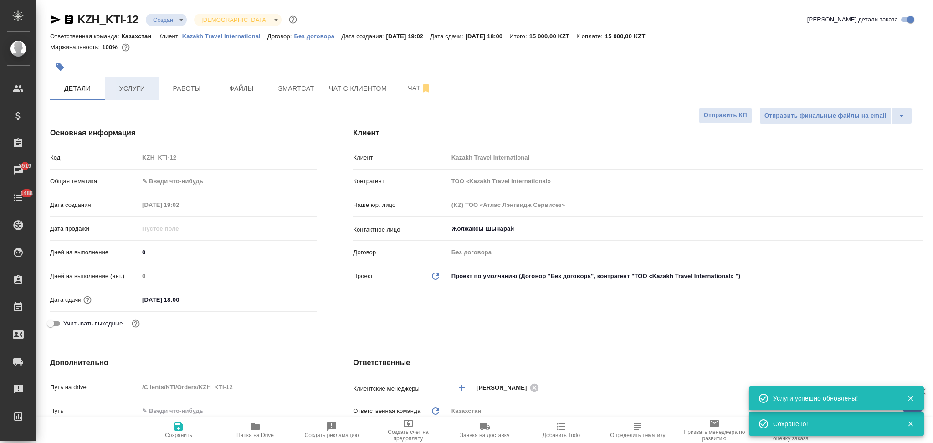
click at [138, 92] on span "Услуги" at bounding box center [132, 88] width 44 height 11
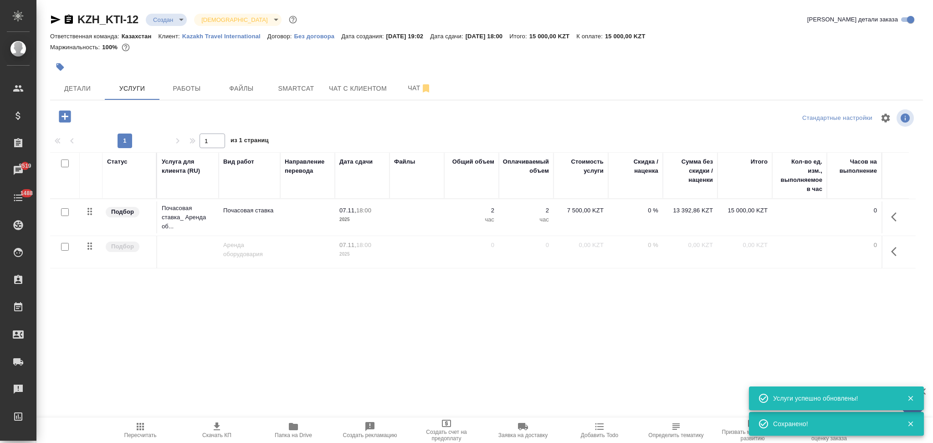
click at [215, 423] on icon "button" at bounding box center [216, 426] width 11 height 11
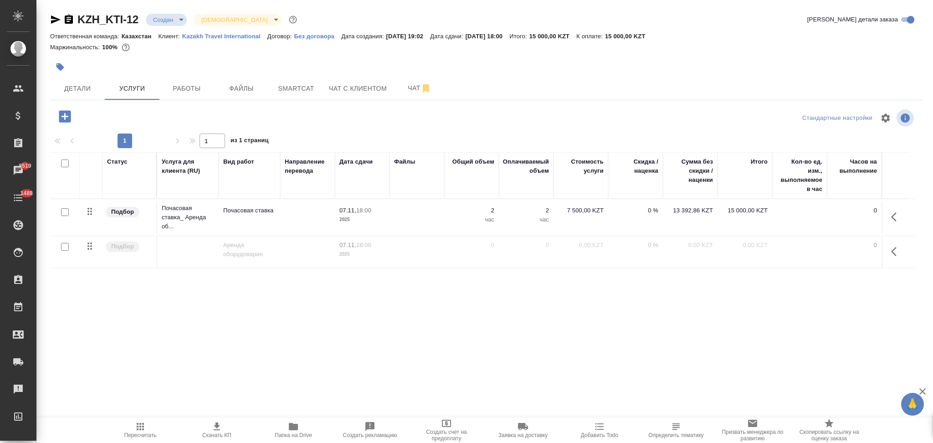
click at [60, 67] on icon "button" at bounding box center [60, 67] width 8 height 8
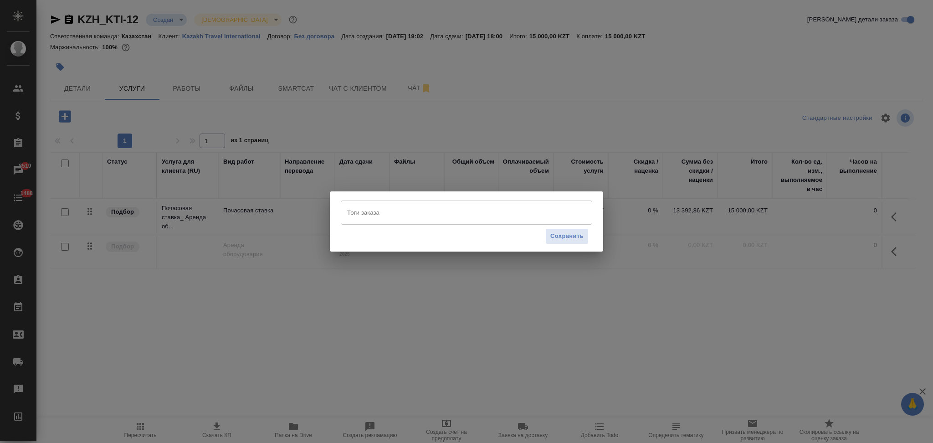
click at [351, 305] on div "Тэги заказа Тэги заказа Сохранить" at bounding box center [466, 221] width 933 height 443
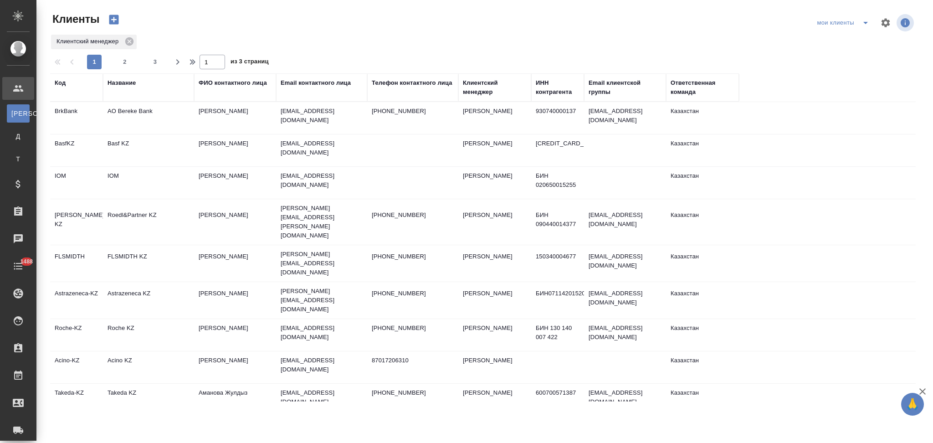
select select "RU"
